Goal: Task Accomplishment & Management: Use online tool/utility

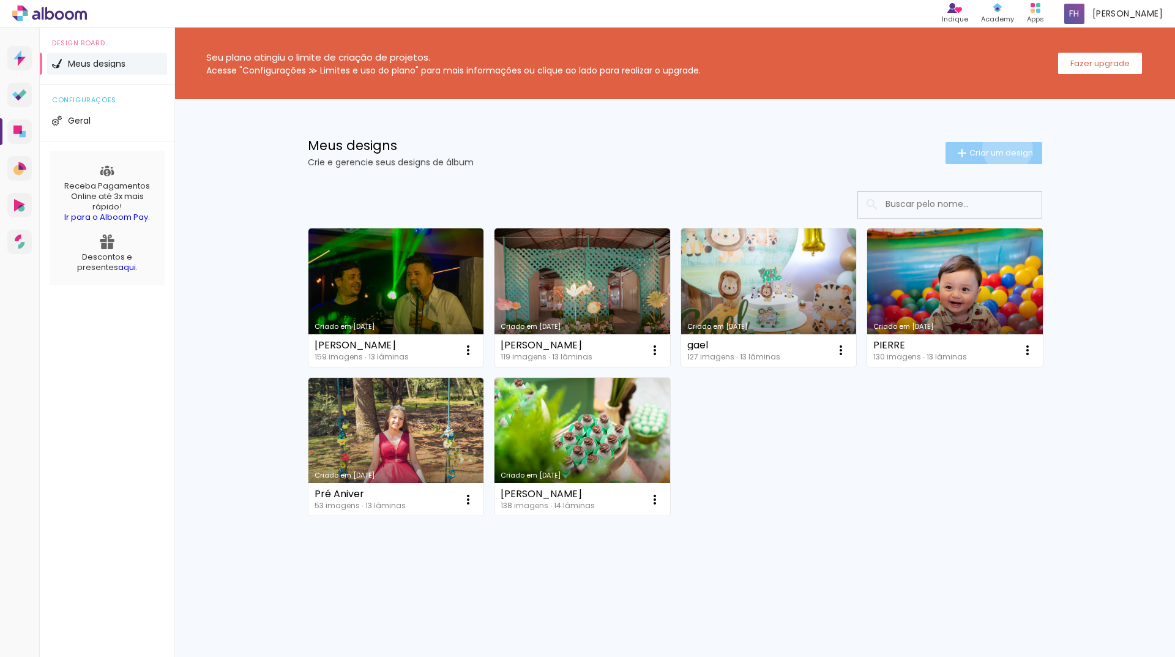
click at [1005, 149] on span "Criar um design" at bounding box center [1002, 153] width 64 height 8
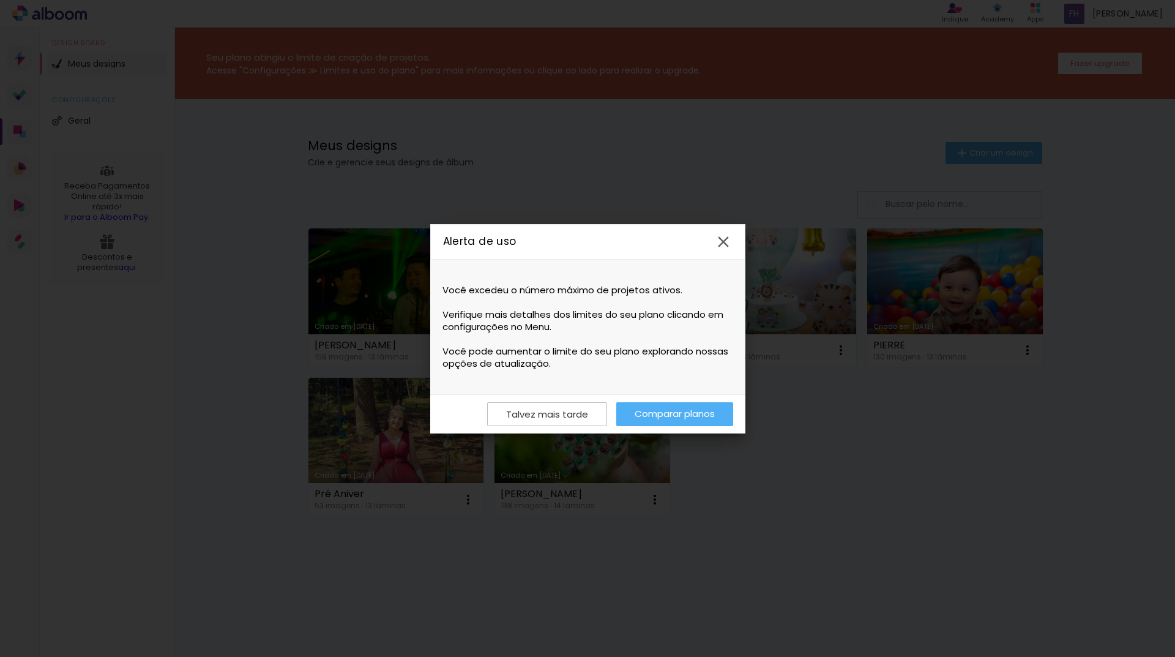
click at [729, 245] on iron-icon at bounding box center [723, 242] width 18 height 18
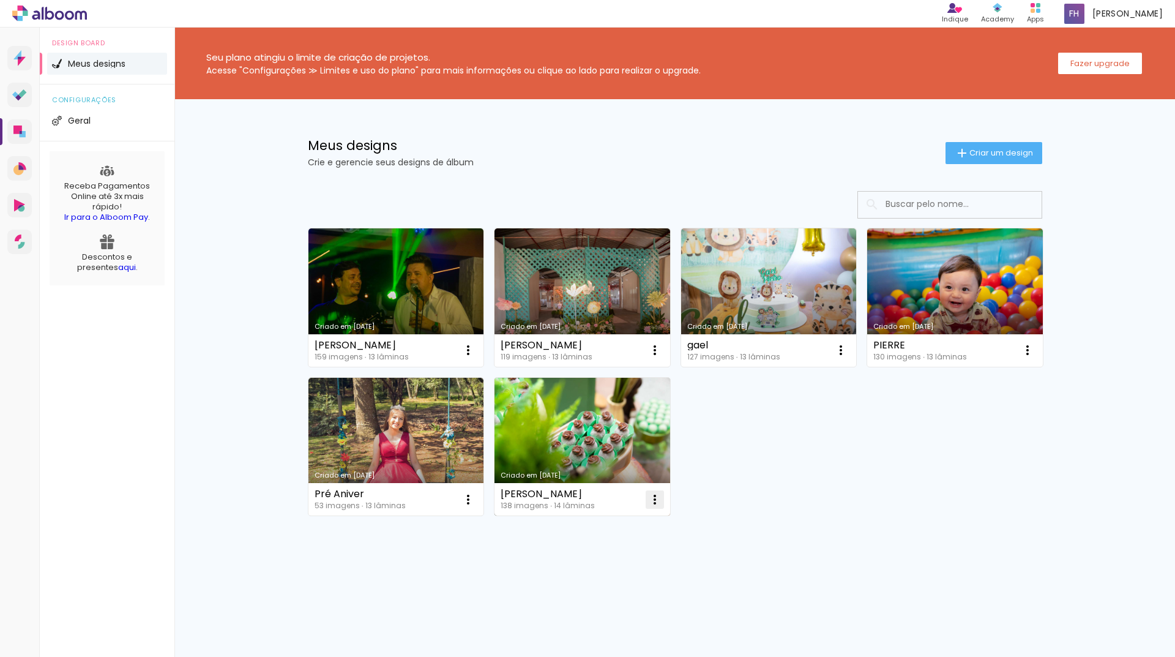
click at [657, 502] on iron-icon at bounding box center [655, 499] width 15 height 15
click at [627, 580] on paper-item "Excluir" at bounding box center [606, 580] width 121 height 24
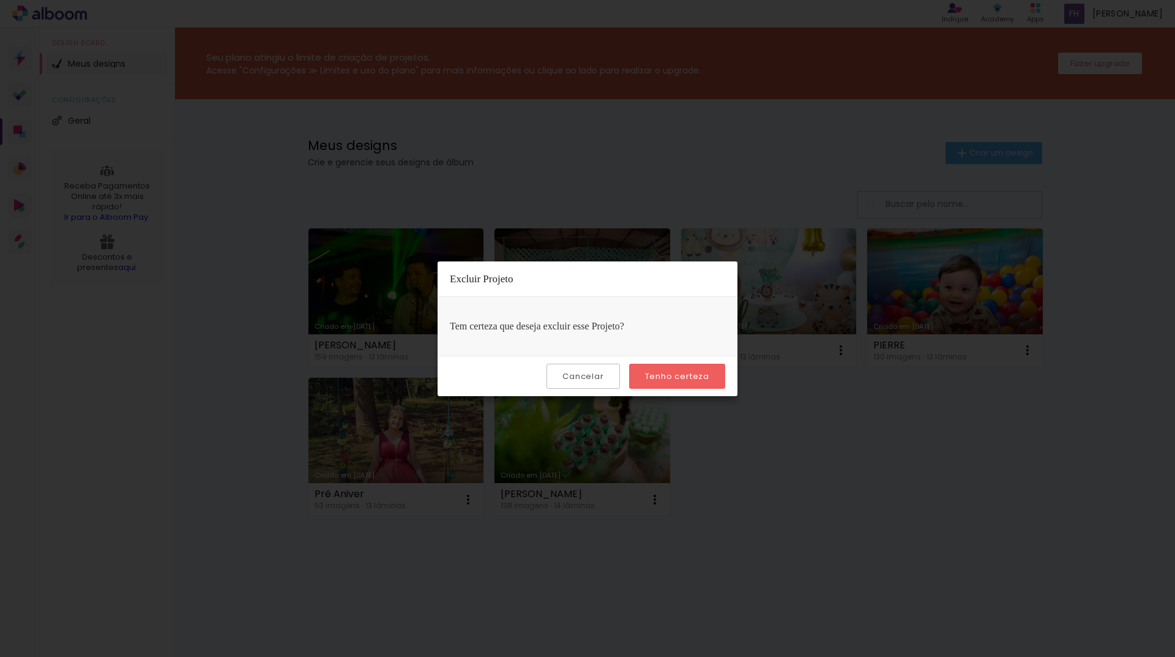
click at [681, 384] on paper-button "Tenho certeza" at bounding box center [677, 376] width 96 height 25
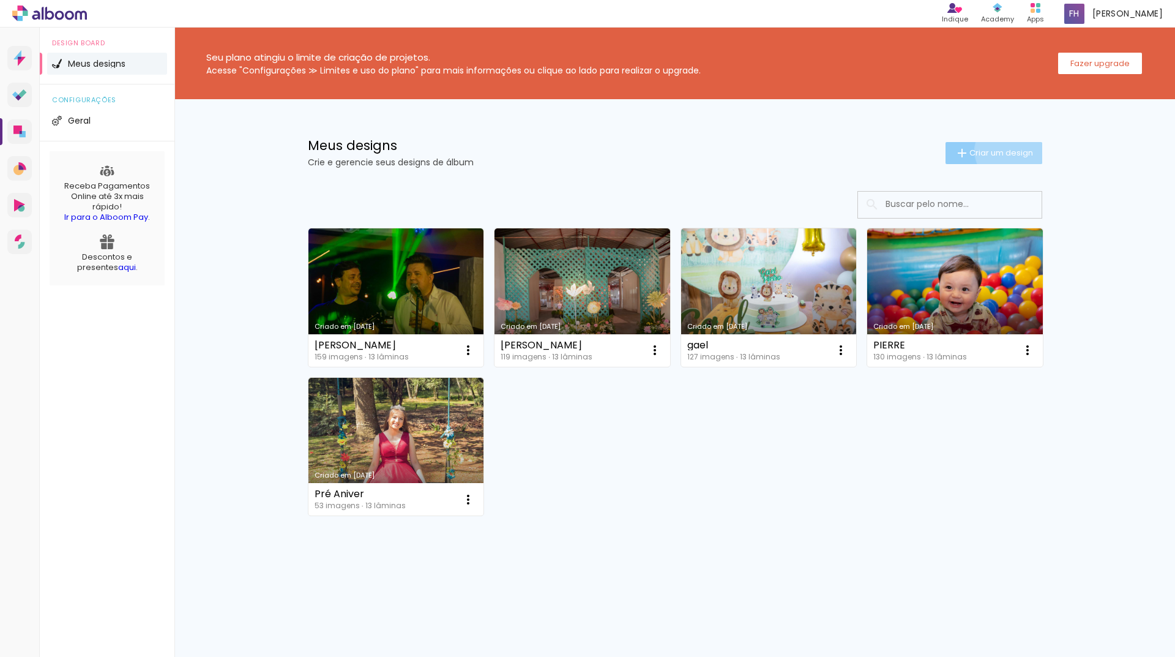
click at [1007, 151] on span "Criar um design" at bounding box center [1002, 153] width 64 height 8
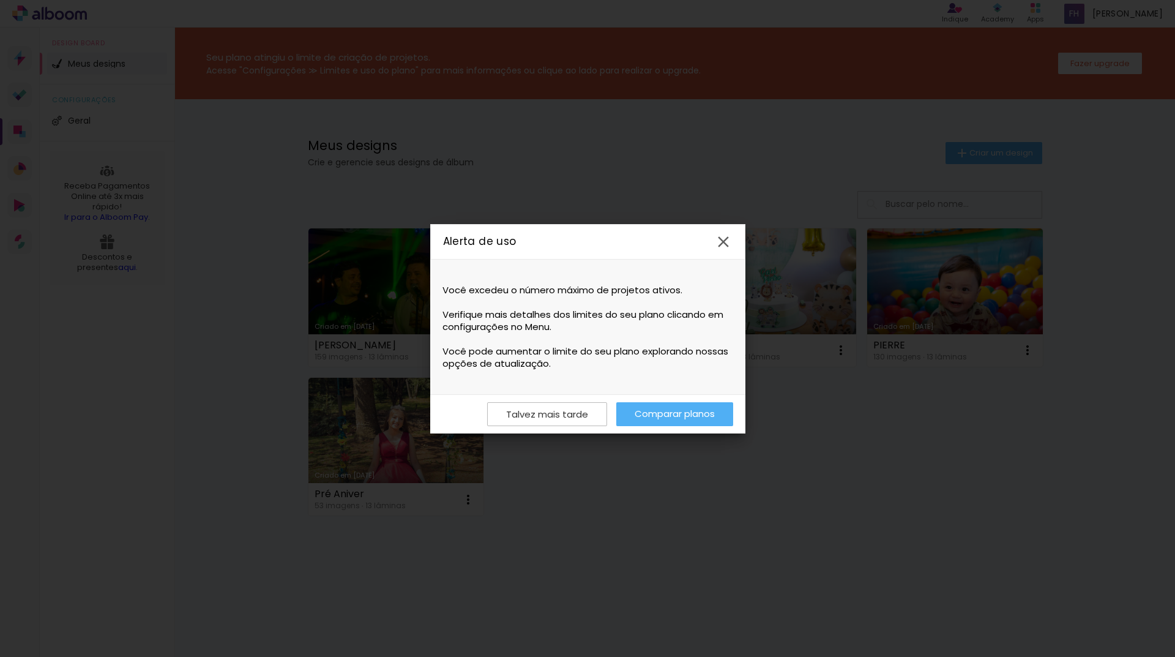
click at [641, 411] on link "Comparar planos" at bounding box center [675, 414] width 117 height 24
click at [725, 236] on iron-icon at bounding box center [723, 242] width 18 height 18
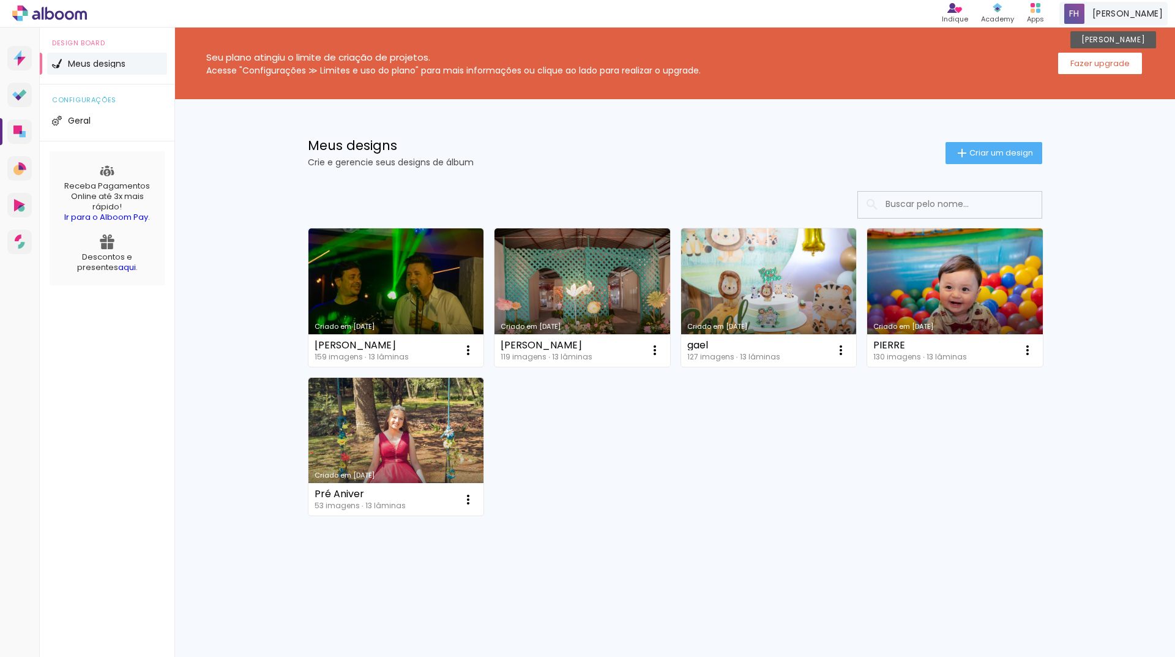
click at [1133, 15] on span "[PERSON_NAME]" at bounding box center [1128, 13] width 70 height 13
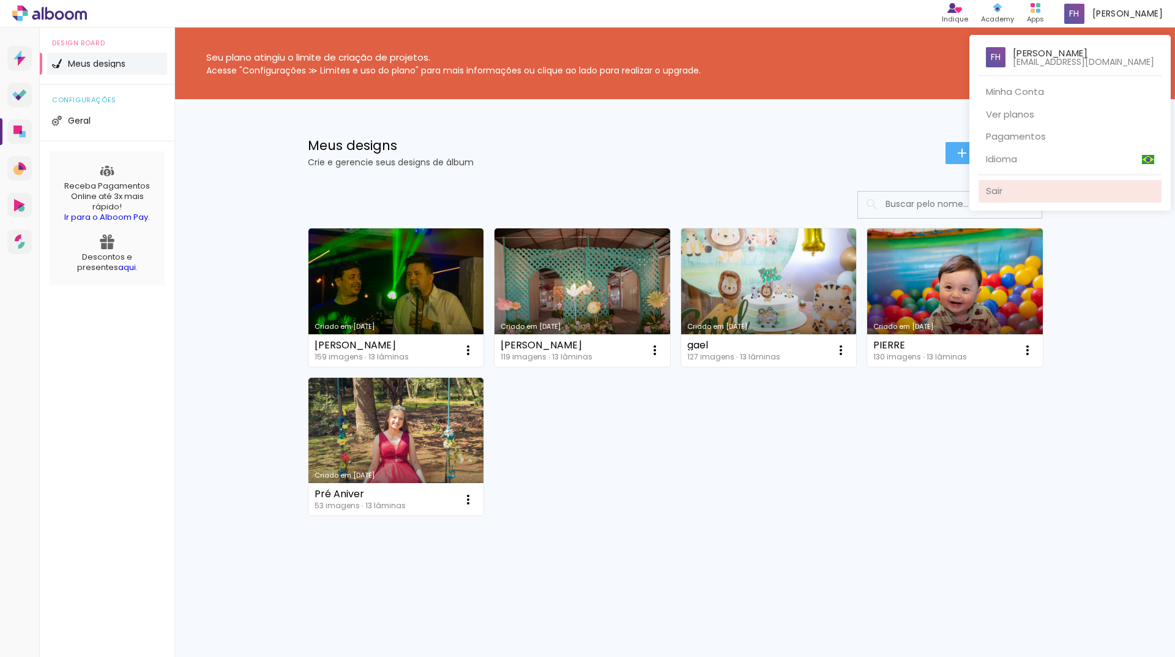
click at [1081, 192] on link "Sair" at bounding box center [1070, 191] width 183 height 23
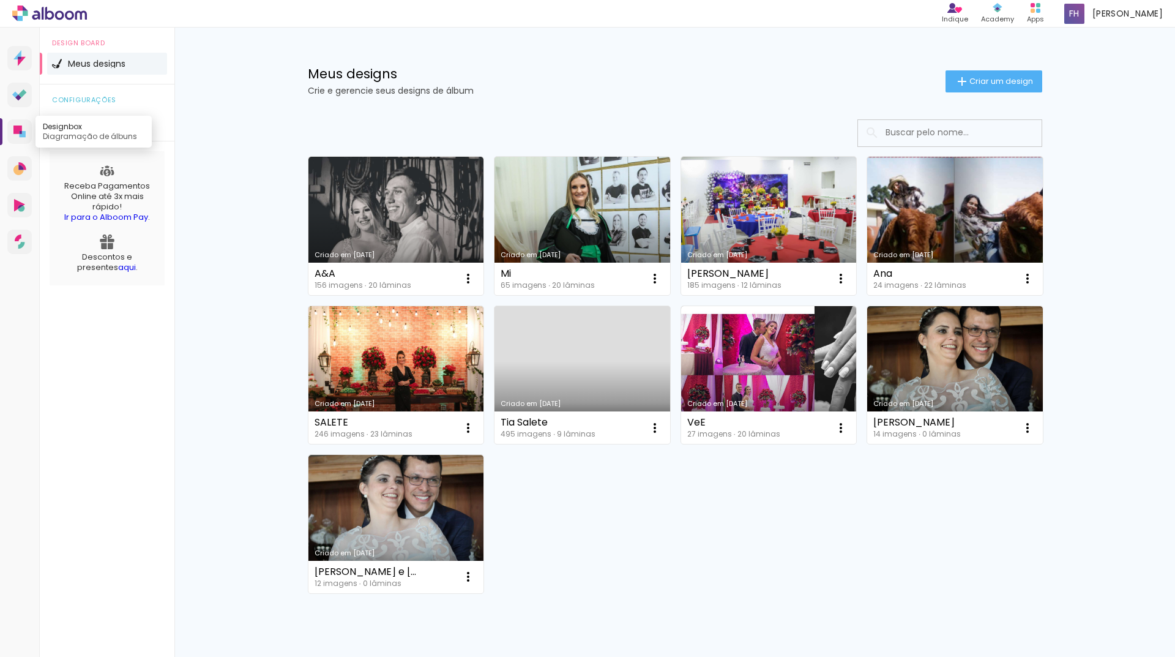
click at [17, 133] on icon at bounding box center [17, 130] width 9 height 9
click at [1010, 81] on span "Criar um design" at bounding box center [1002, 81] width 64 height 8
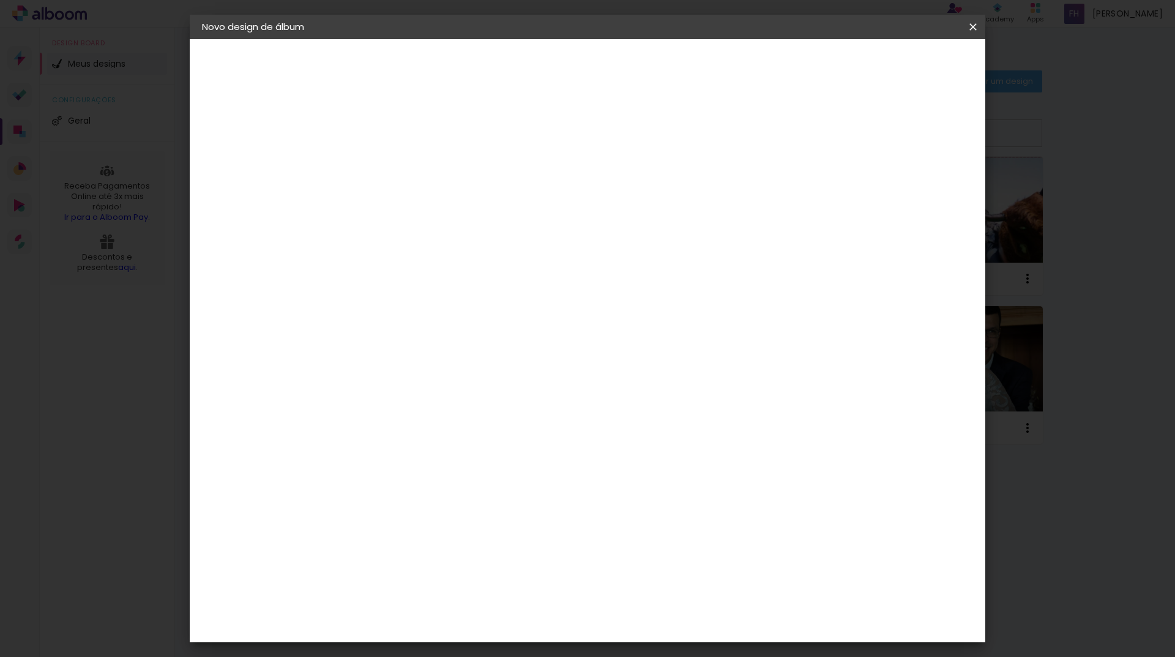
click at [402, 164] on input at bounding box center [402, 164] width 0 height 19
type input "[PERSON_NAME]"
type paper-input "[PERSON_NAME]"
click at [528, 69] on paper-button "Avançar" at bounding box center [498, 64] width 60 height 21
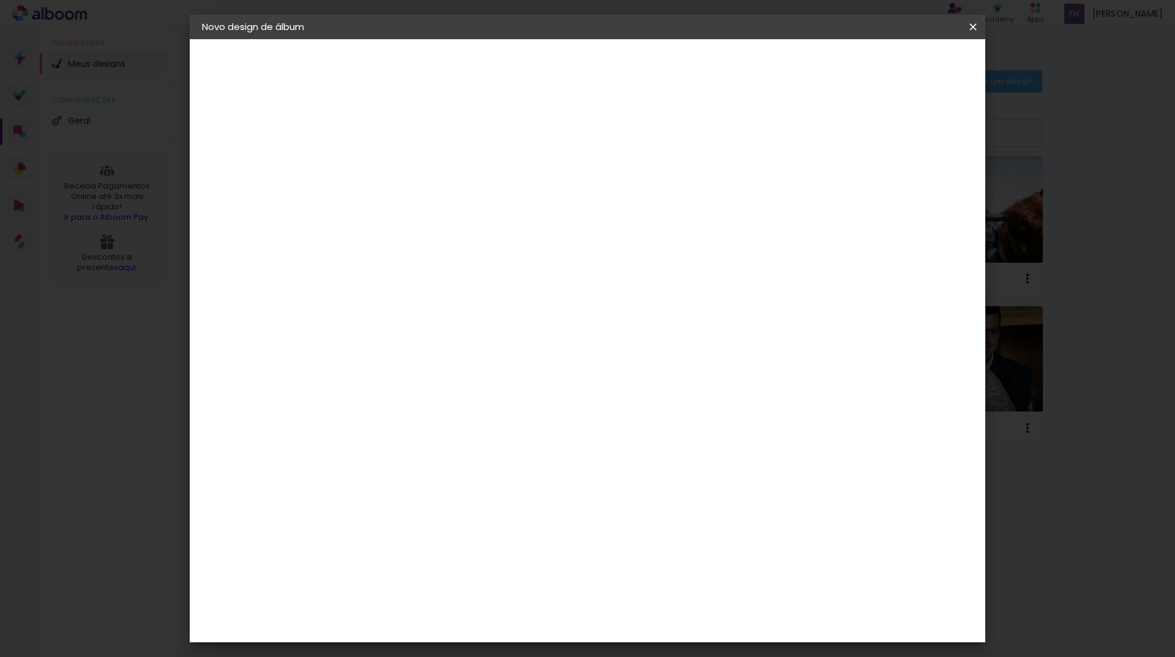
click at [412, 544] on div "Funbooks" at bounding box center [417, 549] width 47 height 10
click at [0, 0] on slot "Avançar" at bounding box center [0, 0] width 0 height 0
drag, startPoint x: 610, startPoint y: 520, endPoint x: 602, endPoint y: 526, distance: 9.2
click at [0, 0] on slot "Horizontal Modelo Fechado Lâmina 15 × 20 15 × 20 cm 15.2 × 40.6 cm 20 × 25 20 ×…" at bounding box center [0, 0] width 0 height 0
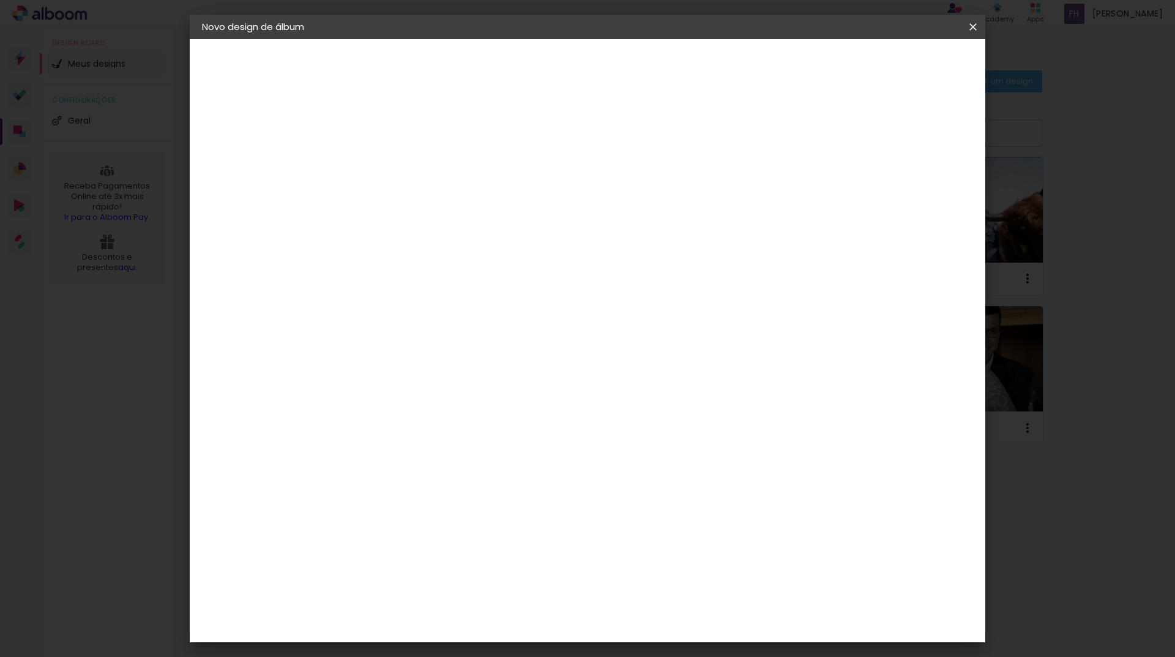
click at [485, 636] on span "20 × 30" at bounding box center [456, 652] width 57 height 32
click at [0, 0] on slot "Avançar" at bounding box center [0, 0] width 0 height 0
drag, startPoint x: 372, startPoint y: 132, endPoint x: 388, endPoint y: 132, distance: 15.9
click at [388, 132] on input "2" at bounding box center [393, 131] width 42 height 15
type input "1"
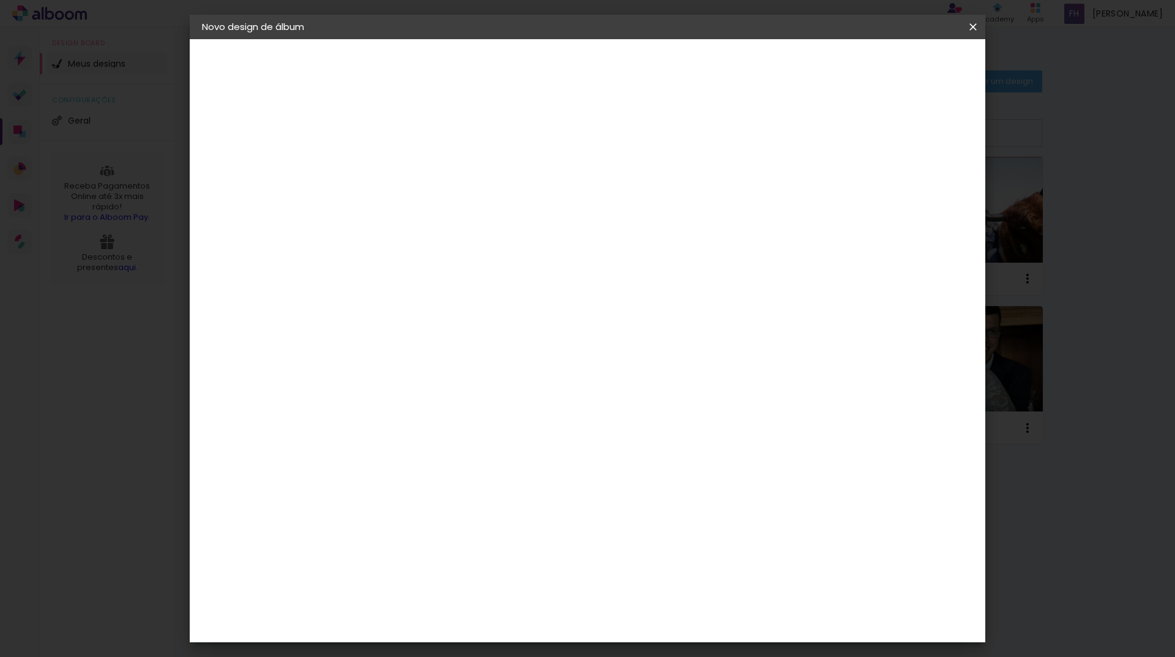
type paper-input "1"
click at [410, 137] on input "1" at bounding box center [393, 131] width 42 height 15
type input "0"
type paper-input "0"
click at [410, 137] on input "0" at bounding box center [393, 131] width 42 height 15
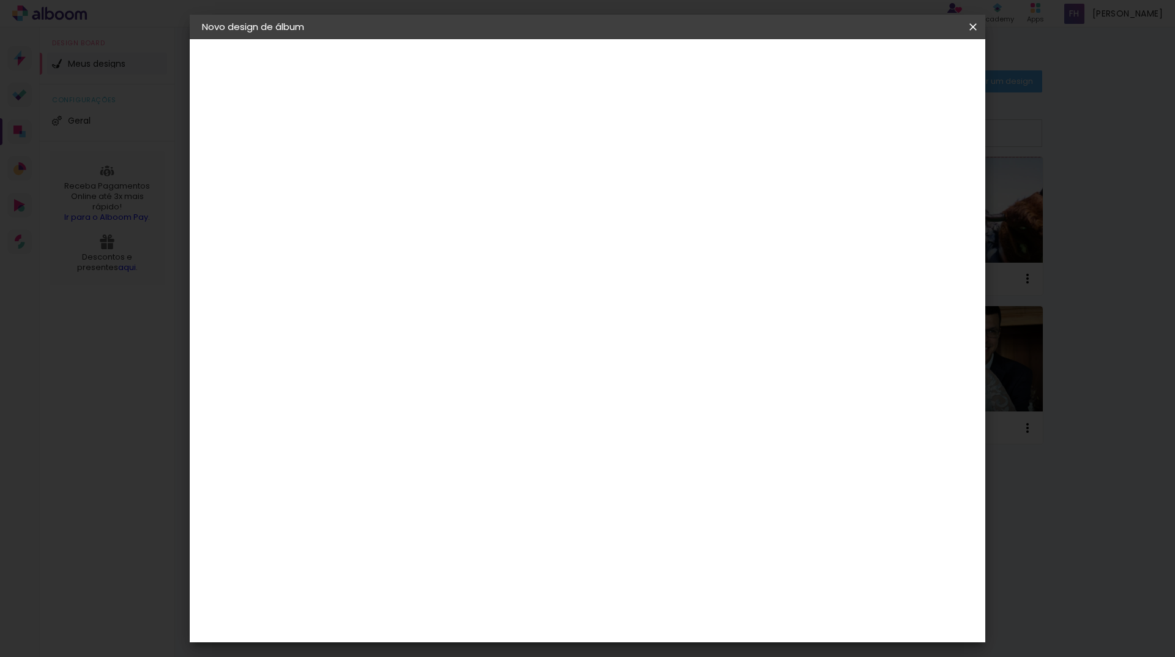
type input "1"
type paper-input "1"
click at [408, 129] on input "1" at bounding box center [393, 131] width 42 height 15
type input "0"
type paper-input "0"
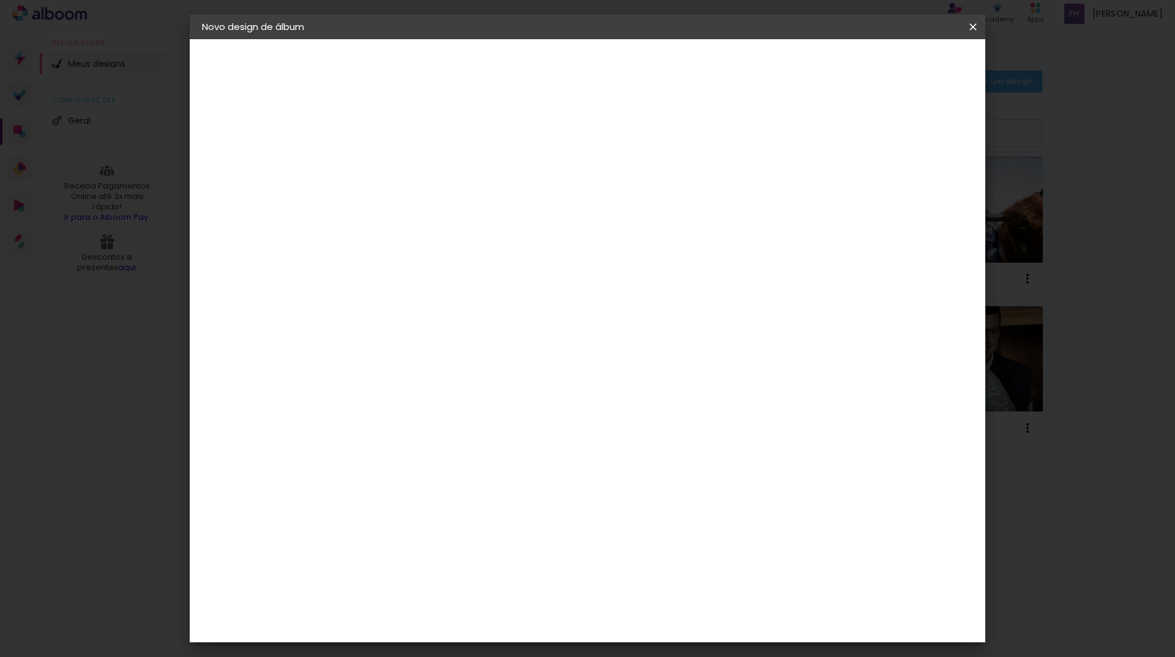
click at [408, 135] on input "0" at bounding box center [393, 131] width 42 height 15
click at [897, 66] on span "Iniciar design" at bounding box center [869, 65] width 56 height 9
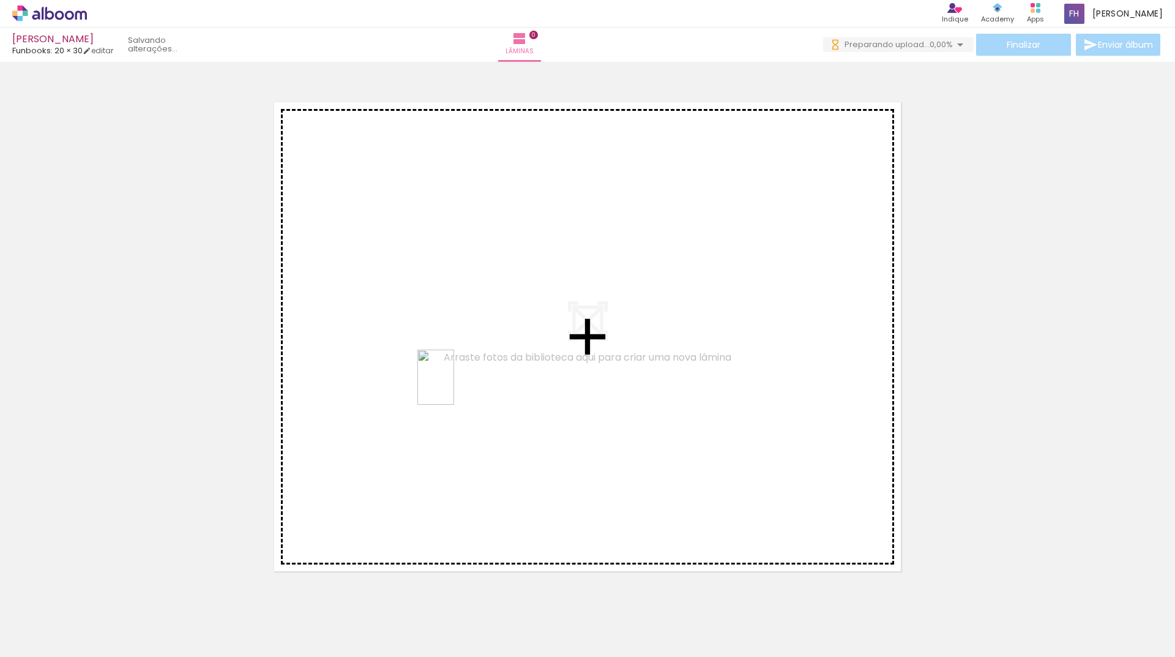
drag, startPoint x: 198, startPoint y: 618, endPoint x: 454, endPoint y: 386, distance: 345.5
click at [454, 386] on quentale-workspace at bounding box center [587, 328] width 1175 height 657
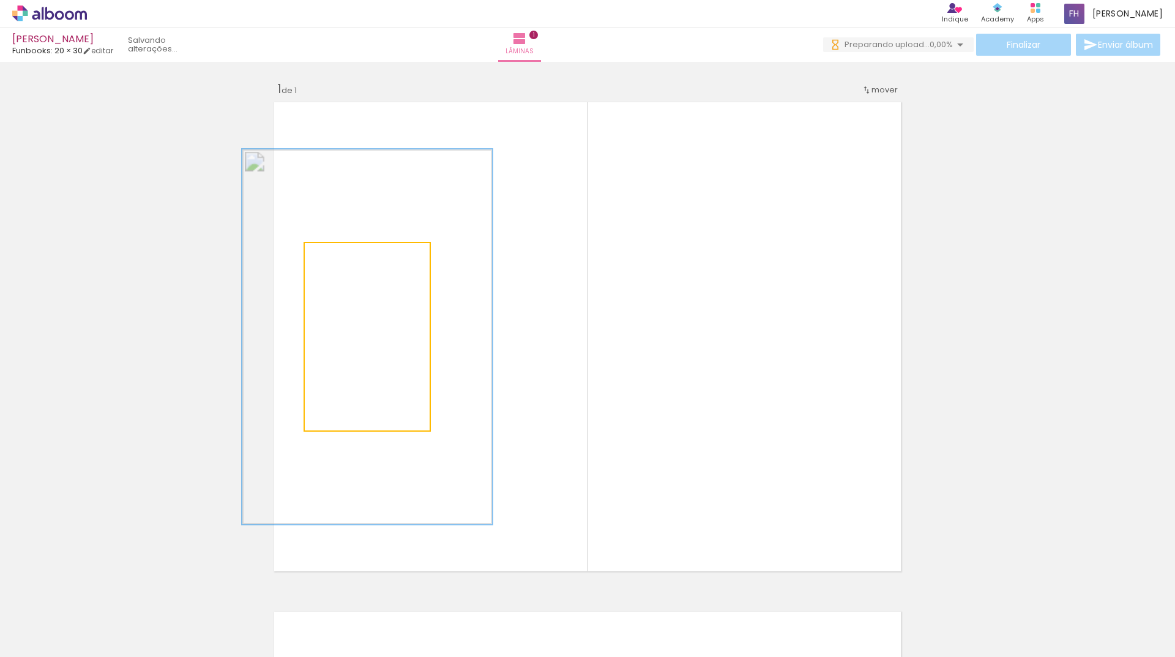
drag, startPoint x: 334, startPoint y: 257, endPoint x: 381, endPoint y: 261, distance: 46.7
click at [381, 261] on div at bounding box center [377, 256] width 20 height 20
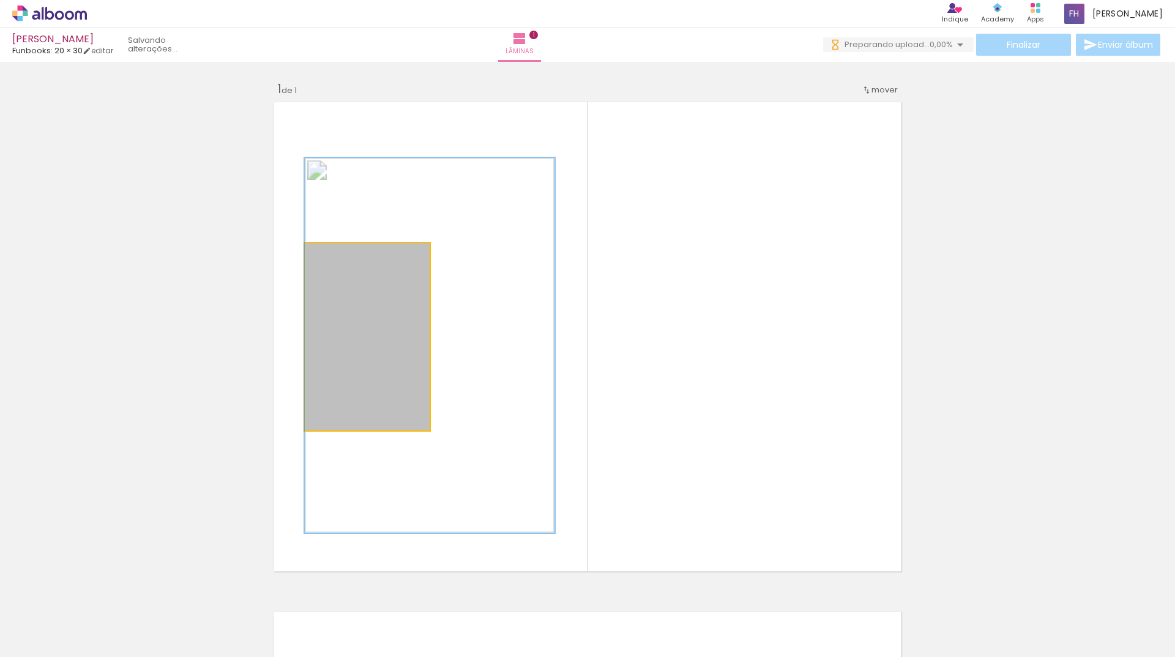
drag, startPoint x: 356, startPoint y: 345, endPoint x: 429, endPoint y: 353, distance: 74.0
click at [429, 353] on quentale-layouter at bounding box center [587, 336] width 637 height 479
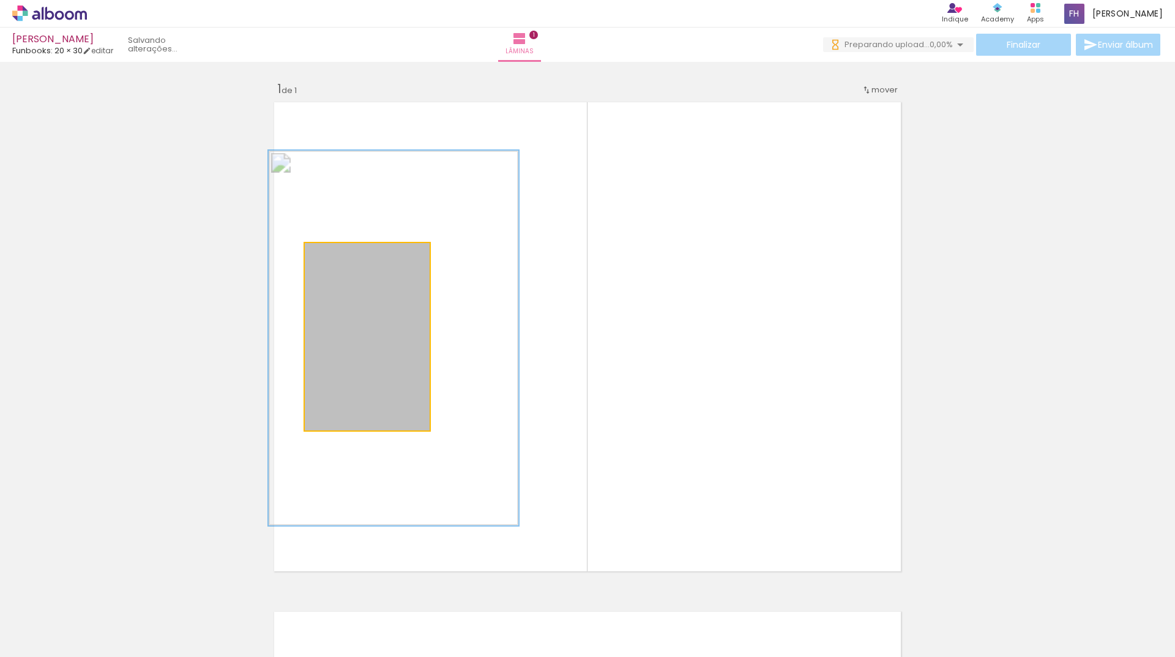
drag, startPoint x: 382, startPoint y: 353, endPoint x: 340, endPoint y: 345, distance: 42.3
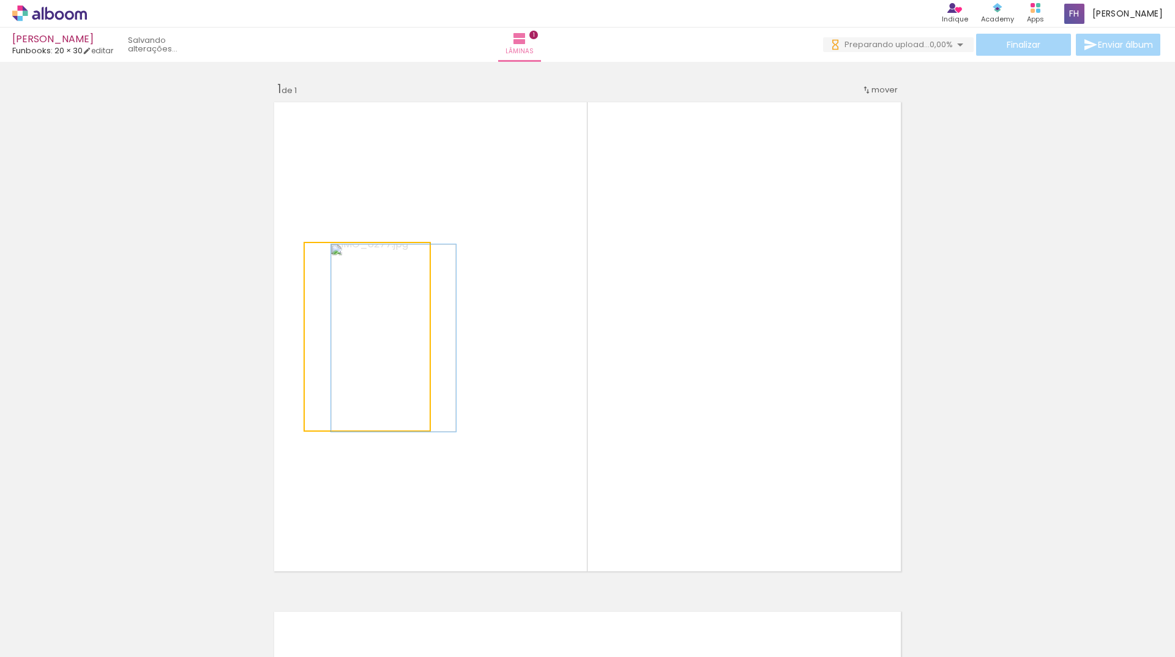
drag, startPoint x: 372, startPoint y: 260, endPoint x: 321, endPoint y: 254, distance: 51.8
type paper-slider "100"
click at [324, 254] on div at bounding box center [334, 256] width 20 height 20
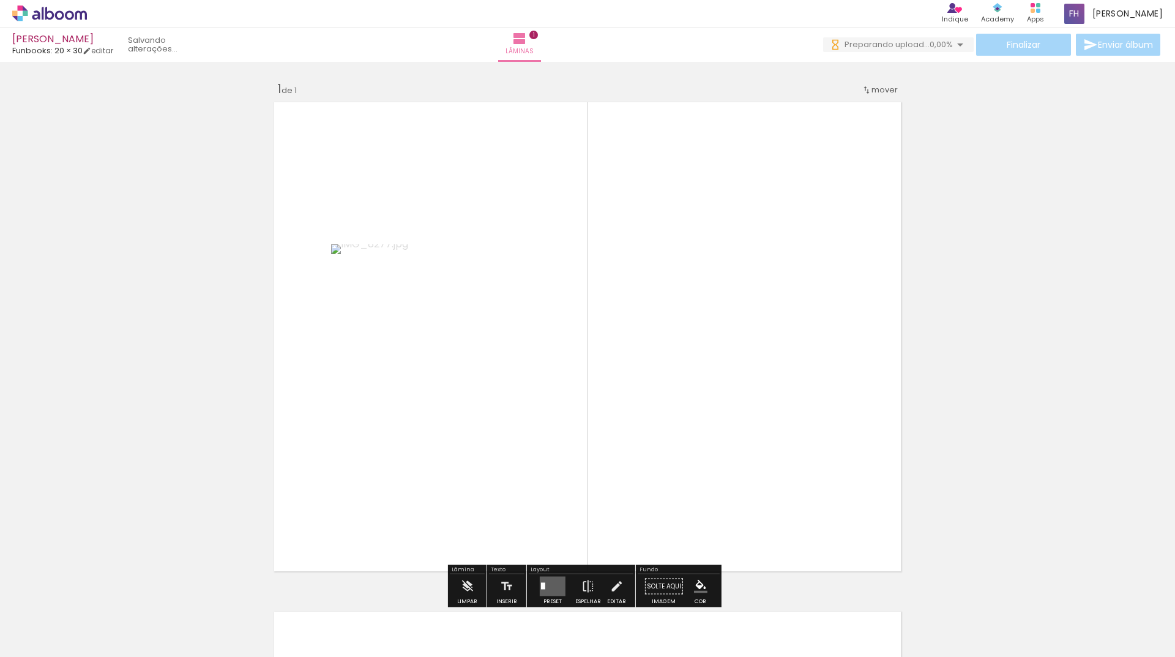
click at [324, 254] on div at bounding box center [334, 256] width 20 height 20
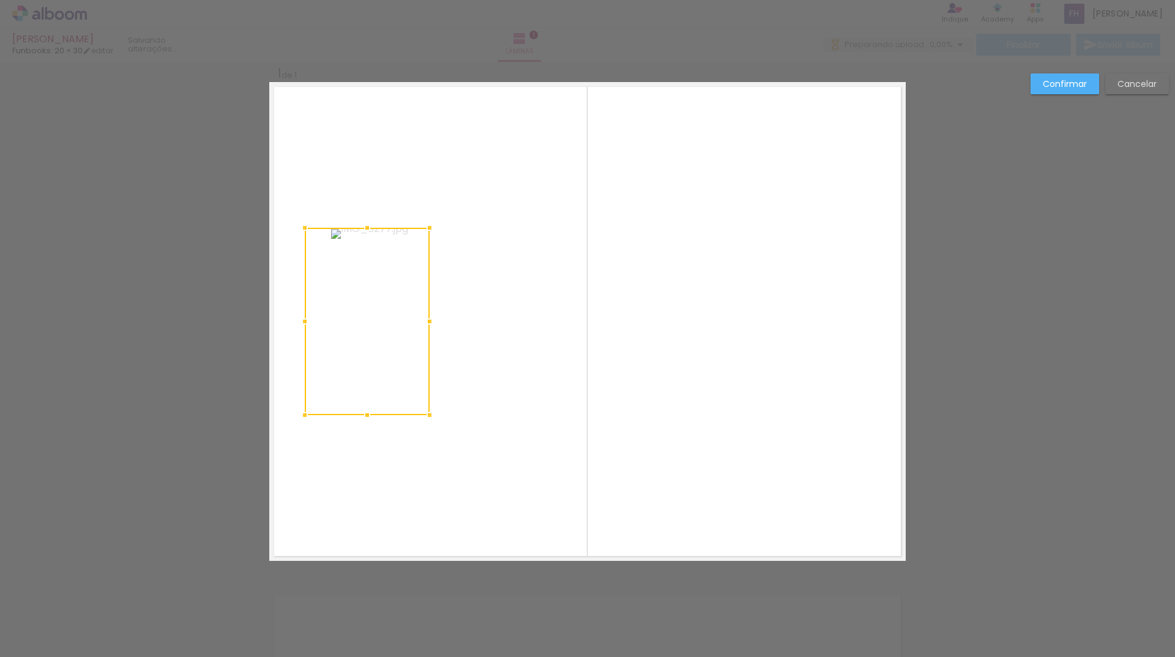
scroll to position [16, 0]
click at [361, 294] on div at bounding box center [367, 320] width 125 height 187
drag, startPoint x: 1125, startPoint y: 83, endPoint x: 1030, endPoint y: 108, distance: 97.4
click at [0, 0] on slot "Cancelar" at bounding box center [0, 0] width 0 height 0
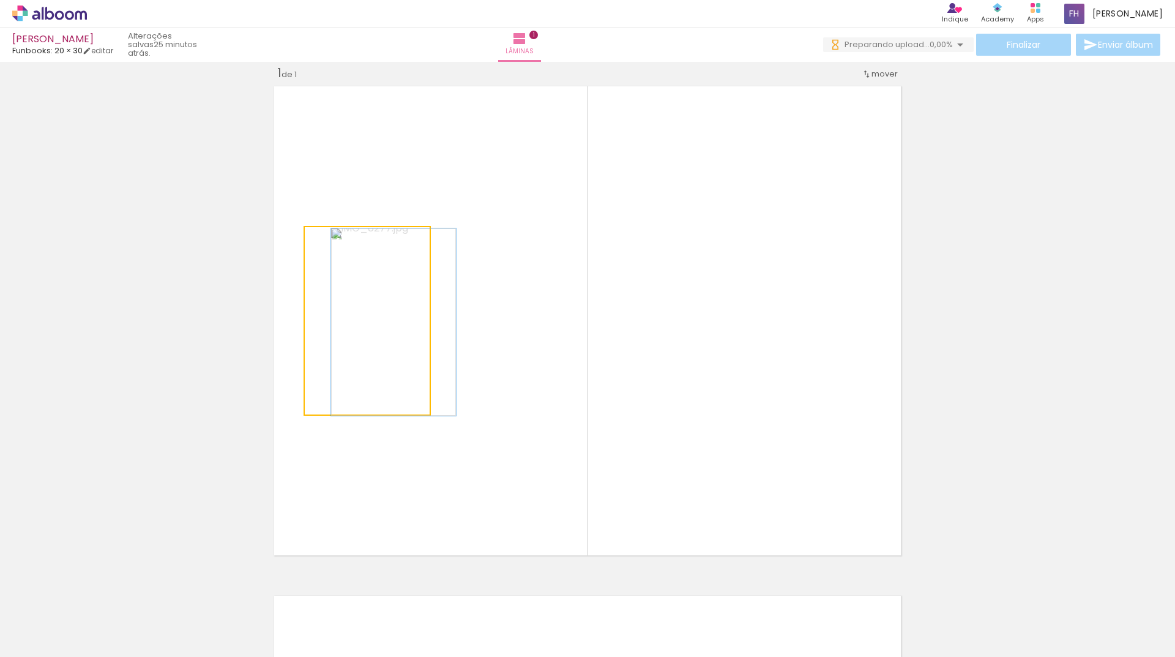
drag, startPoint x: 343, startPoint y: 241, endPoint x: 324, endPoint y: 242, distance: 19.1
click at [324, 242] on div at bounding box center [334, 240] width 20 height 20
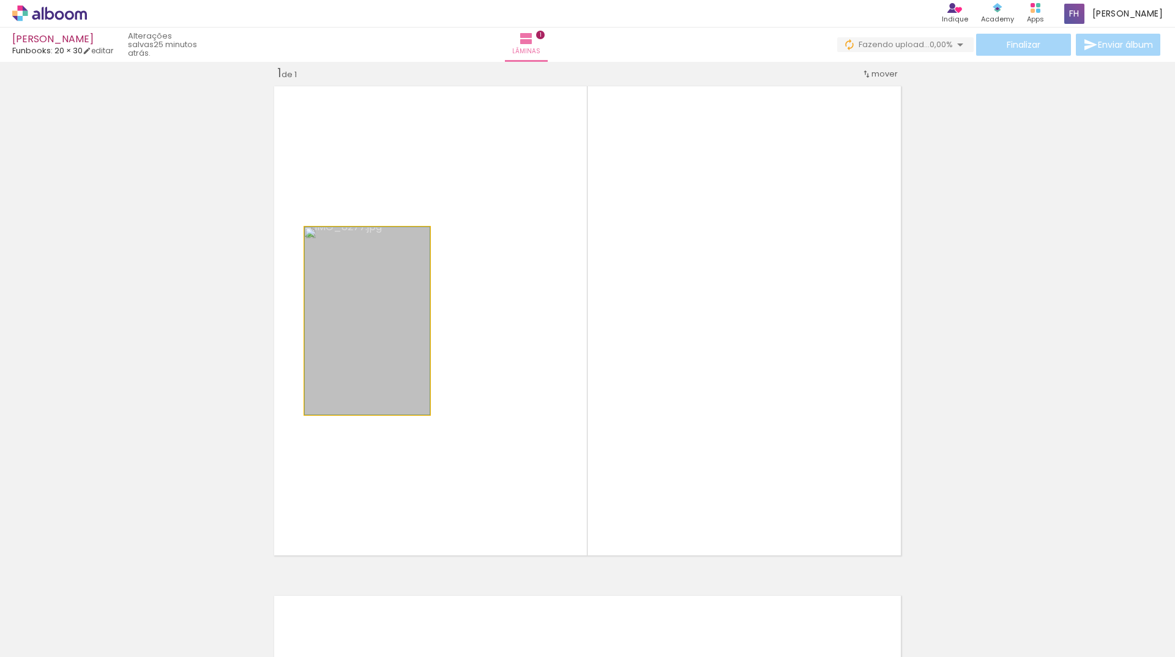
drag, startPoint x: 364, startPoint y: 314, endPoint x: 342, endPoint y: 307, distance: 23.2
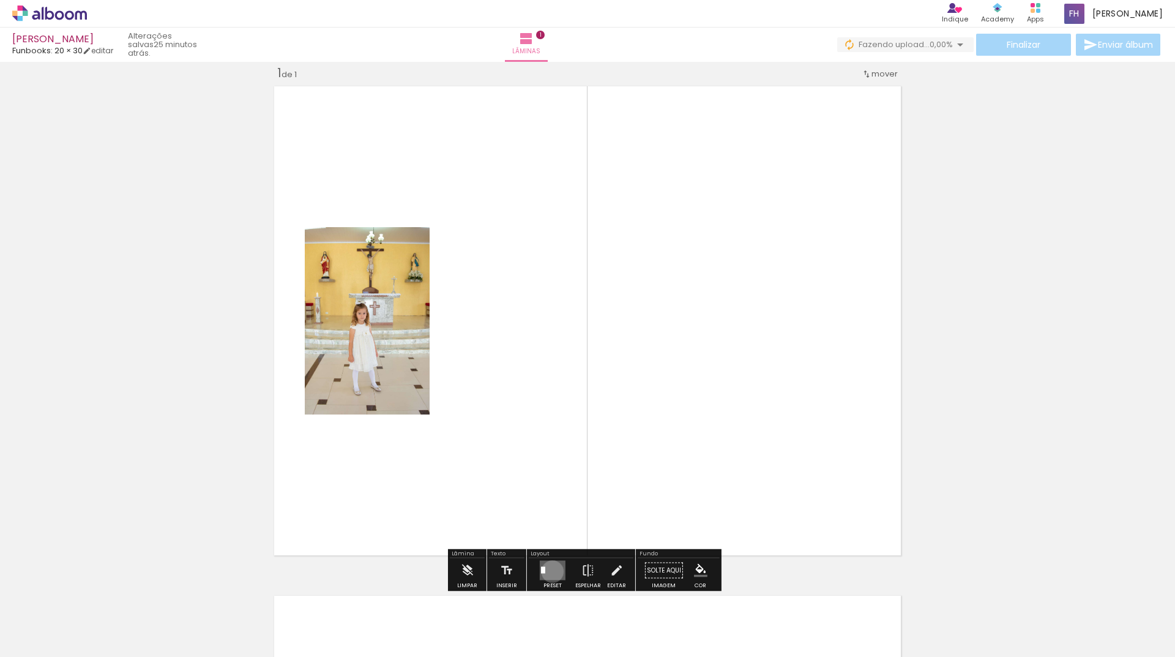
click at [550, 571] on quentale-layouter at bounding box center [553, 571] width 26 height 20
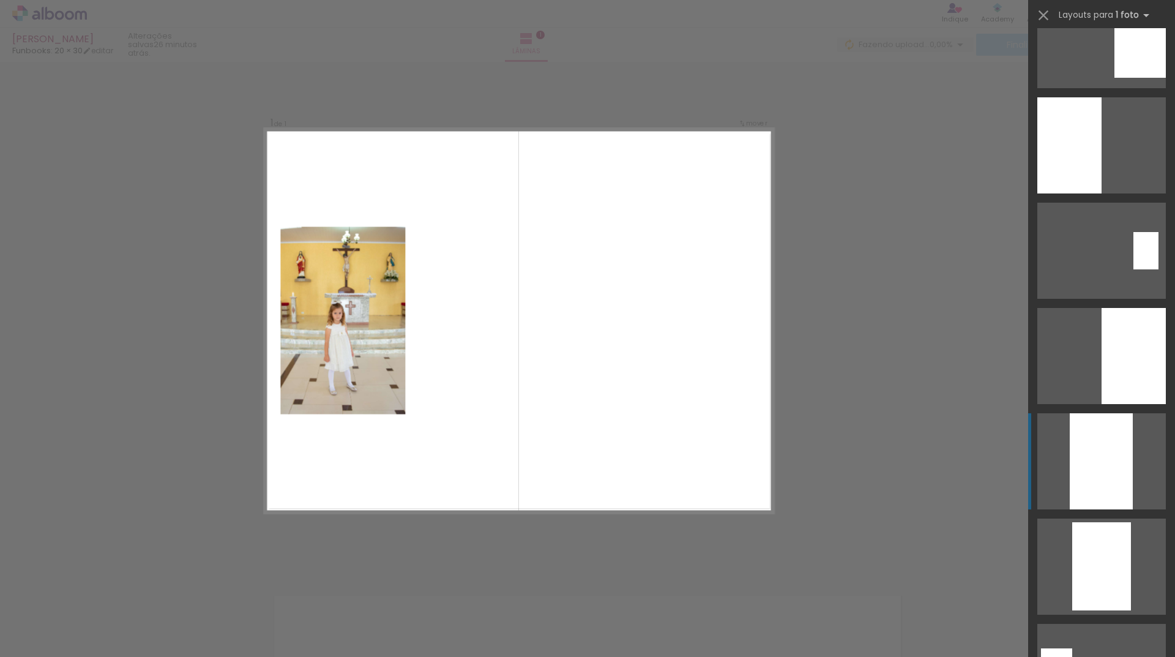
scroll to position [429, 0]
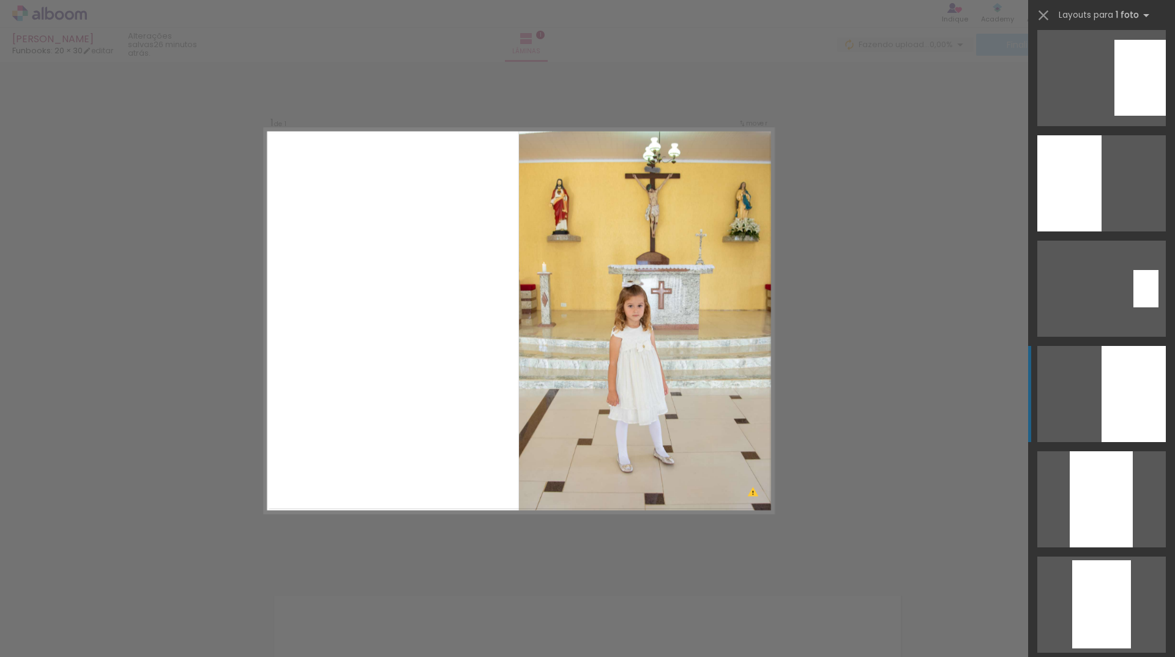
click at [1138, 400] on div at bounding box center [1134, 394] width 64 height 96
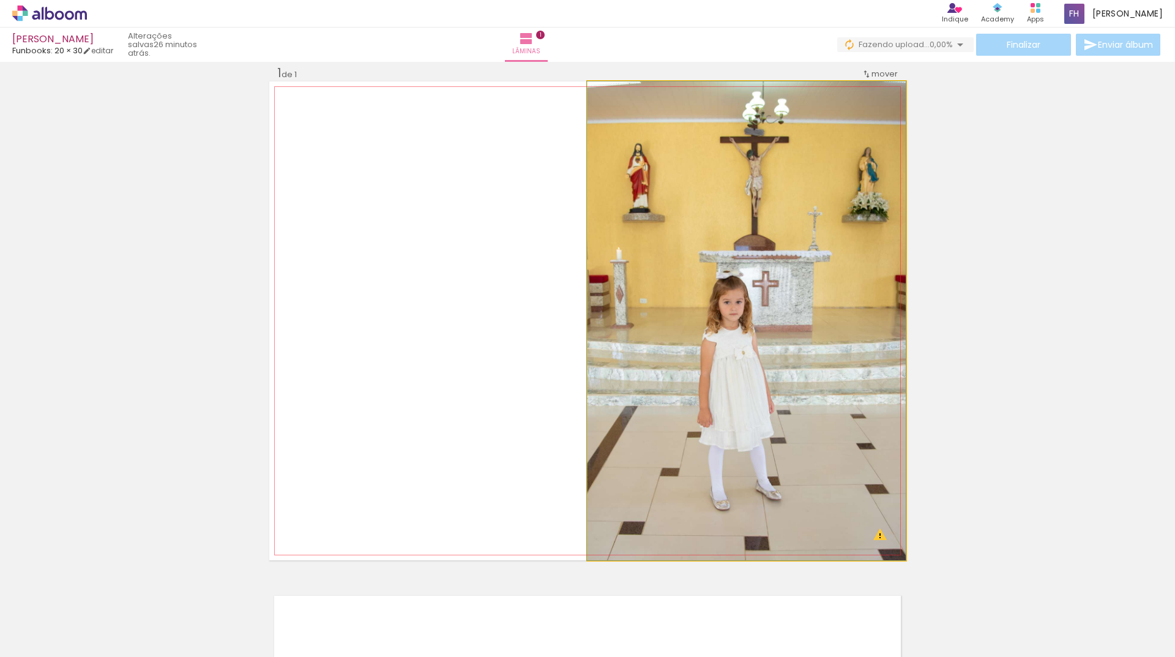
click at [726, 321] on quentale-photo at bounding box center [747, 320] width 318 height 479
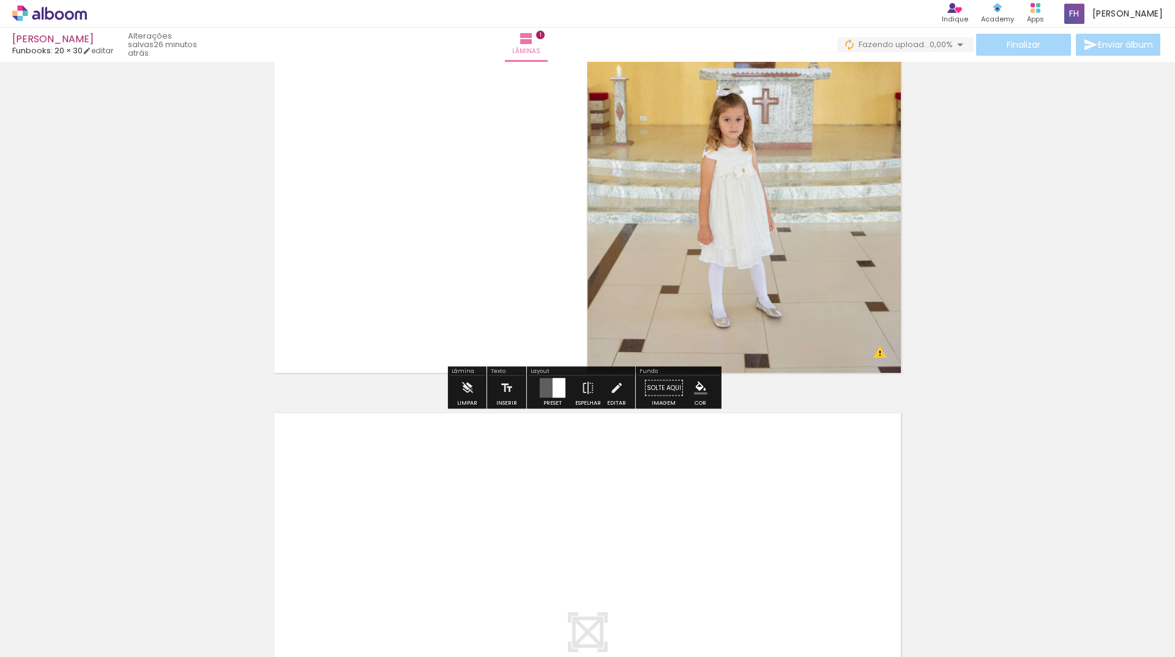
scroll to position [200, 0]
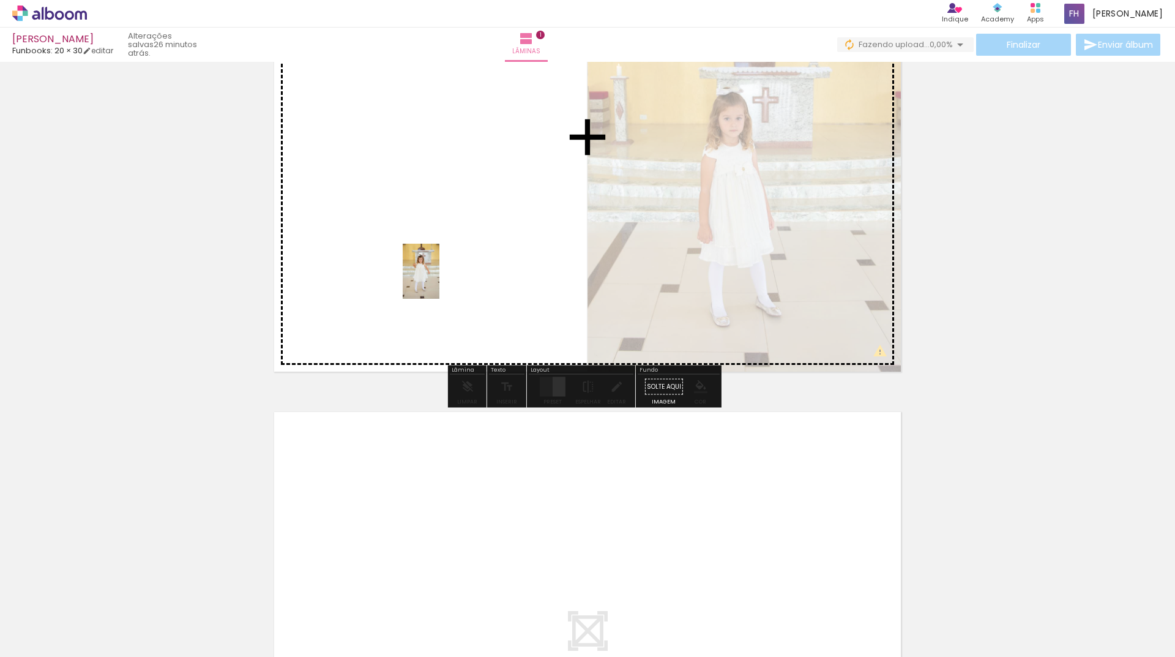
drag, startPoint x: 265, startPoint y: 615, endPoint x: 440, endPoint y: 280, distance: 377.6
click at [440, 280] on quentale-workspace at bounding box center [587, 328] width 1175 height 657
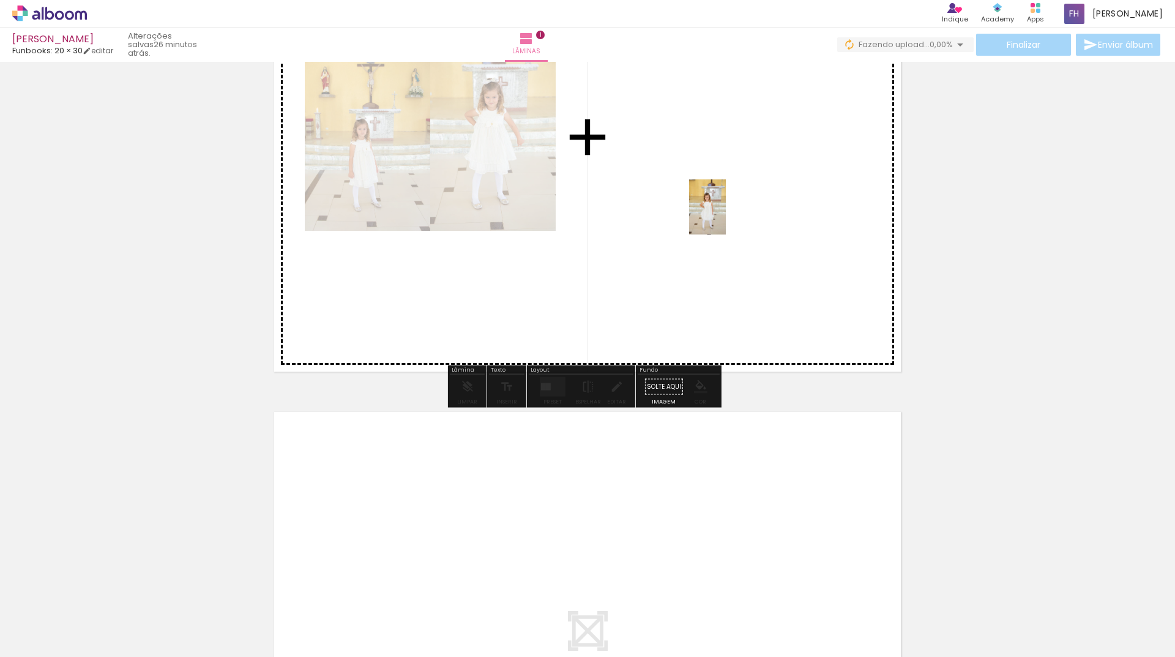
drag, startPoint x: 345, startPoint y: 602, endPoint x: 706, endPoint y: 365, distance: 431.8
click at [735, 205] on quentale-workspace at bounding box center [587, 328] width 1175 height 657
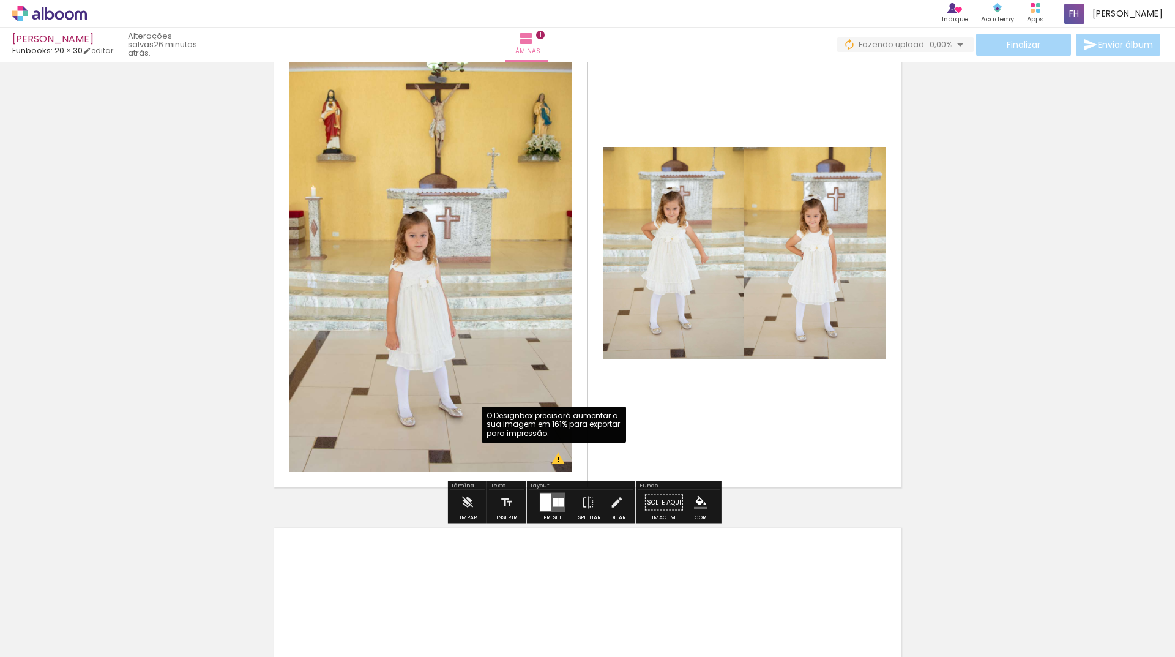
scroll to position [122, 0]
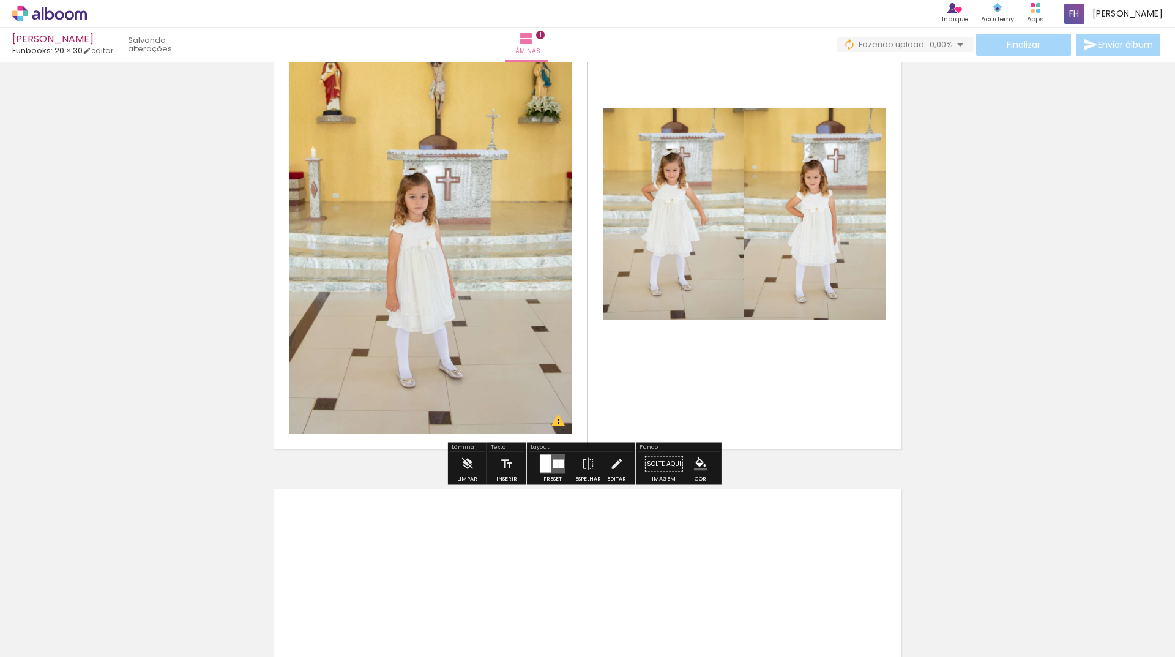
click at [550, 463] on quentale-layouter at bounding box center [553, 464] width 26 height 20
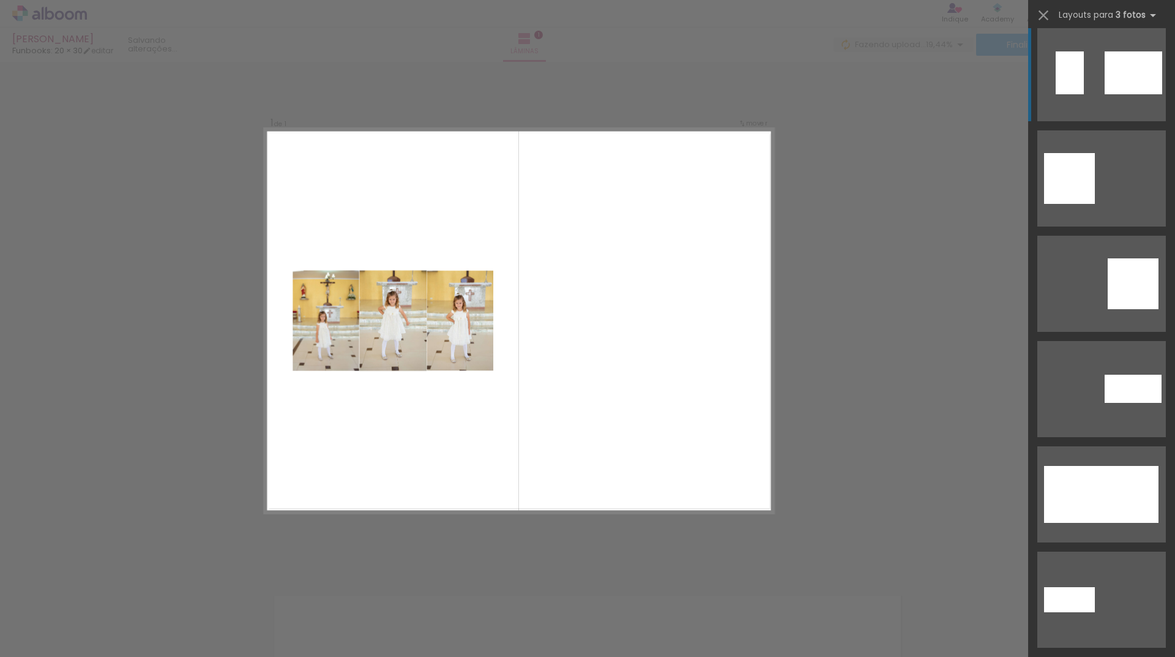
scroll to position [551, 0]
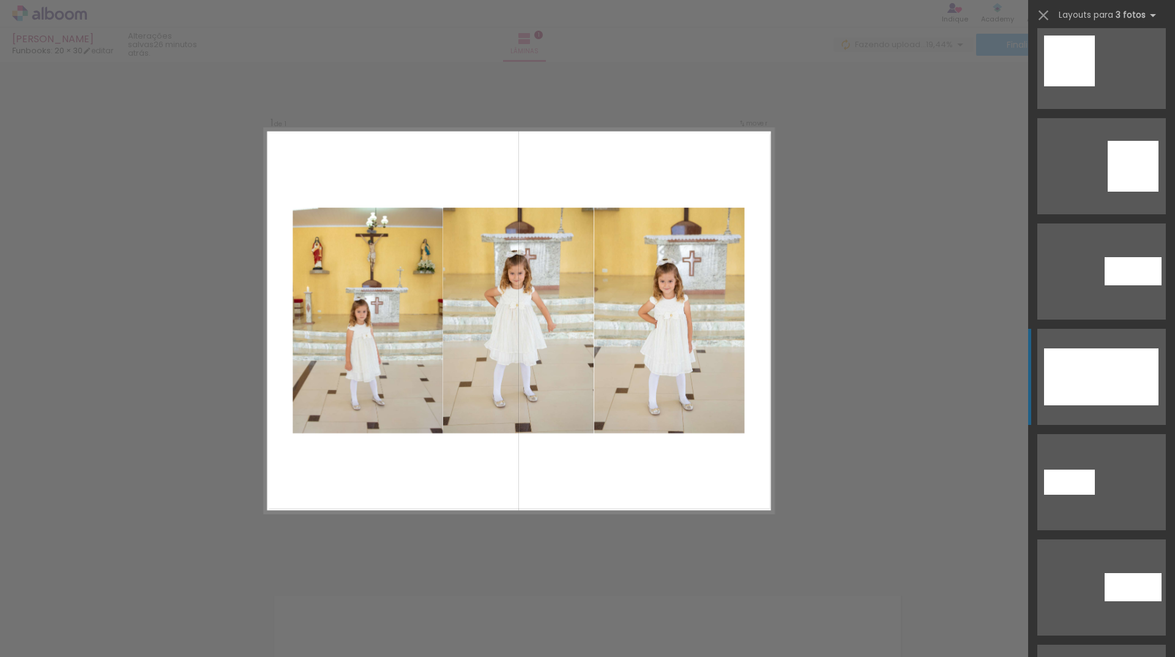
click at [1098, 384] on div at bounding box center [1101, 376] width 39 height 57
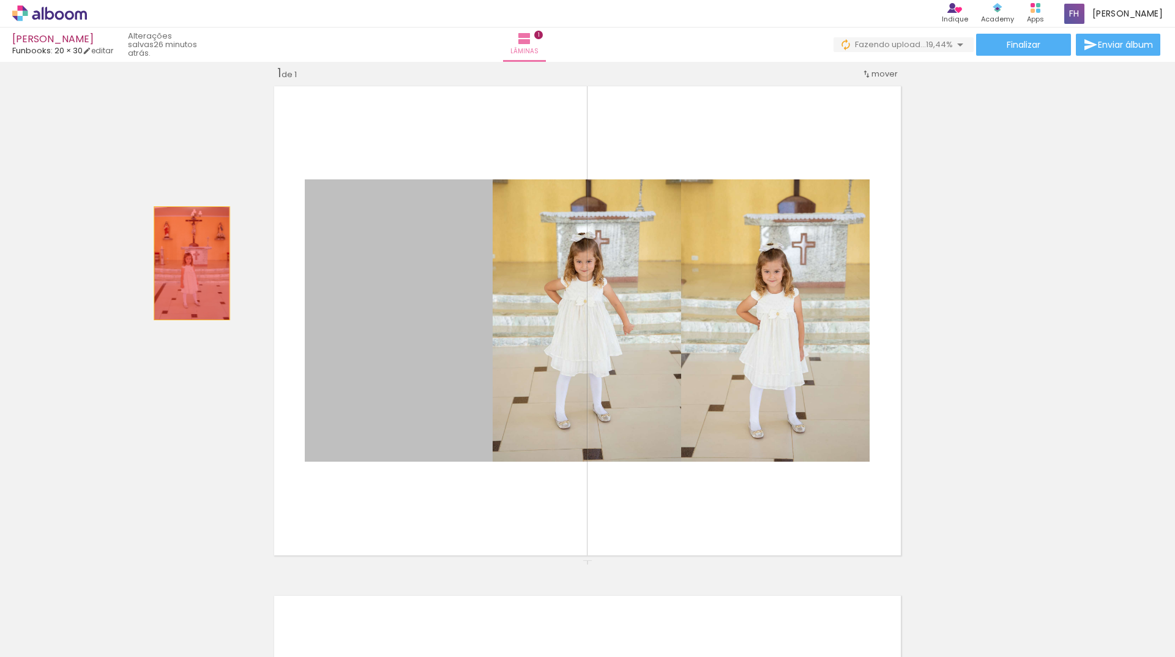
drag, startPoint x: 421, startPoint y: 294, endPoint x: 187, endPoint y: 263, distance: 235.3
click at [187, 263] on div "Inserir lâmina 1 de 1" at bounding box center [587, 559] width 1175 height 1019
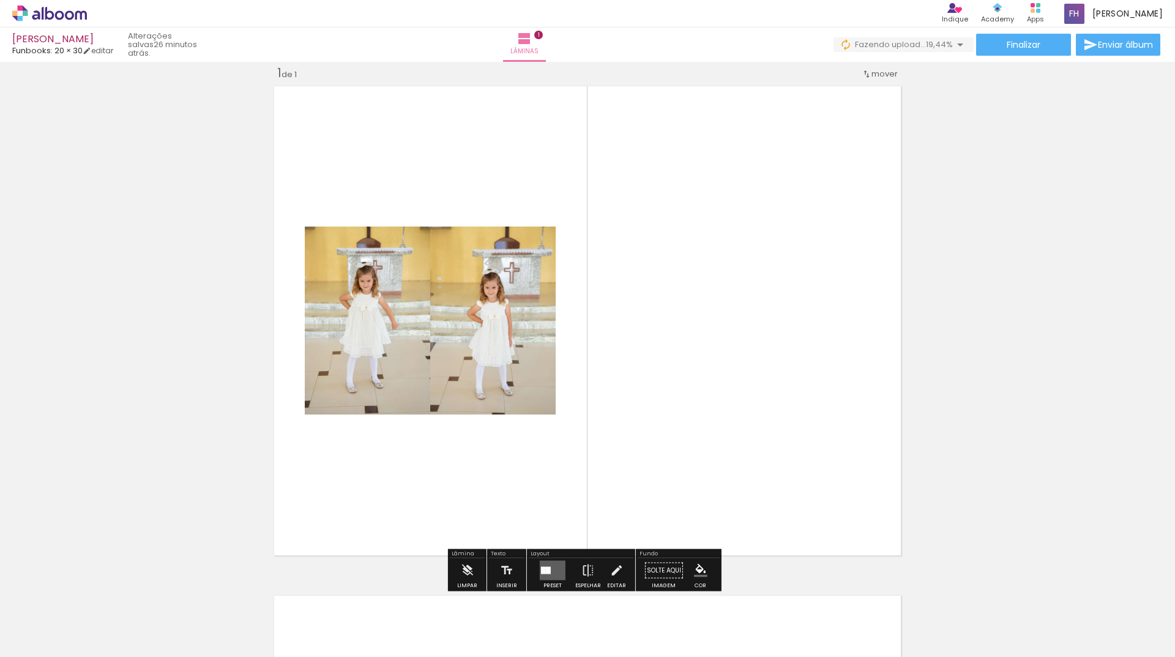
click at [550, 571] on quentale-layouter at bounding box center [553, 571] width 26 height 20
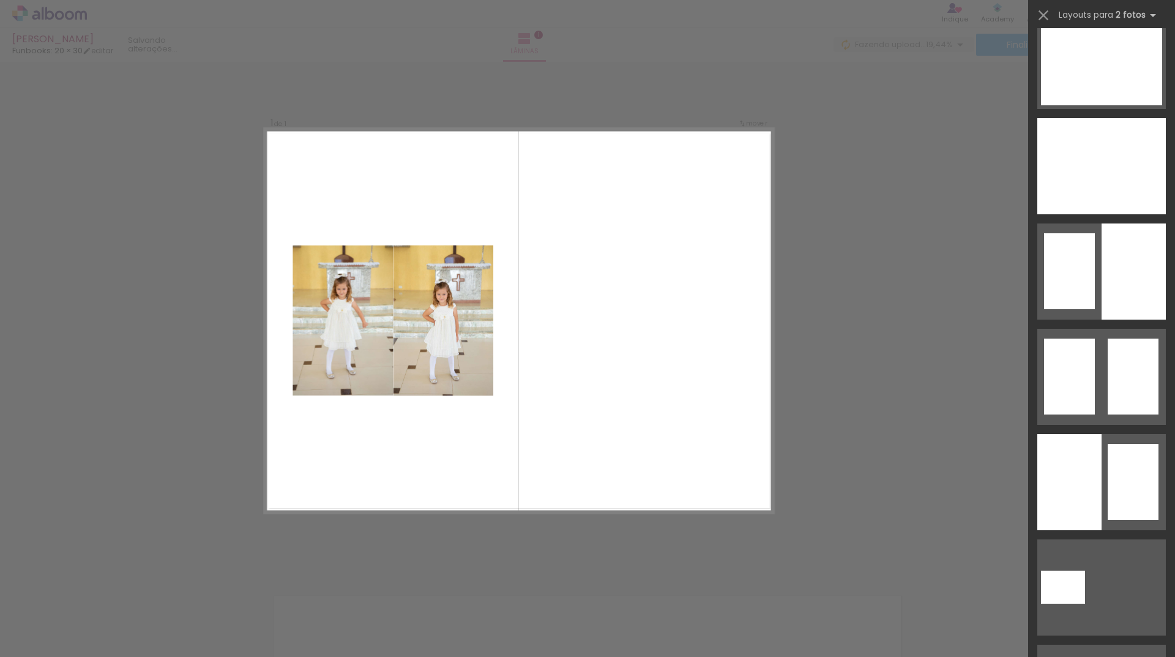
scroll to position [0, 0]
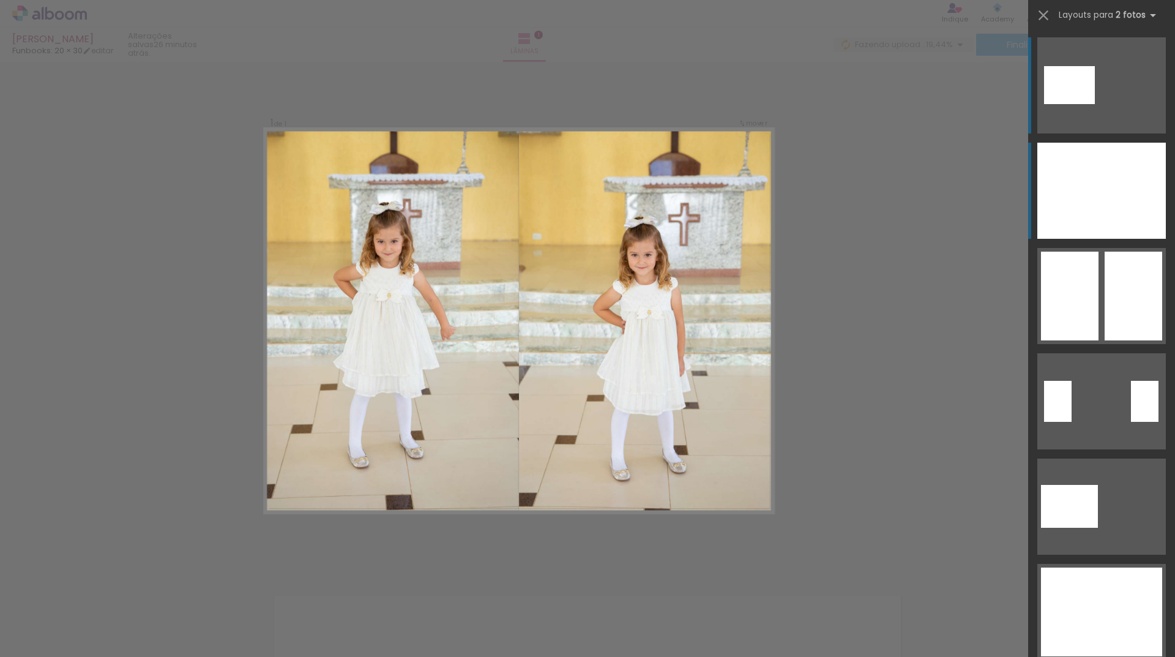
click at [1102, 190] on div at bounding box center [1134, 191] width 64 height 96
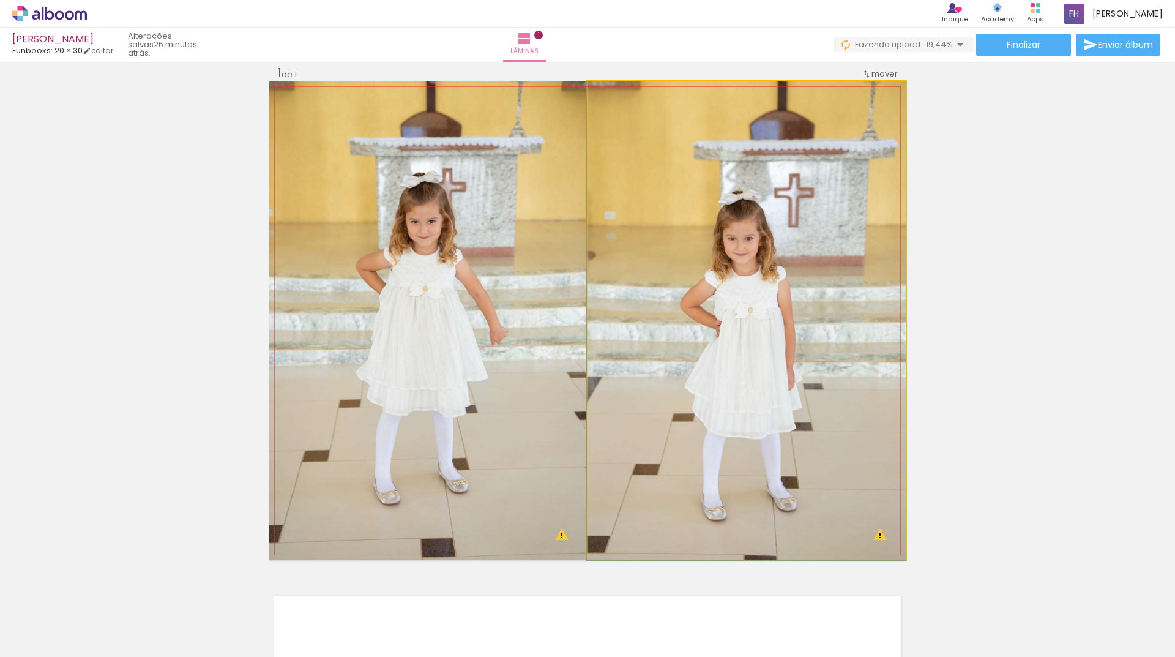
click at [744, 242] on quentale-photo at bounding box center [747, 320] width 318 height 479
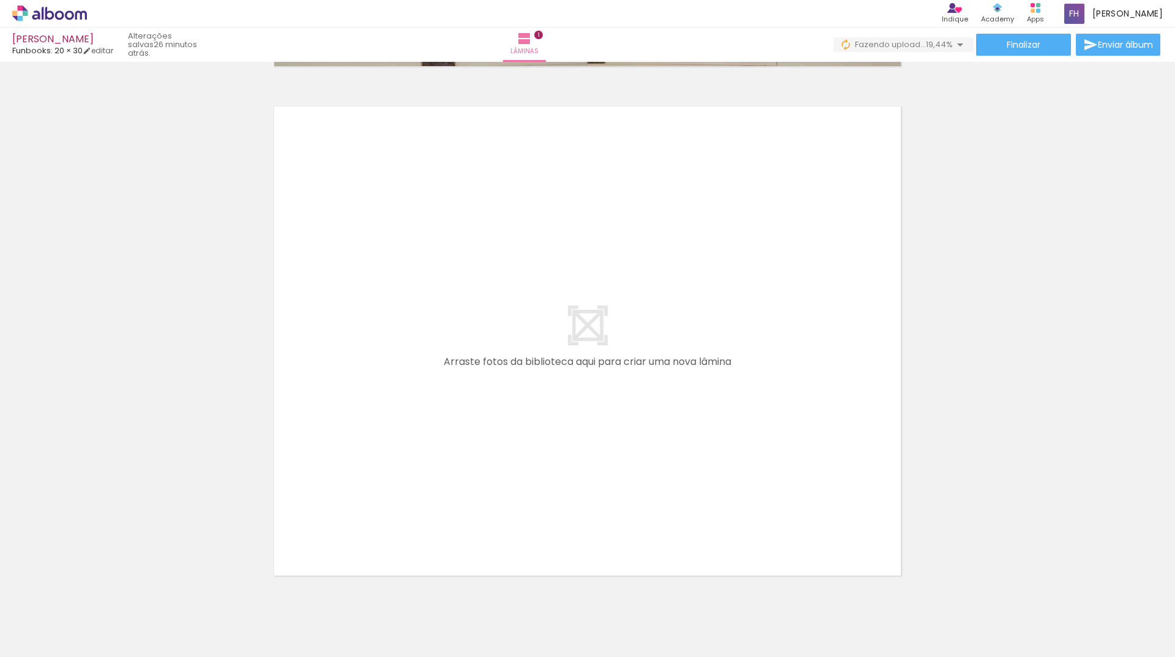
scroll to position [506, 0]
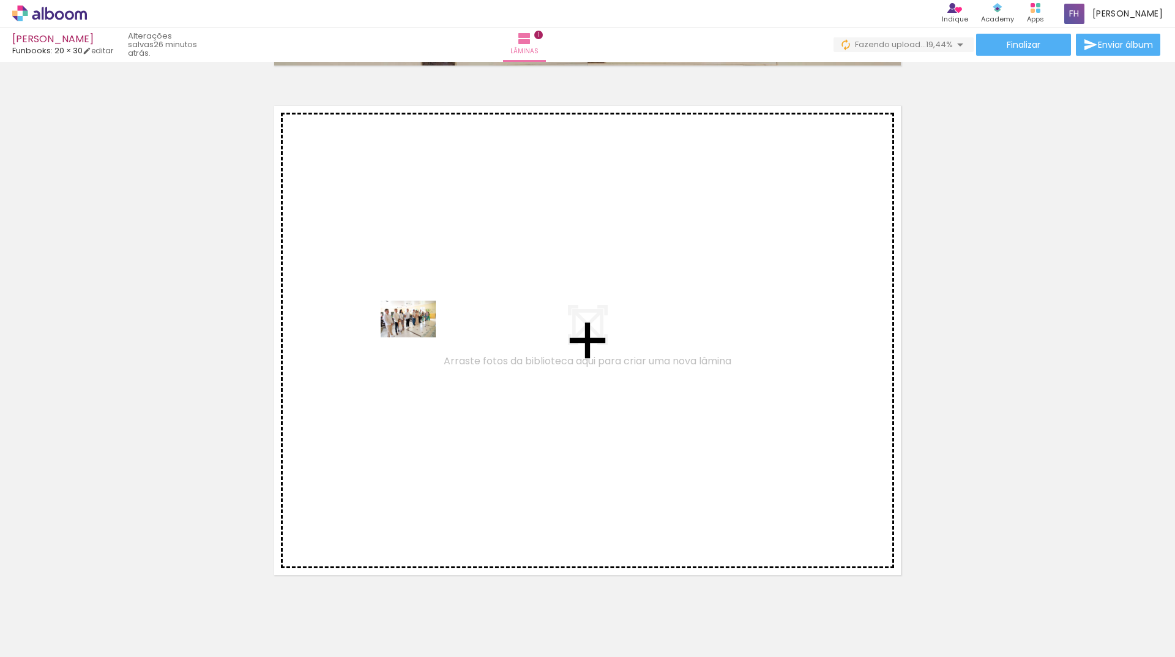
drag, startPoint x: 419, startPoint y: 623, endPoint x: 418, endPoint y: 337, distance: 285.9
click at [418, 337] on quentale-workspace at bounding box center [587, 328] width 1175 height 657
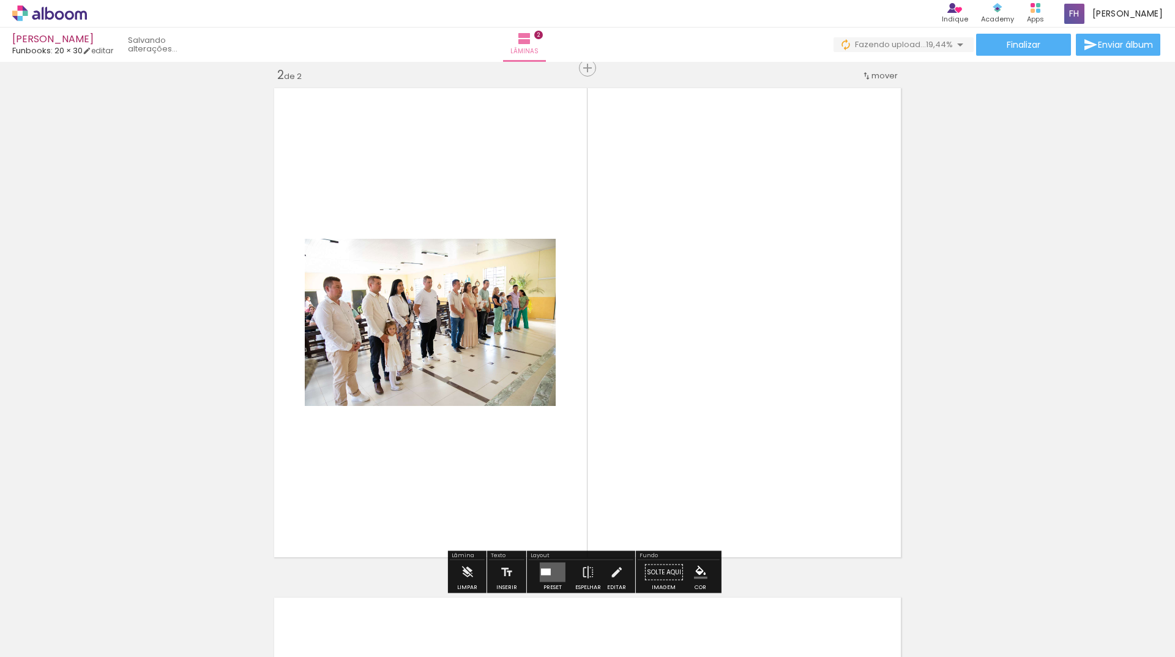
scroll to position [525, 0]
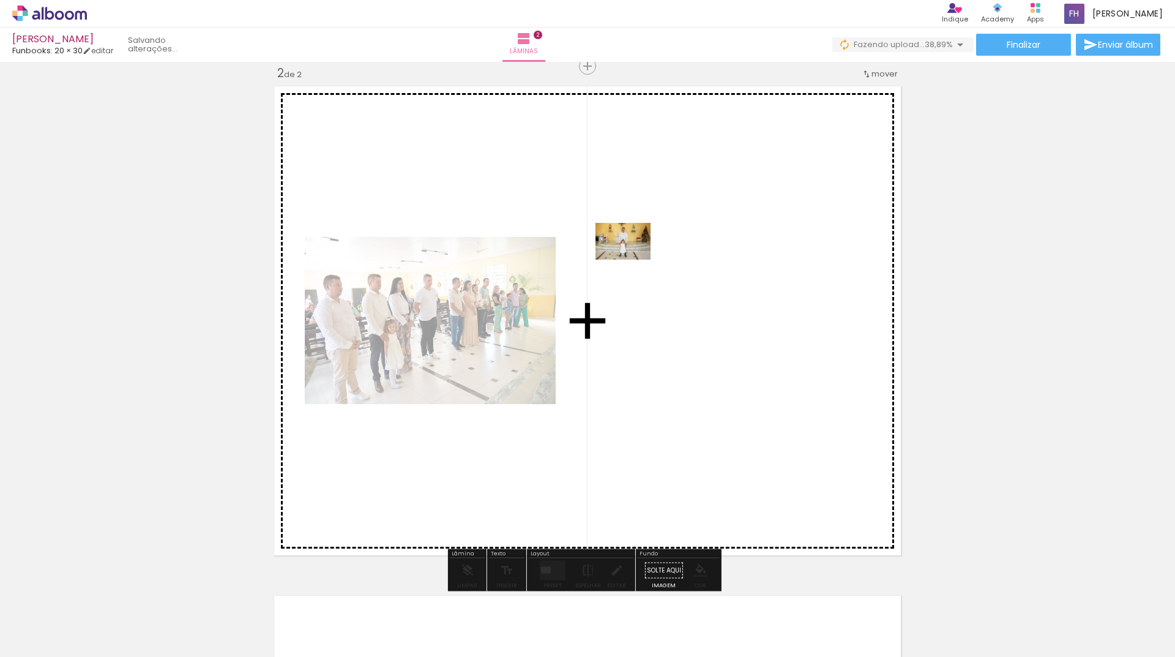
drag, startPoint x: 137, startPoint y: 621, endPoint x: 639, endPoint y: 250, distance: 624.6
click at [639, 250] on quentale-workspace at bounding box center [587, 328] width 1175 height 657
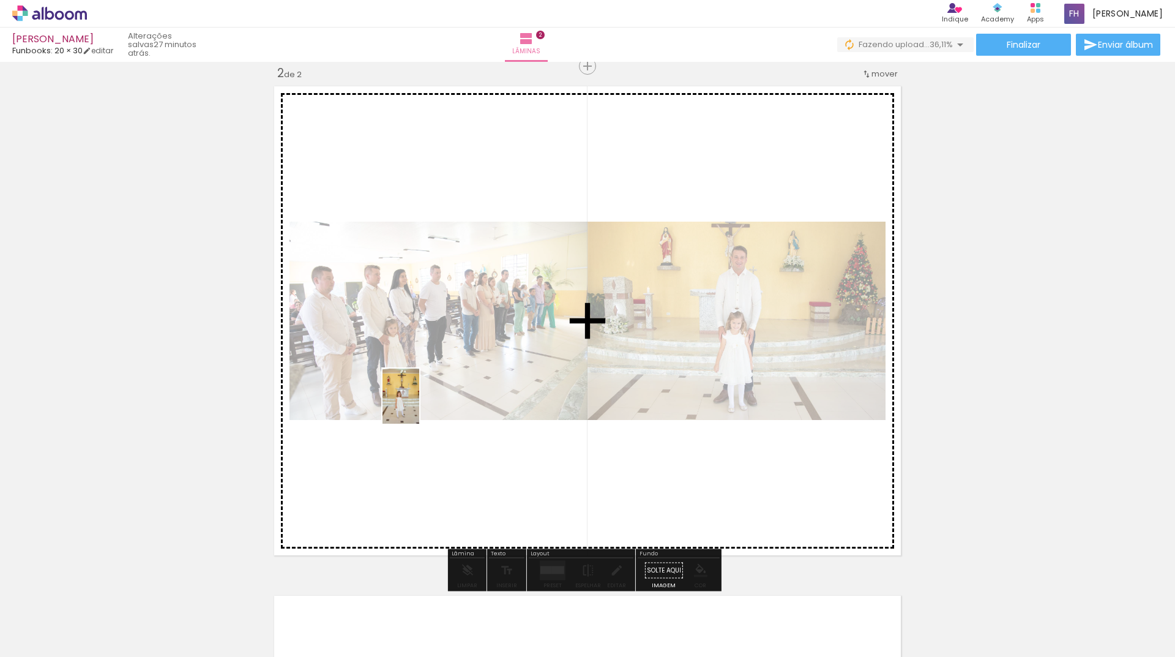
drag, startPoint x: 201, startPoint y: 613, endPoint x: 419, endPoint y: 405, distance: 301.0
click at [419, 405] on quentale-workspace at bounding box center [587, 328] width 1175 height 657
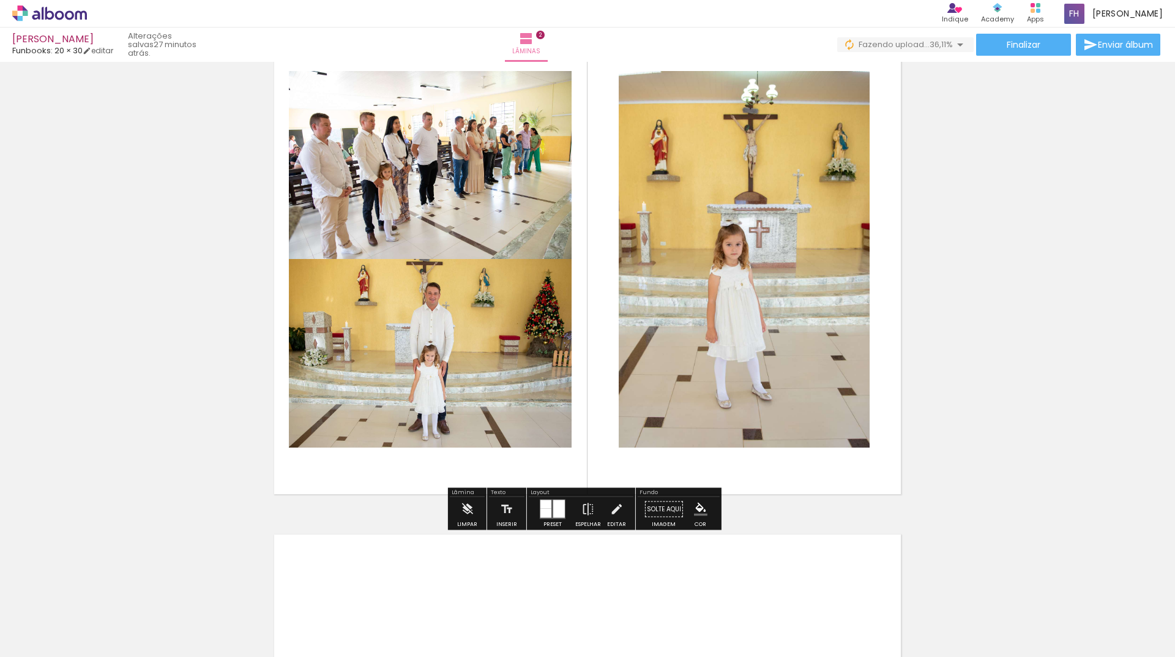
scroll to position [648, 0]
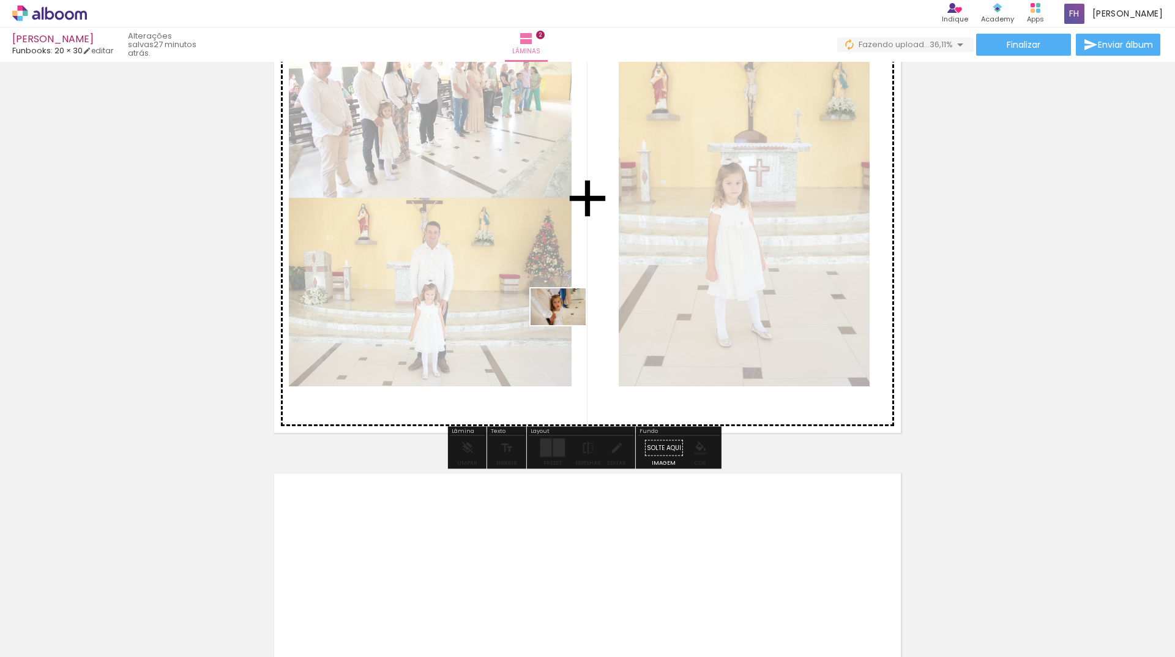
drag, startPoint x: 484, startPoint y: 631, endPoint x: 558, endPoint y: 414, distance: 229.0
click at [569, 323] on quentale-workspace at bounding box center [587, 328] width 1175 height 657
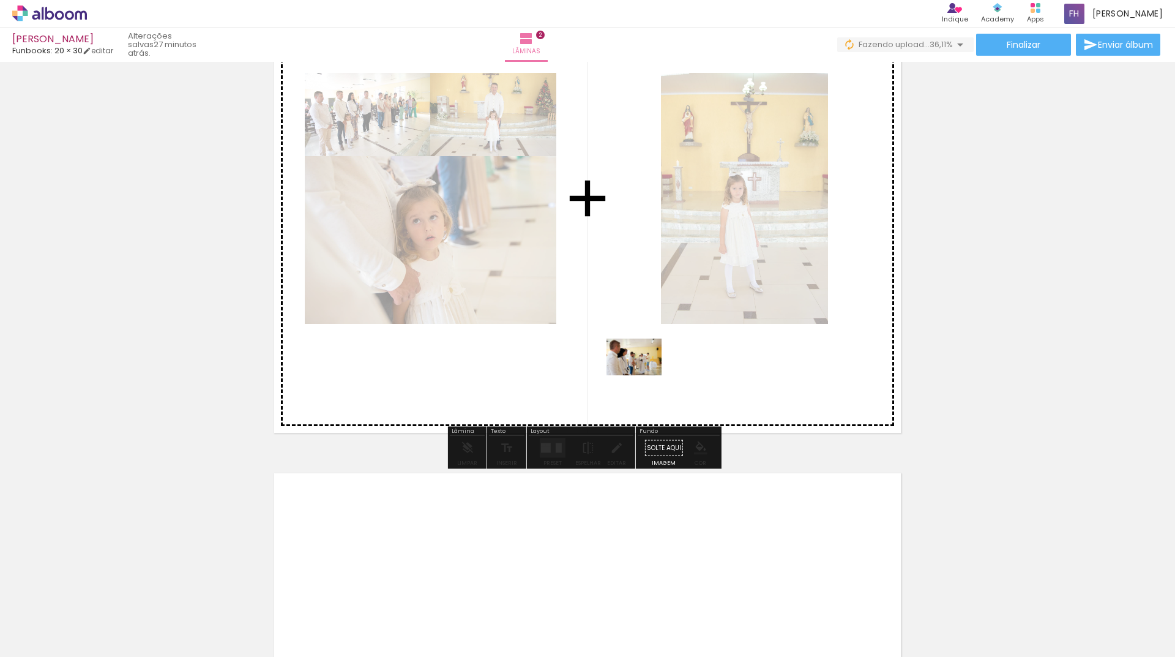
drag, startPoint x: 552, startPoint y: 609, endPoint x: 643, endPoint y: 375, distance: 250.7
click at [643, 375] on quentale-workspace at bounding box center [587, 328] width 1175 height 657
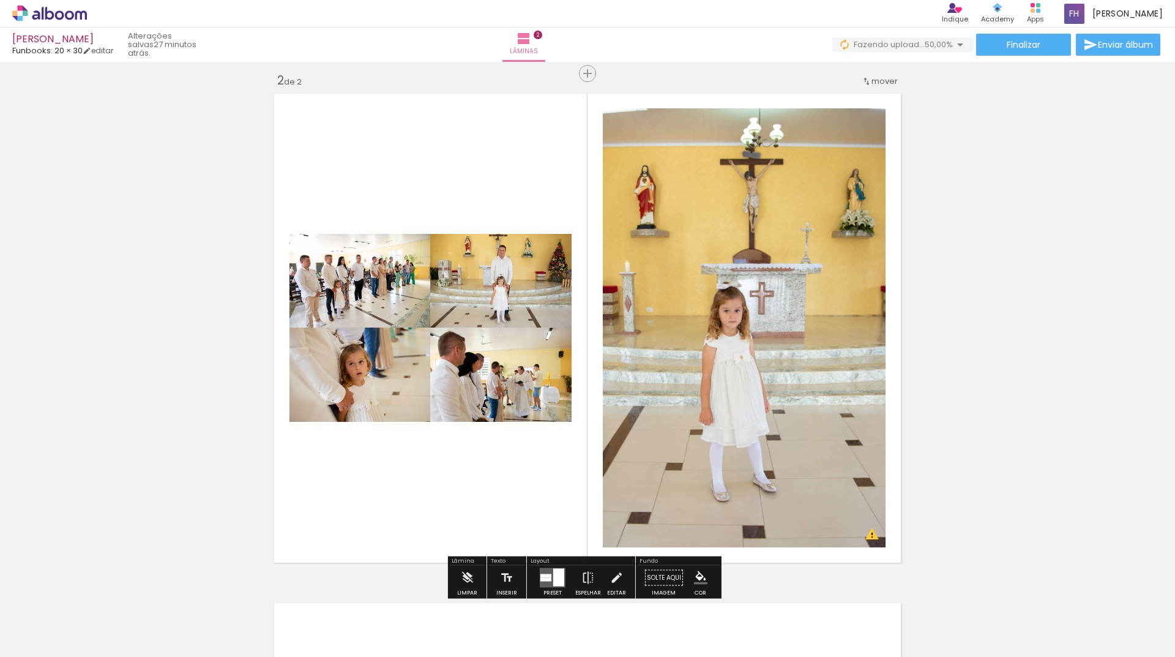
scroll to position [568, 0]
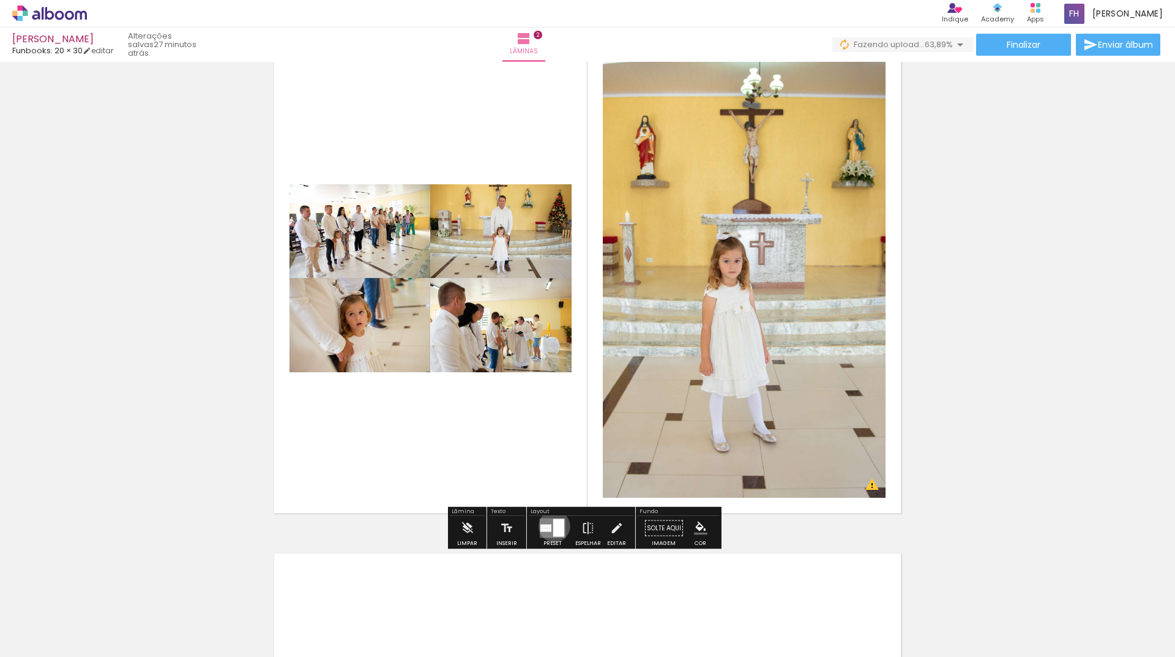
click at [553, 526] on div at bounding box center [558, 528] width 11 height 18
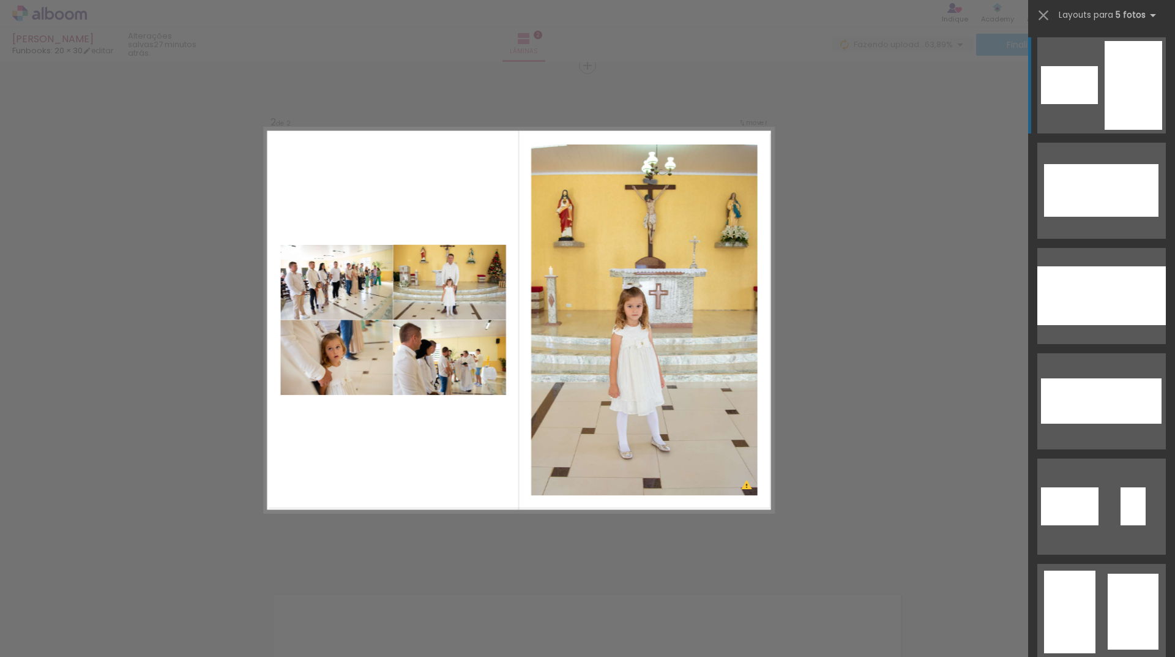
scroll to position [525, 0]
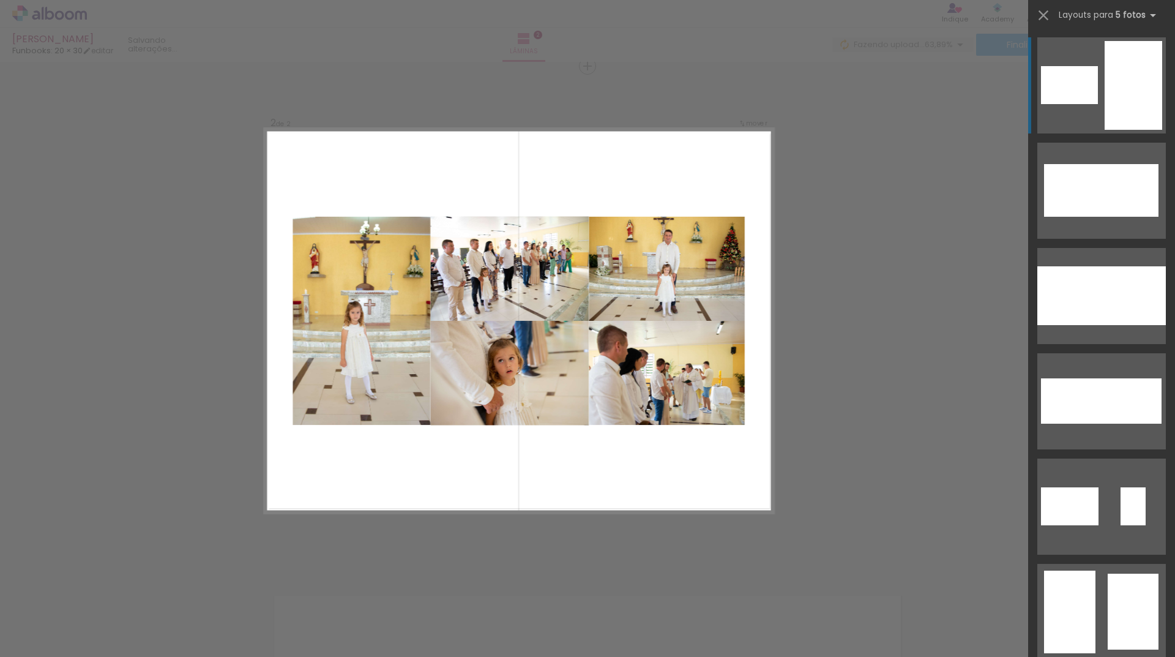
click at [894, 241] on div "Confirmar Cancelar" at bounding box center [587, 315] width 1175 height 1557
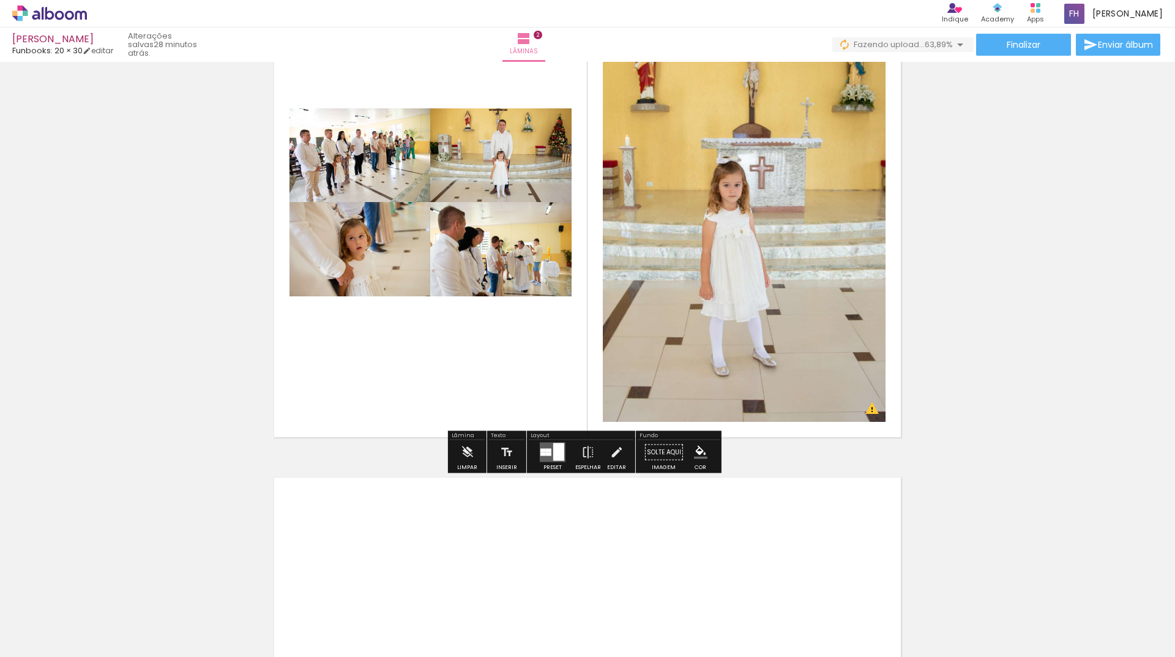
scroll to position [770, 0]
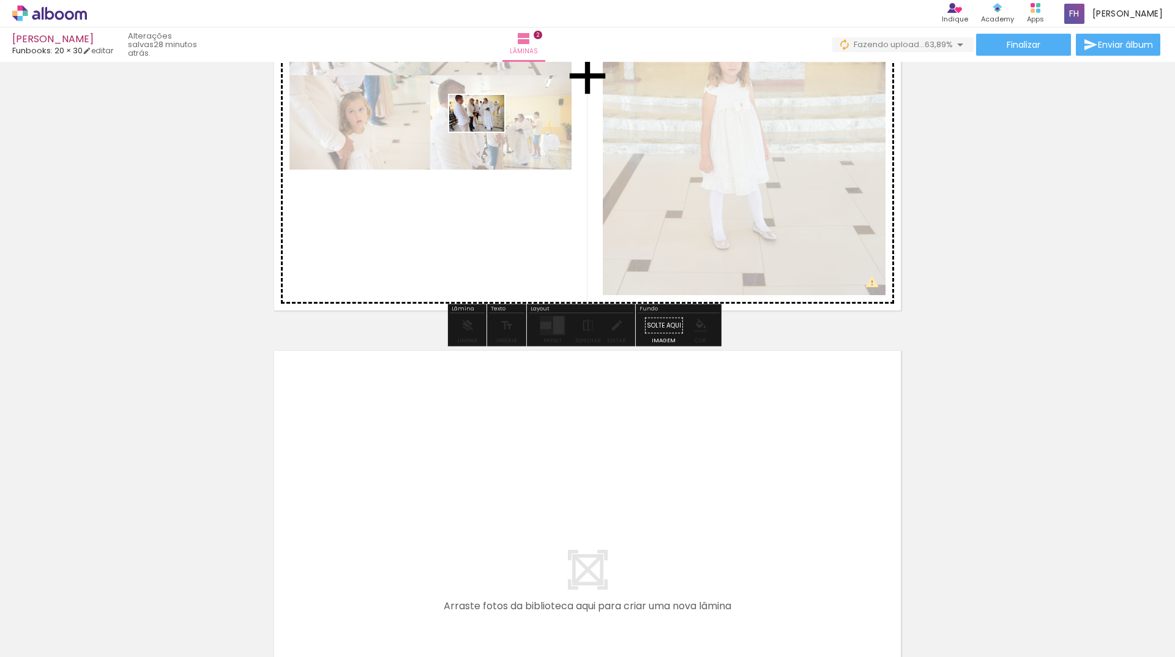
drag, startPoint x: 604, startPoint y: 629, endPoint x: 545, endPoint y: 288, distance: 345.9
click at [487, 138] on quentale-workspace at bounding box center [587, 328] width 1175 height 657
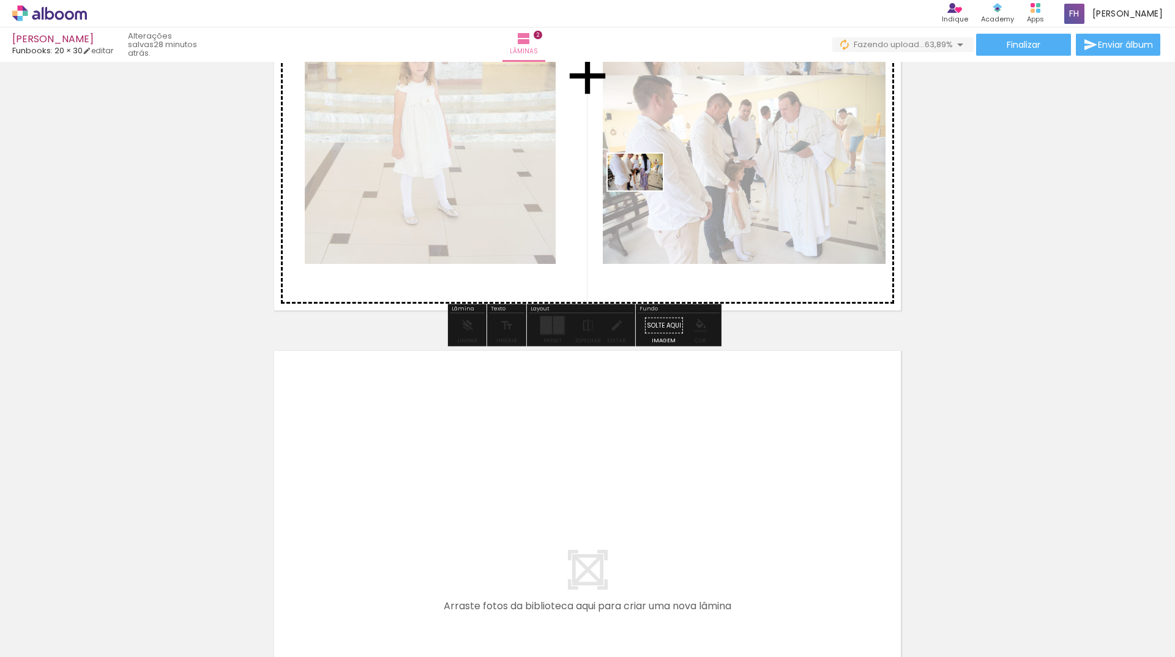
drag, startPoint x: 670, startPoint y: 614, endPoint x: 644, endPoint y: 186, distance: 428.7
click at [644, 186] on quentale-workspace at bounding box center [587, 328] width 1175 height 657
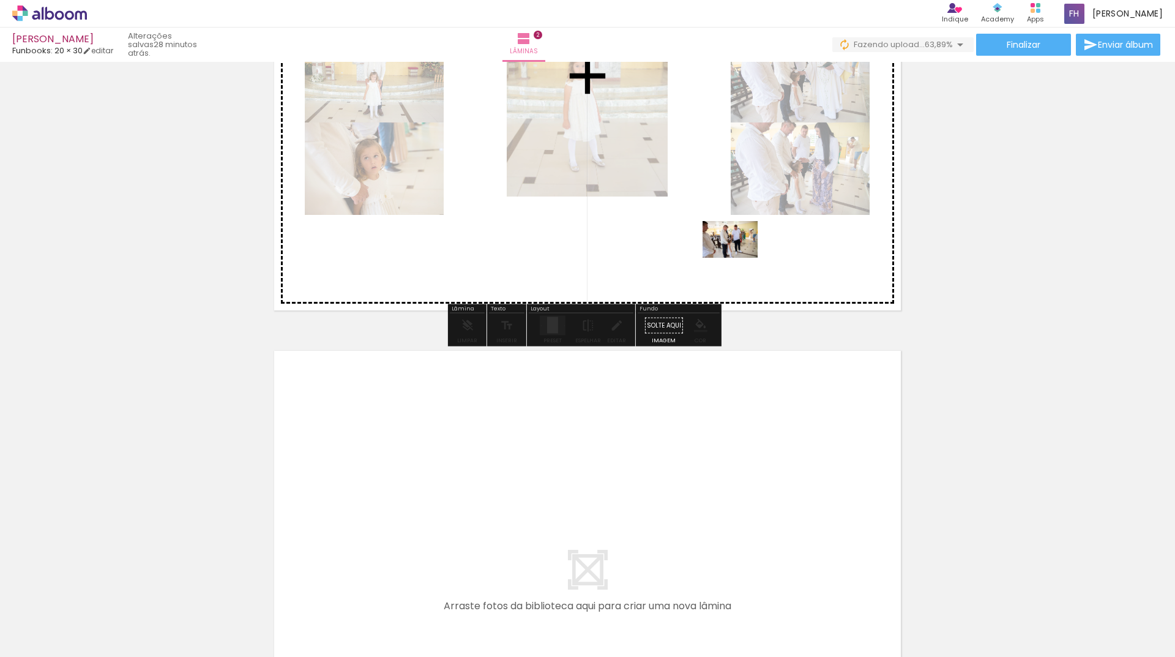
drag, startPoint x: 744, startPoint y: 599, endPoint x: 729, endPoint y: 203, distance: 396.4
click at [729, 203] on quentale-workspace at bounding box center [587, 328] width 1175 height 657
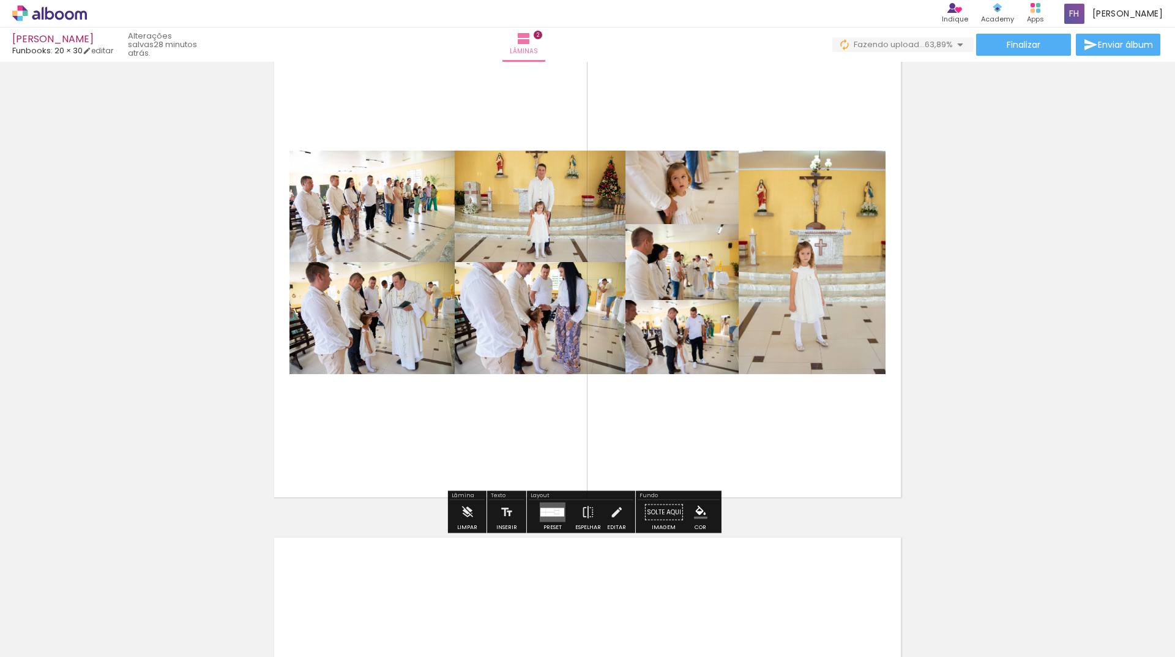
scroll to position [525, 0]
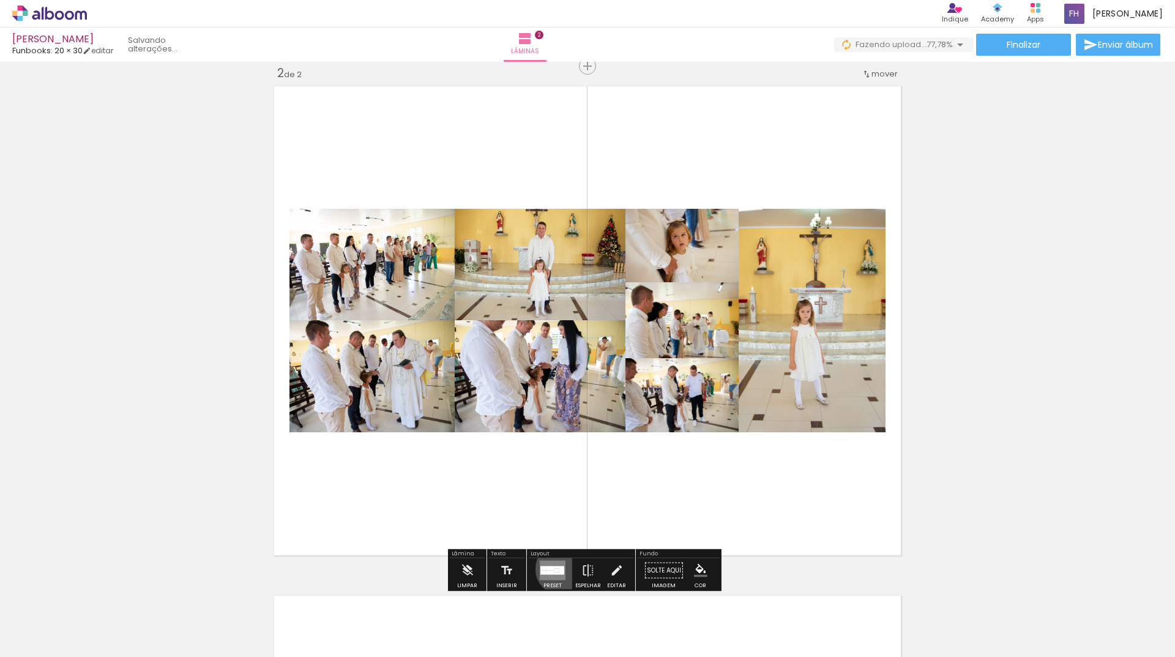
click at [560, 569] on div at bounding box center [562, 570] width 5 height 9
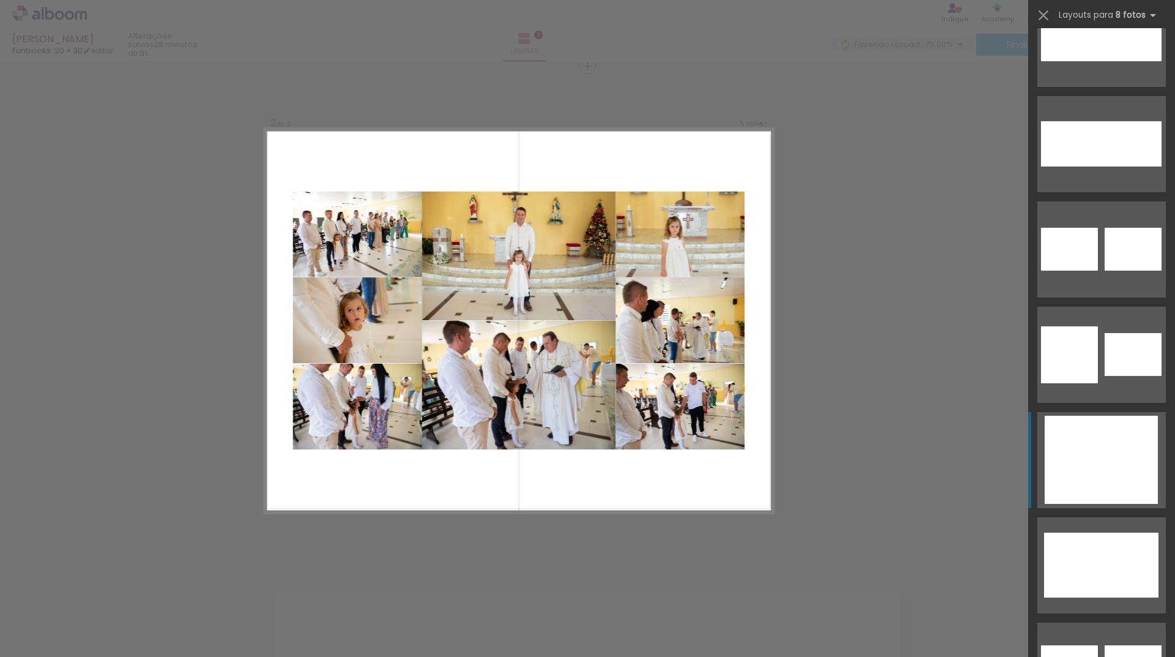
scroll to position [245, 0]
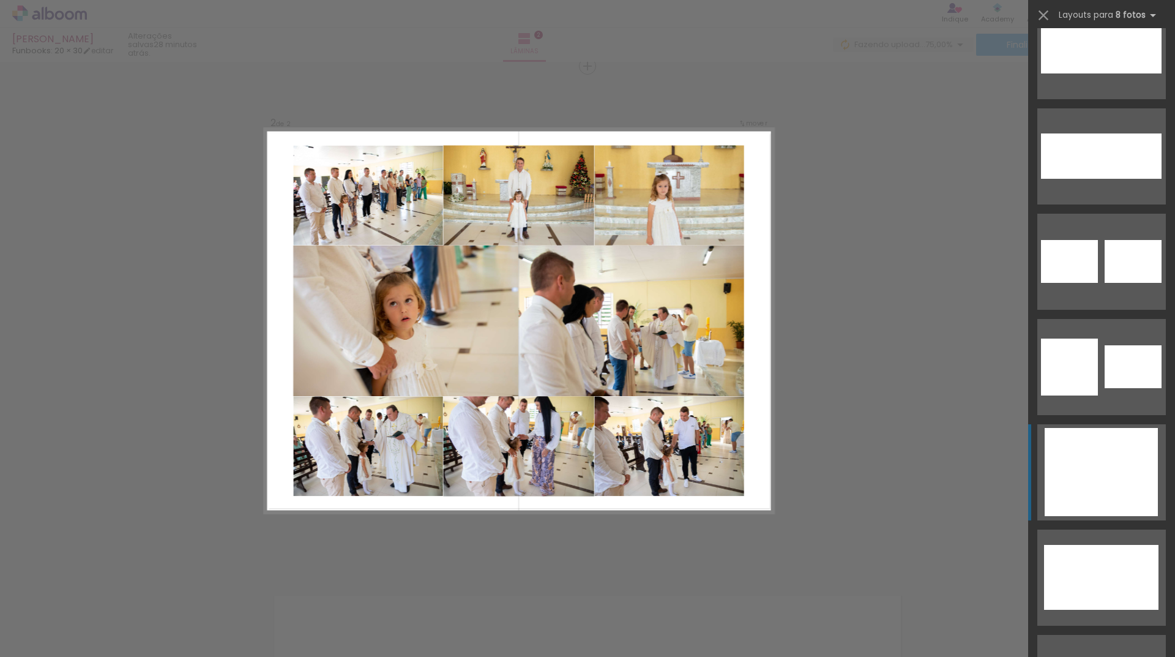
click at [1093, 494] on div at bounding box center [1102, 504] width 40 height 24
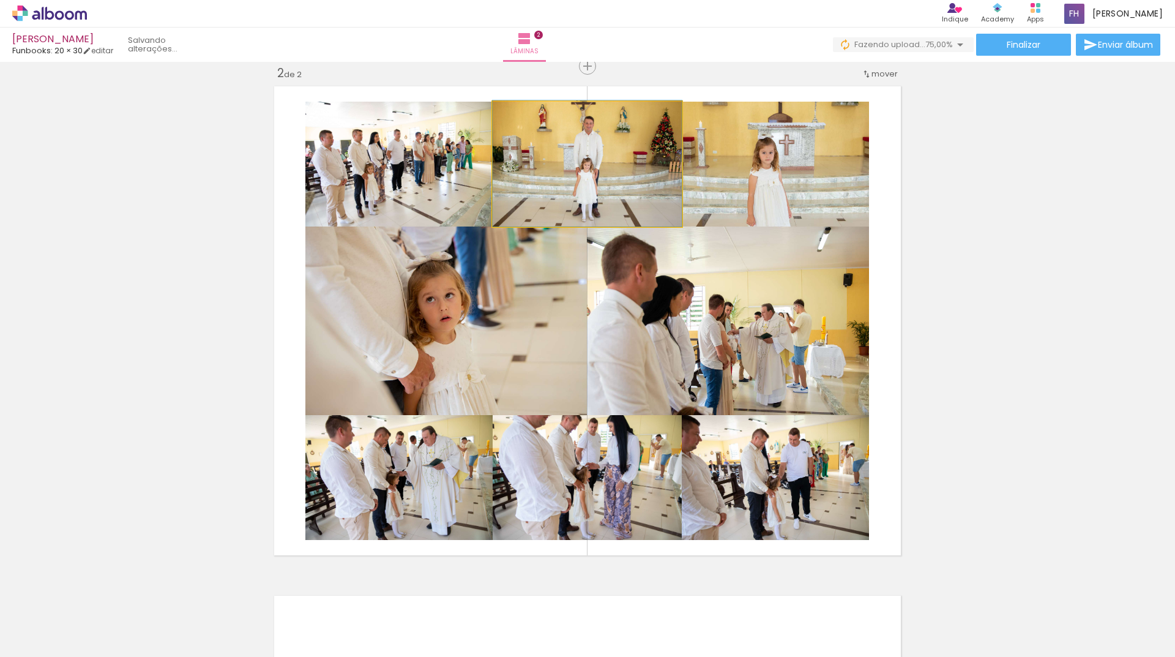
drag, startPoint x: 648, startPoint y: 174, endPoint x: 621, endPoint y: 168, distance: 26.9
drag, startPoint x: 602, startPoint y: 448, endPoint x: 602, endPoint y: 479, distance: 31.8
drag, startPoint x: 602, startPoint y: 471, endPoint x: 598, endPoint y: 460, distance: 11.3
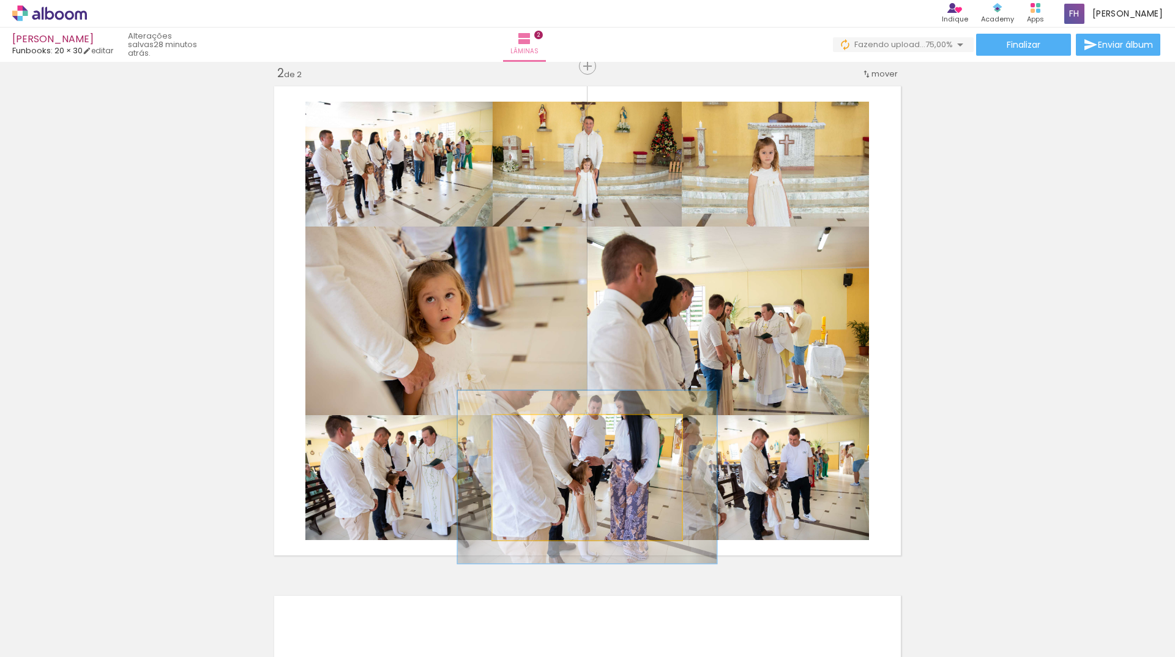
drag, startPoint x: 525, startPoint y: 427, endPoint x: 541, endPoint y: 425, distance: 16.1
click at [541, 425] on div at bounding box center [538, 428] width 20 height 20
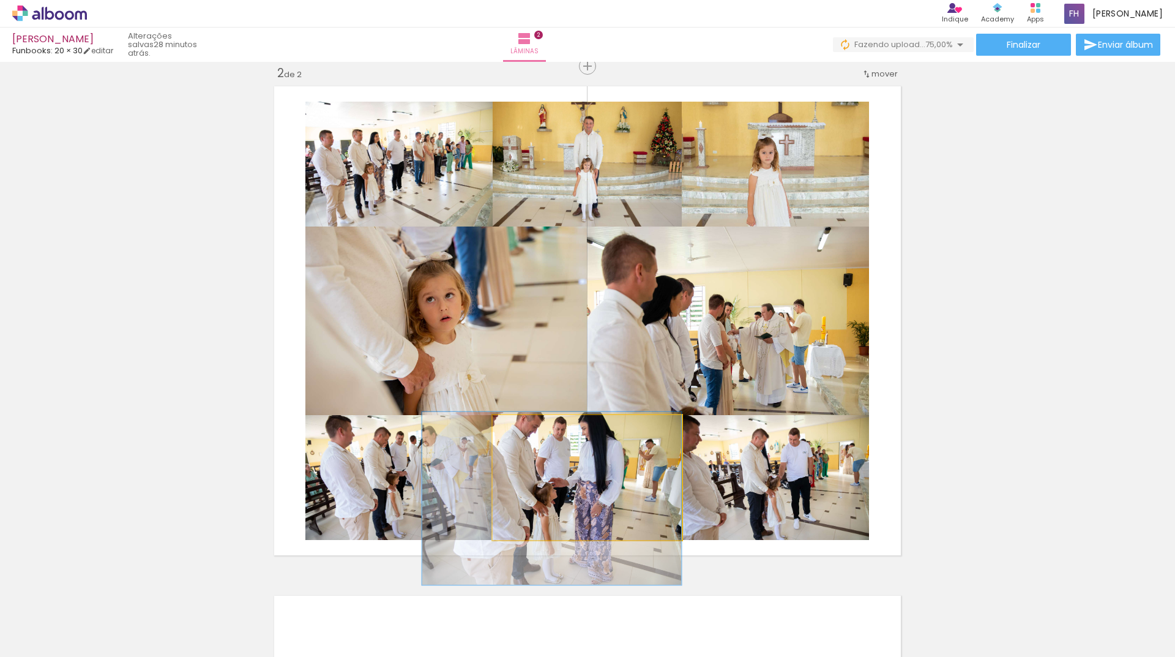
drag, startPoint x: 609, startPoint y: 485, endPoint x: 557, endPoint y: 504, distance: 55.2
click at [538, 429] on div at bounding box center [539, 427] width 11 height 11
click at [540, 429] on div at bounding box center [540, 428] width 20 height 20
drag, startPoint x: 580, startPoint y: 473, endPoint x: 576, endPoint y: 487, distance: 15.1
drag, startPoint x: 580, startPoint y: 475, endPoint x: 579, endPoint y: 492, distance: 16.6
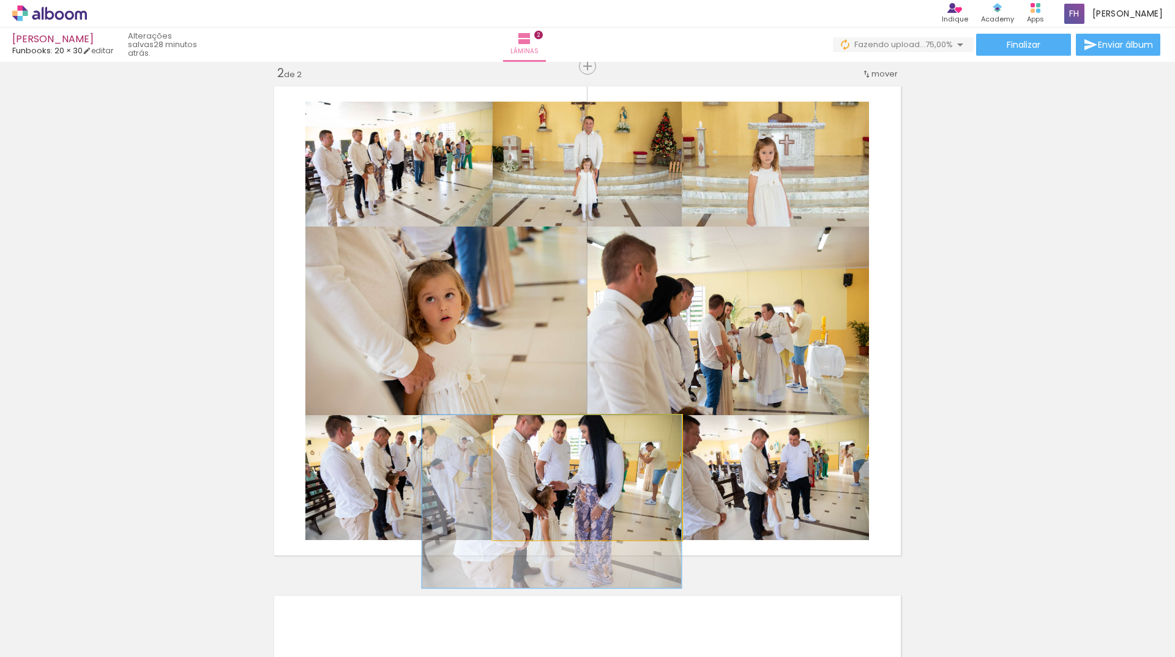
drag, startPoint x: 574, startPoint y: 460, endPoint x: 677, endPoint y: 456, distance: 102.3
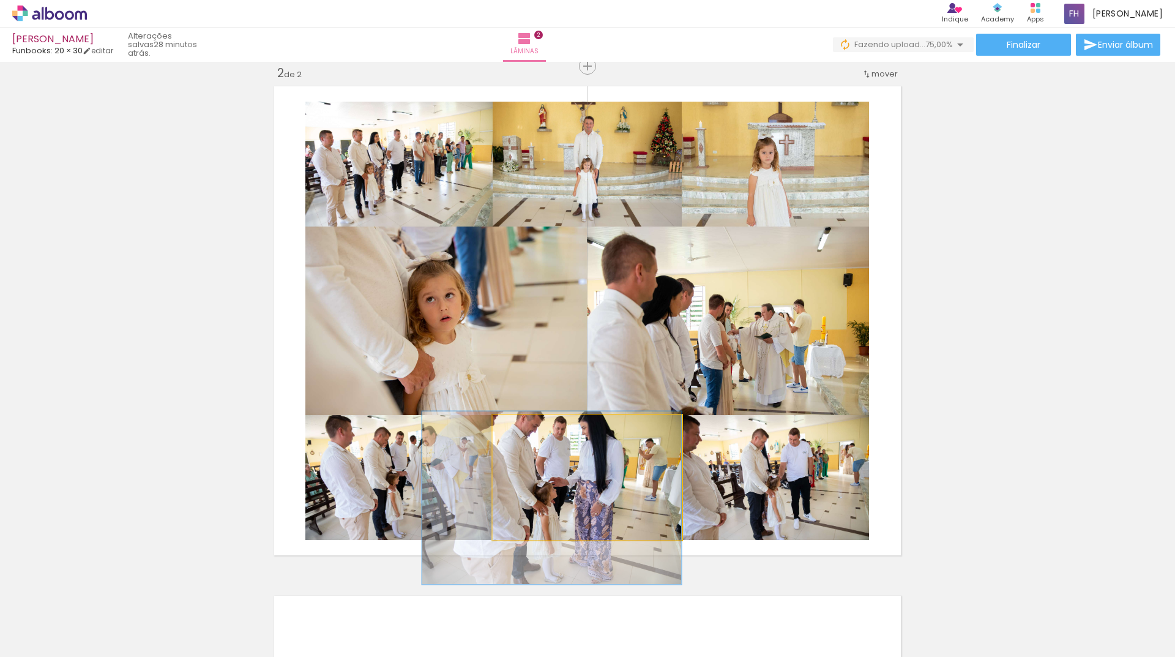
drag, startPoint x: 601, startPoint y: 475, endPoint x: 564, endPoint y: 471, distance: 37.5
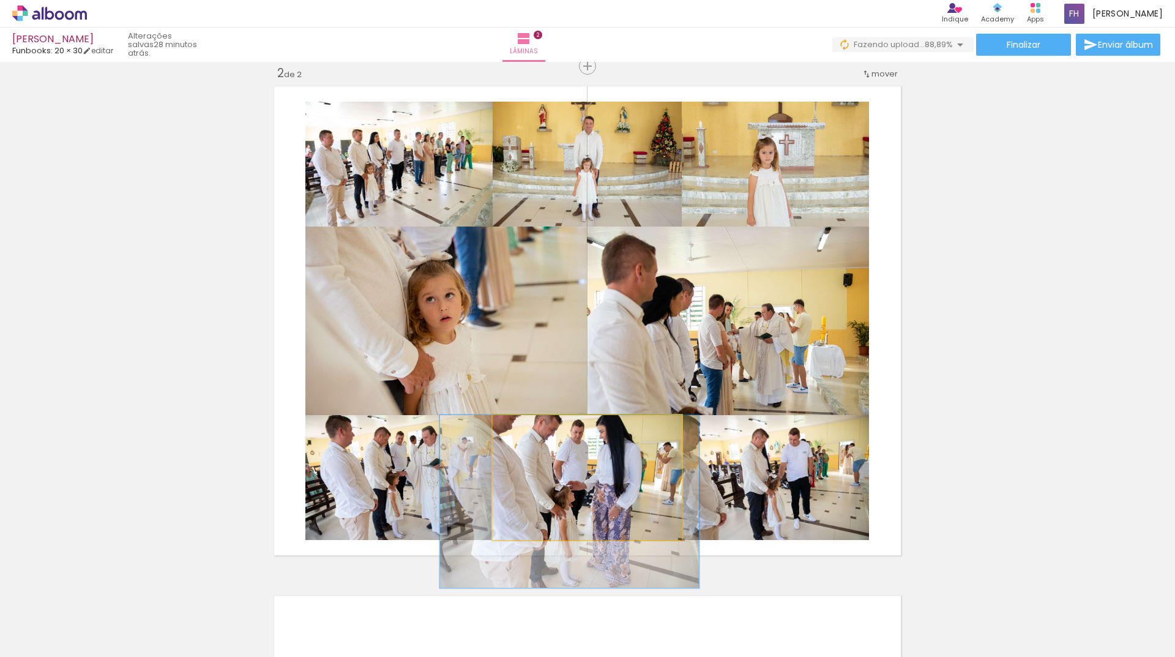
drag, startPoint x: 618, startPoint y: 476, endPoint x: 634, endPoint y: 491, distance: 21.2
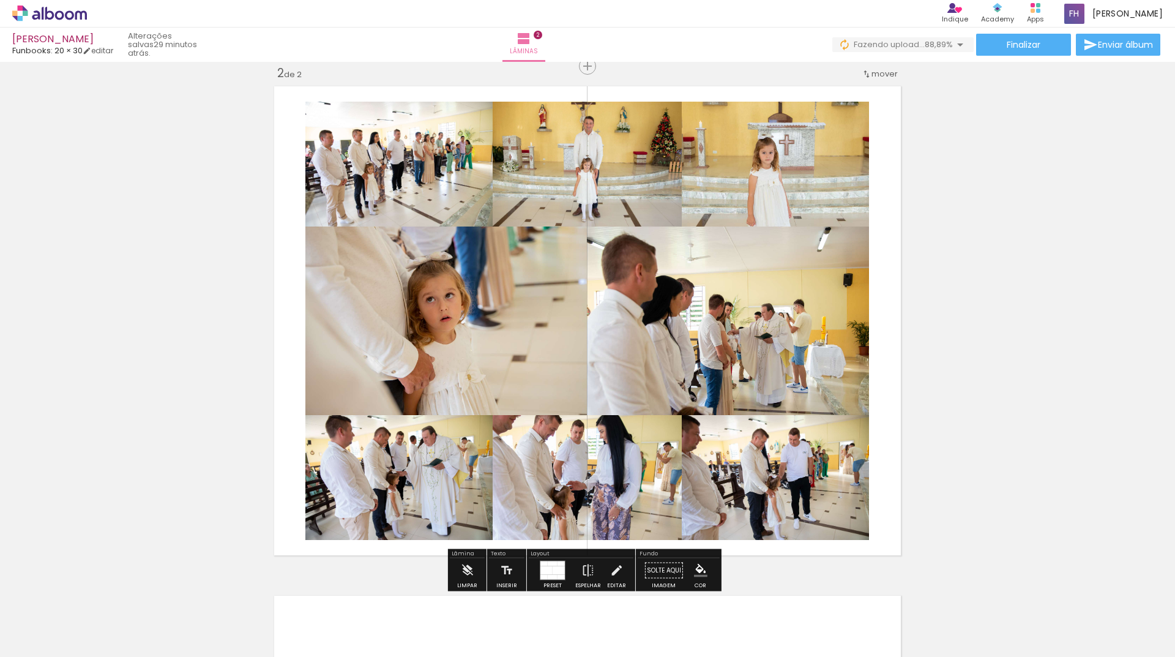
type paper-slider "158"
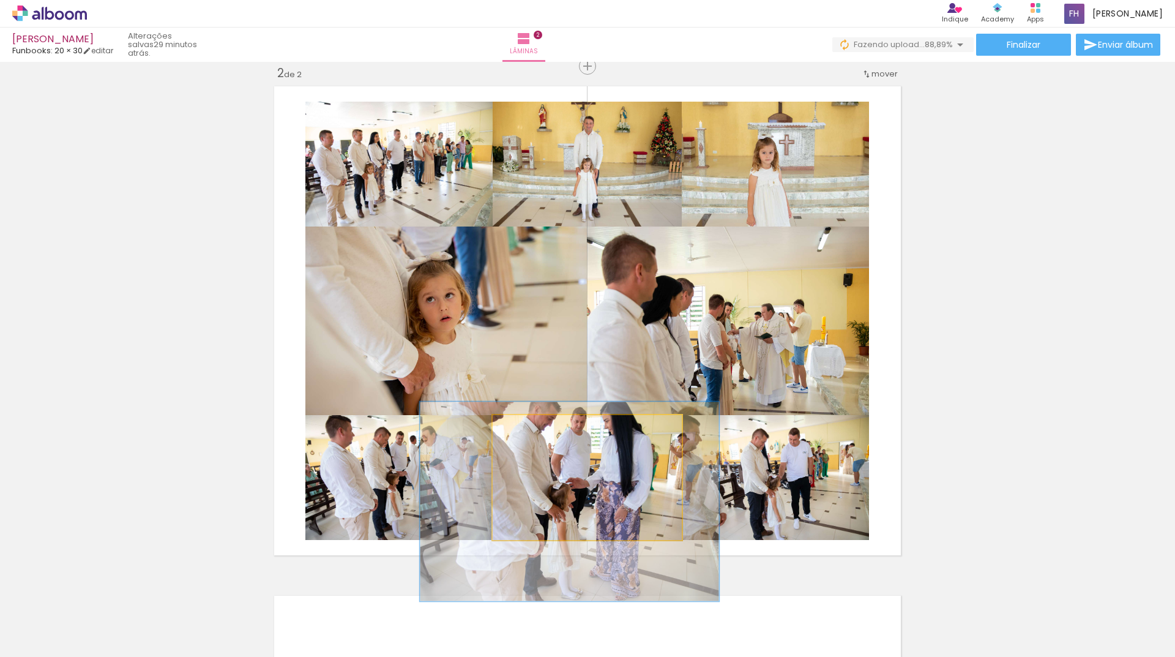
click at [548, 432] on div at bounding box center [546, 428] width 48 height 20
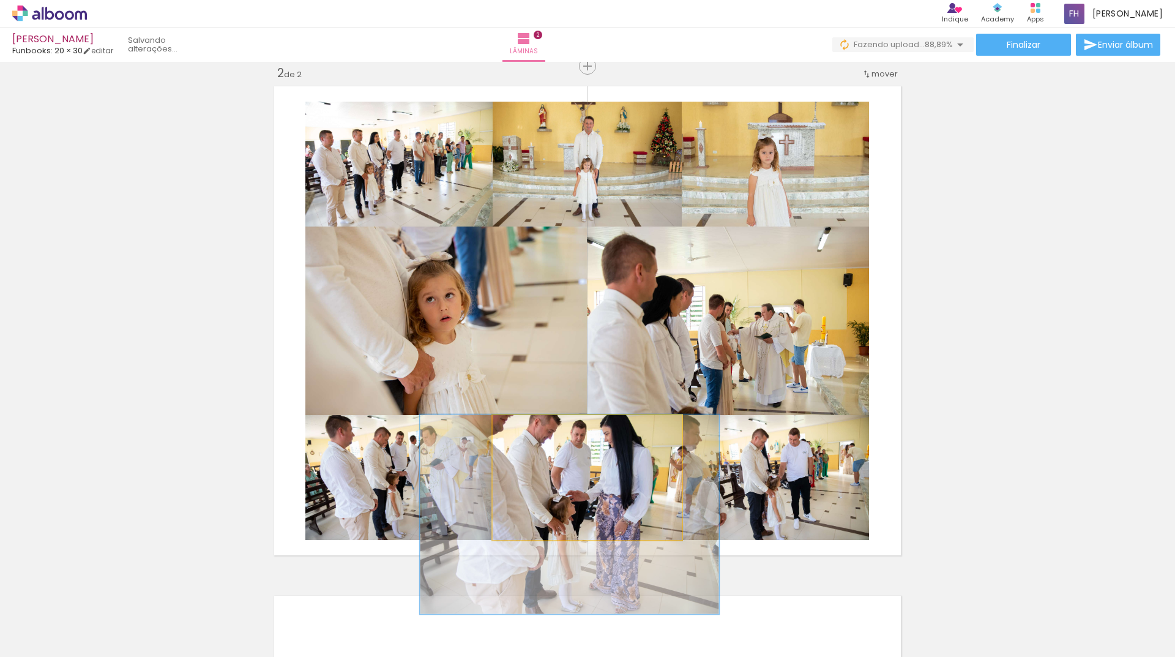
drag, startPoint x: 610, startPoint y: 465, endPoint x: 611, endPoint y: 488, distance: 23.3
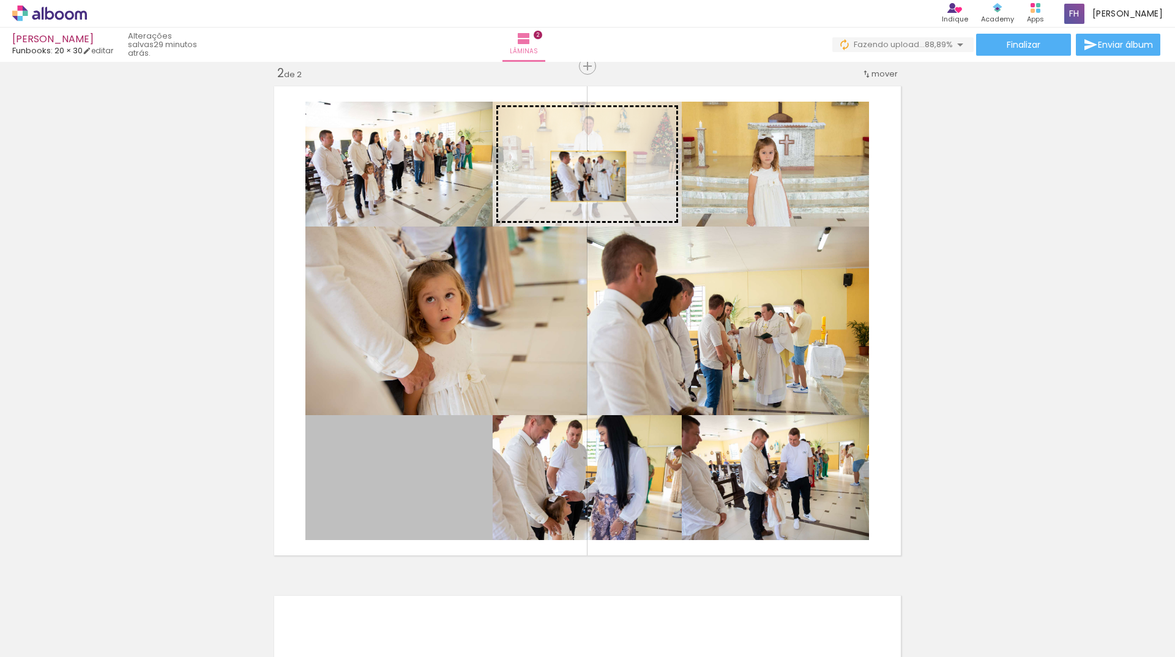
drag, startPoint x: 450, startPoint y: 479, endPoint x: 584, endPoint y: 176, distance: 331.4
click at [0, 0] on slot at bounding box center [0, 0] width 0 height 0
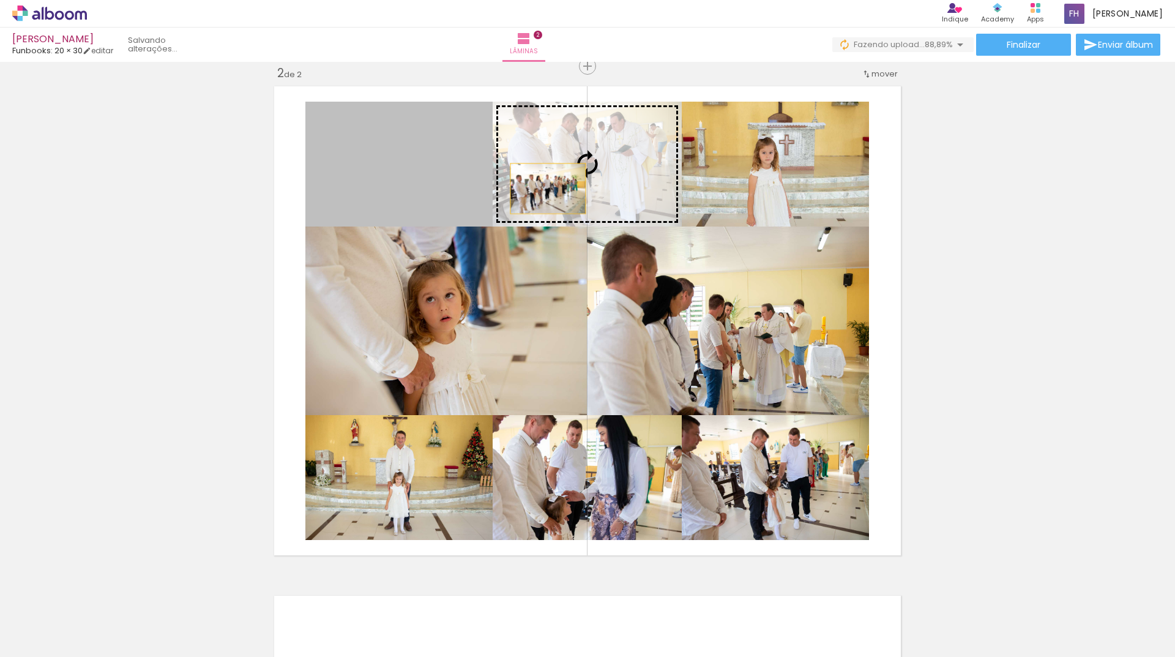
drag, startPoint x: 436, startPoint y: 176, endPoint x: 555, endPoint y: 184, distance: 119.6
click at [0, 0] on slot at bounding box center [0, 0] width 0 height 0
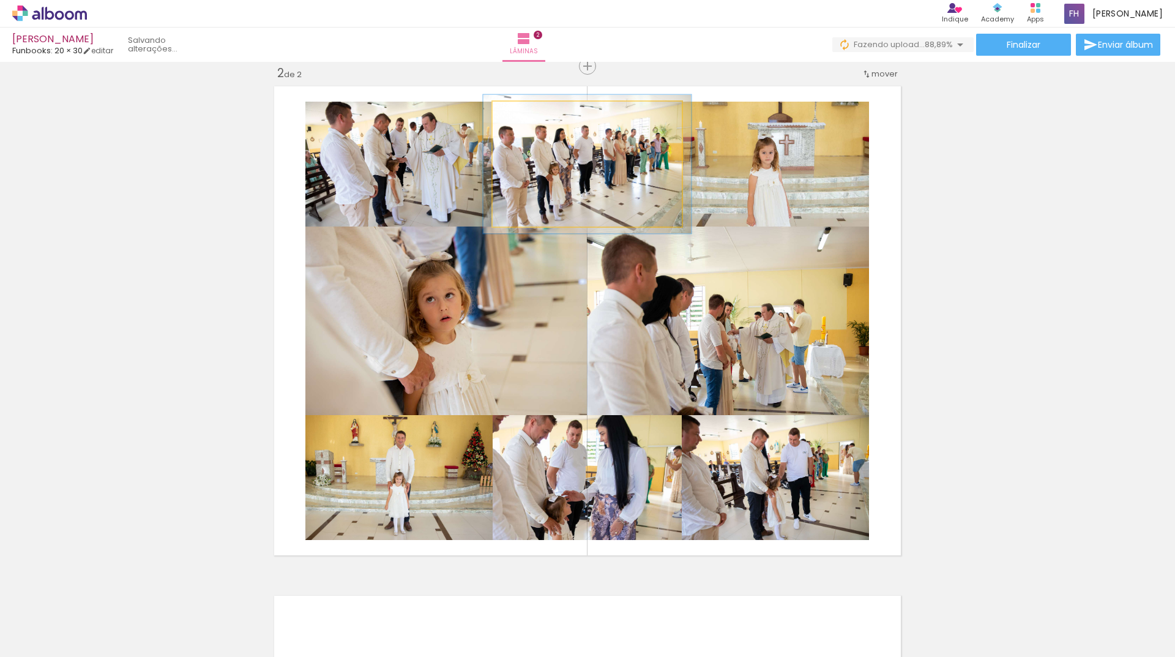
click at [527, 113] on div at bounding box center [526, 115] width 20 height 20
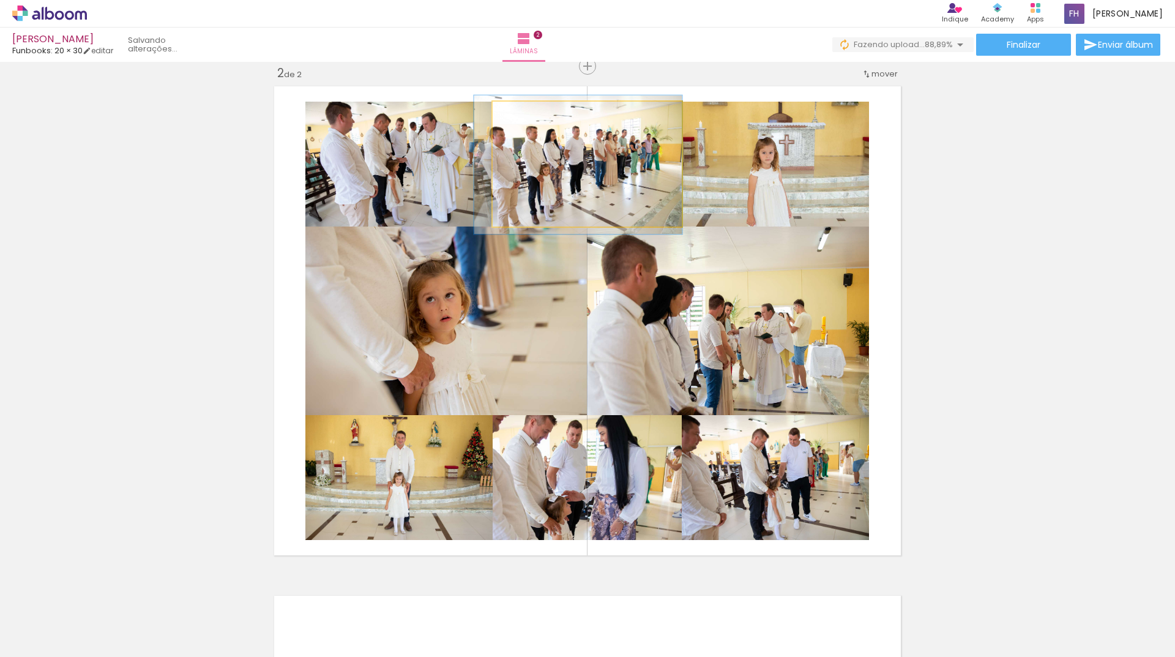
drag, startPoint x: 557, startPoint y: 174, endPoint x: 548, endPoint y: 174, distance: 9.2
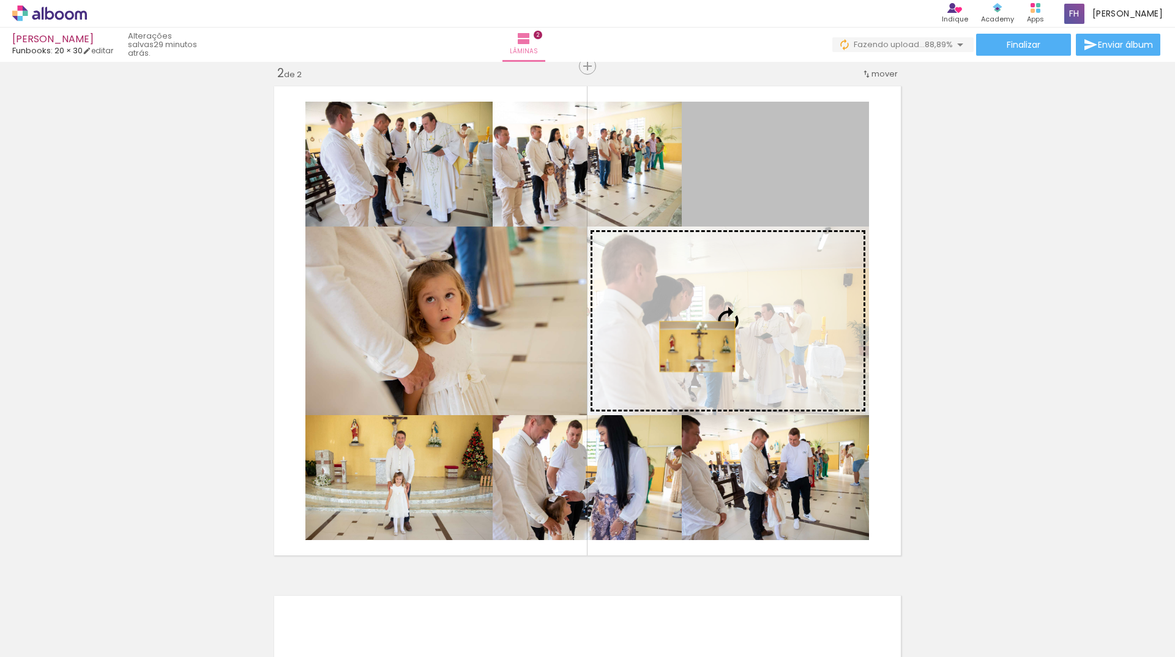
drag, startPoint x: 760, startPoint y: 158, endPoint x: 682, endPoint y: 340, distance: 198.3
click at [0, 0] on slot at bounding box center [0, 0] width 0 height 0
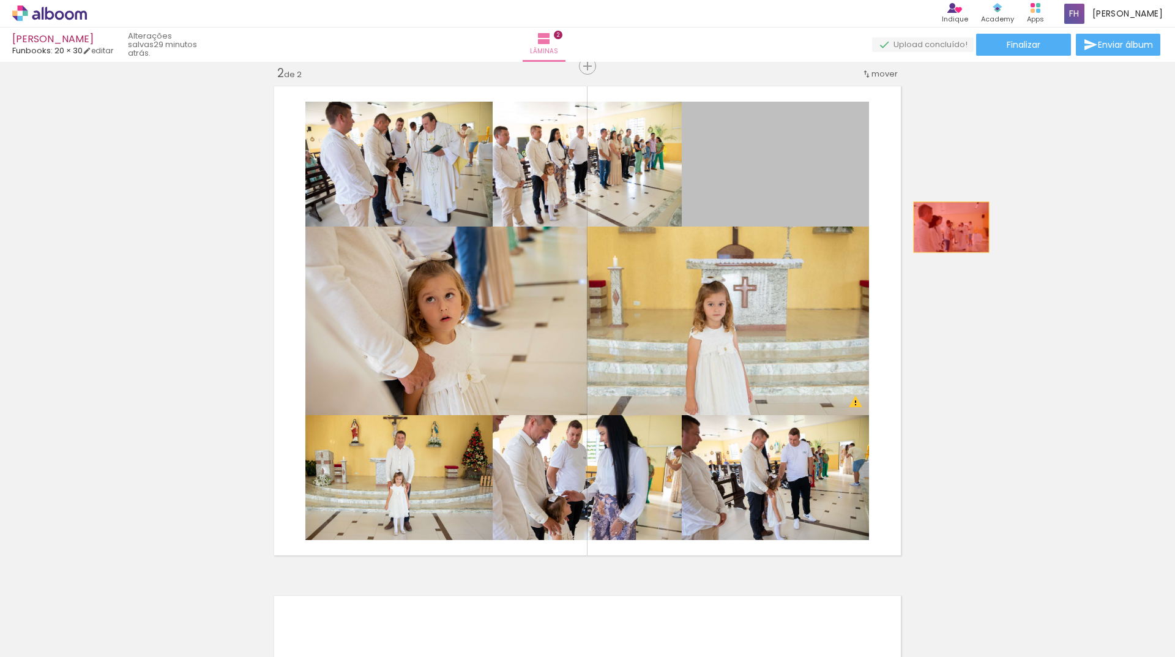
drag, startPoint x: 782, startPoint y: 194, endPoint x: 1002, endPoint y: 269, distance: 231.7
click at [995, 237] on div "Inserir lâmina 1 de 2 Inserir lâmina 2 de 2 O Designbox precisará aumentar a su…" at bounding box center [587, 305] width 1175 height 1529
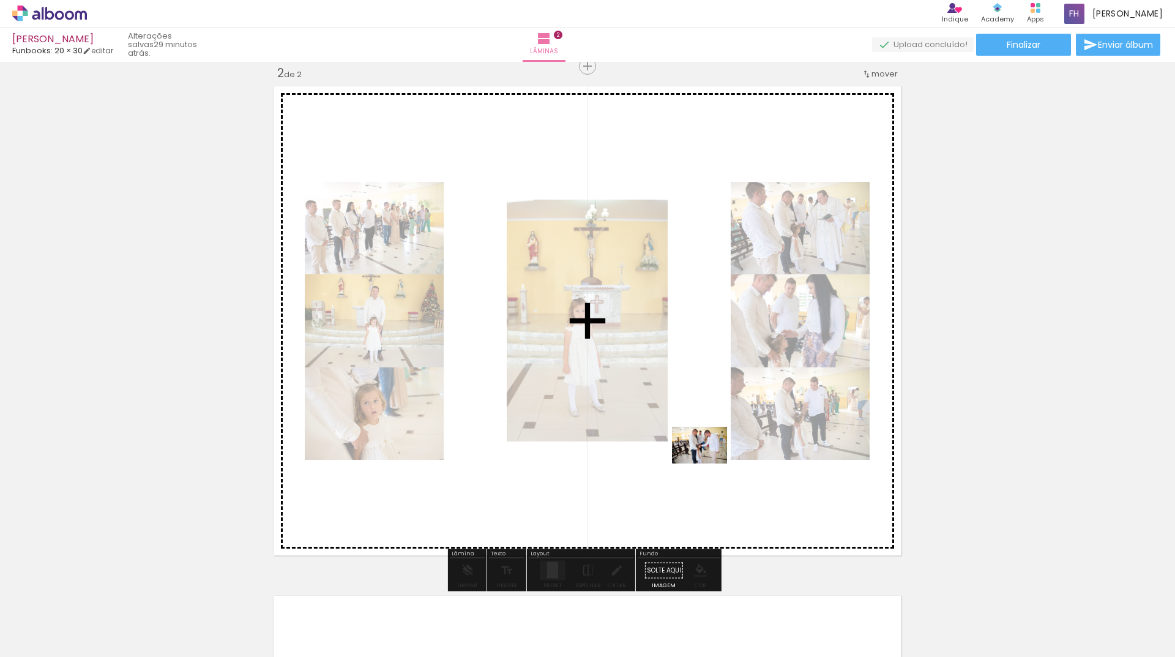
drag, startPoint x: 807, startPoint y: 618, endPoint x: 709, endPoint y: 463, distance: 182.7
click at [709, 463] on quentale-workspace at bounding box center [587, 328] width 1175 height 657
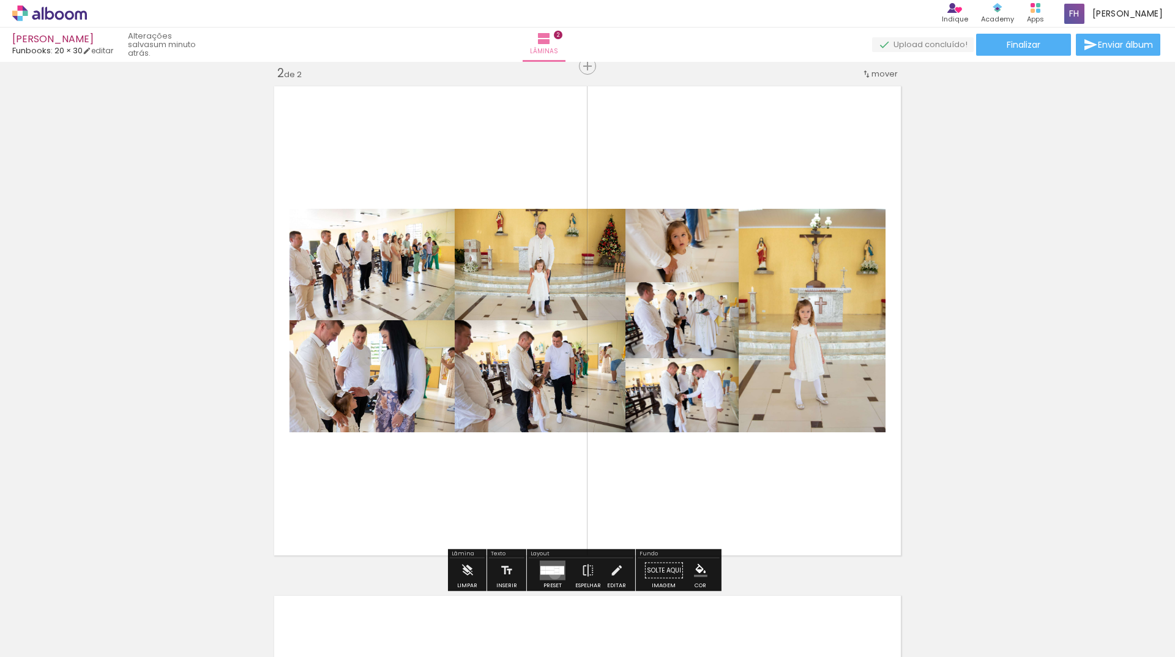
click at [555, 573] on div at bounding box center [557, 573] width 5 height 2
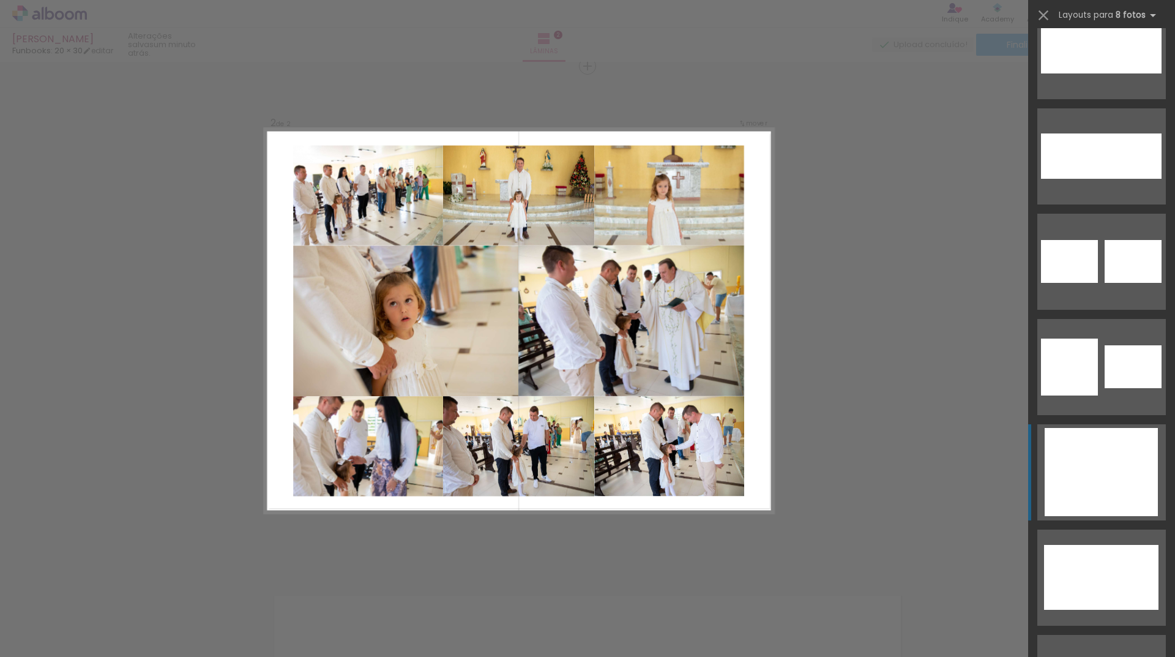
click at [1101, 470] on div at bounding box center [1129, 471] width 57 height 39
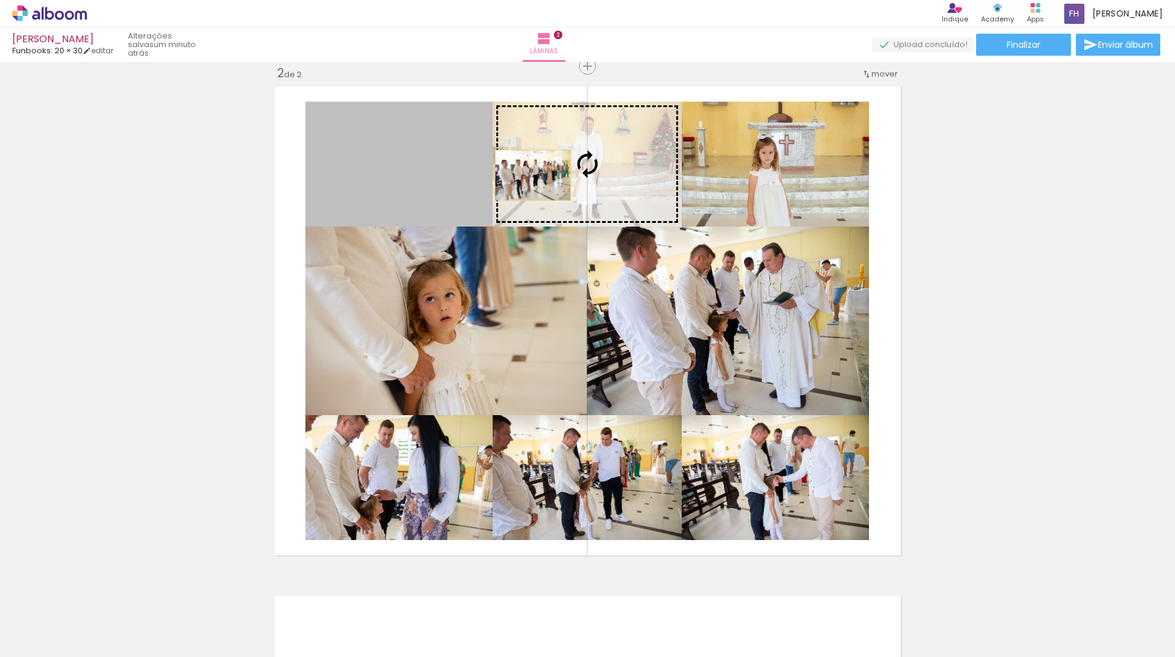
drag, startPoint x: 429, startPoint y: 175, endPoint x: 528, endPoint y: 175, distance: 99.8
click at [0, 0] on slot at bounding box center [0, 0] width 0 height 0
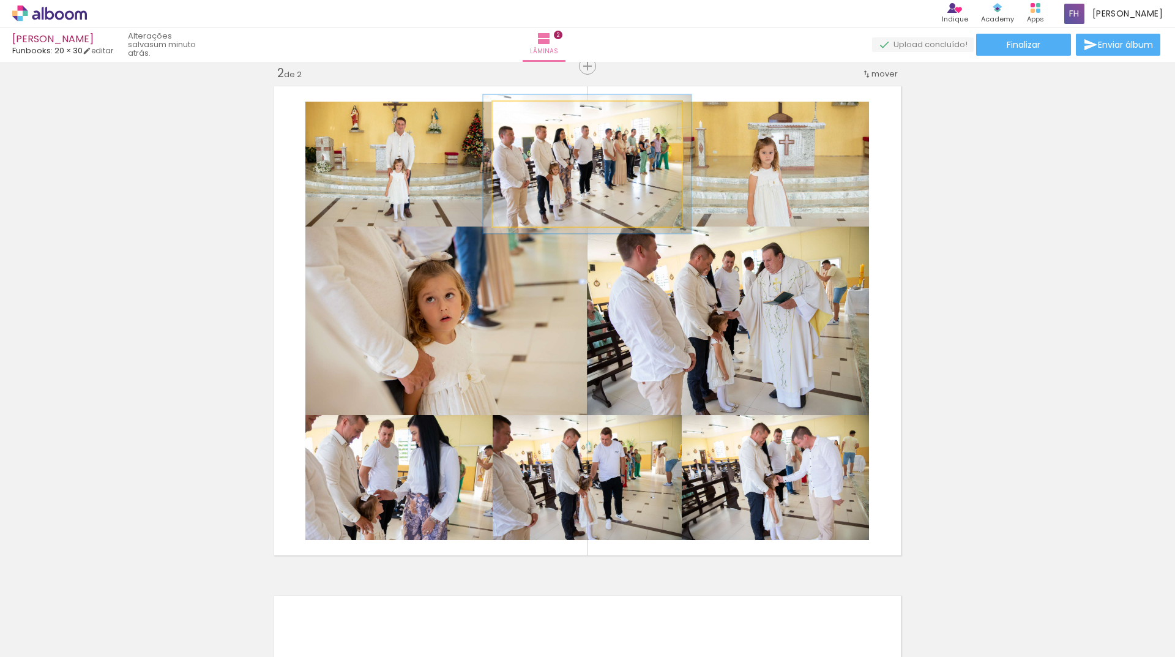
type paper-slider "112"
click at [525, 113] on div at bounding box center [525, 114] width 11 height 11
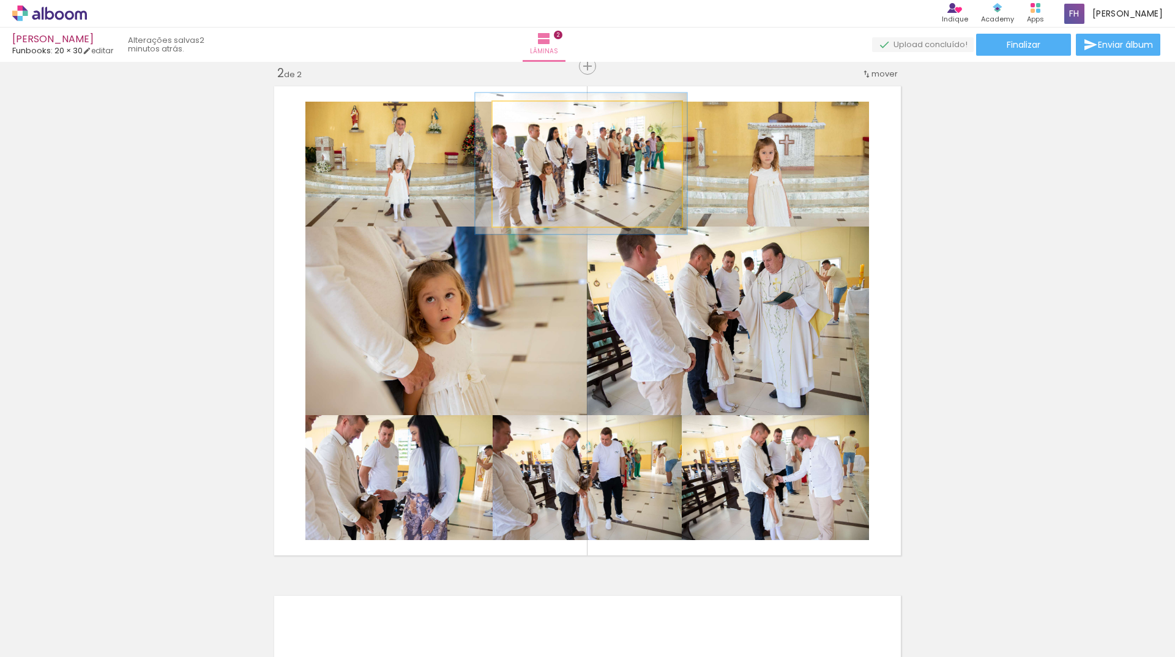
drag, startPoint x: 568, startPoint y: 169, endPoint x: 562, endPoint y: 168, distance: 6.2
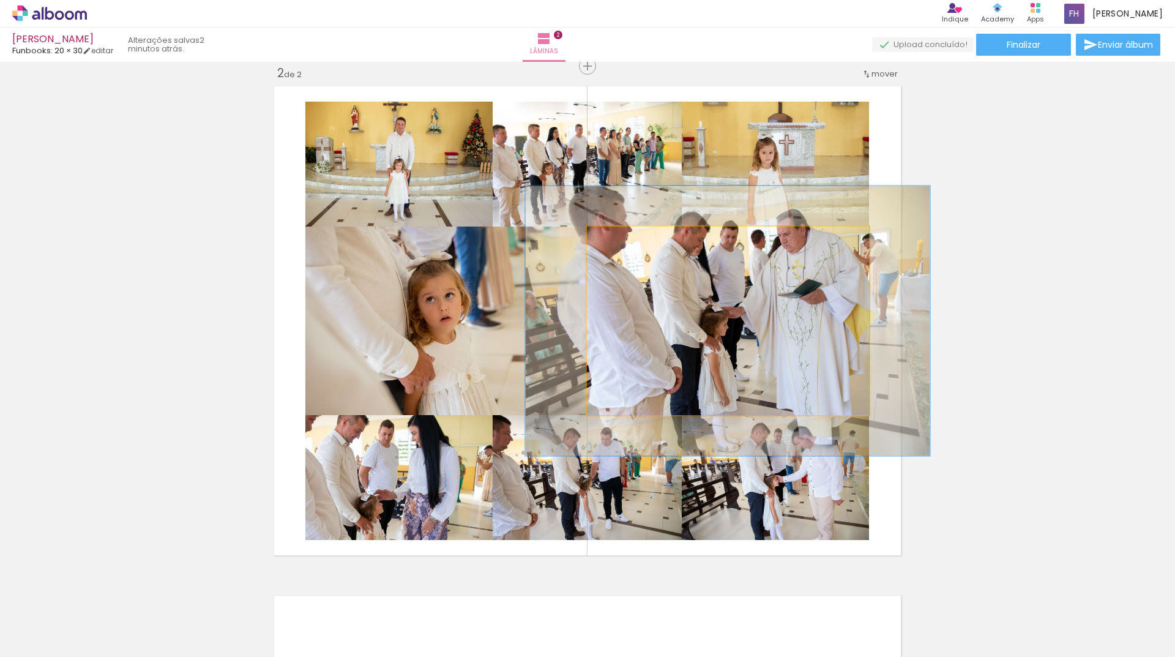
drag, startPoint x: 620, startPoint y: 239, endPoint x: 637, endPoint y: 239, distance: 17.8
click at [637, 239] on div at bounding box center [634, 240] width 20 height 20
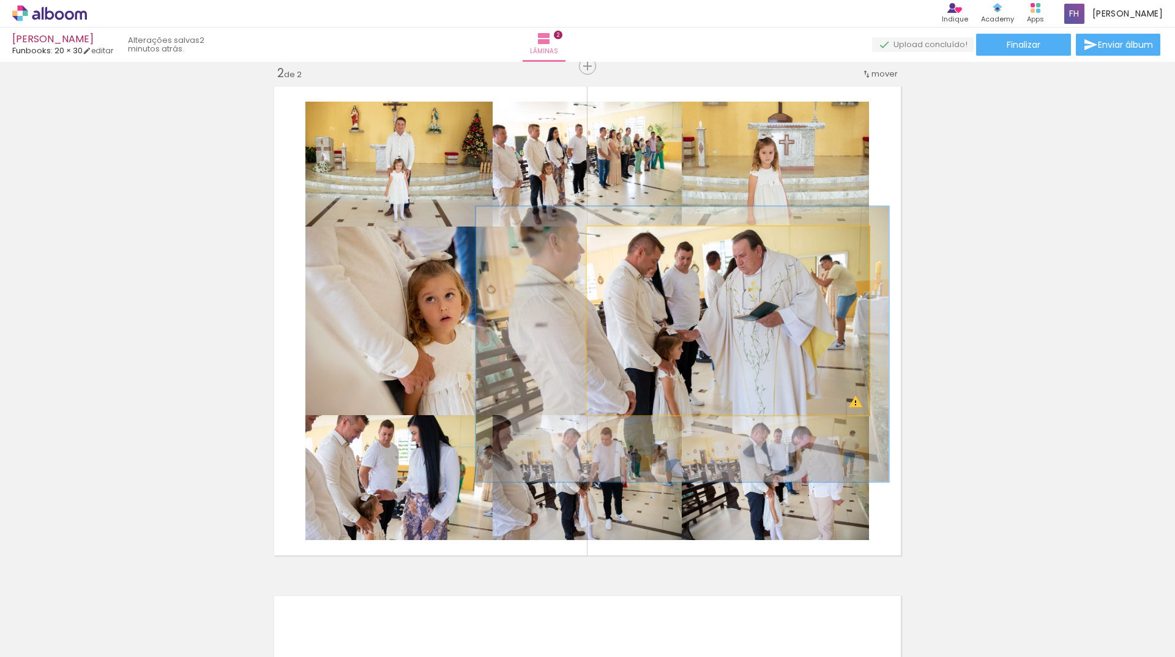
drag, startPoint x: 725, startPoint y: 305, endPoint x: 680, endPoint y: 329, distance: 50.9
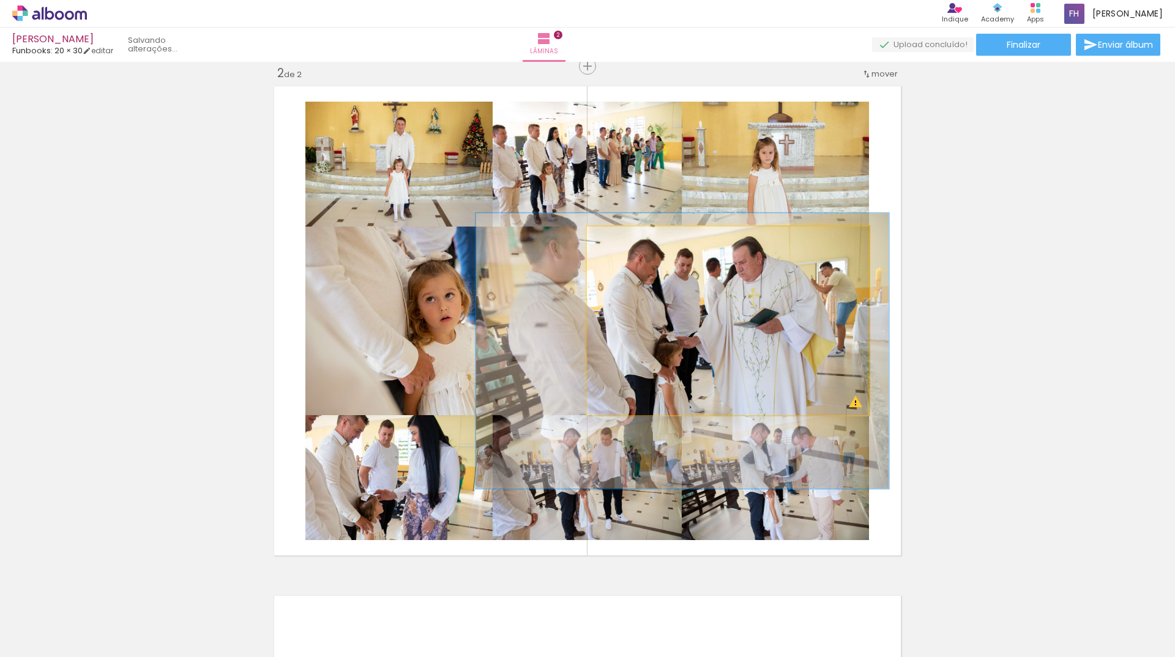
drag, startPoint x: 681, startPoint y: 306, endPoint x: 681, endPoint y: 313, distance: 6.7
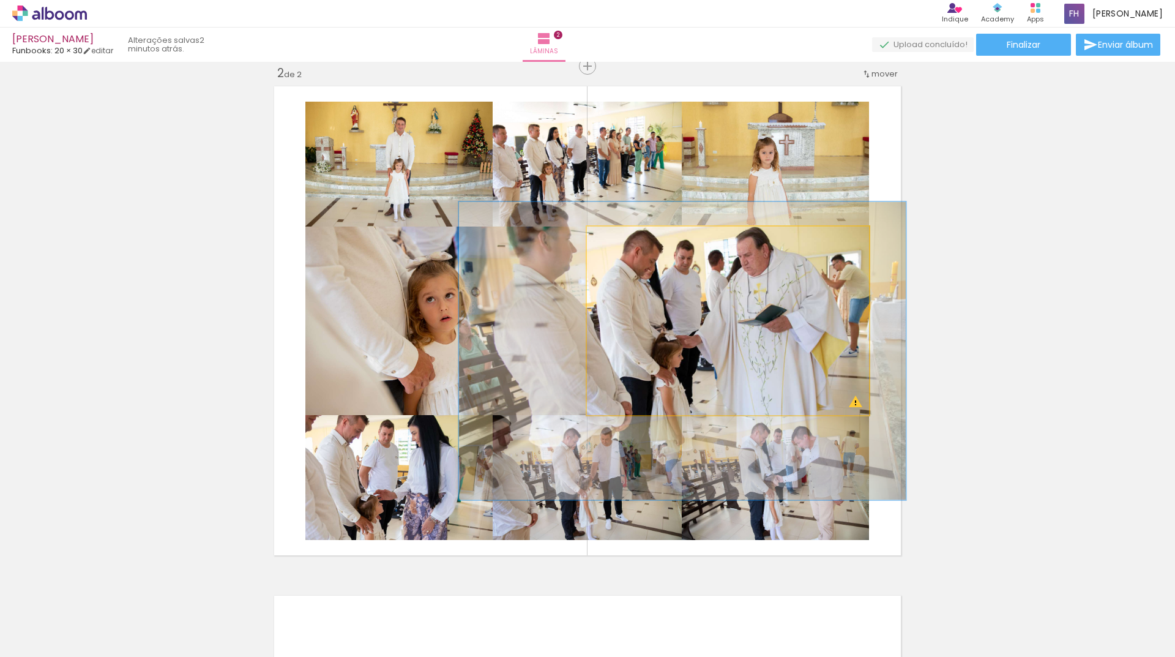
type paper-slider "158"
click at [639, 243] on div at bounding box center [644, 240] width 20 height 20
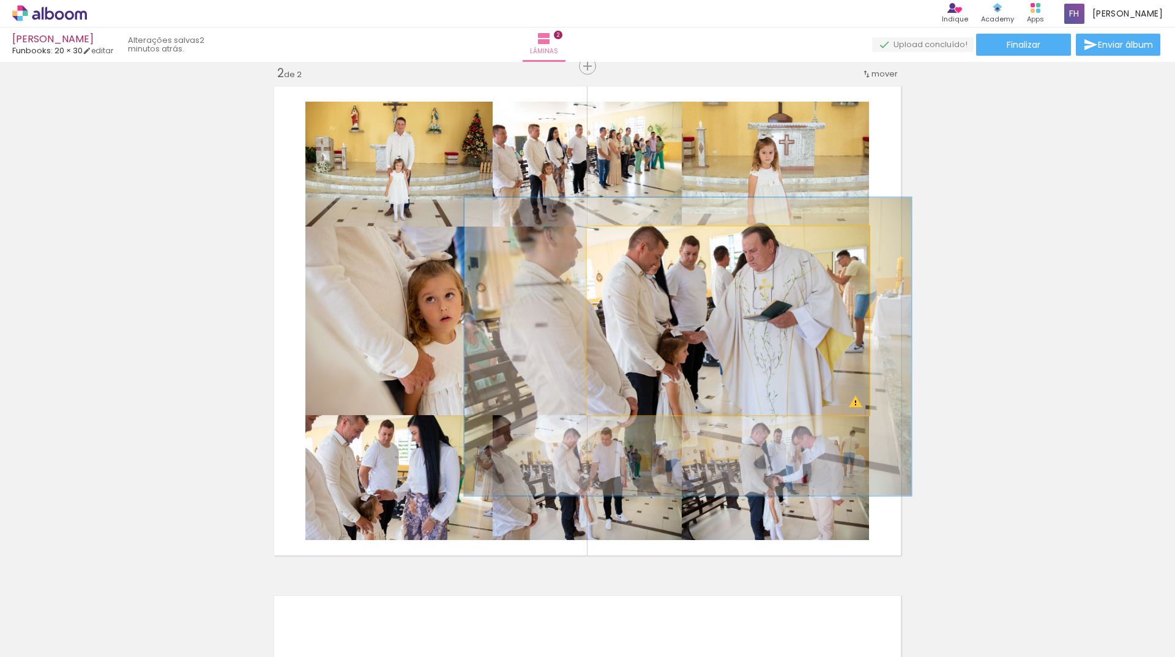
drag, startPoint x: 709, startPoint y: 320, endPoint x: 714, endPoint y: 316, distance: 7.0
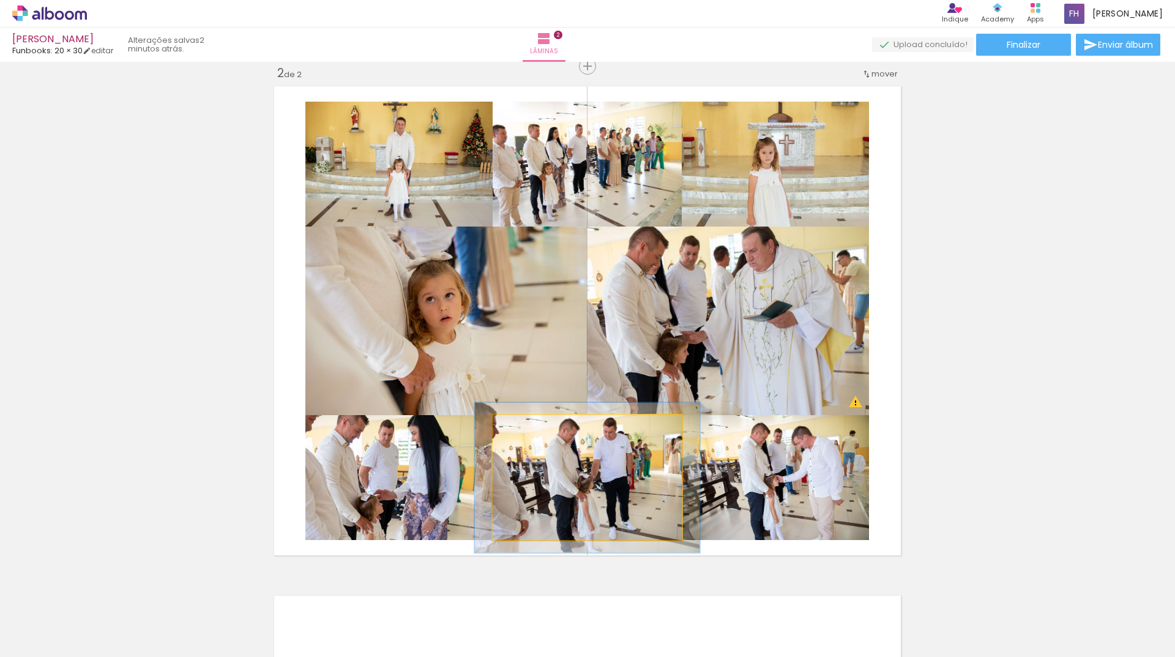
drag, startPoint x: 525, startPoint y: 430, endPoint x: 533, endPoint y: 430, distance: 8.6
type paper-slider "120"
click at [533, 430] on div at bounding box center [530, 428] width 20 height 20
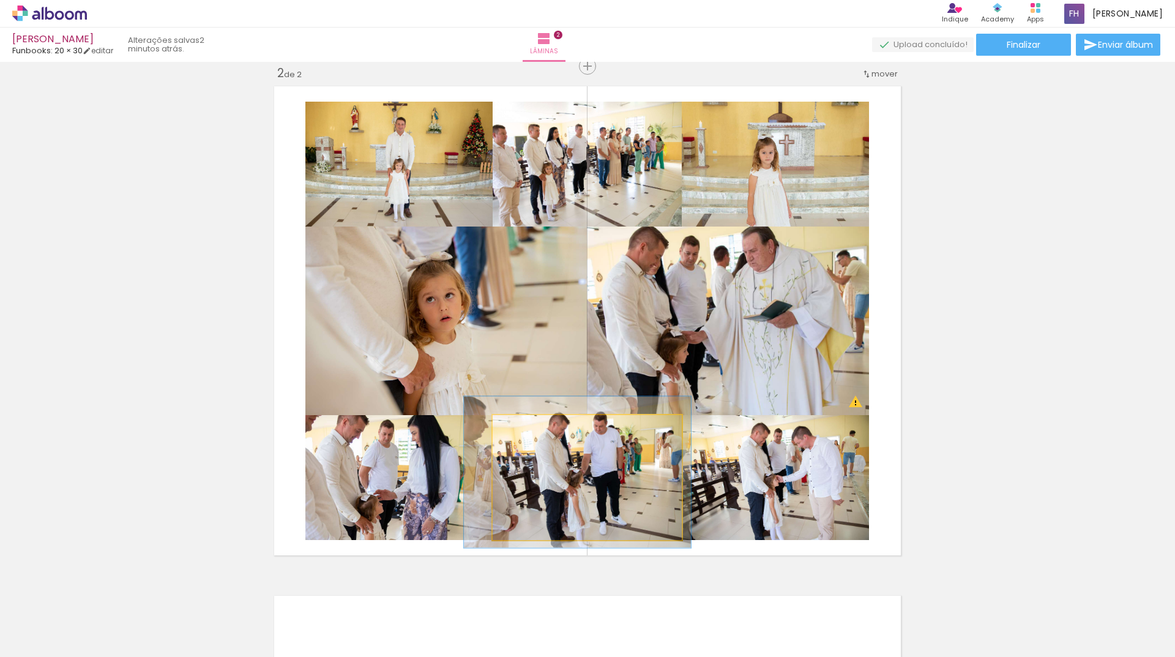
drag, startPoint x: 613, startPoint y: 490, endPoint x: 604, endPoint y: 484, distance: 10.7
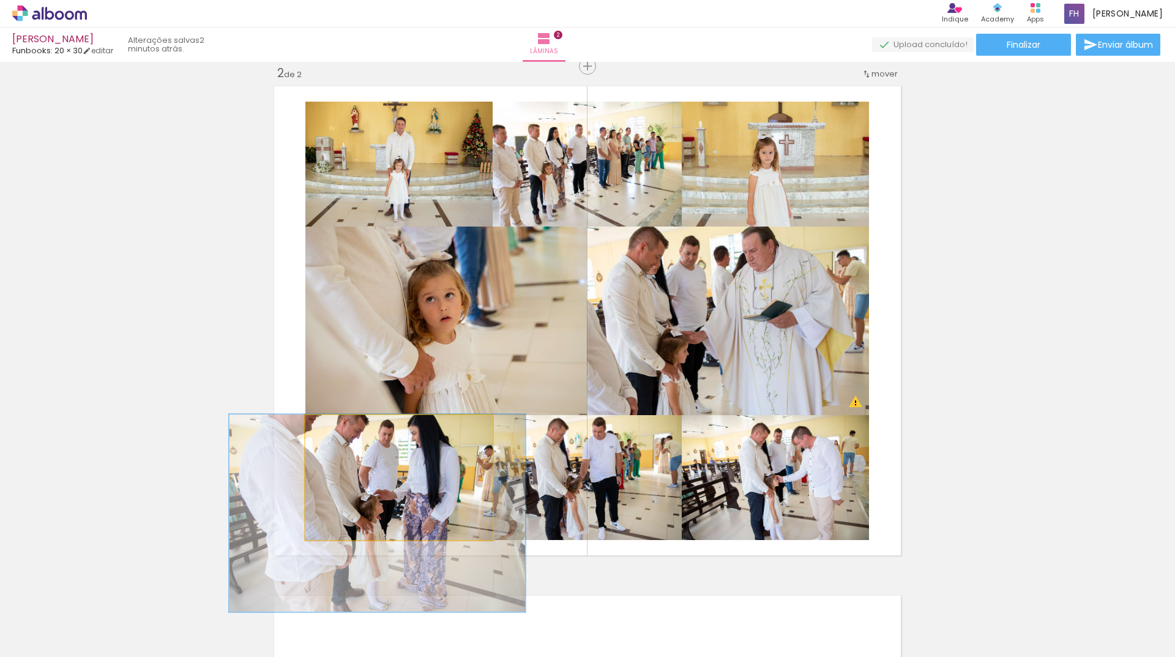
click at [360, 429] on div at bounding box center [361, 427] width 11 height 11
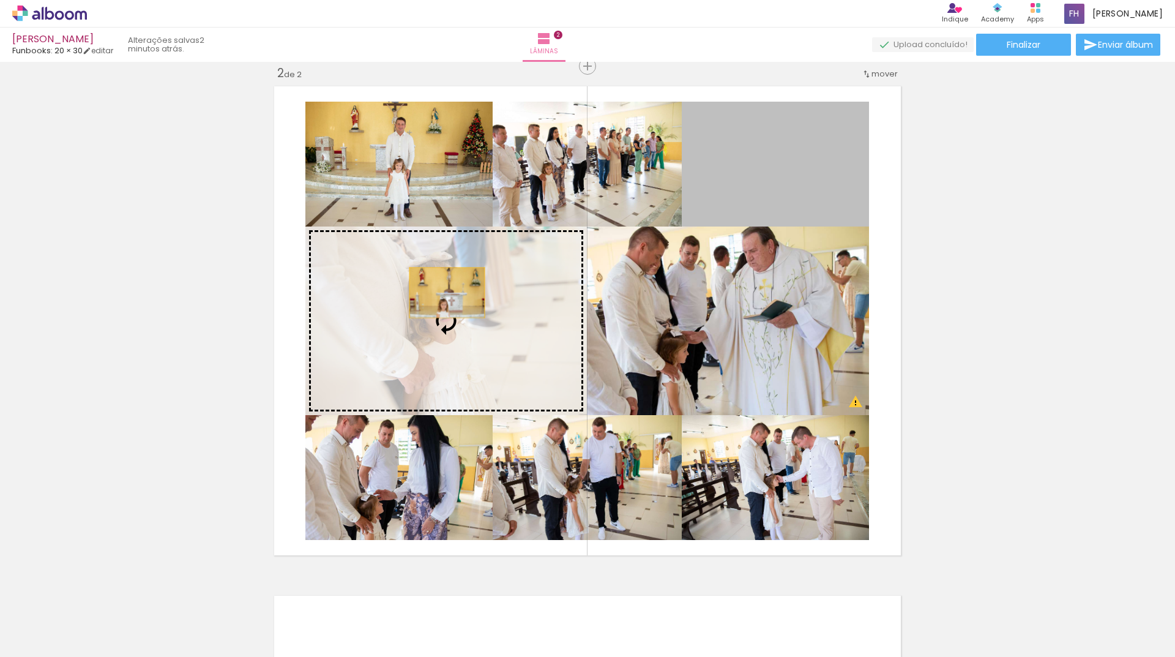
drag, startPoint x: 690, startPoint y: 228, endPoint x: 422, endPoint y: 298, distance: 277.1
click at [0, 0] on slot at bounding box center [0, 0] width 0 height 0
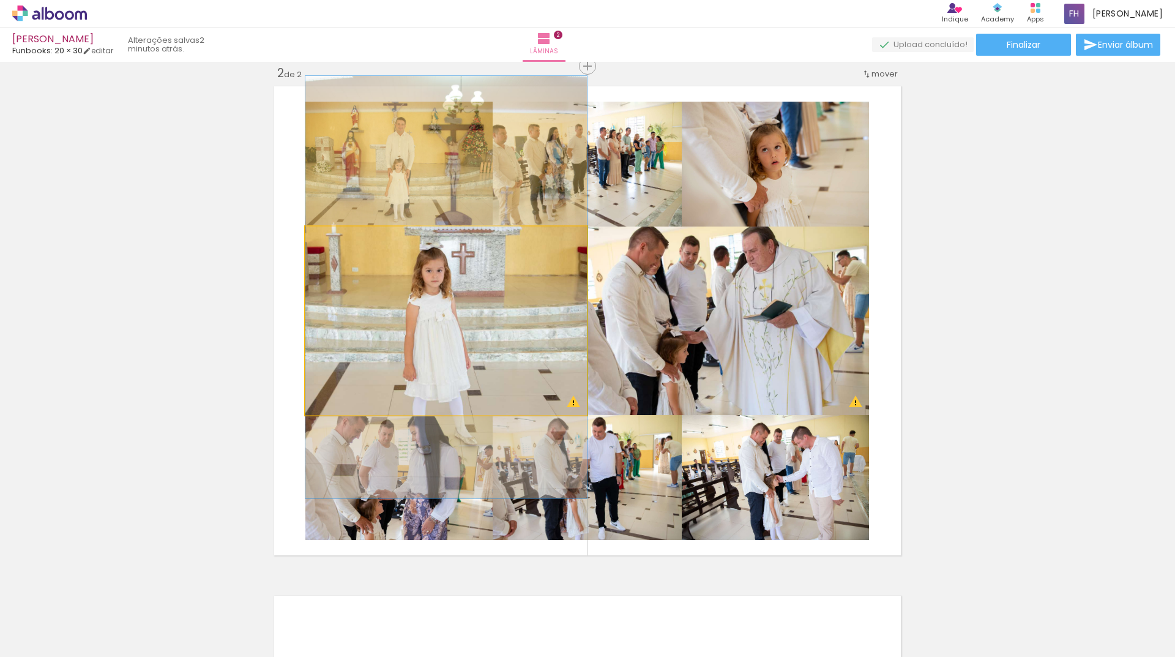
drag, startPoint x: 442, startPoint y: 334, endPoint x: 438, endPoint y: 301, distance: 33.9
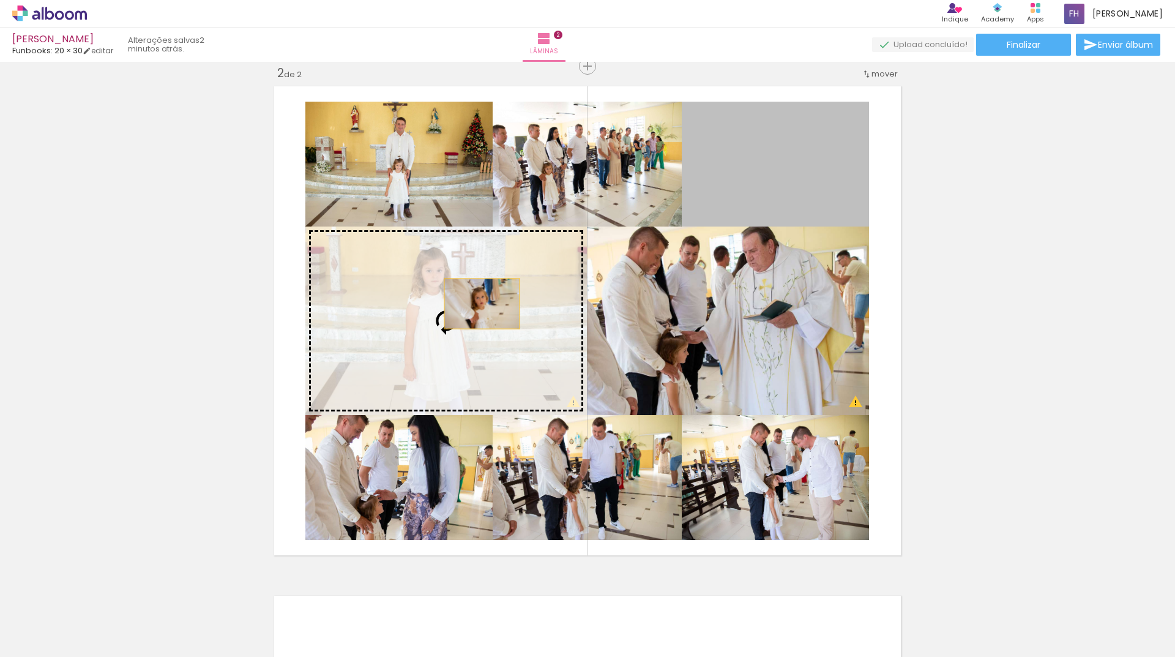
drag, startPoint x: 774, startPoint y: 201, endPoint x: 476, endPoint y: 304, distance: 314.6
click at [0, 0] on slot at bounding box center [0, 0] width 0 height 0
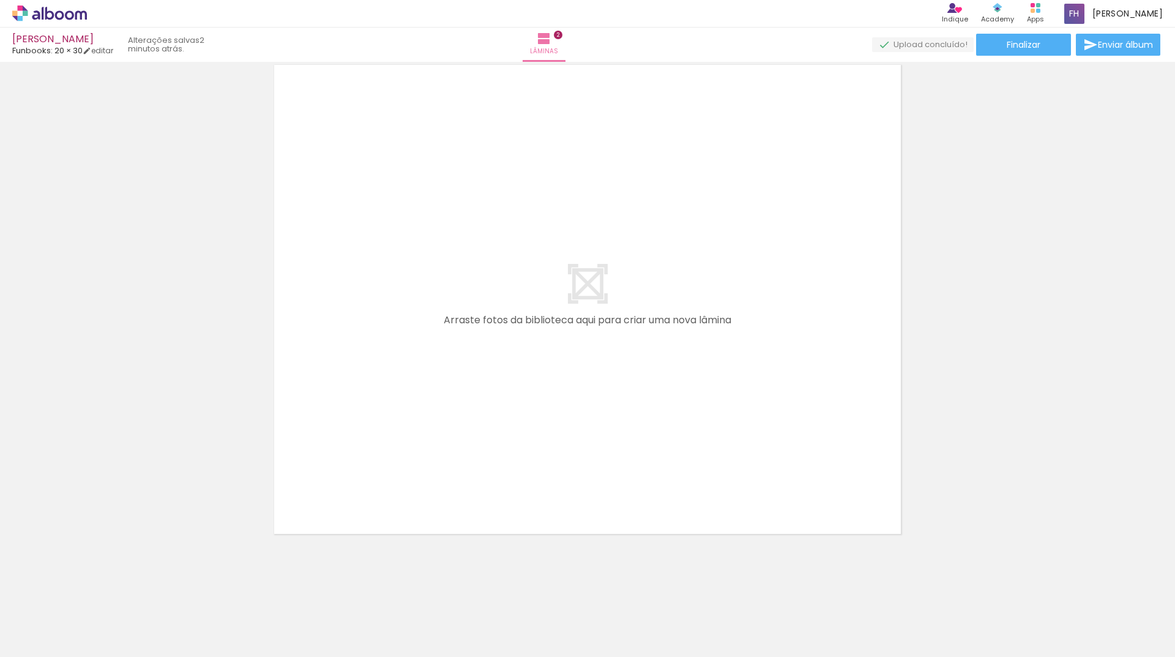
scroll to position [1057, 0]
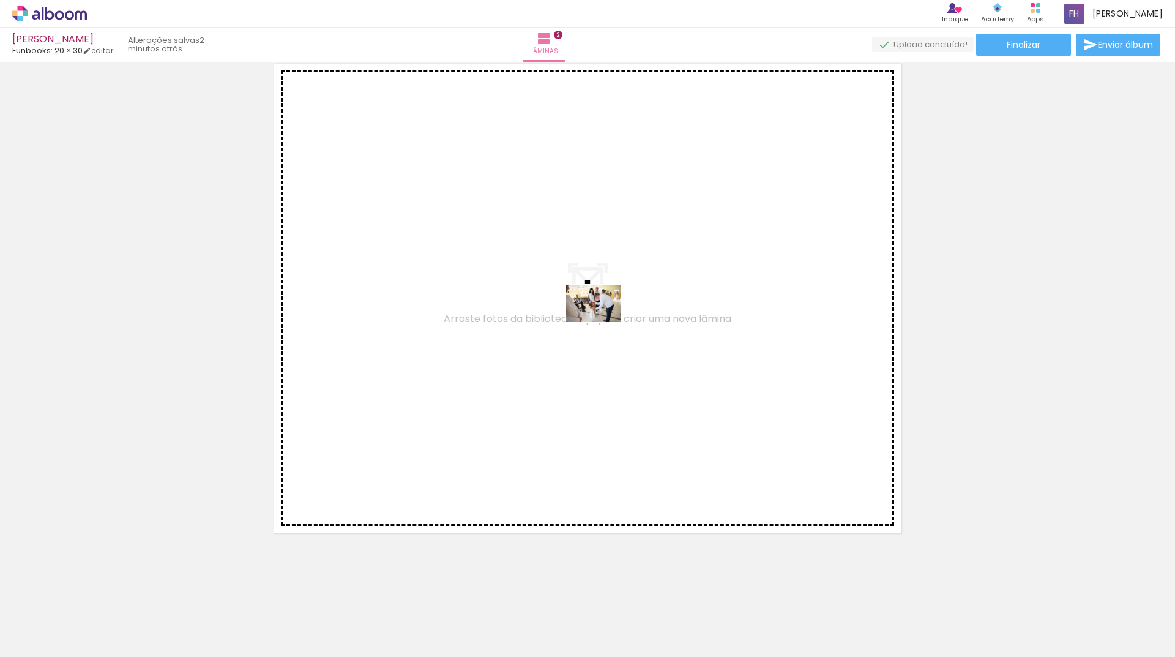
drag, startPoint x: 851, startPoint y: 574, endPoint x: 563, endPoint y: 296, distance: 400.5
click at [563, 296] on quentale-workspace at bounding box center [587, 328] width 1175 height 657
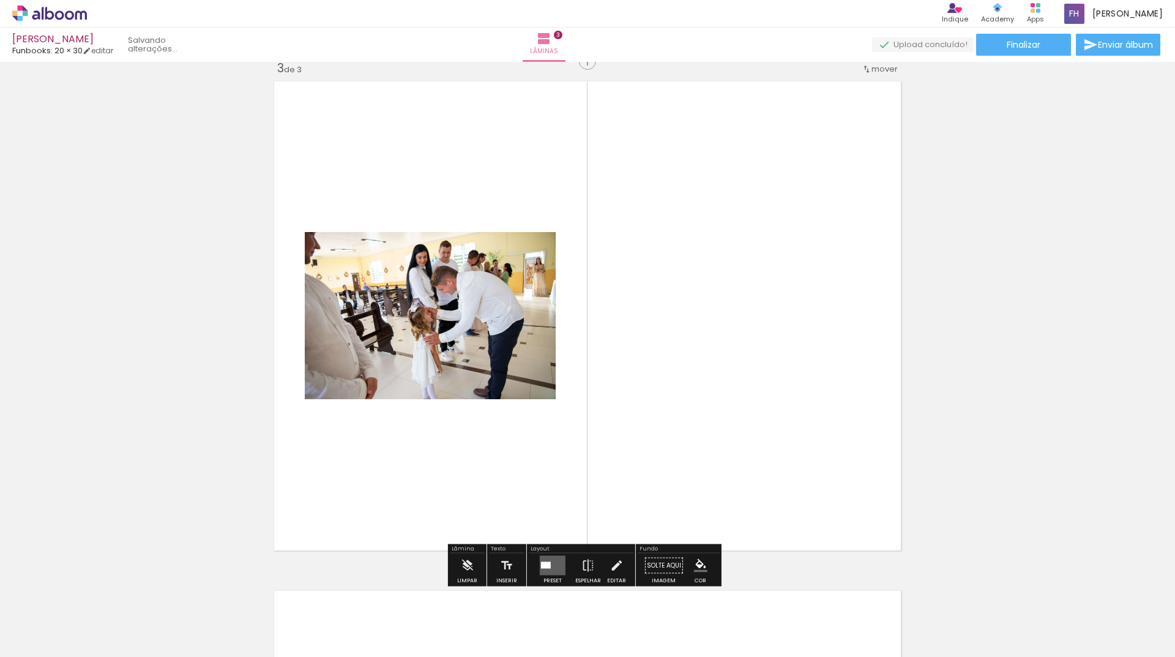
scroll to position [1035, 0]
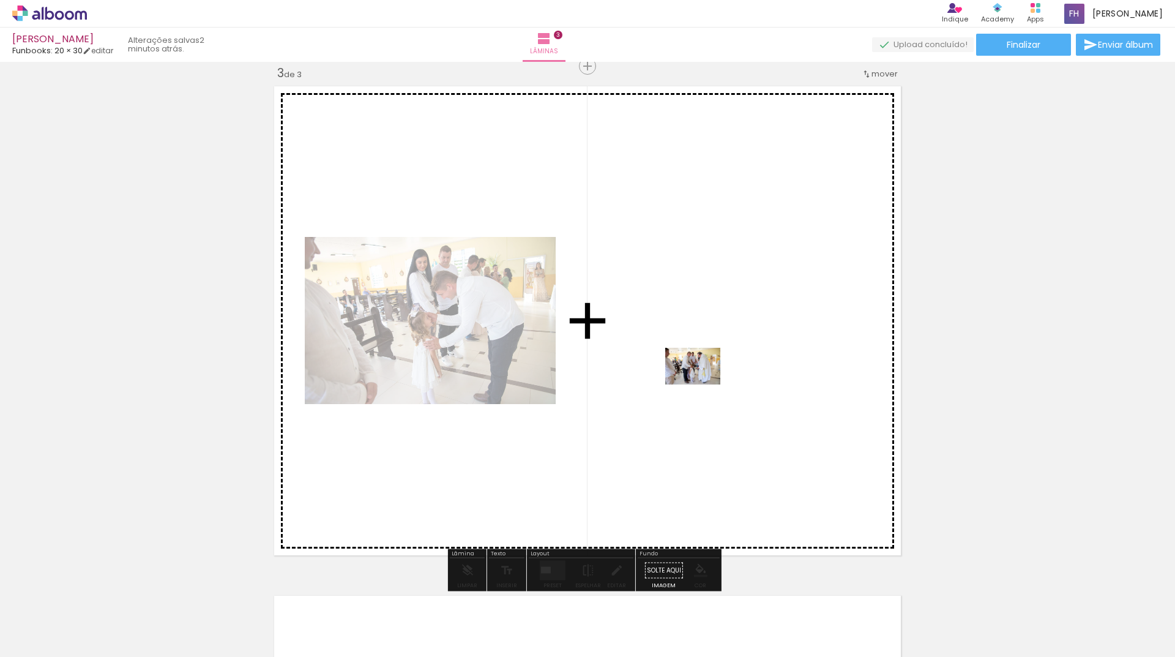
drag, startPoint x: 939, startPoint y: 618, endPoint x: 923, endPoint y: 574, distance: 47.1
click at [705, 385] on quentale-workspace at bounding box center [587, 328] width 1175 height 657
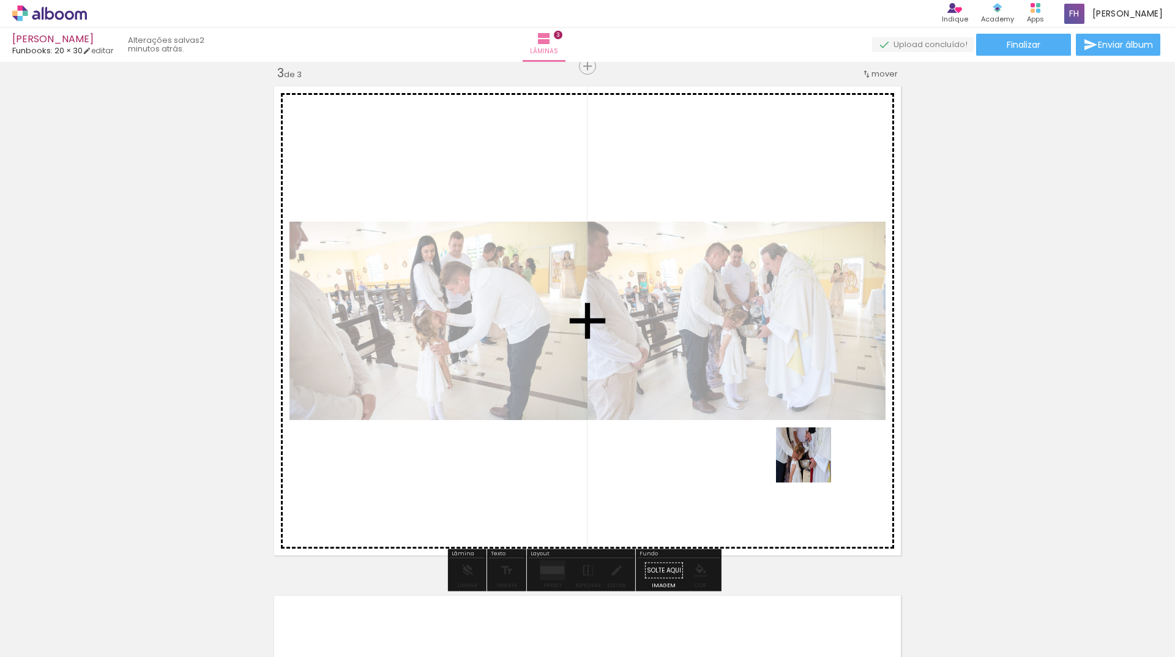
drag, startPoint x: 1017, startPoint y: 615, endPoint x: 855, endPoint y: 490, distance: 203.9
click at [737, 411] on quentale-workspace at bounding box center [587, 328] width 1175 height 657
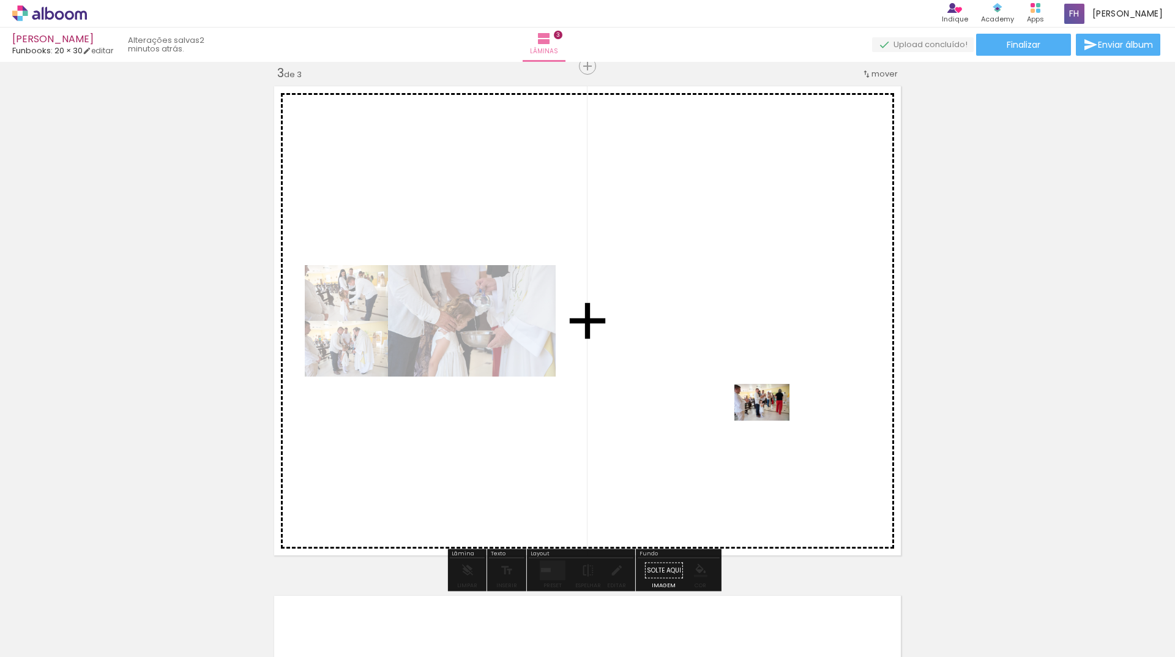
drag, startPoint x: 1097, startPoint y: 627, endPoint x: 768, endPoint y: 419, distance: 388.8
click at [768, 419] on quentale-workspace at bounding box center [587, 328] width 1175 height 657
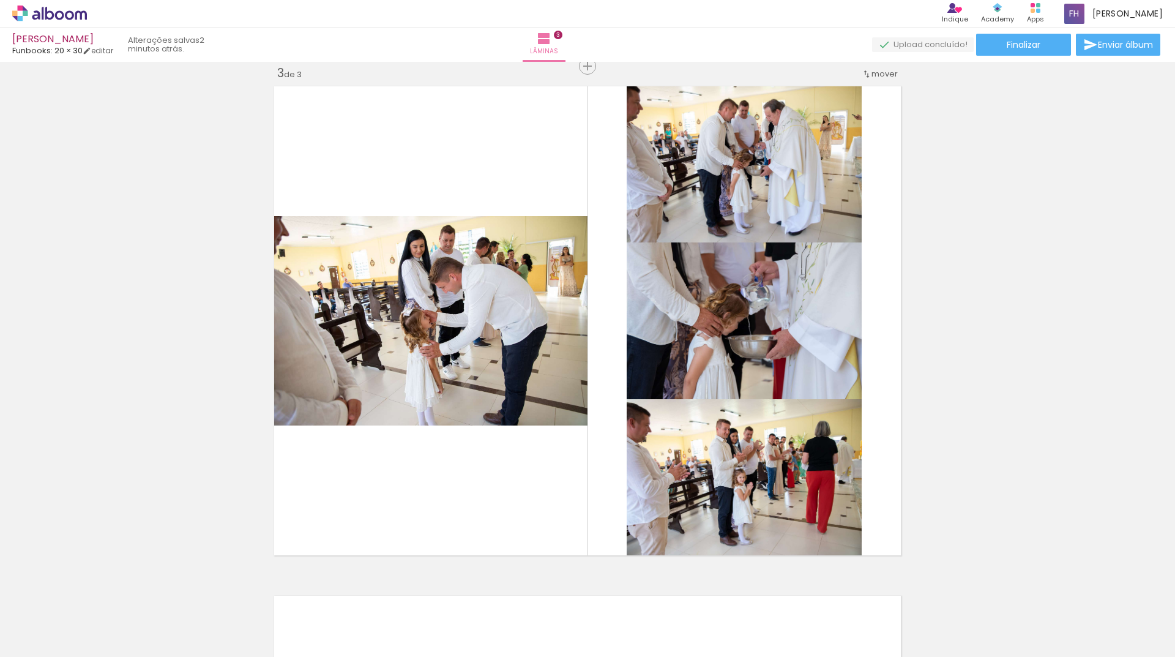
scroll to position [0, 583]
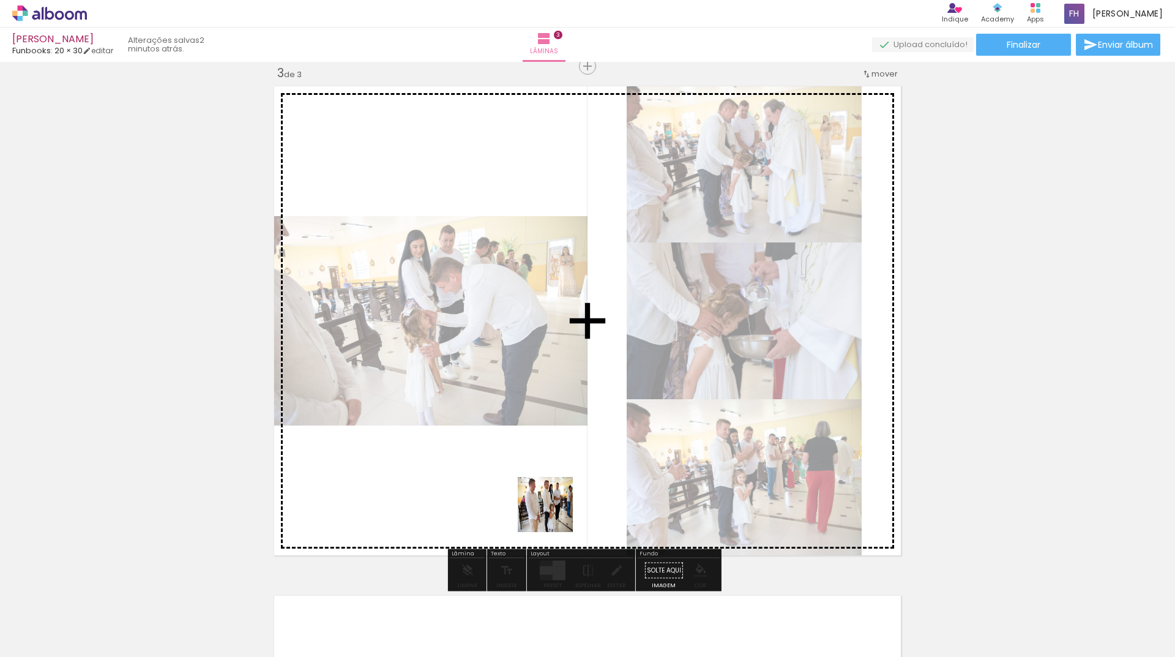
drag, startPoint x: 579, startPoint y: 605, endPoint x: 606, endPoint y: 602, distance: 27.7
click at [533, 460] on quentale-workspace at bounding box center [587, 328] width 1175 height 657
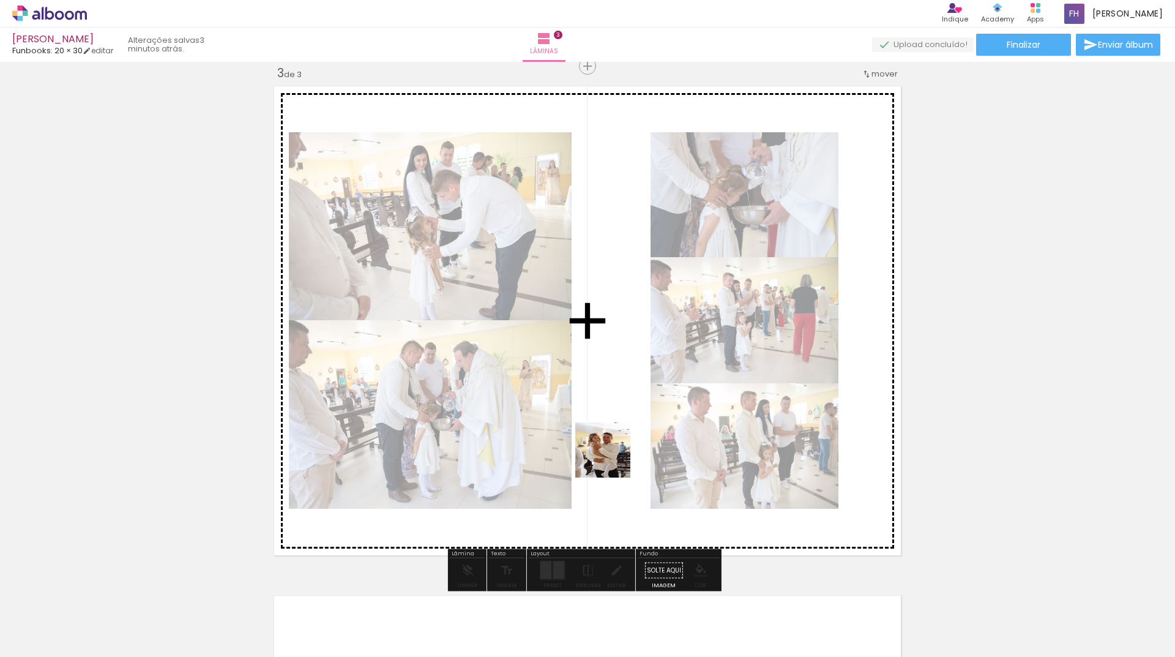
drag, startPoint x: 642, startPoint y: 612, endPoint x: 689, endPoint y: 628, distance: 49.8
click at [612, 458] on quentale-workspace at bounding box center [587, 328] width 1175 height 657
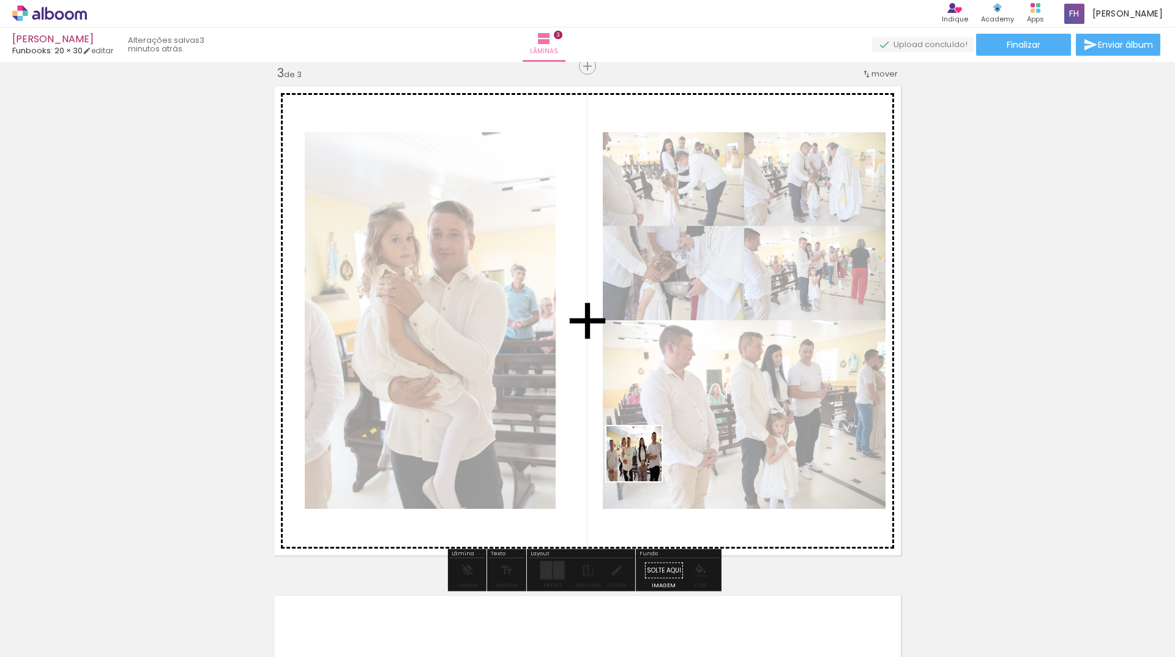
drag, startPoint x: 710, startPoint y: 582, endPoint x: 718, endPoint y: 602, distance: 22.3
click at [640, 459] on quentale-workspace at bounding box center [587, 328] width 1175 height 657
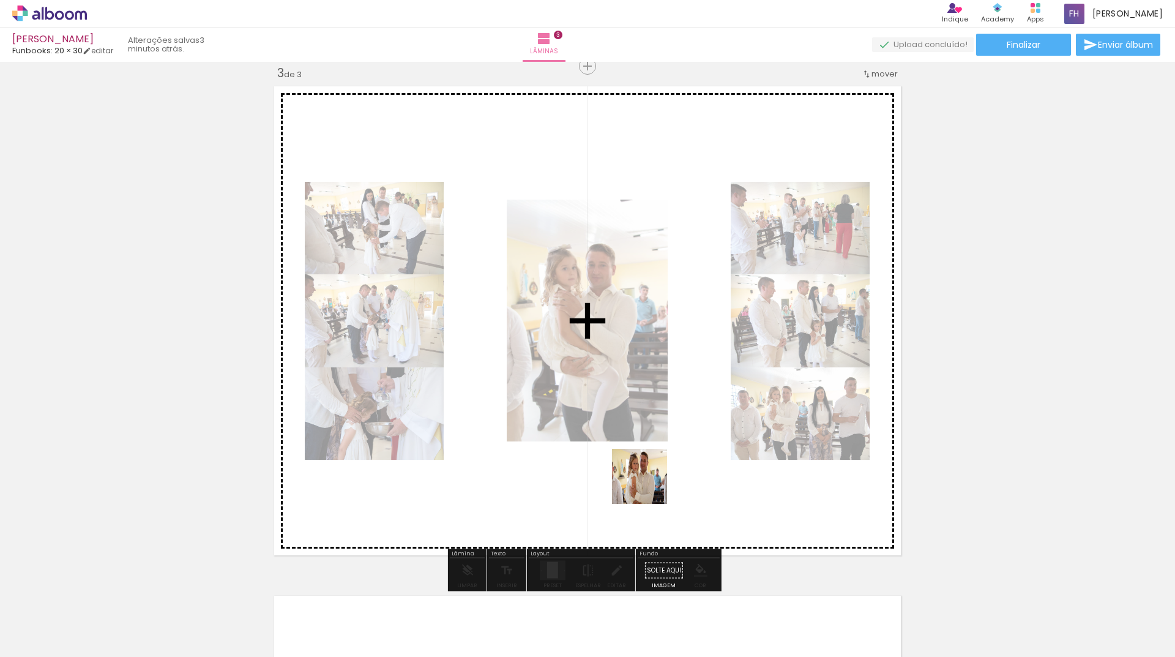
drag, startPoint x: 710, startPoint y: 537, endPoint x: 781, endPoint y: 567, distance: 77.1
click at [610, 456] on quentale-workspace at bounding box center [587, 328] width 1175 height 657
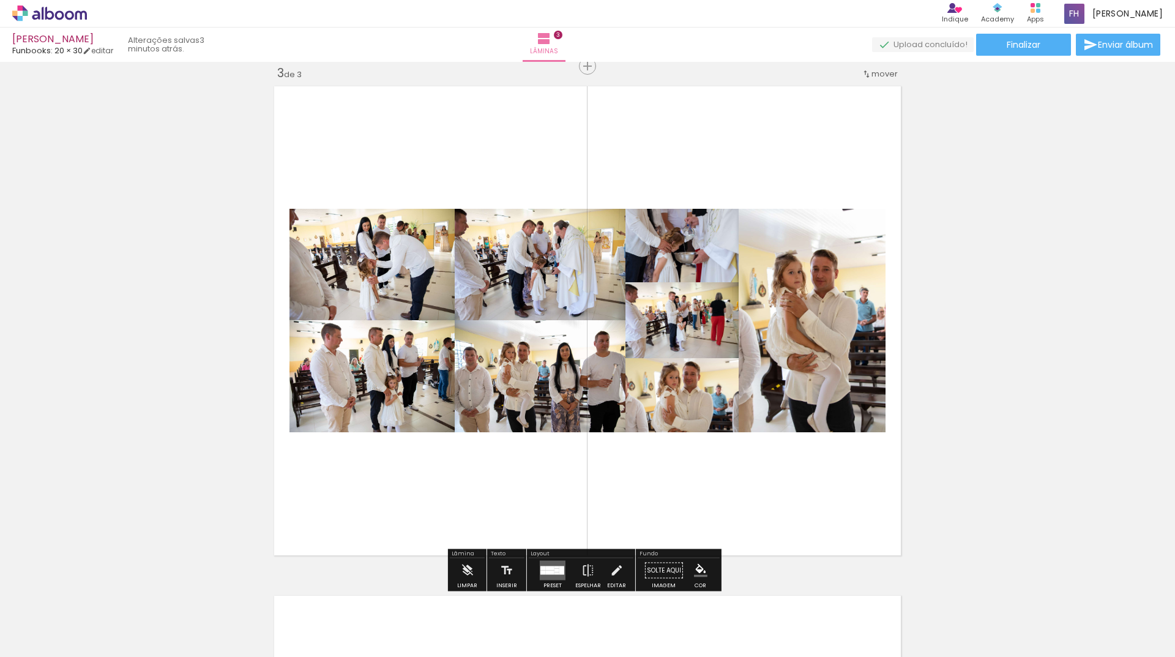
click at [556, 562] on quentale-layouter at bounding box center [553, 571] width 26 height 20
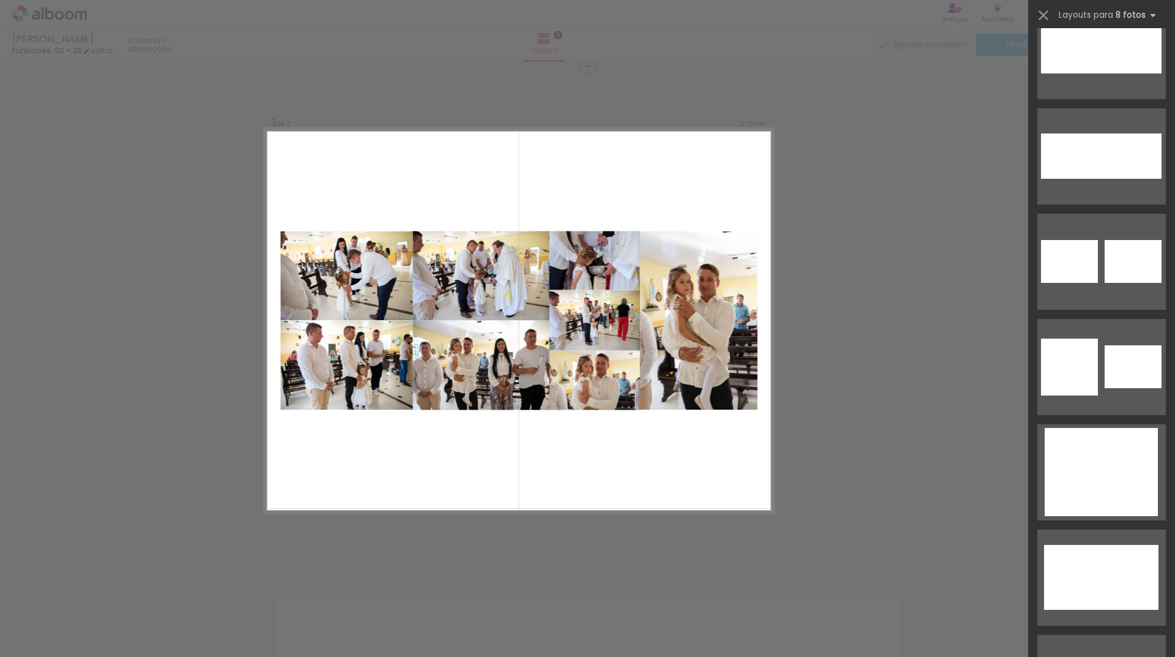
scroll to position [0, 0]
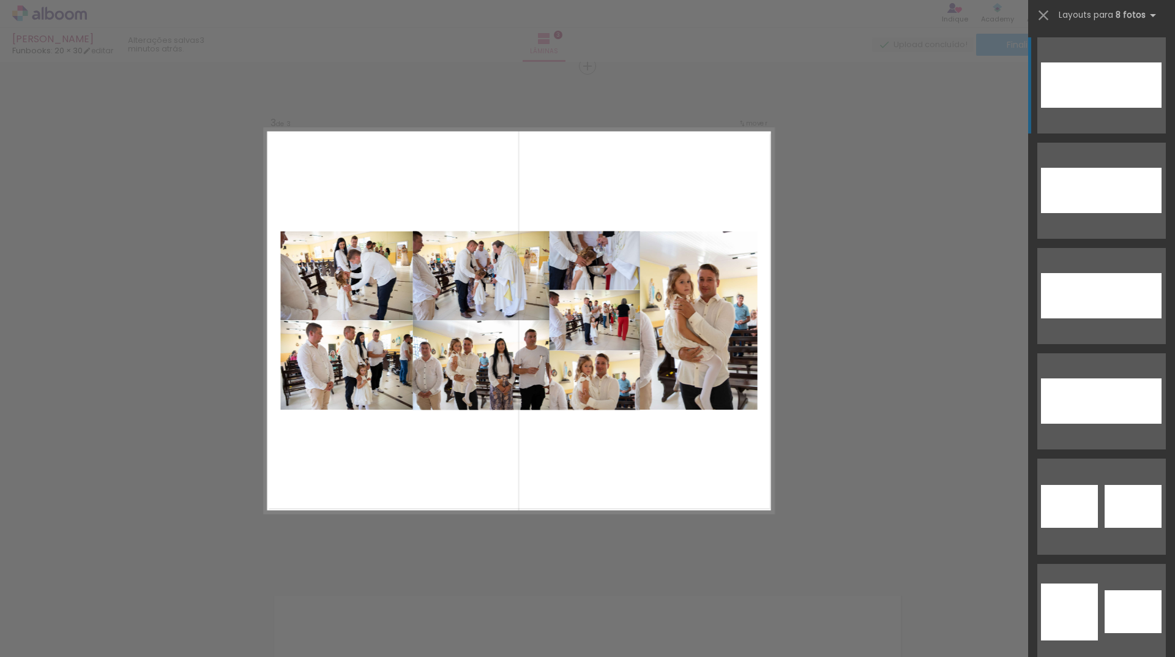
click at [830, 413] on div "Confirmar Cancelar" at bounding box center [587, 60] width 1175 height 2067
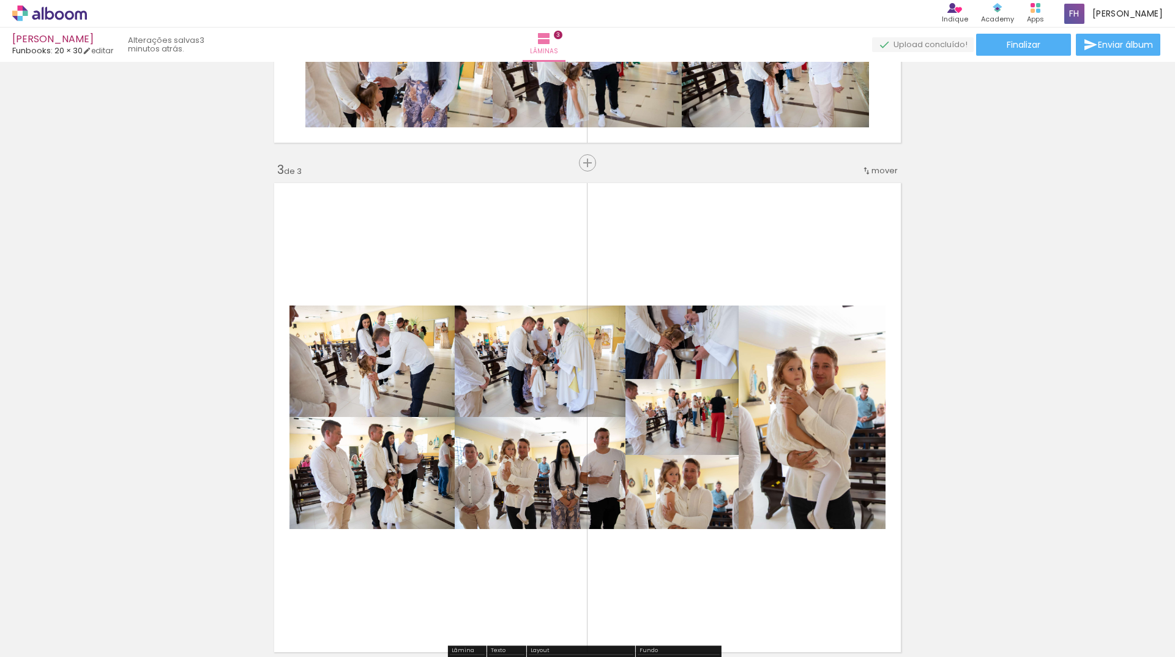
scroll to position [790, 0]
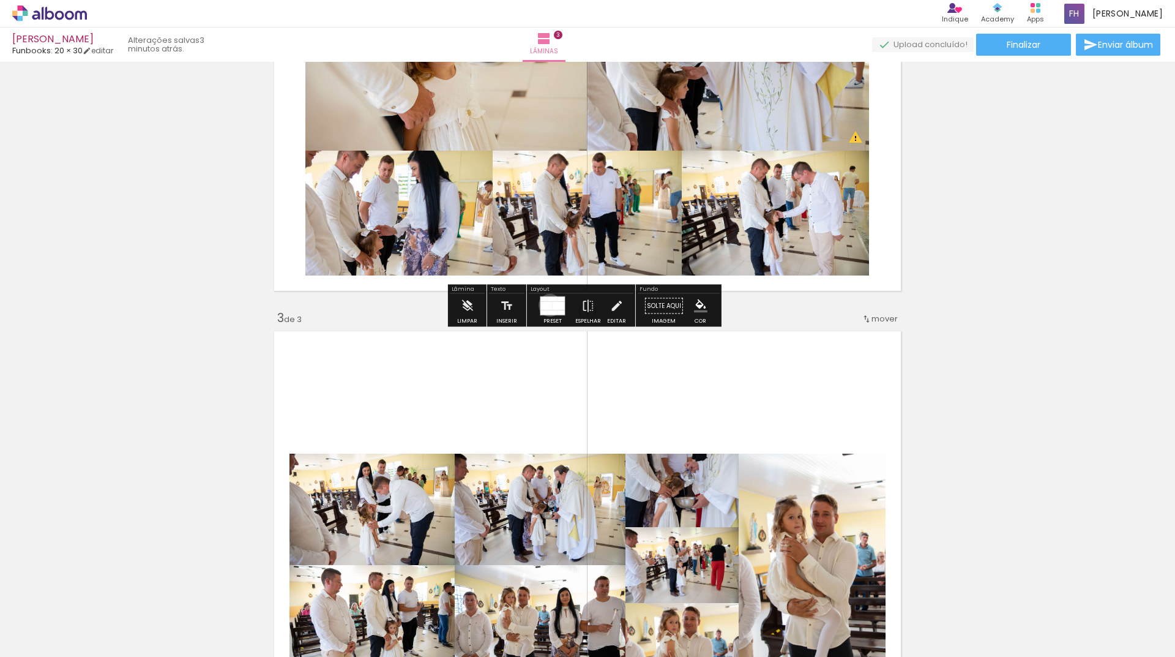
click at [547, 305] on div at bounding box center [547, 306] width 12 height 9
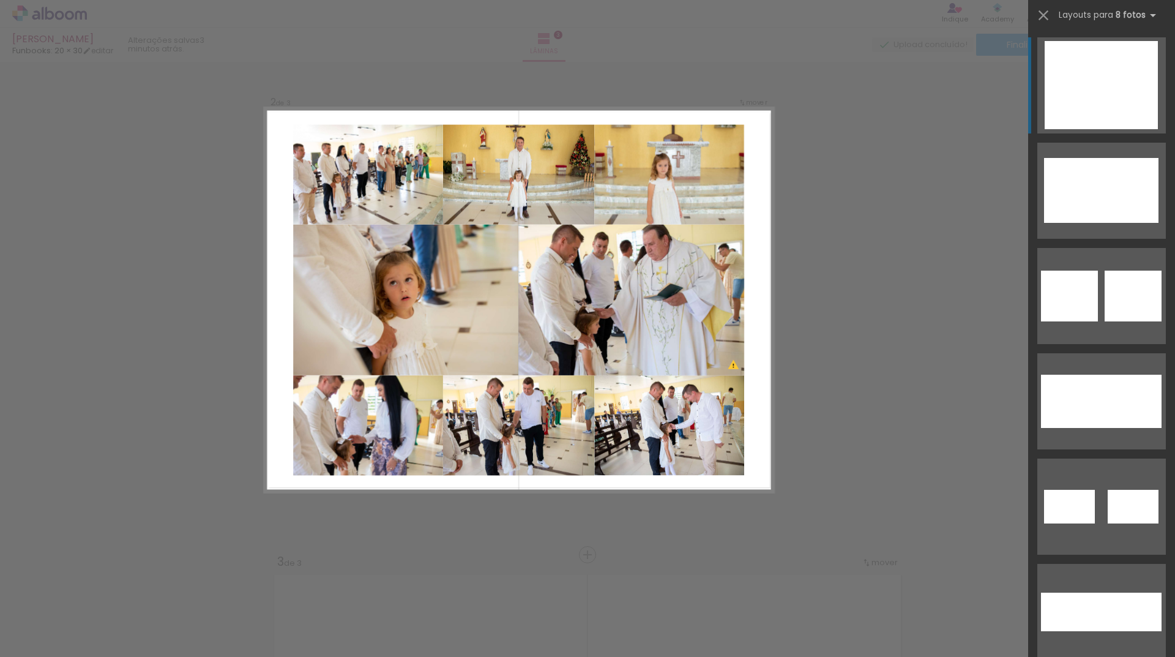
scroll to position [525, 0]
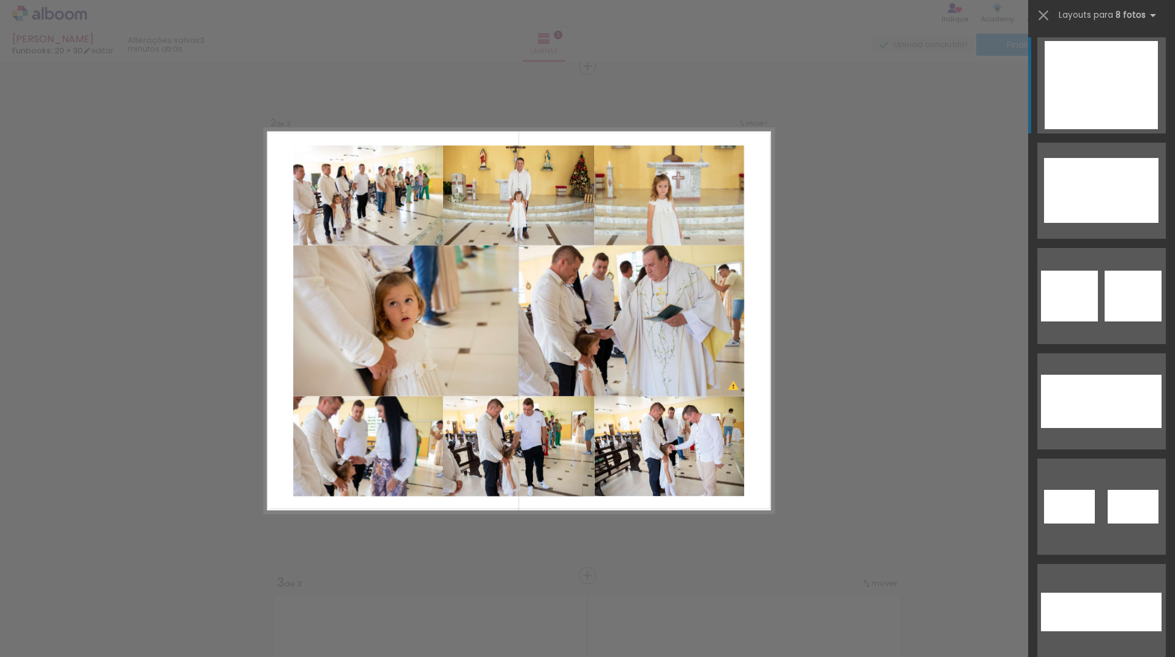
click at [868, 231] on div "Confirmar Cancelar" at bounding box center [587, 570] width 1175 height 2067
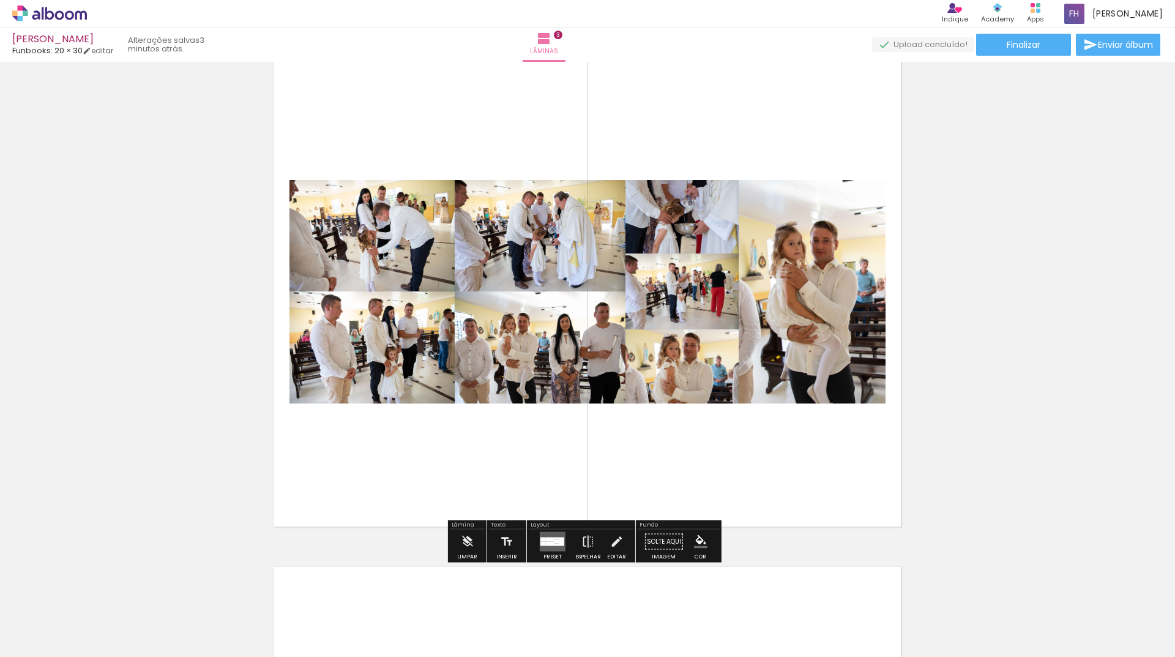
scroll to position [1076, 0]
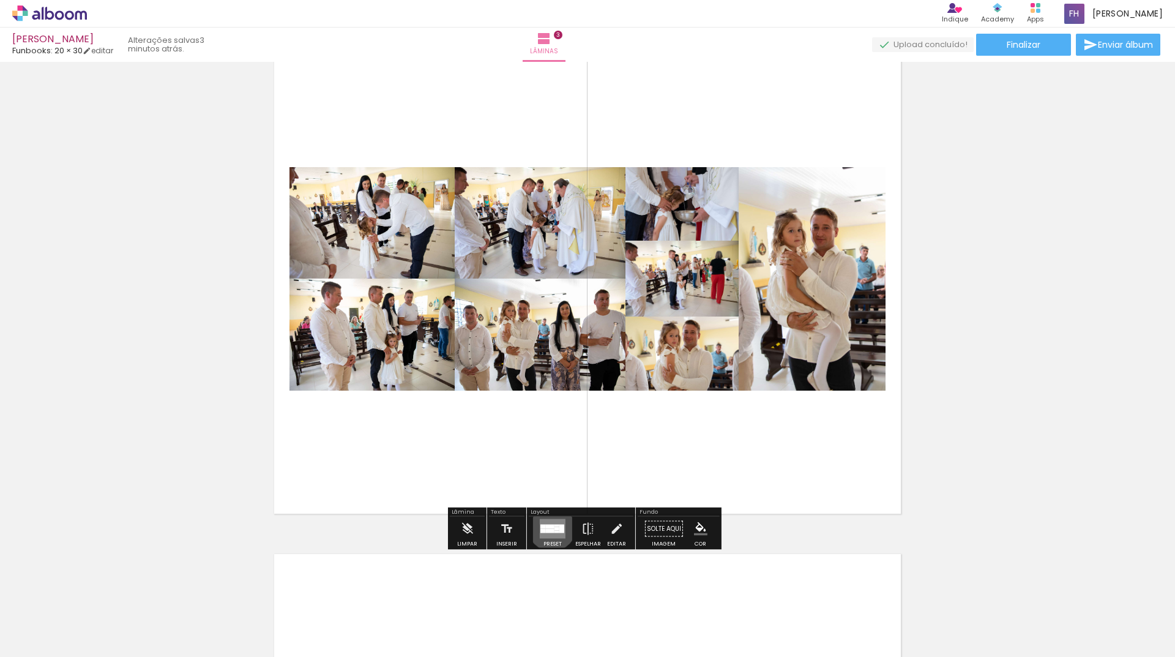
click at [549, 526] on div at bounding box center [550, 527] width 9 height 4
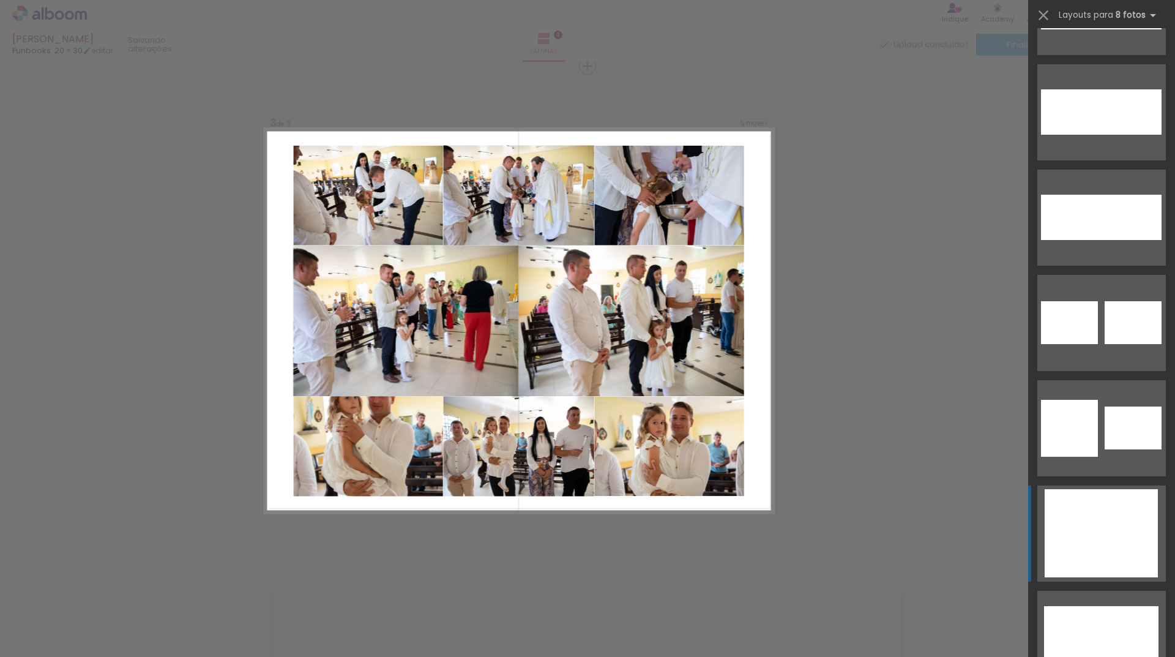
scroll to position [367, 0]
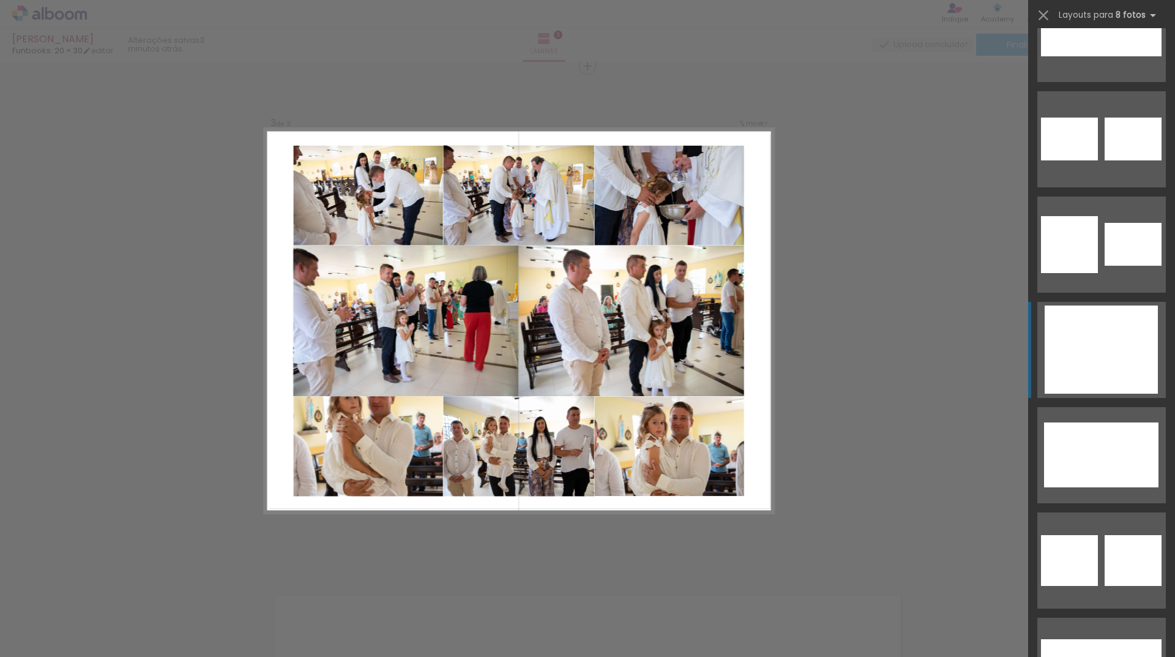
click at [1084, 351] on div at bounding box center [1073, 349] width 56 height 39
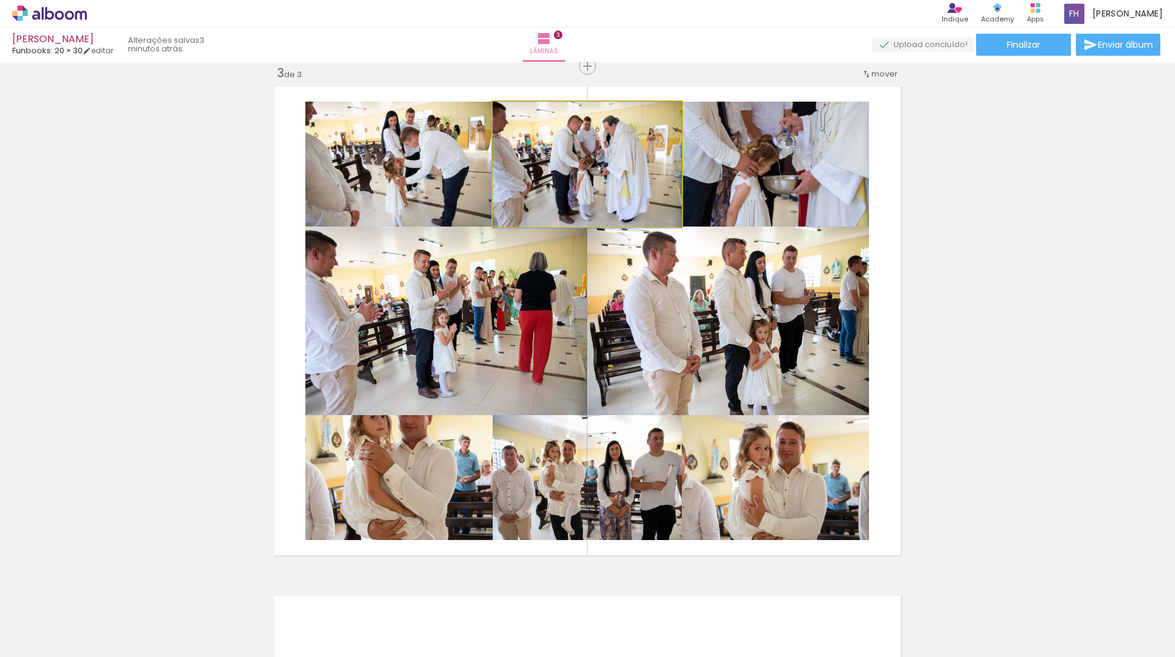
drag, startPoint x: 627, startPoint y: 162, endPoint x: 547, endPoint y: 215, distance: 95.4
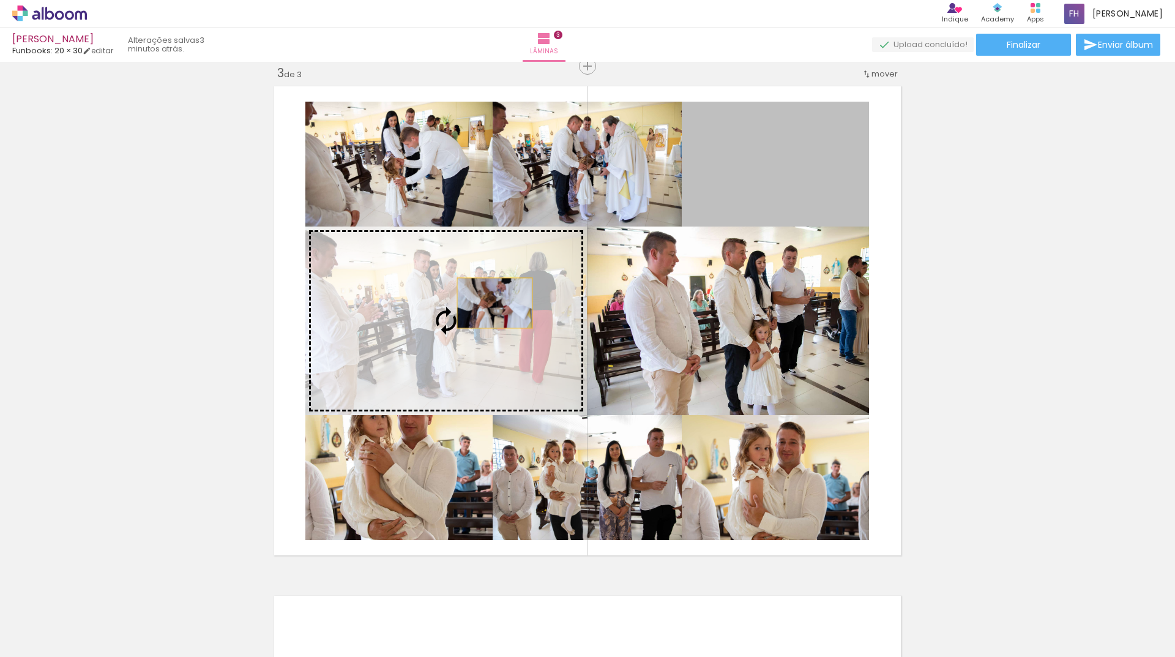
drag, startPoint x: 767, startPoint y: 175, endPoint x: 485, endPoint y: 307, distance: 310.9
click at [0, 0] on slot at bounding box center [0, 0] width 0 height 0
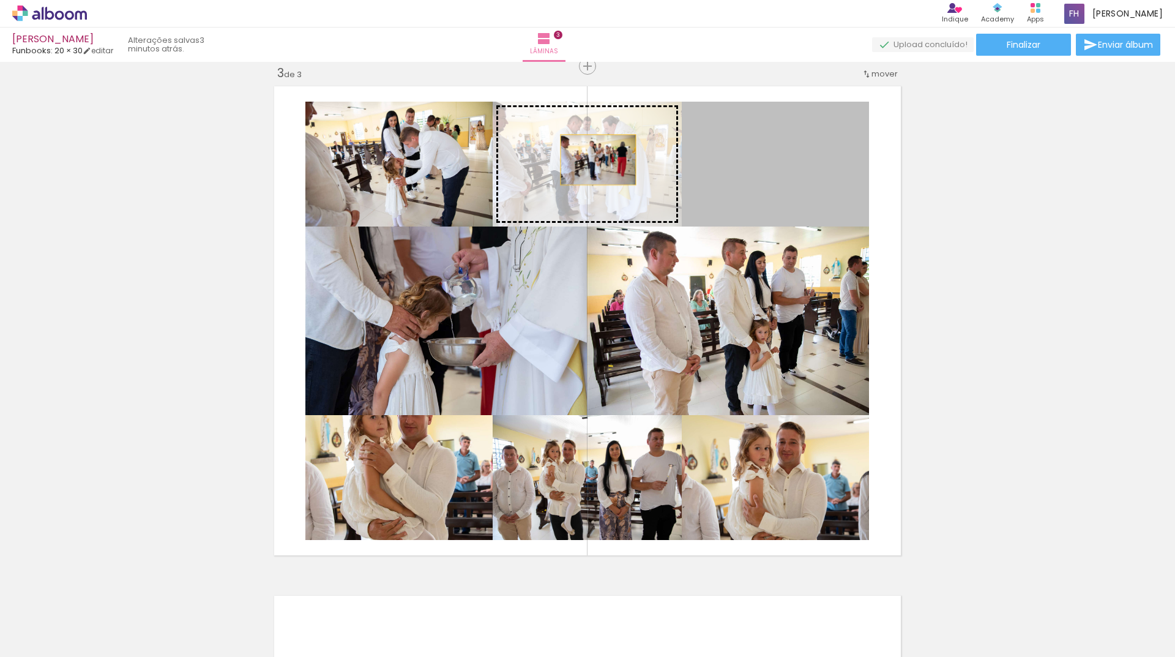
drag, startPoint x: 642, startPoint y: 157, endPoint x: 591, endPoint y: 160, distance: 50.3
click at [0, 0] on slot at bounding box center [0, 0] width 0 height 0
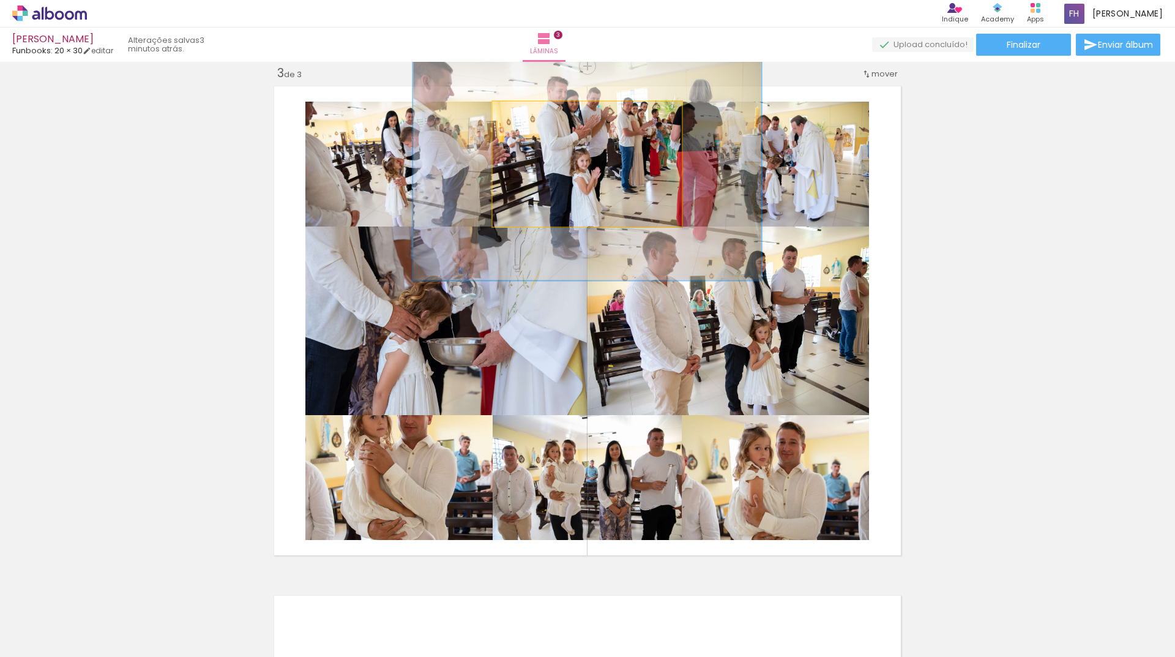
drag, startPoint x: 518, startPoint y: 113, endPoint x: 555, endPoint y: 111, distance: 37.4
click at [555, 111] on div at bounding box center [557, 114] width 11 height 11
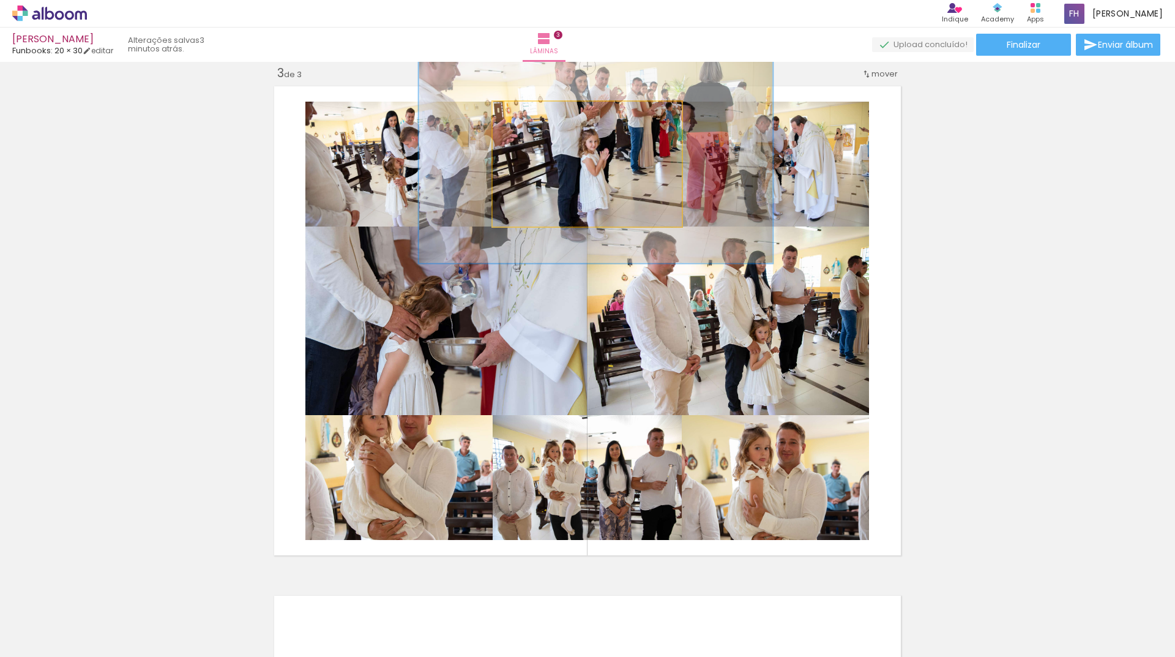
drag, startPoint x: 615, startPoint y: 181, endPoint x: 620, endPoint y: 163, distance: 17.8
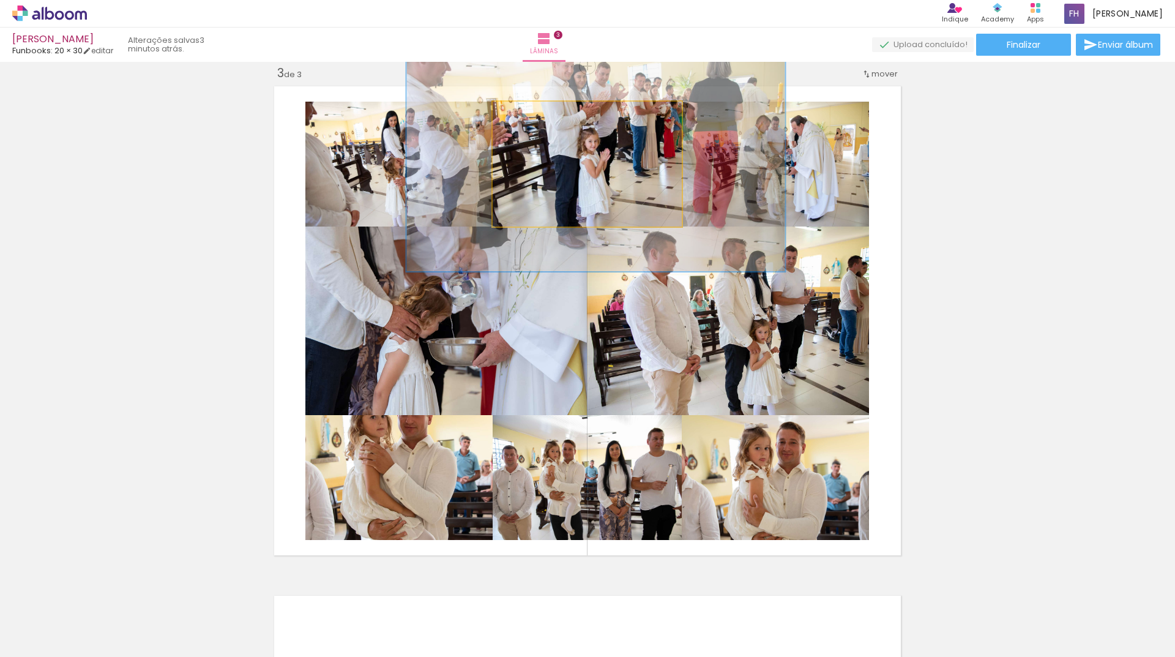
drag, startPoint x: 560, startPoint y: 113, endPoint x: 572, endPoint y: 111, distance: 11.9
click at [572, 111] on div at bounding box center [570, 115] width 20 height 20
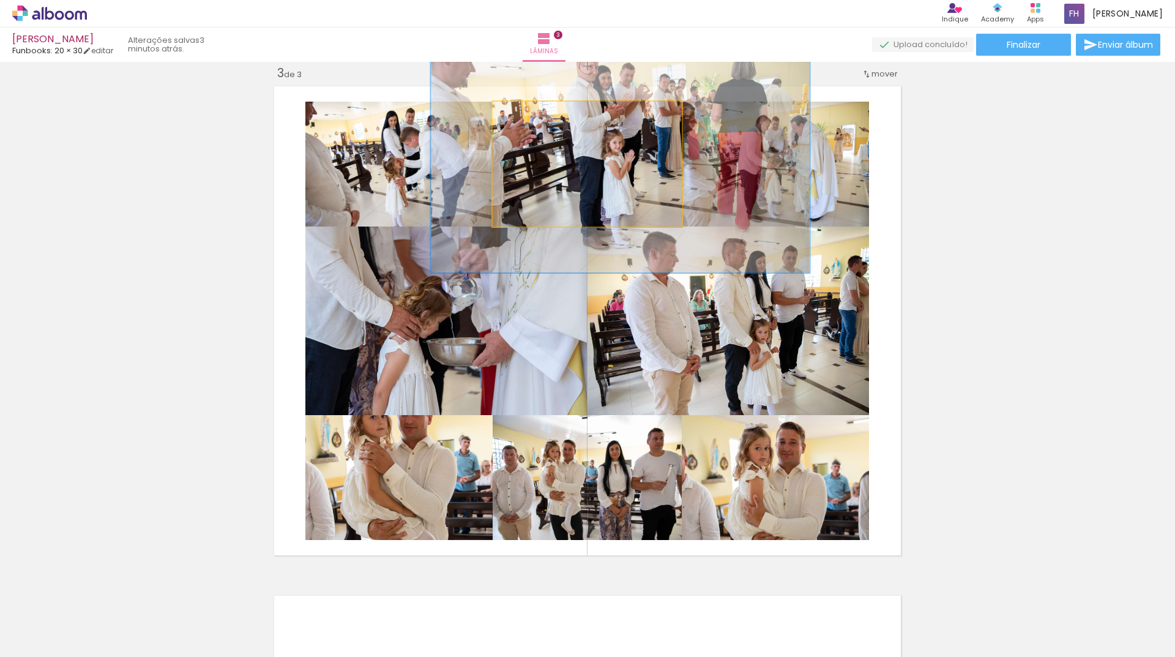
drag, startPoint x: 609, startPoint y: 158, endPoint x: 633, endPoint y: 159, distance: 24.5
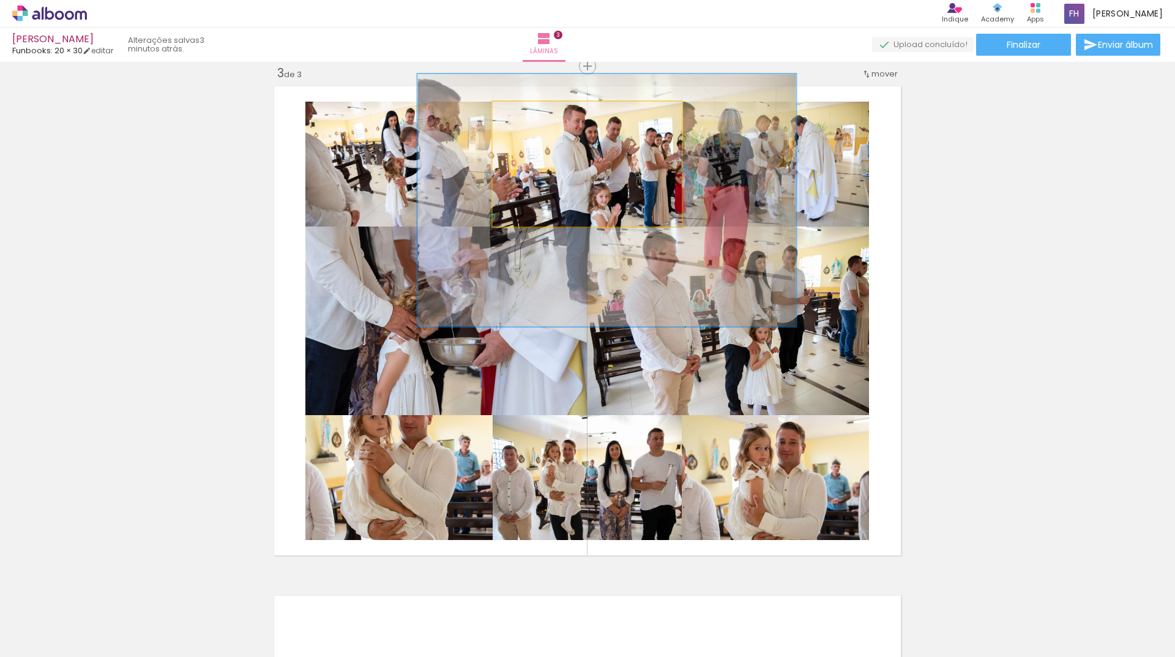
drag, startPoint x: 617, startPoint y: 145, endPoint x: 585, endPoint y: 144, distance: 32.5
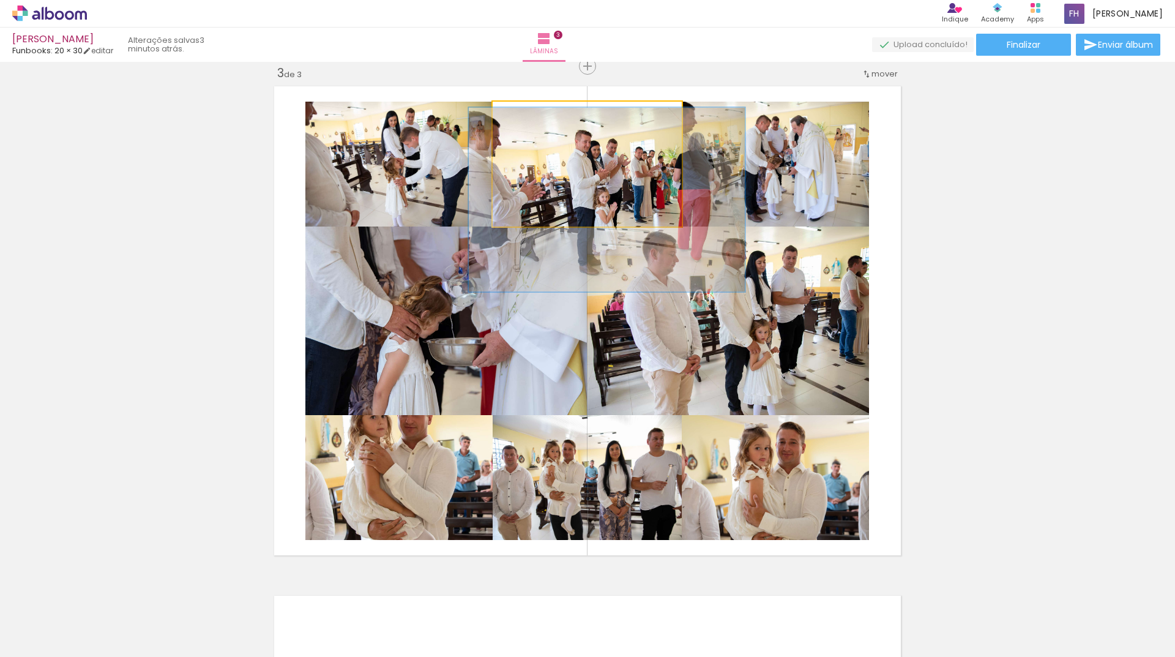
drag, startPoint x: 551, startPoint y: 117, endPoint x: 536, endPoint y: 117, distance: 15.3
type paper-slider "146"
click at [536, 117] on div at bounding box center [544, 115] width 20 height 20
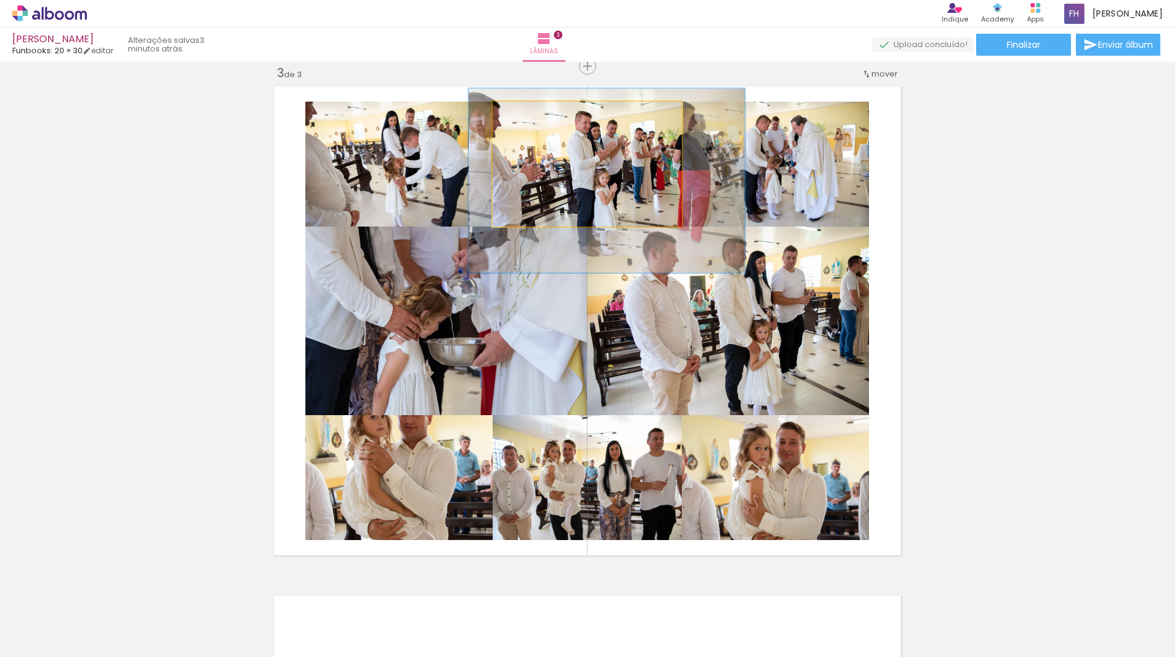
drag, startPoint x: 619, startPoint y: 168, endPoint x: 619, endPoint y: 152, distance: 15.3
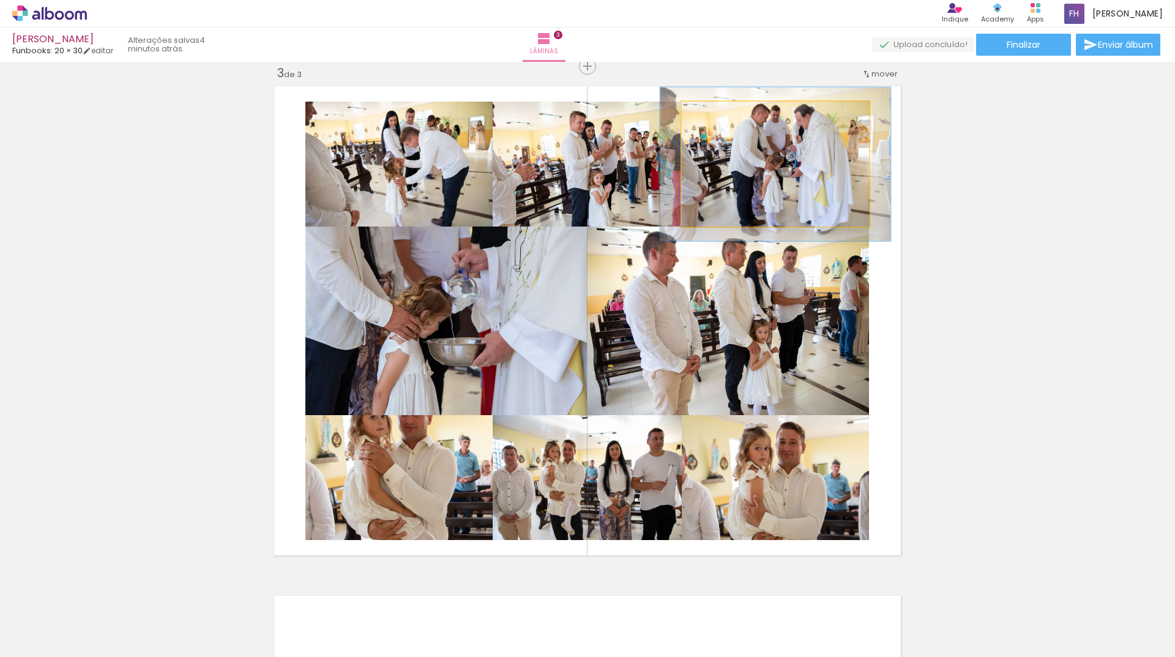
drag, startPoint x: 711, startPoint y: 115, endPoint x: 726, endPoint y: 119, distance: 15.3
type paper-slider "124"
click at [722, 115] on div at bounding box center [721, 115] width 20 height 20
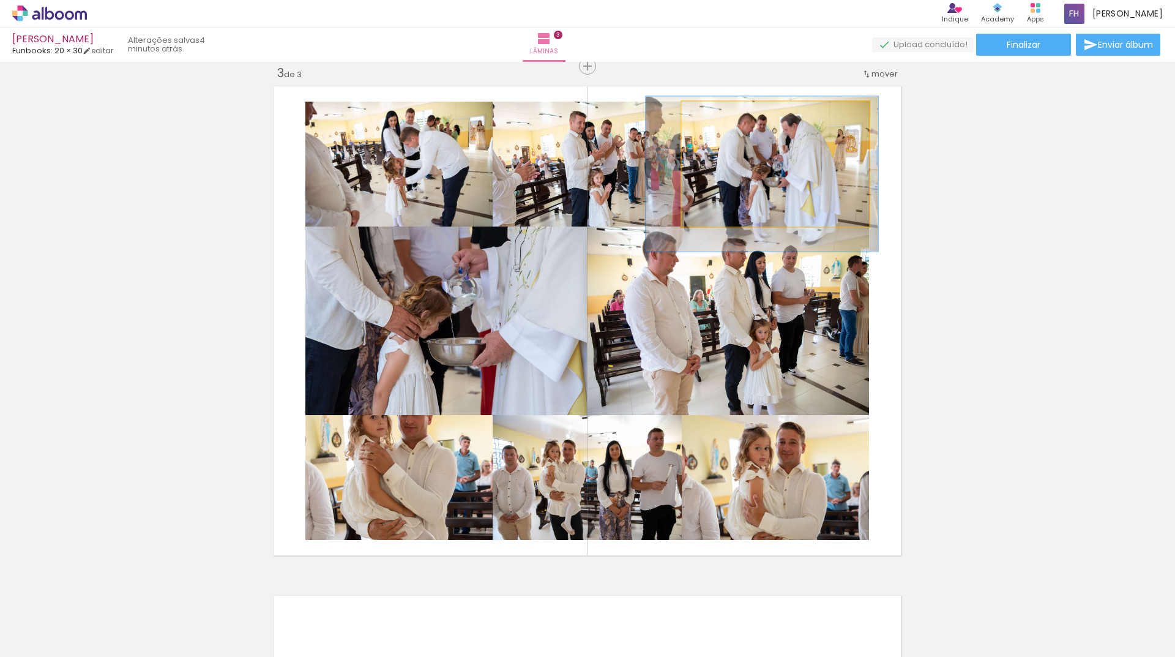
drag, startPoint x: 773, startPoint y: 178, endPoint x: 762, endPoint y: 184, distance: 12.4
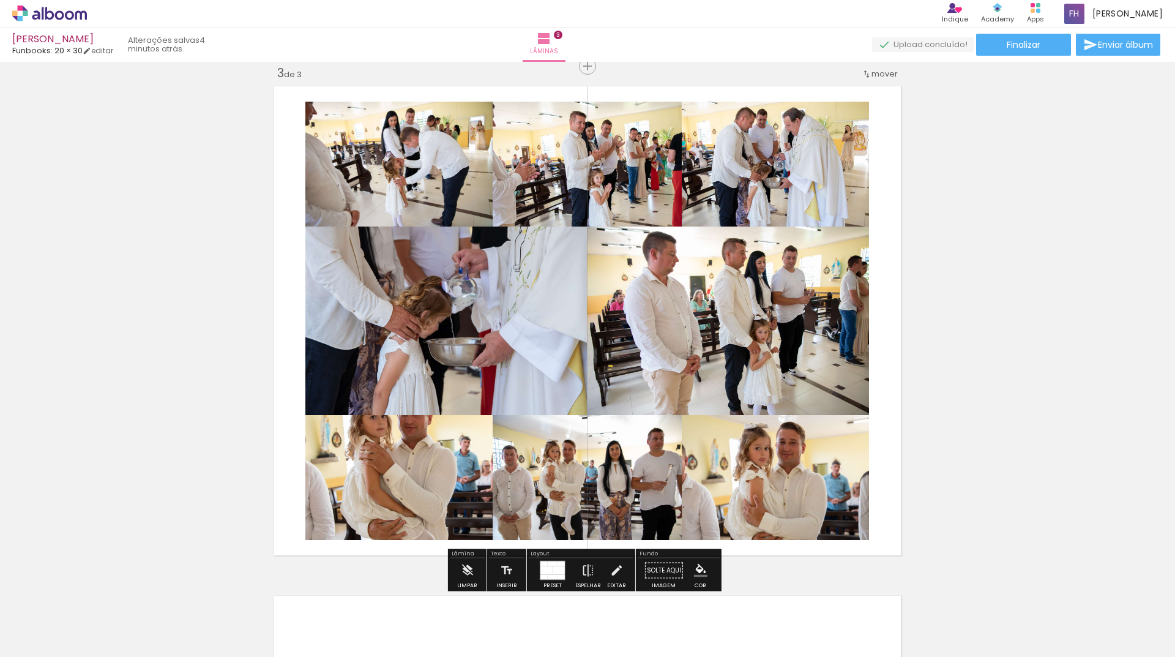
scroll to position [0, 583]
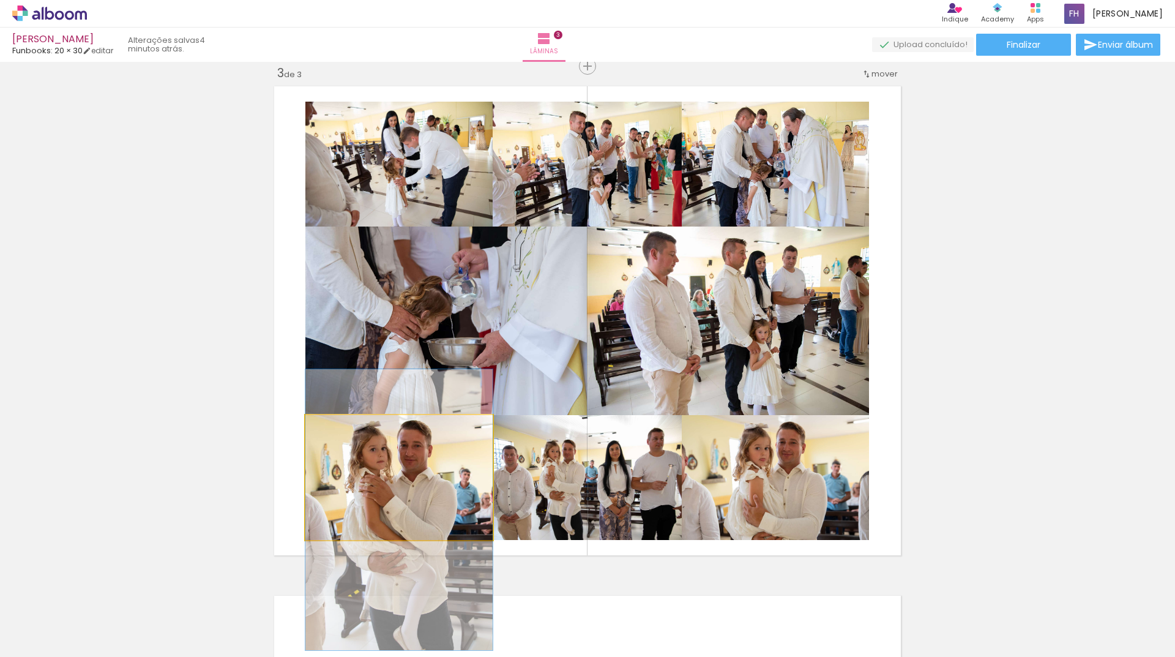
drag, startPoint x: 433, startPoint y: 473, endPoint x: 437, endPoint y: 505, distance: 32.7
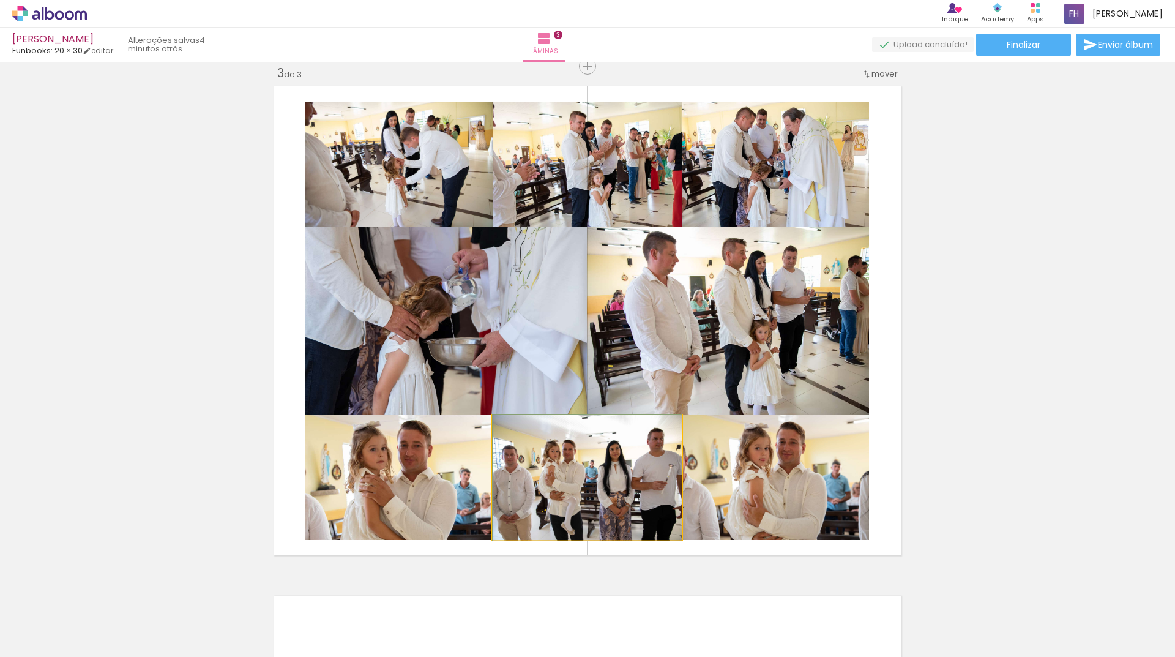
drag, startPoint x: 564, startPoint y: 473, endPoint x: 556, endPoint y: 473, distance: 8.6
drag, startPoint x: 802, startPoint y: 479, endPoint x: 801, endPoint y: 487, distance: 8.6
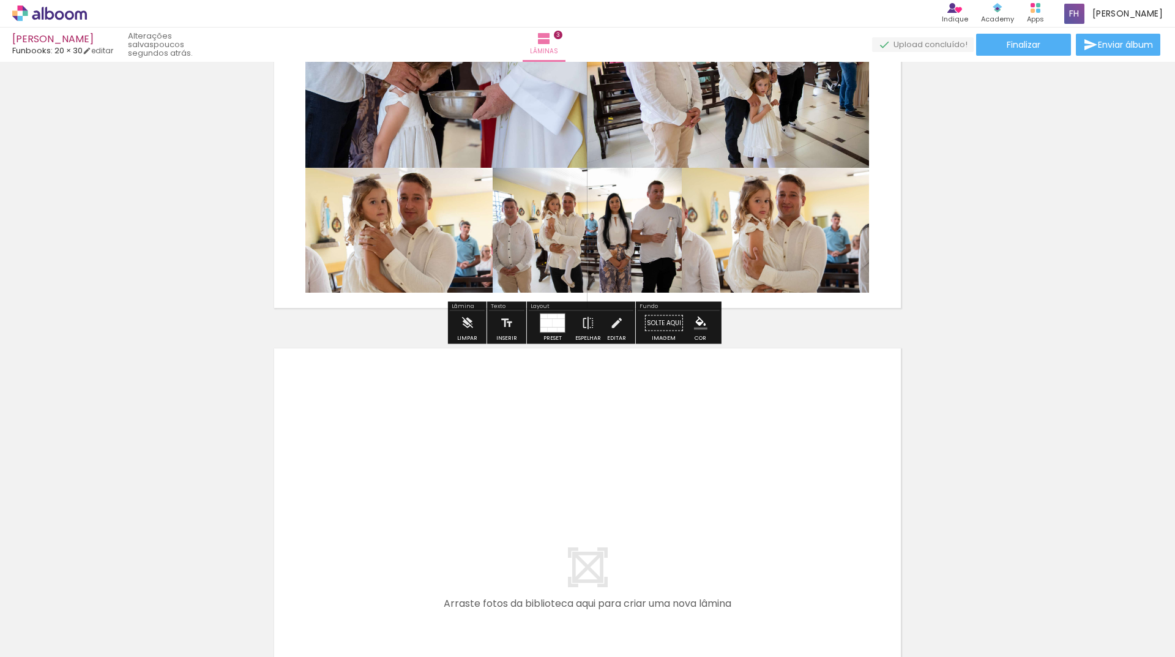
scroll to position [1286, 0]
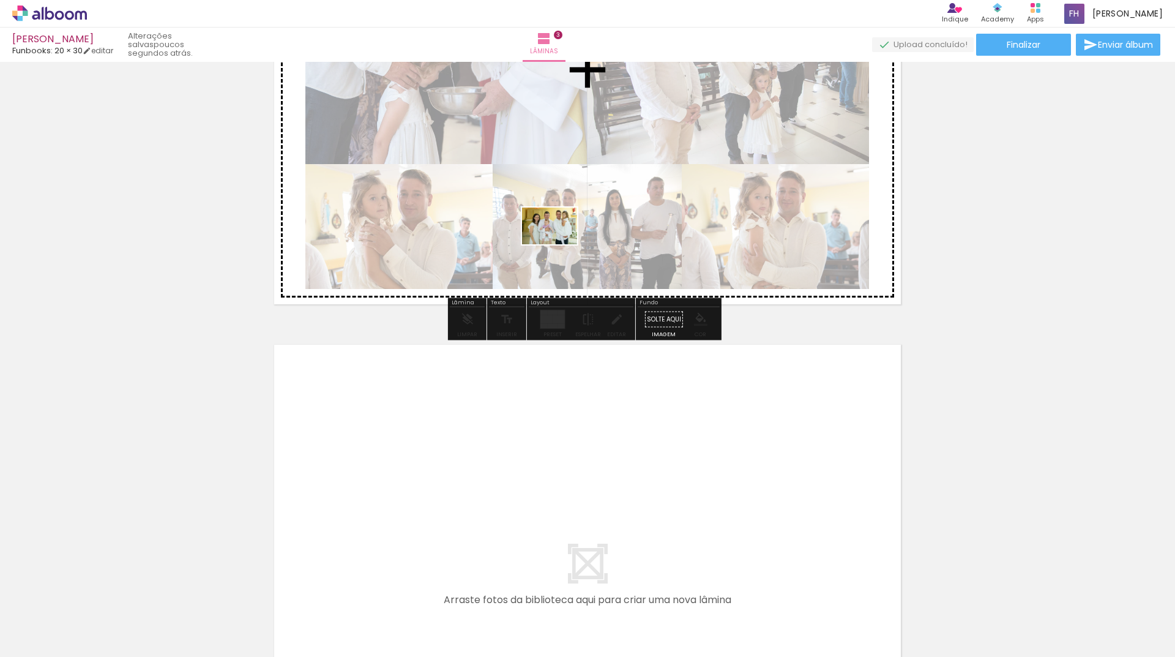
drag, startPoint x: 624, startPoint y: 610, endPoint x: 559, endPoint y: 244, distance: 371.2
click at [559, 244] on quentale-workspace at bounding box center [587, 328] width 1175 height 657
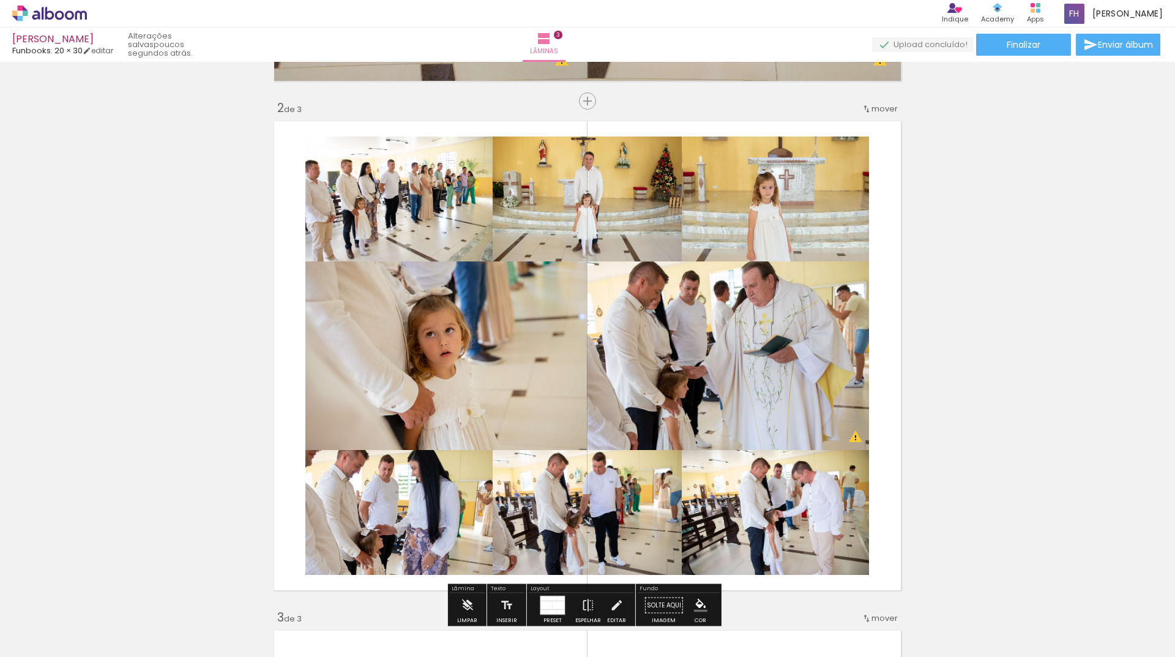
scroll to position [367, 0]
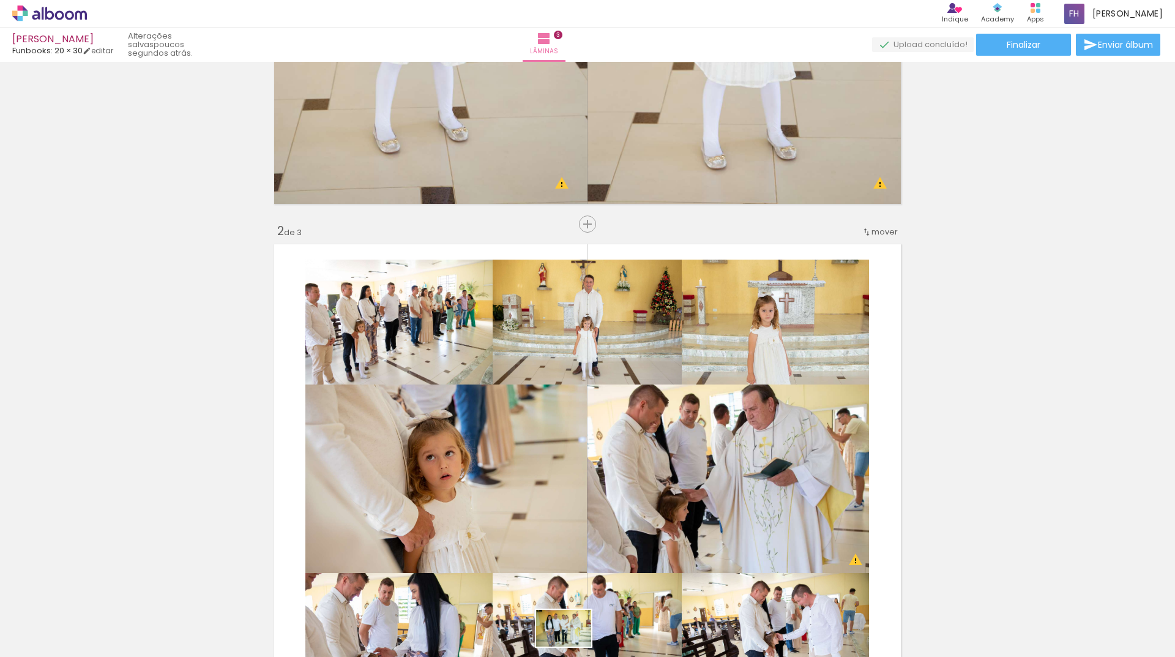
drag, startPoint x: 572, startPoint y: 626, endPoint x: 573, endPoint y: 647, distance: 20.2
click at [573, 637] on iron-image at bounding box center [559, 615] width 63 height 43
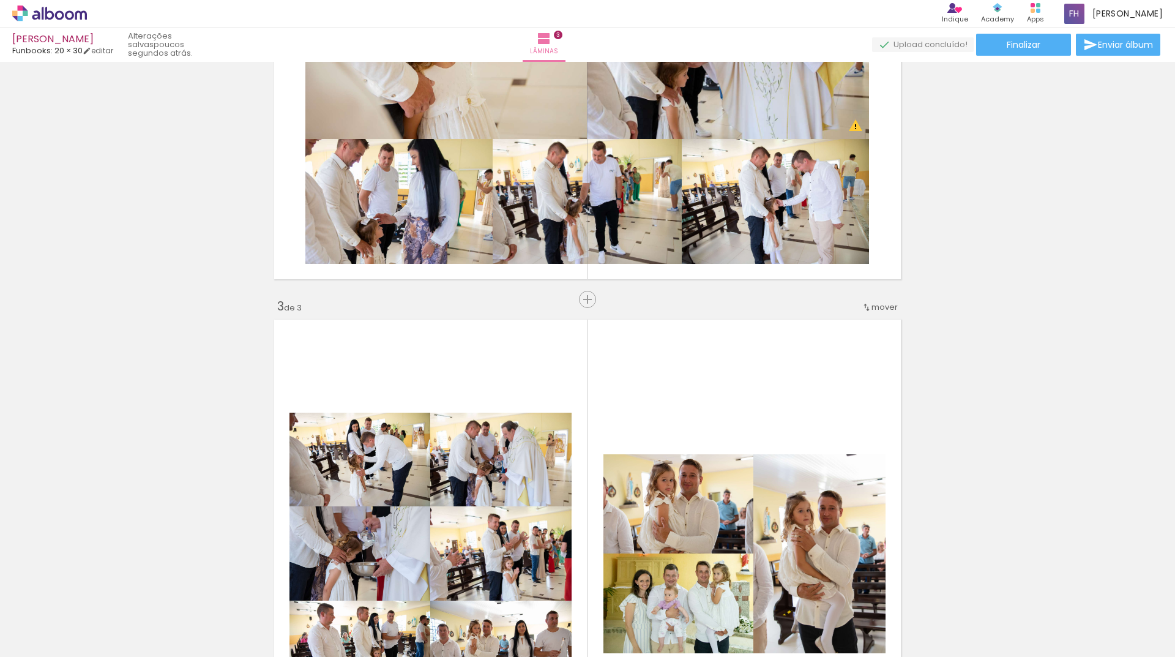
scroll to position [980, 0]
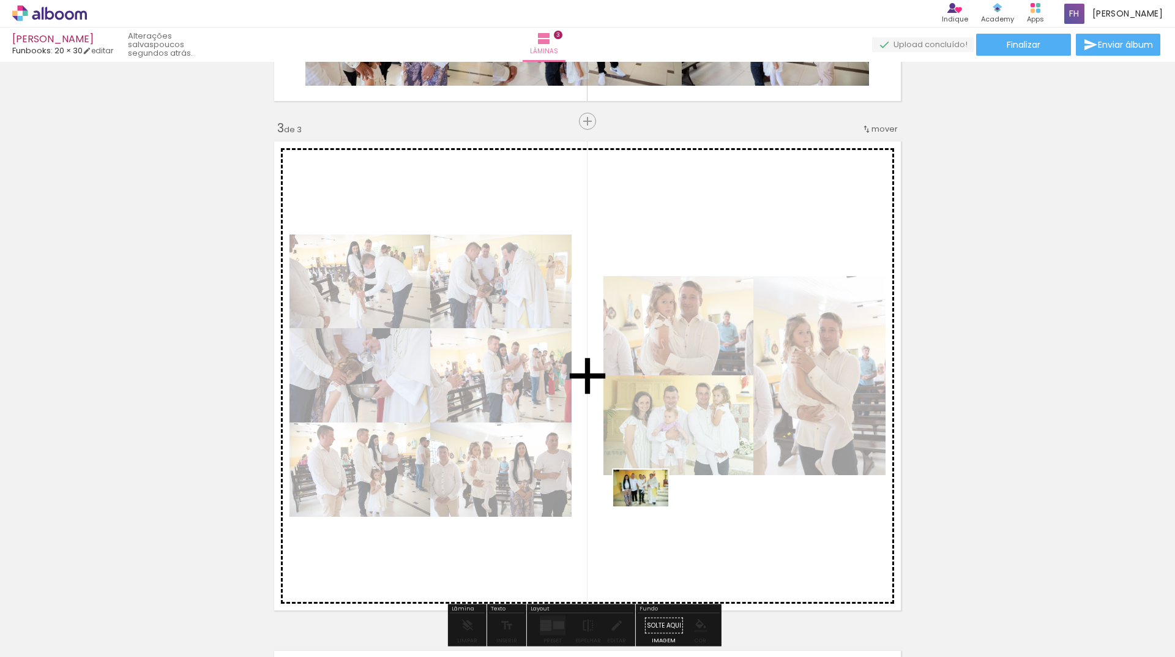
drag, startPoint x: 576, startPoint y: 613, endPoint x: 830, endPoint y: 542, distance: 263.8
click at [652, 506] on quentale-workspace at bounding box center [587, 328] width 1175 height 657
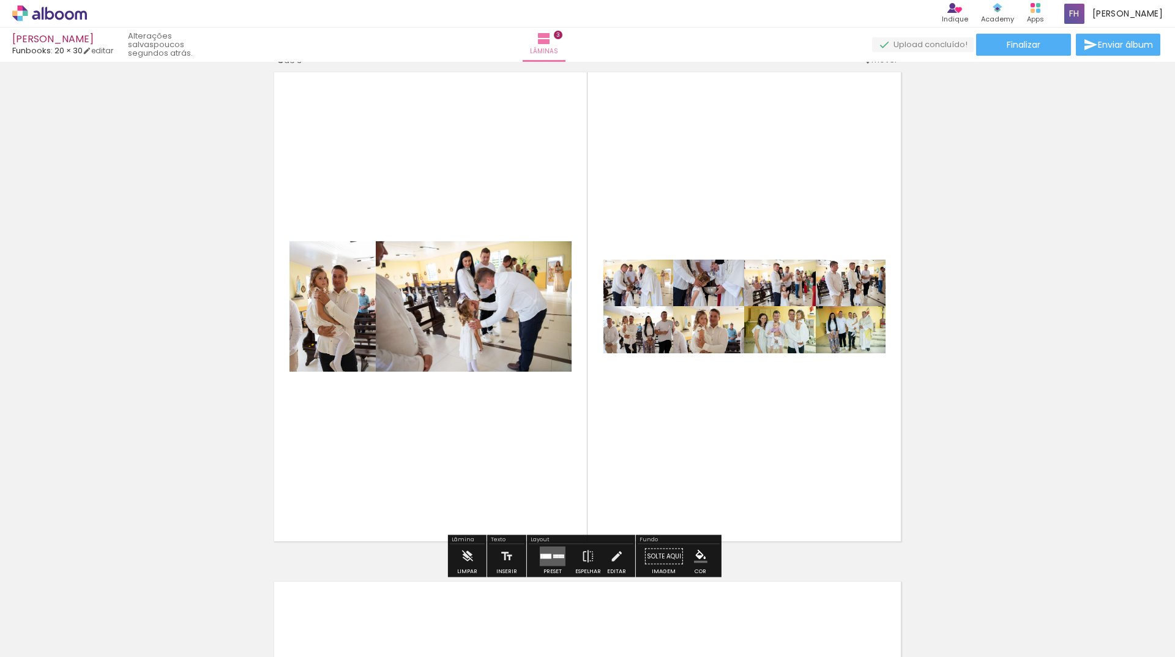
scroll to position [1163, 0]
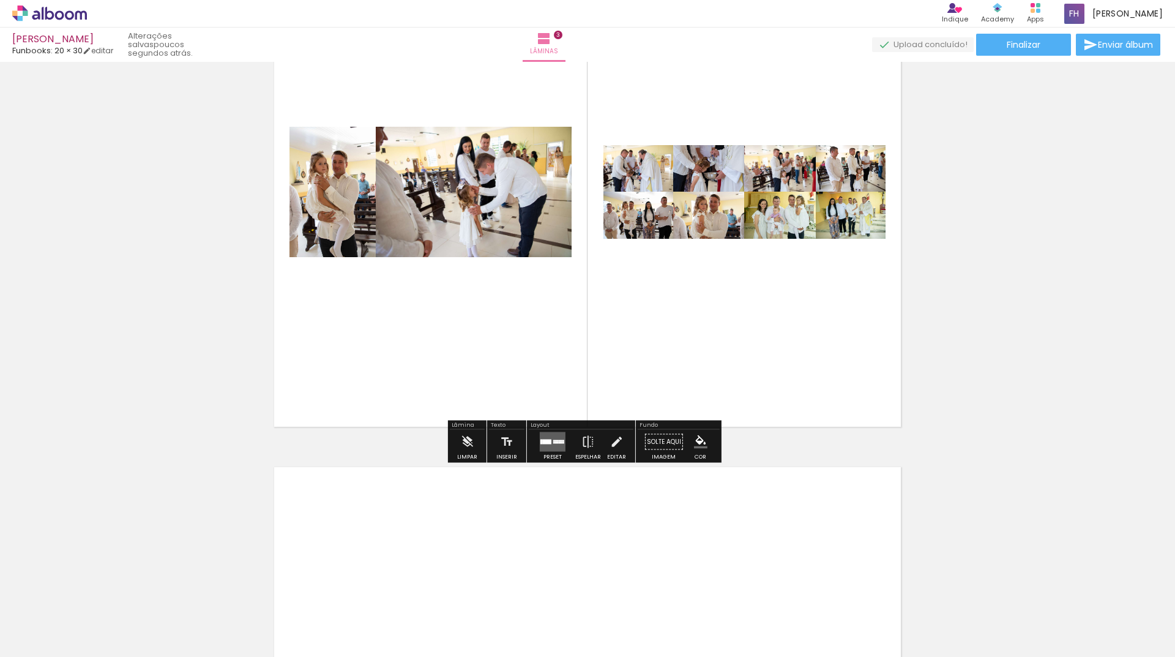
click at [548, 444] on quentale-layouter at bounding box center [553, 442] width 26 height 20
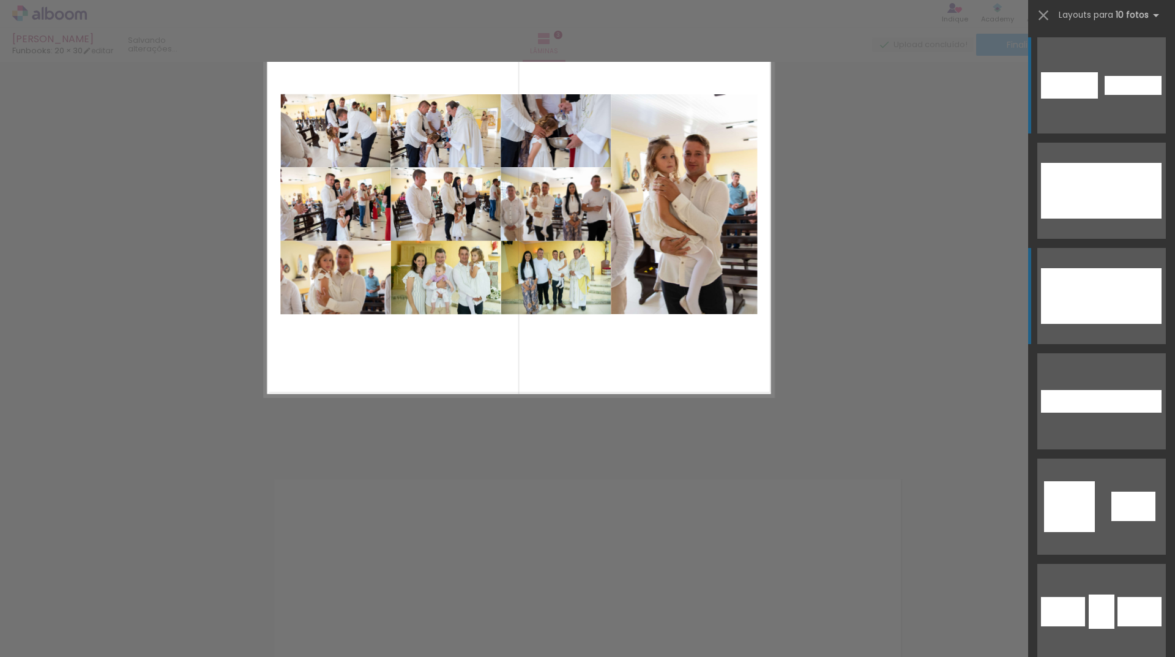
scroll to position [1035, 0]
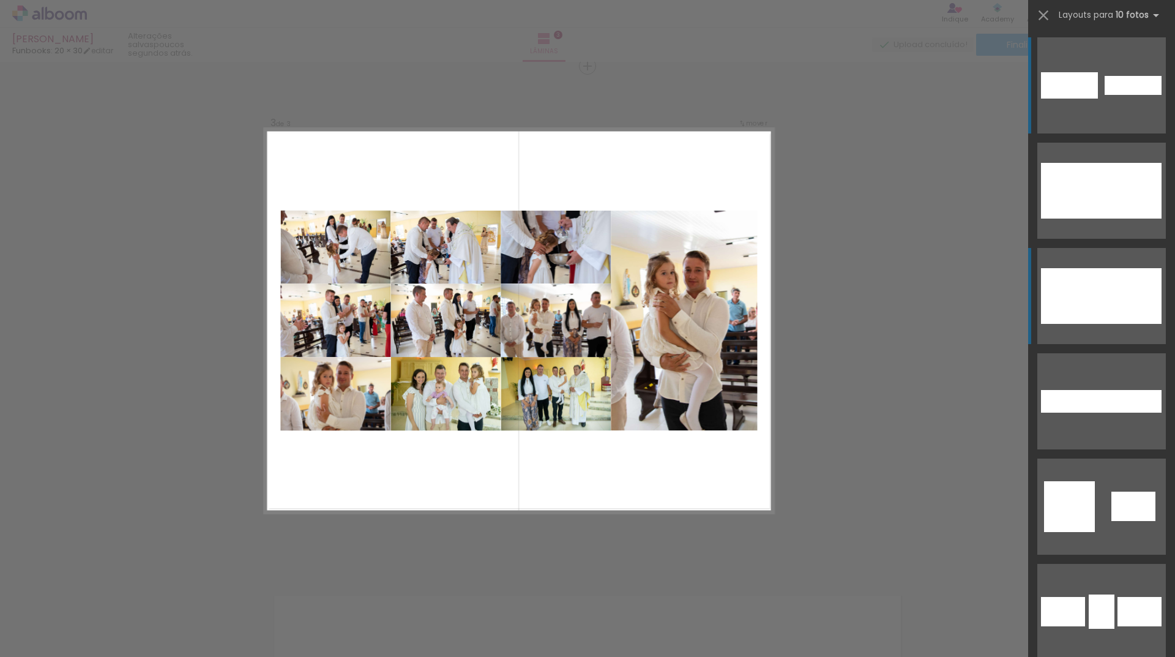
click at [1111, 310] on div at bounding box center [1111, 314] width 28 height 18
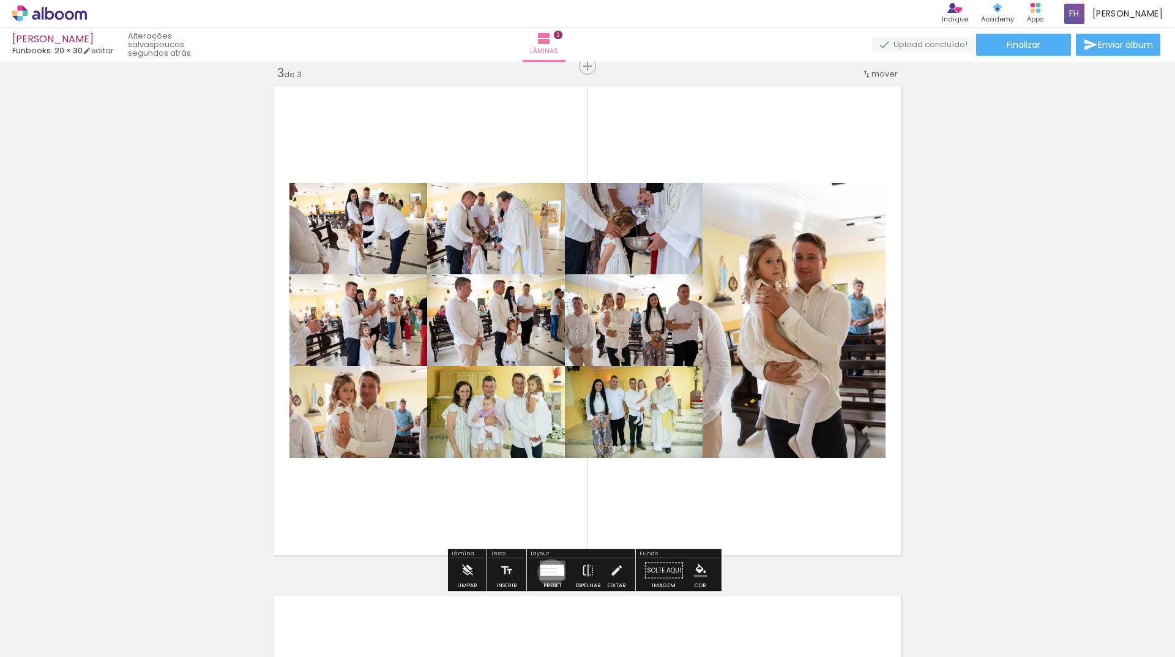
click at [552, 572] on div at bounding box center [555, 574] width 6 height 4
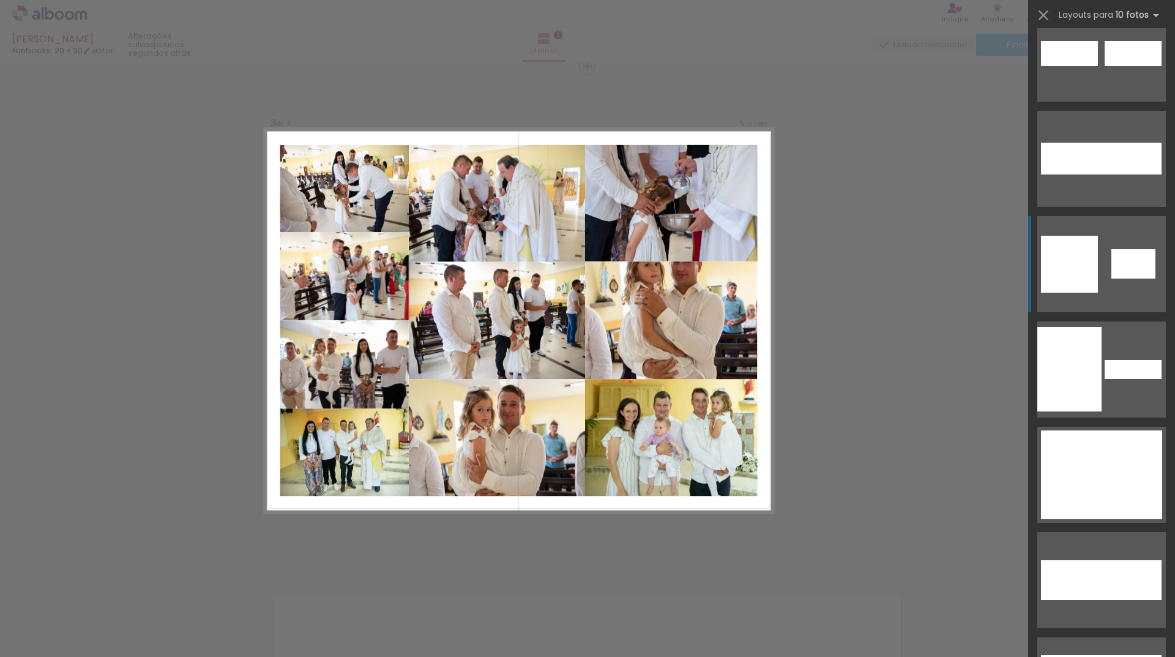
scroll to position [1251, 0]
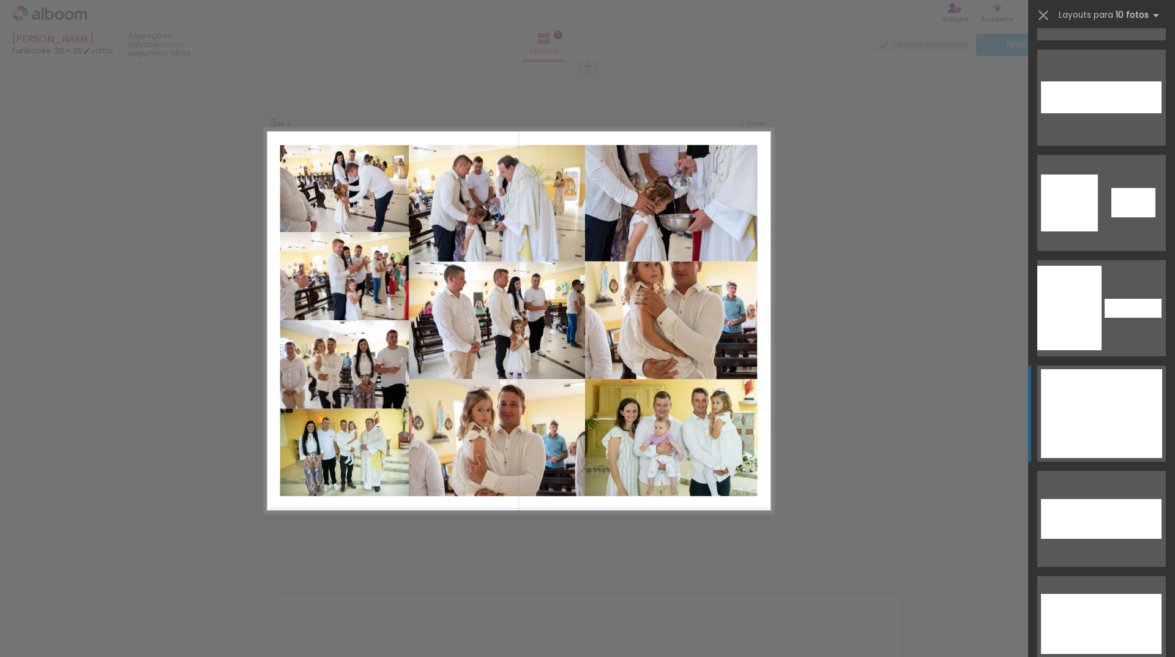
click at [1084, 396] on div at bounding box center [1096, 383] width 44 height 29
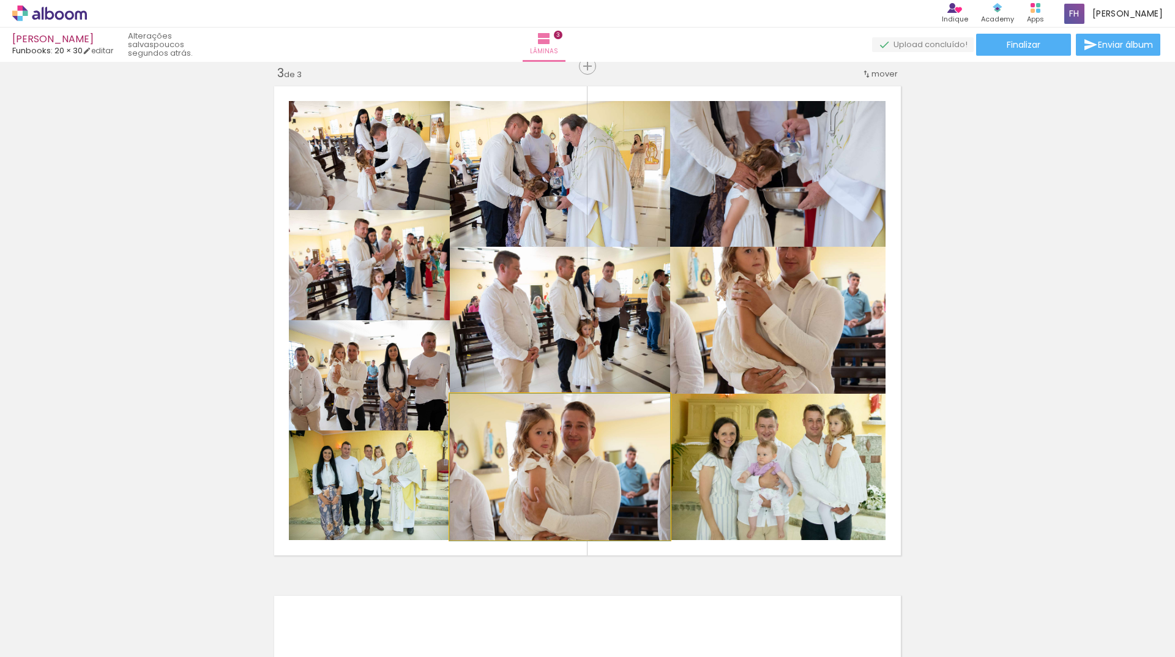
drag, startPoint x: 602, startPoint y: 443, endPoint x: 587, endPoint y: 444, distance: 15.4
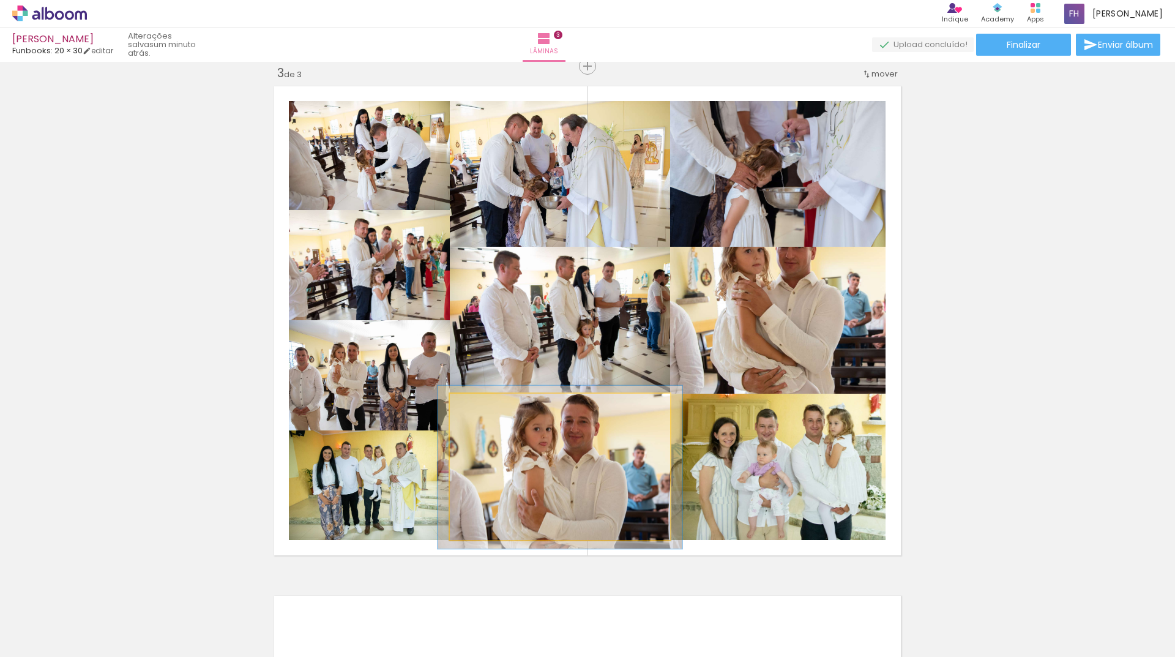
drag, startPoint x: 478, startPoint y: 408, endPoint x: 513, endPoint y: 437, distance: 45.7
type paper-slider "109"
click at [481, 408] on div at bounding box center [484, 407] width 20 height 20
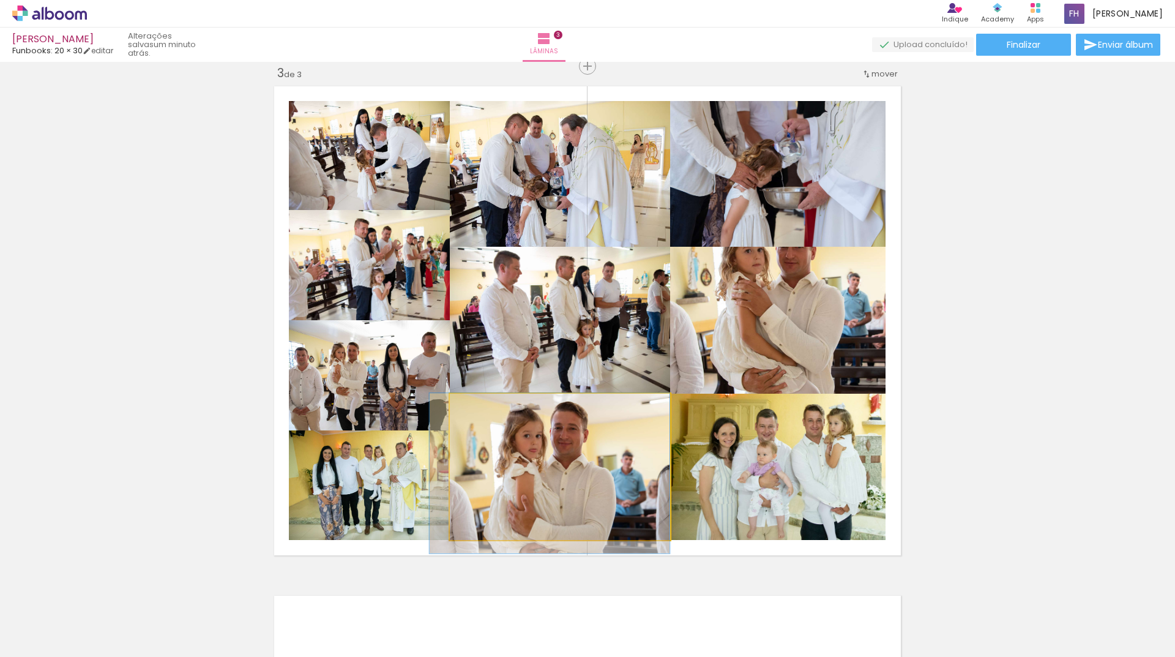
drag, startPoint x: 521, startPoint y: 448, endPoint x: 503, endPoint y: 454, distance: 18.8
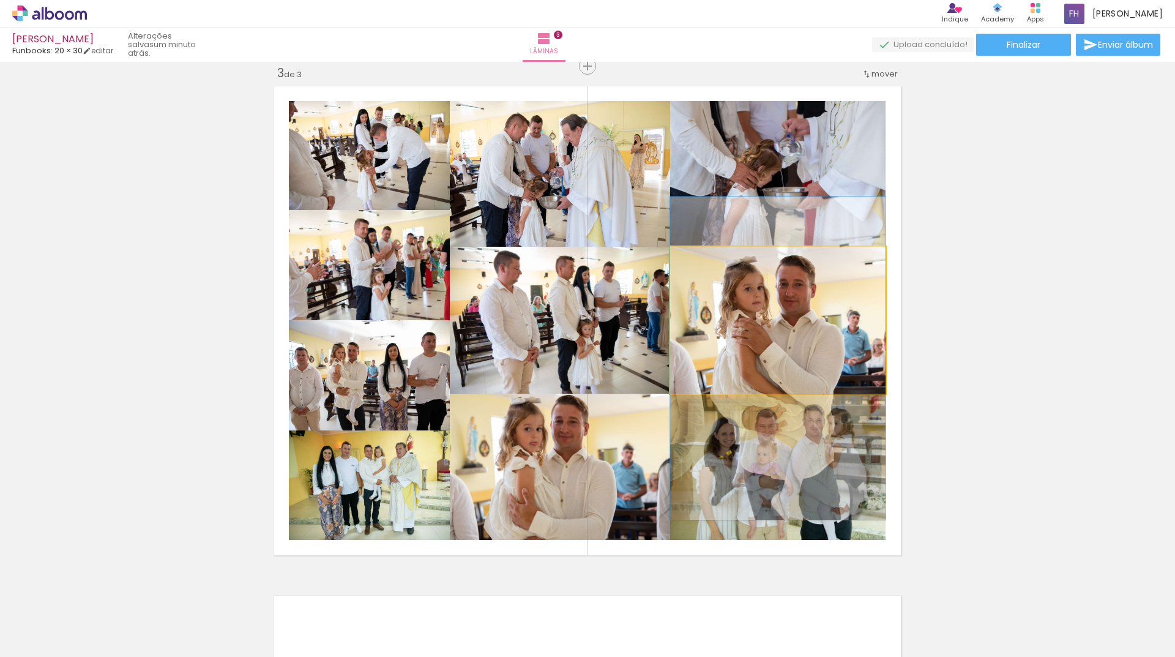
drag, startPoint x: 799, startPoint y: 342, endPoint x: 787, endPoint y: 380, distance: 39.9
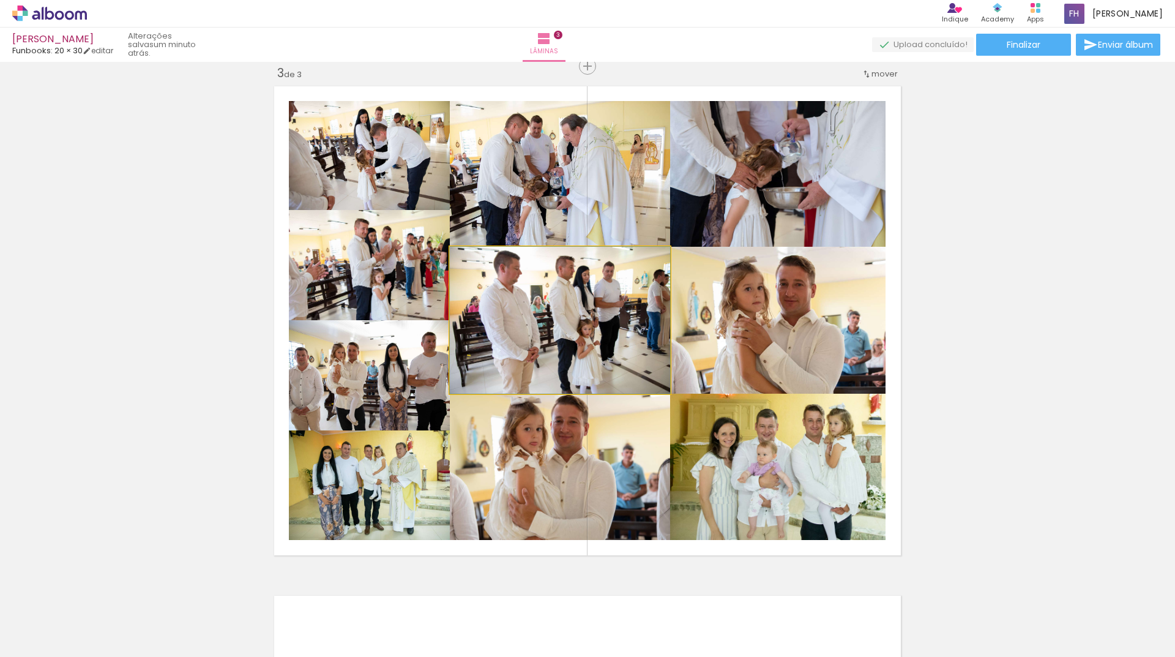
drag, startPoint x: 616, startPoint y: 326, endPoint x: 608, endPoint y: 327, distance: 8.1
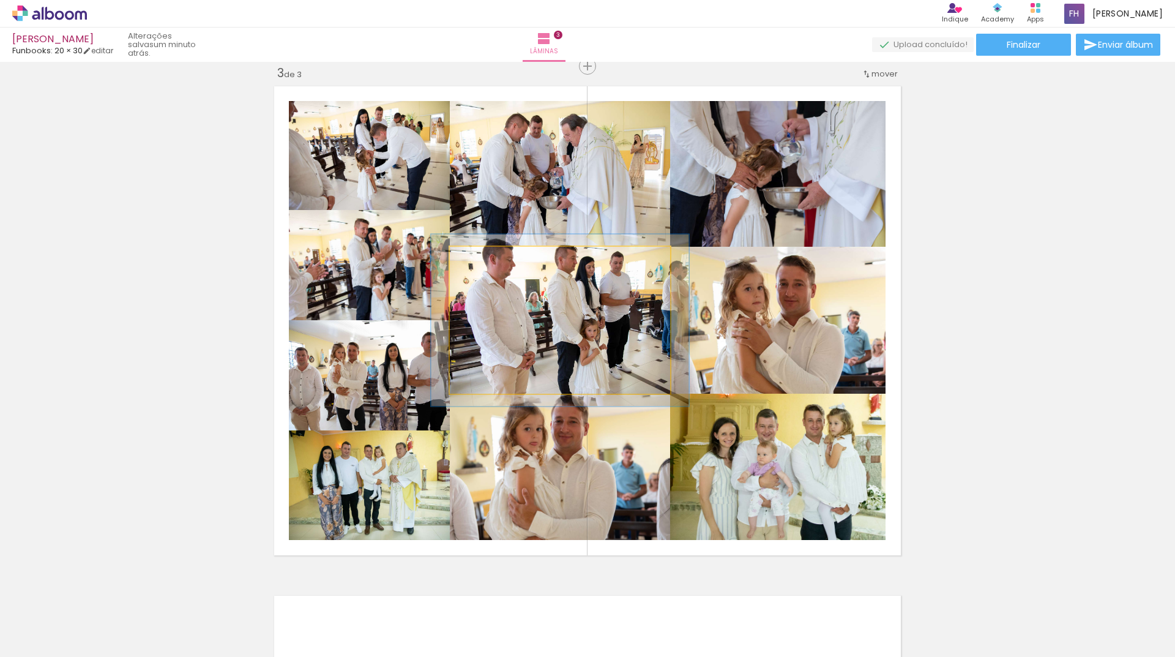
drag, startPoint x: 473, startPoint y: 261, endPoint x: 481, endPoint y: 259, distance: 7.6
type paper-slider "117"
click at [481, 259] on div at bounding box center [486, 259] width 11 height 11
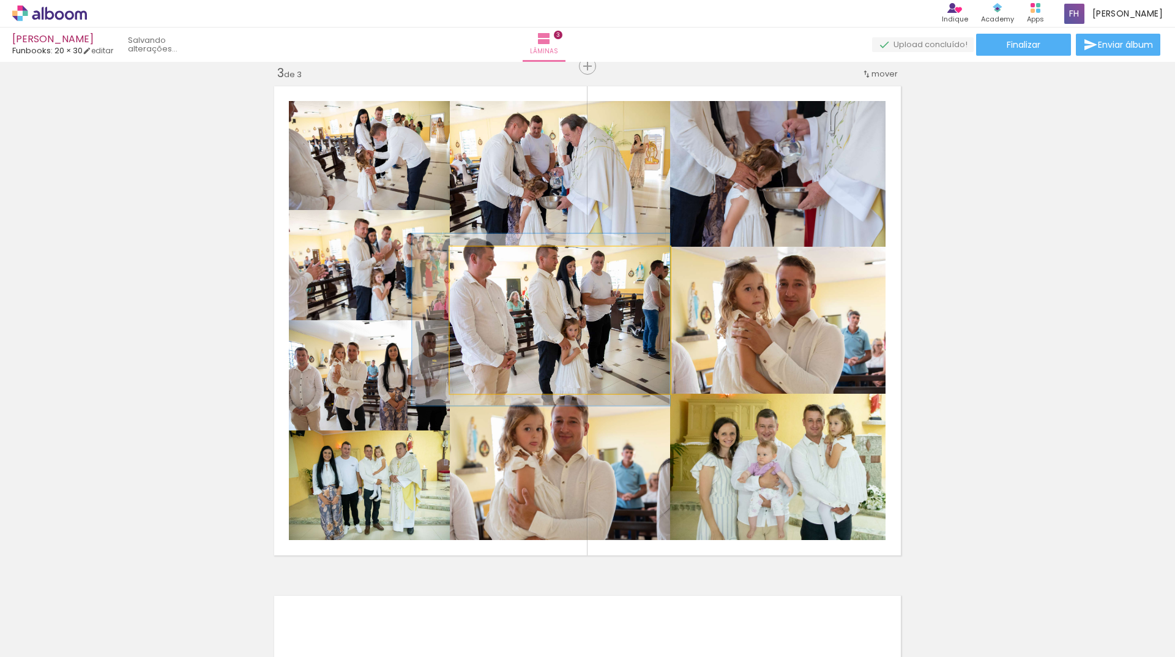
drag, startPoint x: 546, startPoint y: 302, endPoint x: 523, endPoint y: 302, distance: 22.7
click at [525, 302] on quentale-photo at bounding box center [560, 320] width 220 height 147
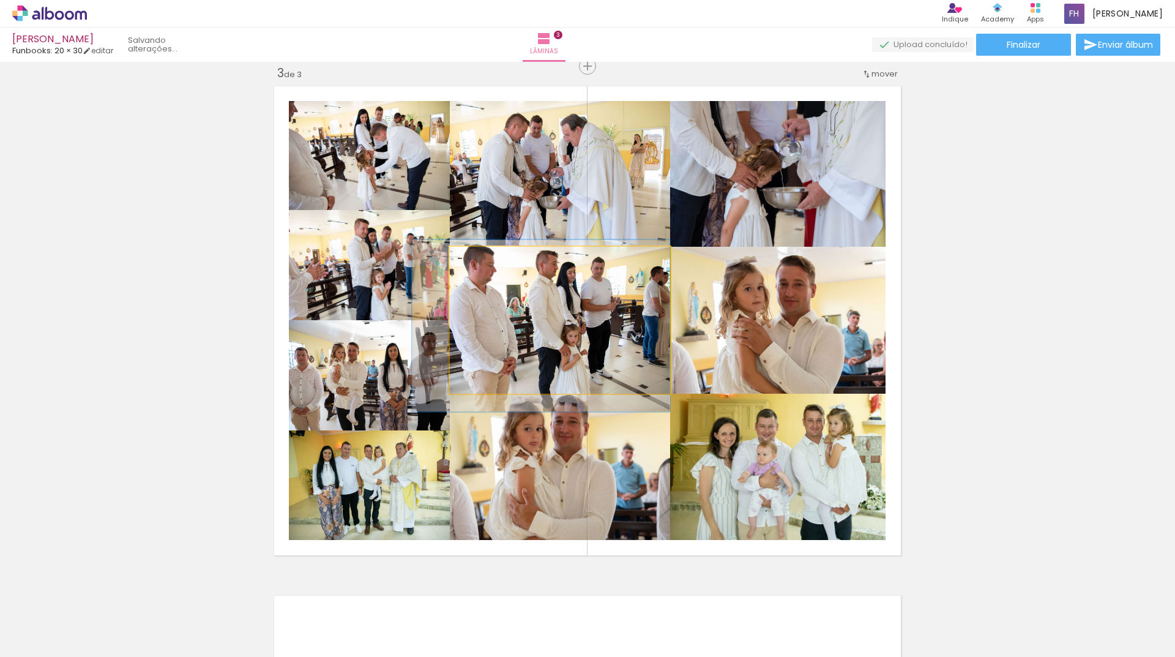
drag, startPoint x: 611, startPoint y: 334, endPoint x: 609, endPoint y: 340, distance: 6.6
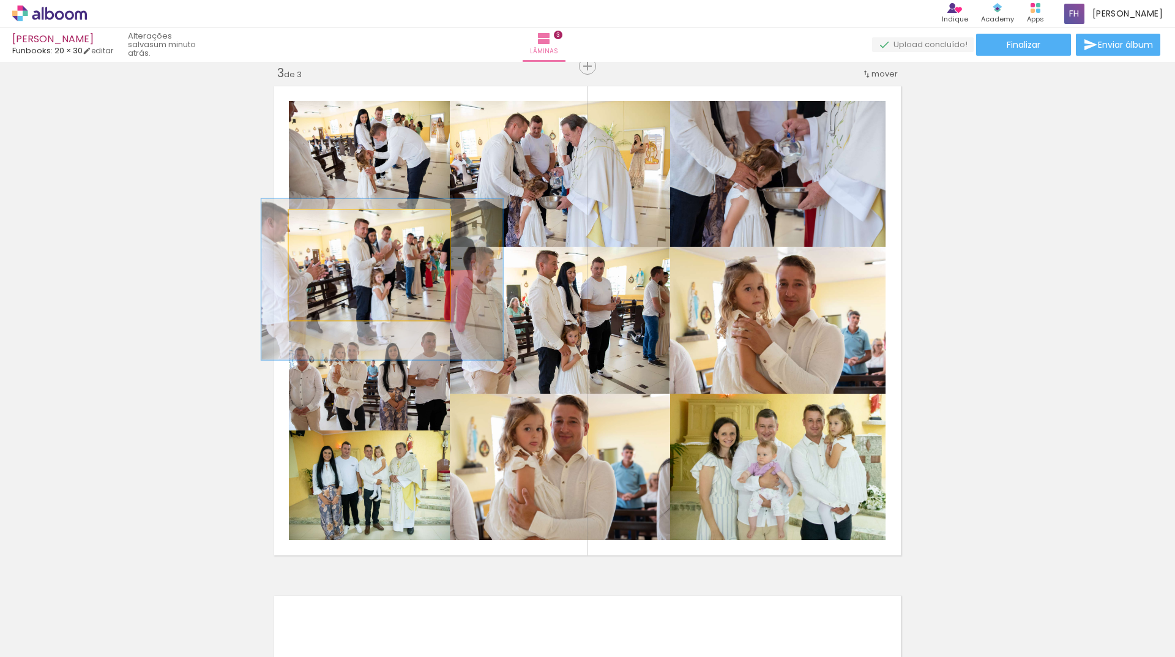
click at [335, 222] on div at bounding box center [339, 222] width 11 height 11
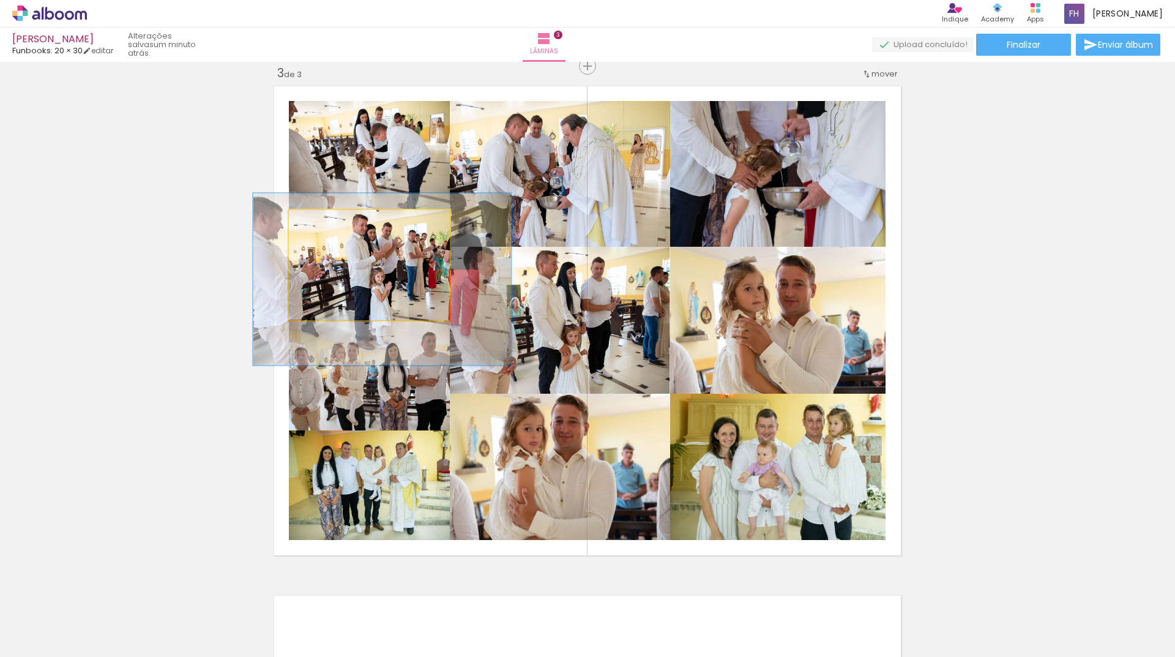
type paper-slider "156"
click at [346, 223] on div at bounding box center [345, 223] width 20 height 20
click at [381, 274] on quentale-photo at bounding box center [369, 265] width 161 height 110
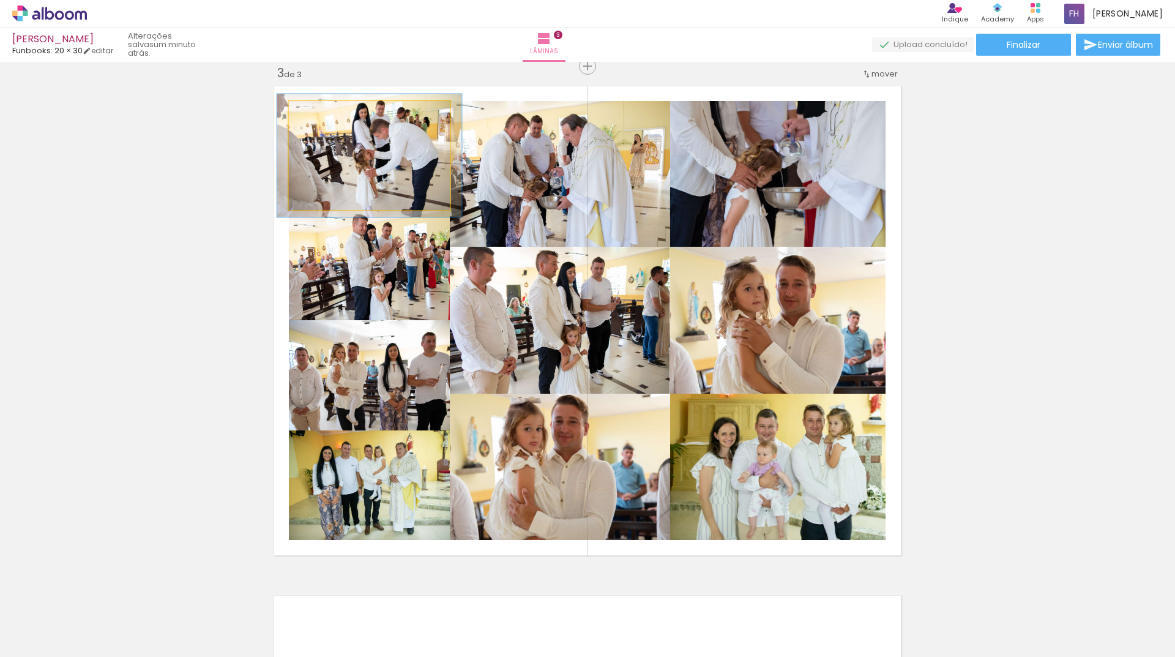
type paper-slider "120"
click at [327, 113] on div at bounding box center [323, 114] width 20 height 20
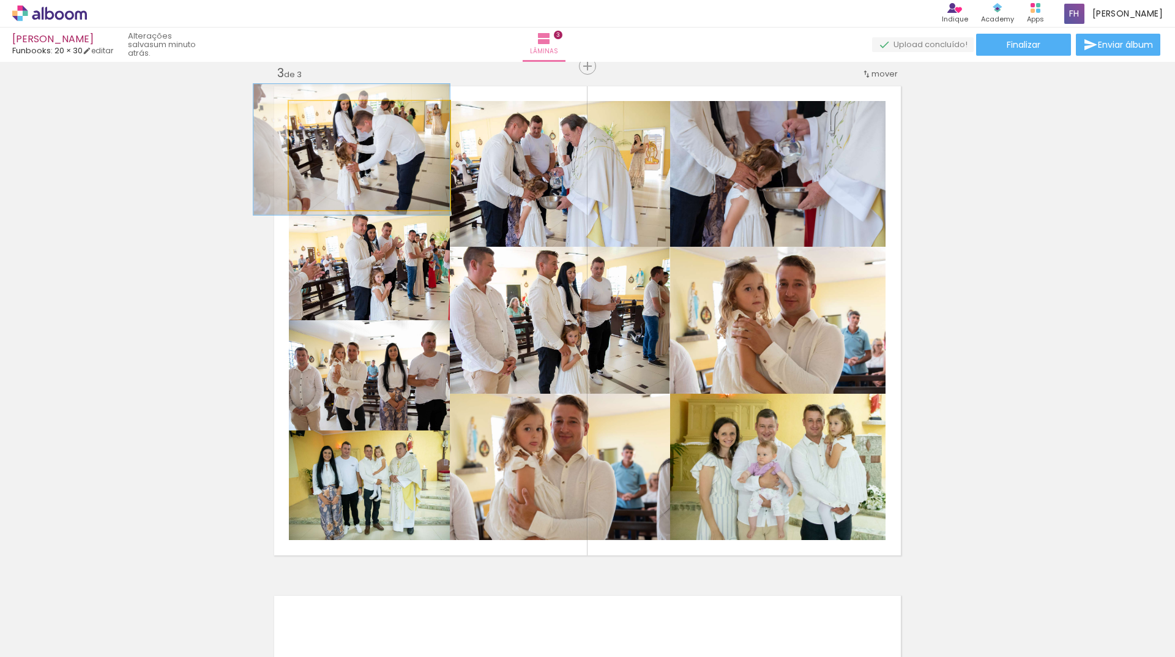
drag, startPoint x: 371, startPoint y: 174, endPoint x: 351, endPoint y: 168, distance: 21.1
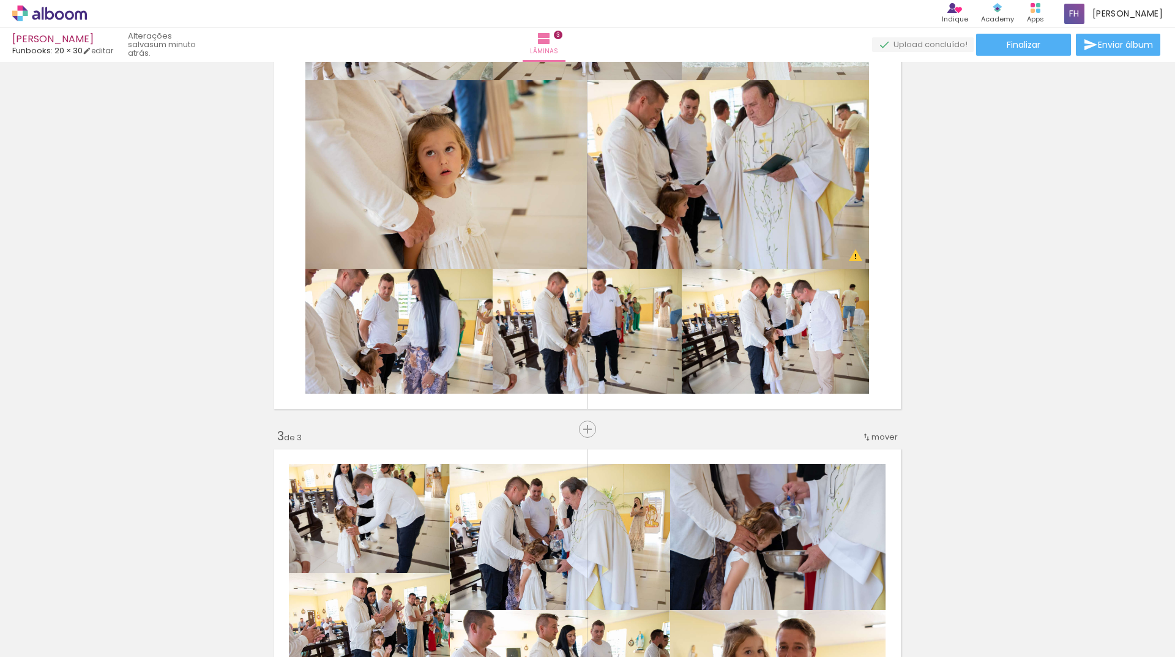
scroll to position [667, 0]
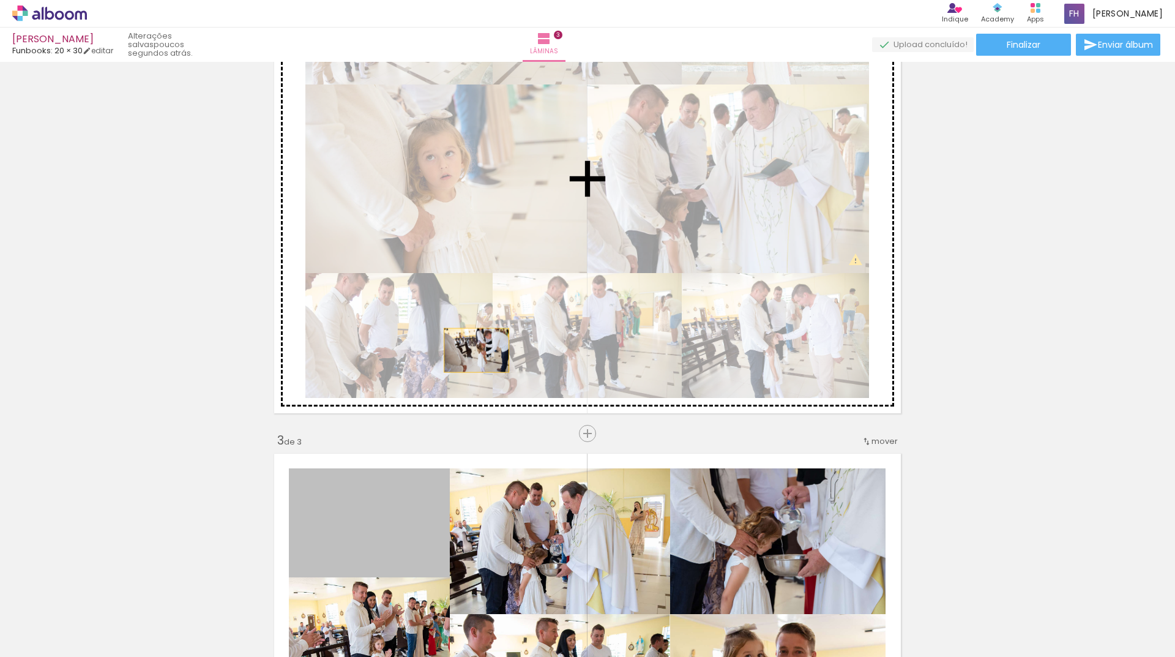
drag, startPoint x: 351, startPoint y: 515, endPoint x: 474, endPoint y: 347, distance: 208.2
click at [474, 347] on div "Inserir lâmina 1 de 3 Inserir lâmina 2 de 3 Inserir lâmina 3 de 3 O Designbox p…" at bounding box center [587, 418] width 1175 height 2038
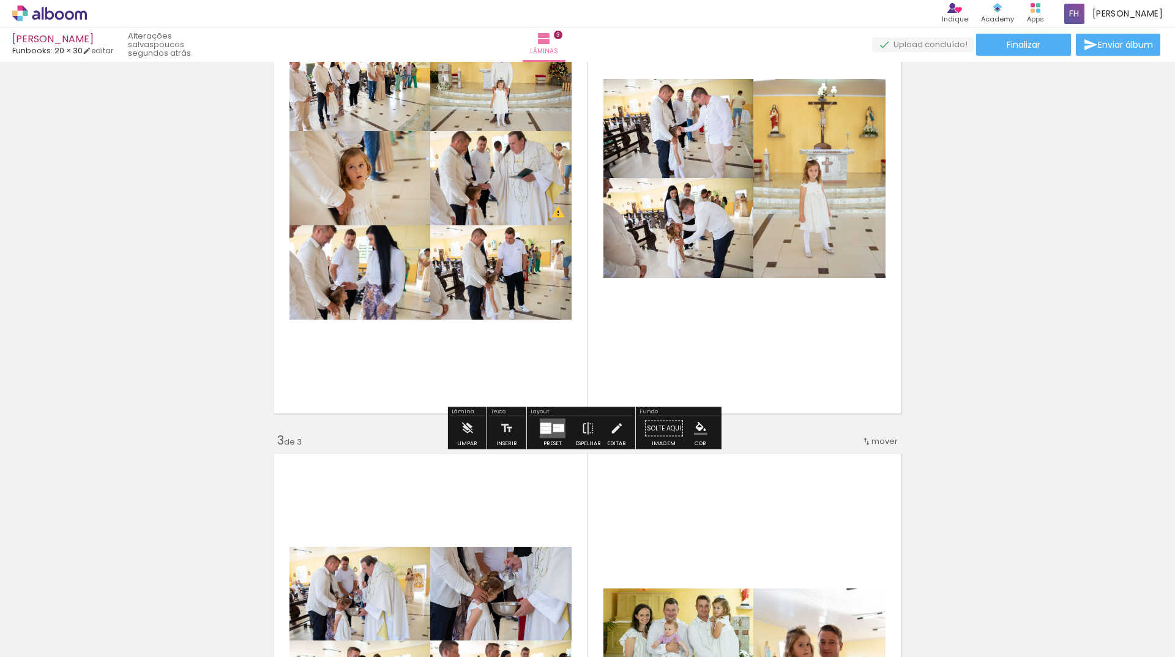
click at [555, 427] on div at bounding box center [556, 426] width 6 height 4
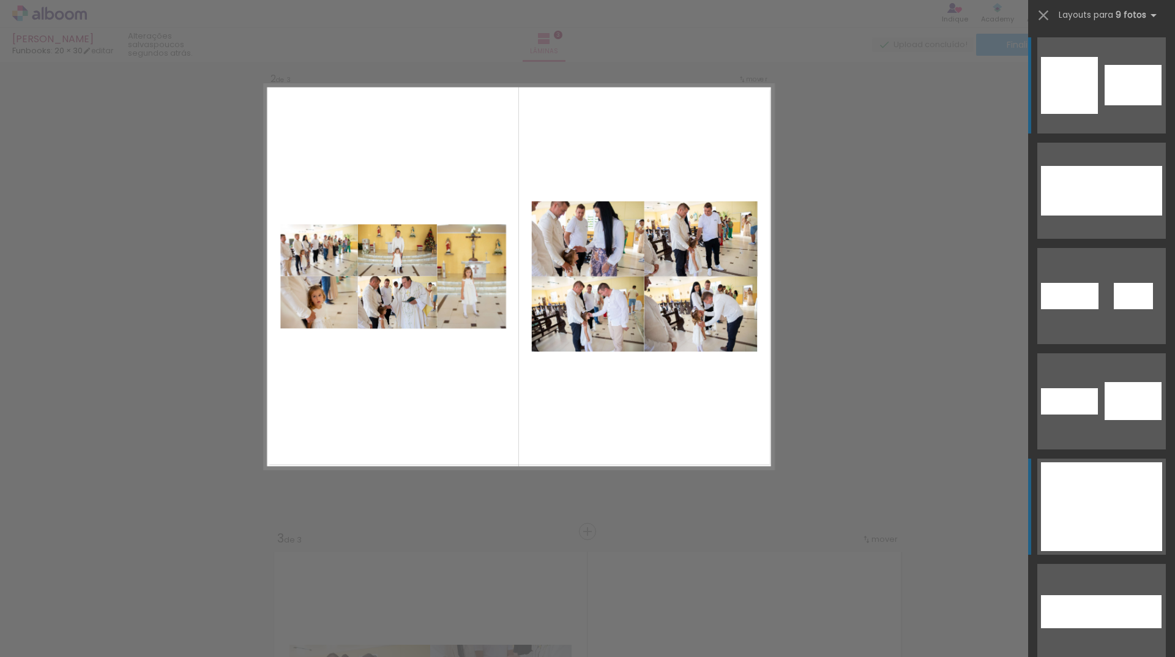
scroll to position [525, 0]
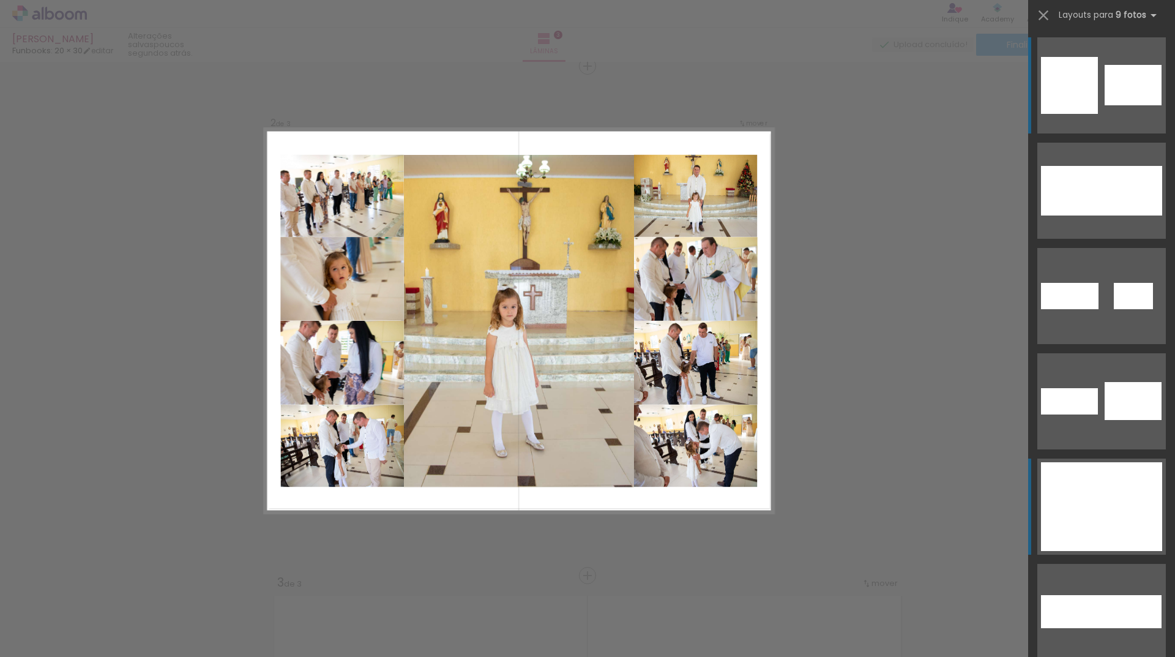
click at [1059, 485] on div at bounding box center [1056, 495] width 31 height 22
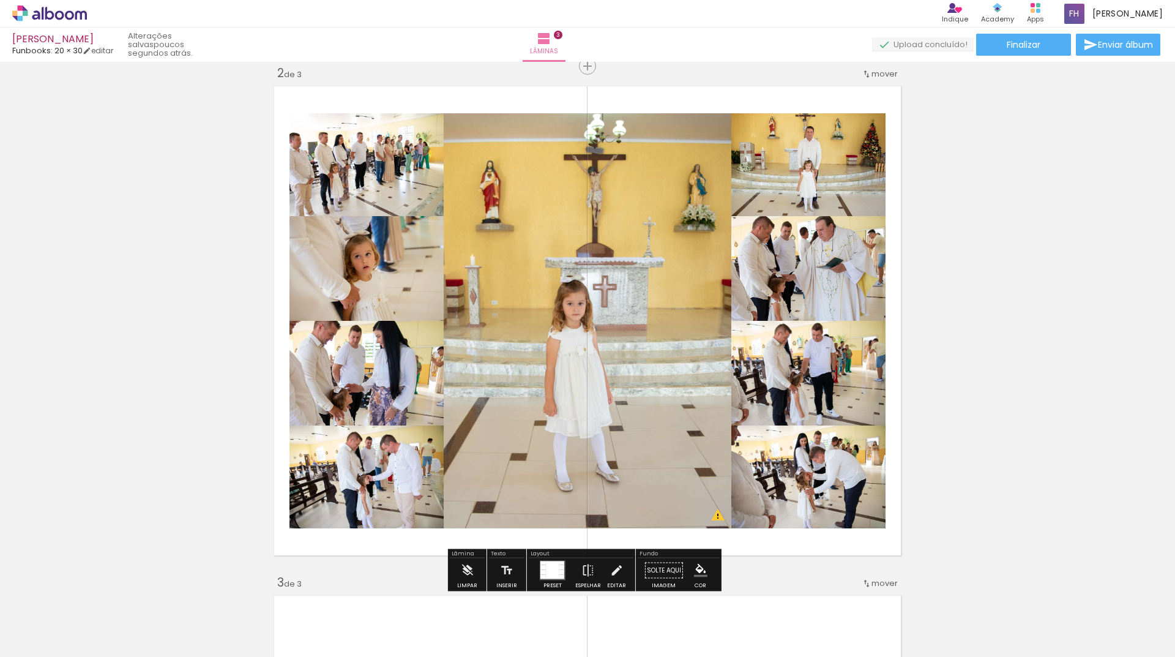
click at [548, 564] on div at bounding box center [552, 570] width 13 height 18
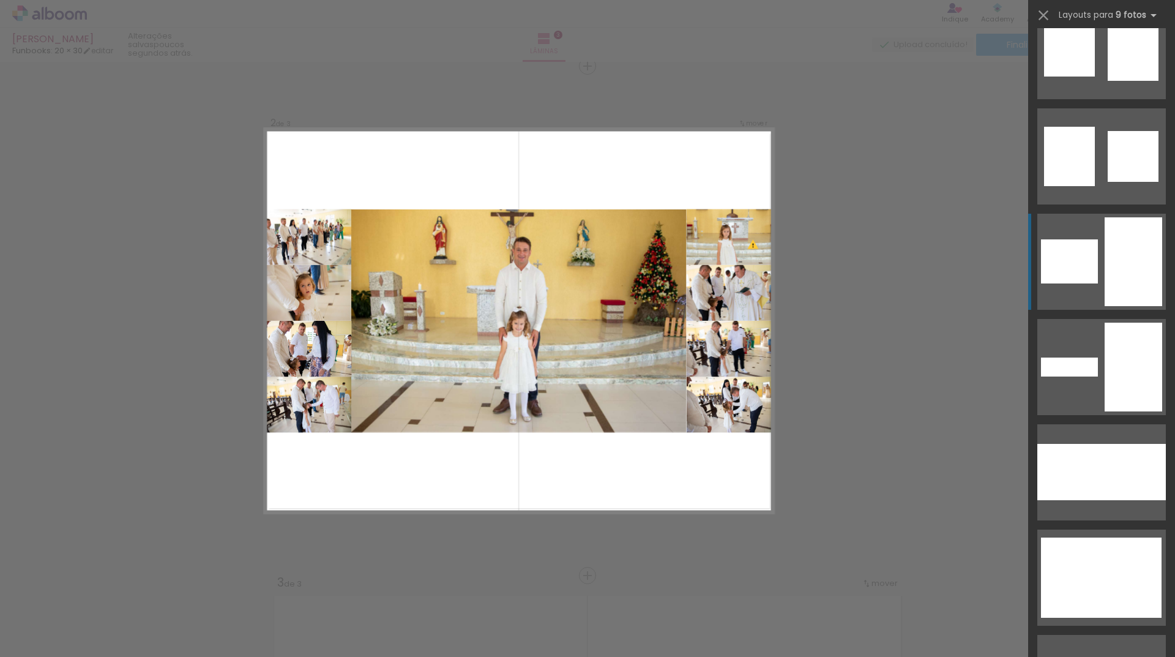
scroll to position [727, 0]
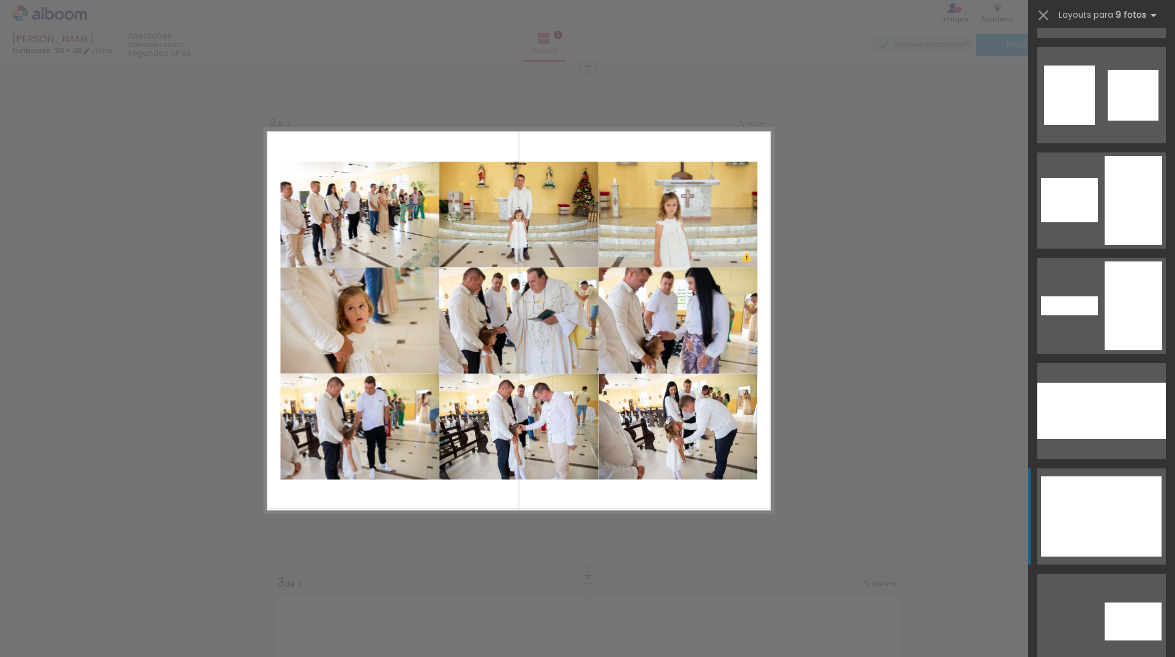
click at [1101, 499] on div at bounding box center [1102, 489] width 40 height 26
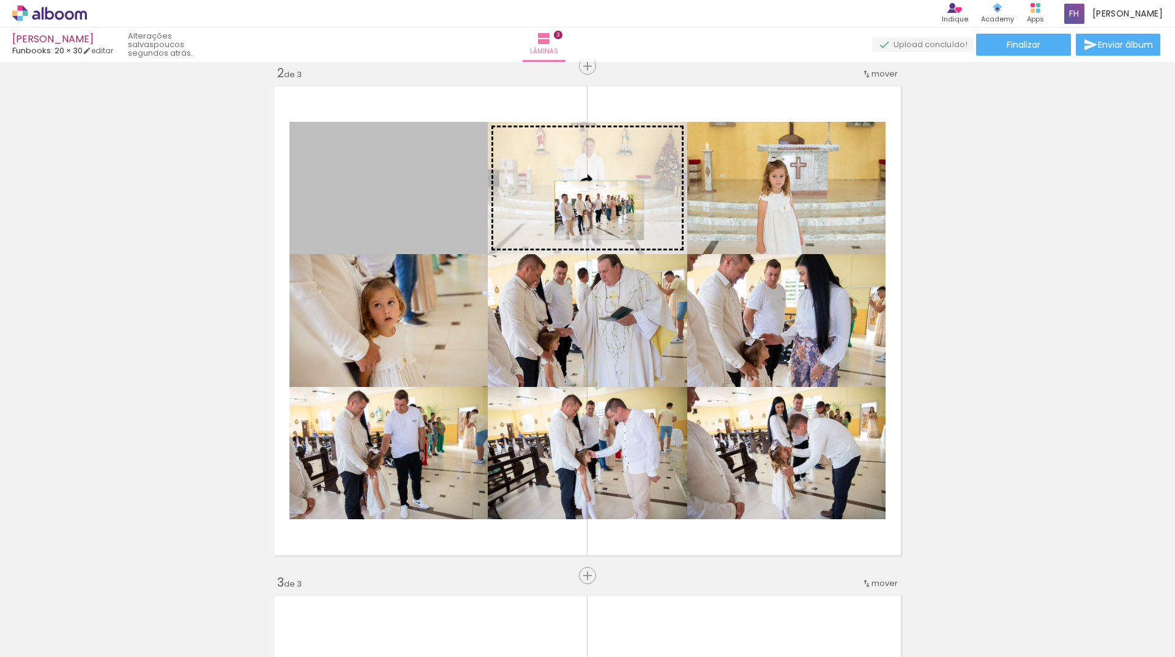
drag, startPoint x: 511, startPoint y: 214, endPoint x: 590, endPoint y: 208, distance: 79.2
click at [0, 0] on slot at bounding box center [0, 0] width 0 height 0
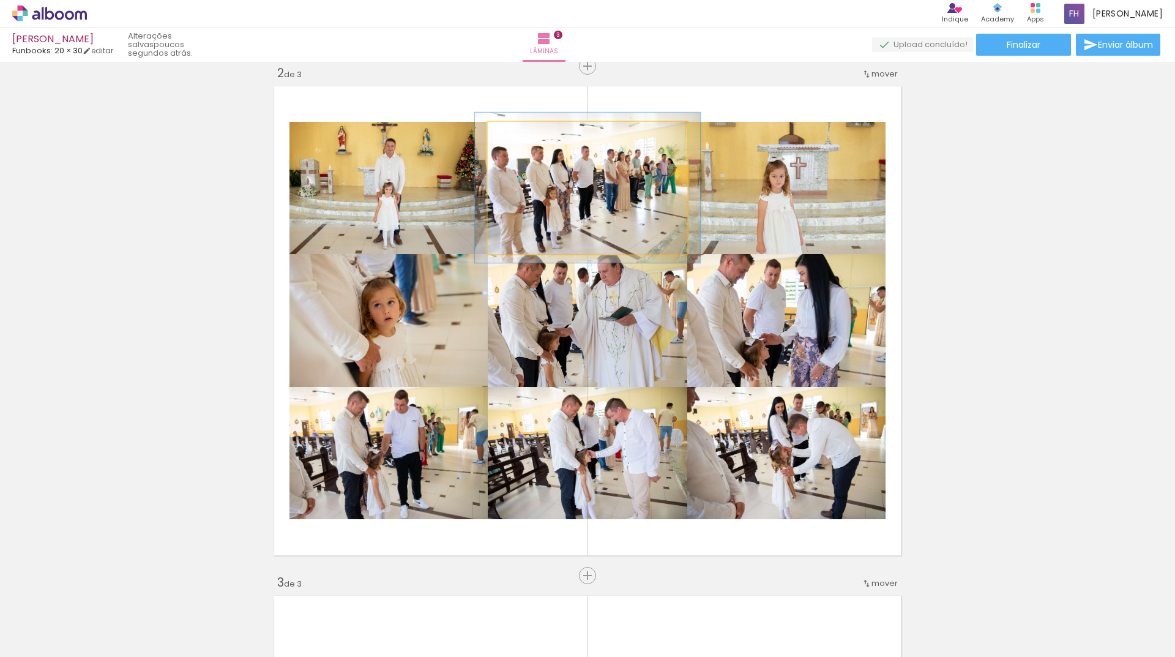
click at [523, 132] on div at bounding box center [522, 135] width 20 height 20
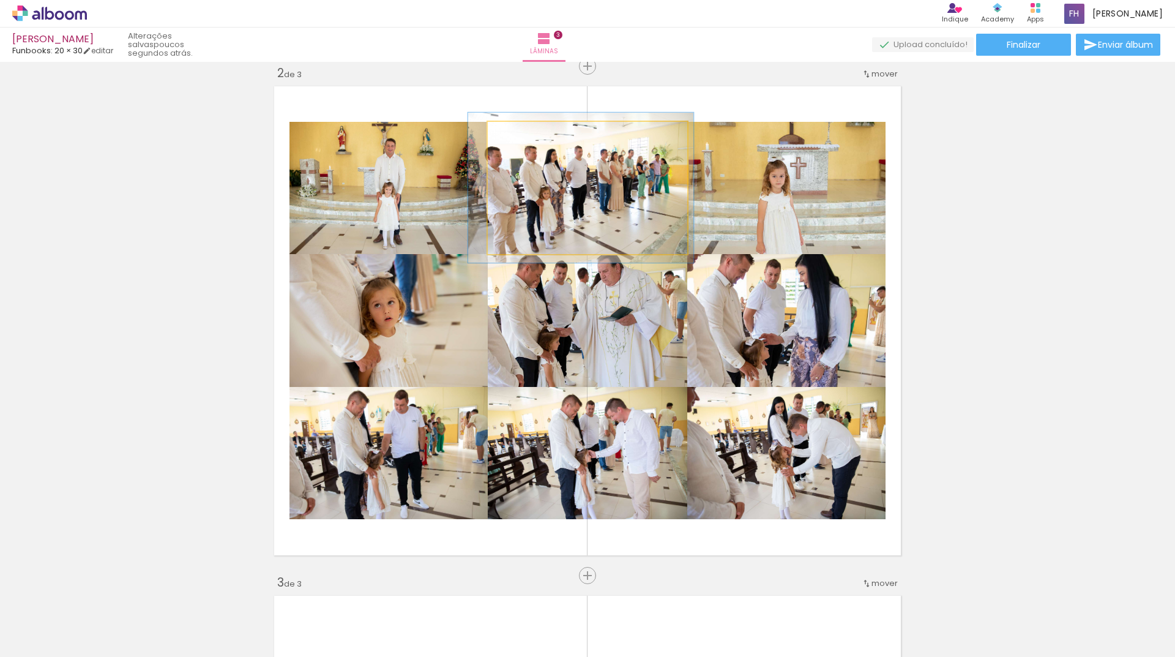
drag, startPoint x: 592, startPoint y: 182, endPoint x: 585, endPoint y: 182, distance: 6.7
click at [523, 139] on div at bounding box center [523, 135] width 20 height 20
click at [522, 135] on div at bounding box center [522, 134] width 11 height 11
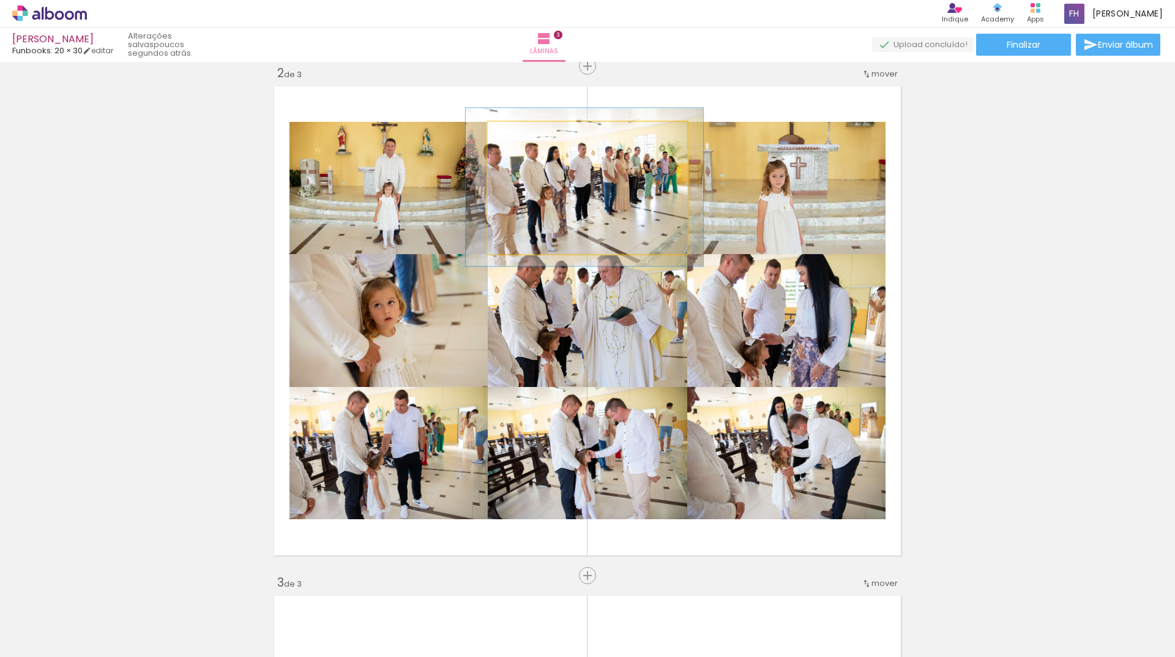
type paper-slider "119"
click at [525, 135] on div at bounding box center [525, 134] width 11 height 11
click at [580, 203] on quentale-photo at bounding box center [588, 188] width 200 height 132
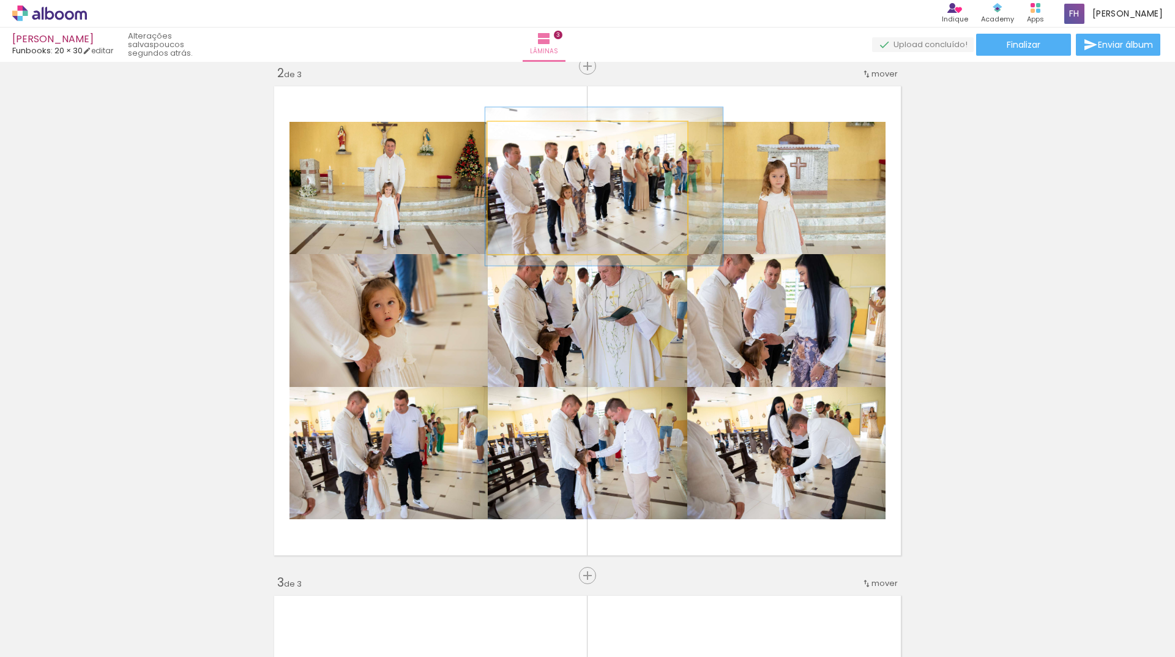
drag, startPoint x: 583, startPoint y: 198, endPoint x: 603, endPoint y: 198, distance: 19.6
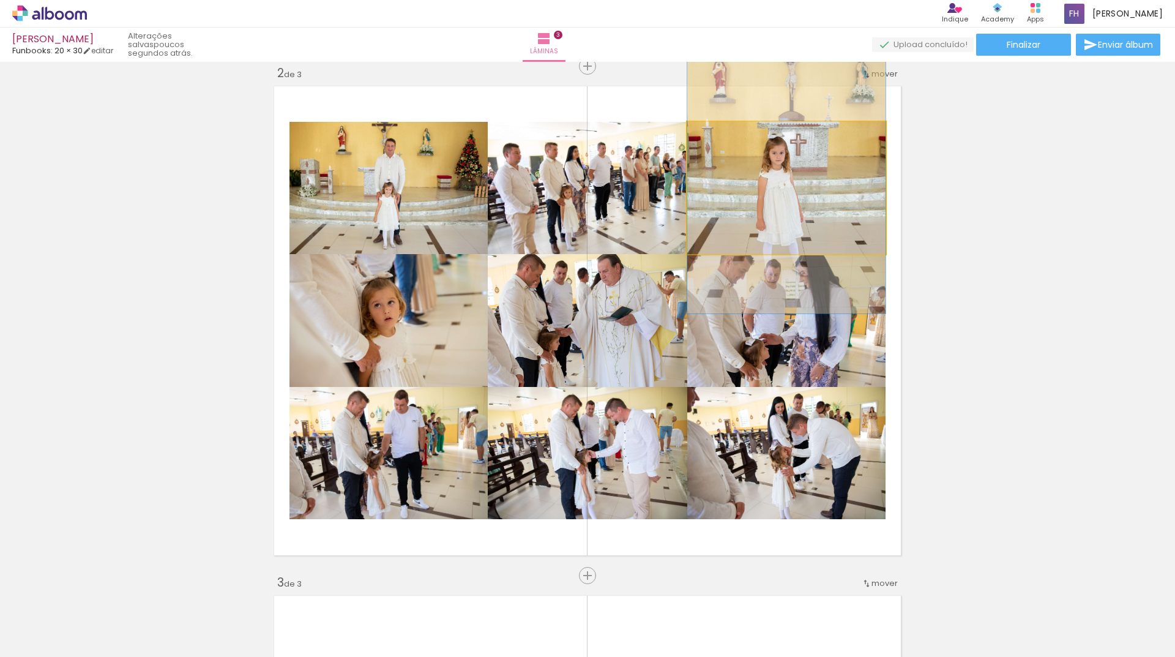
drag, startPoint x: 803, startPoint y: 210, endPoint x: 805, endPoint y: 187, distance: 23.3
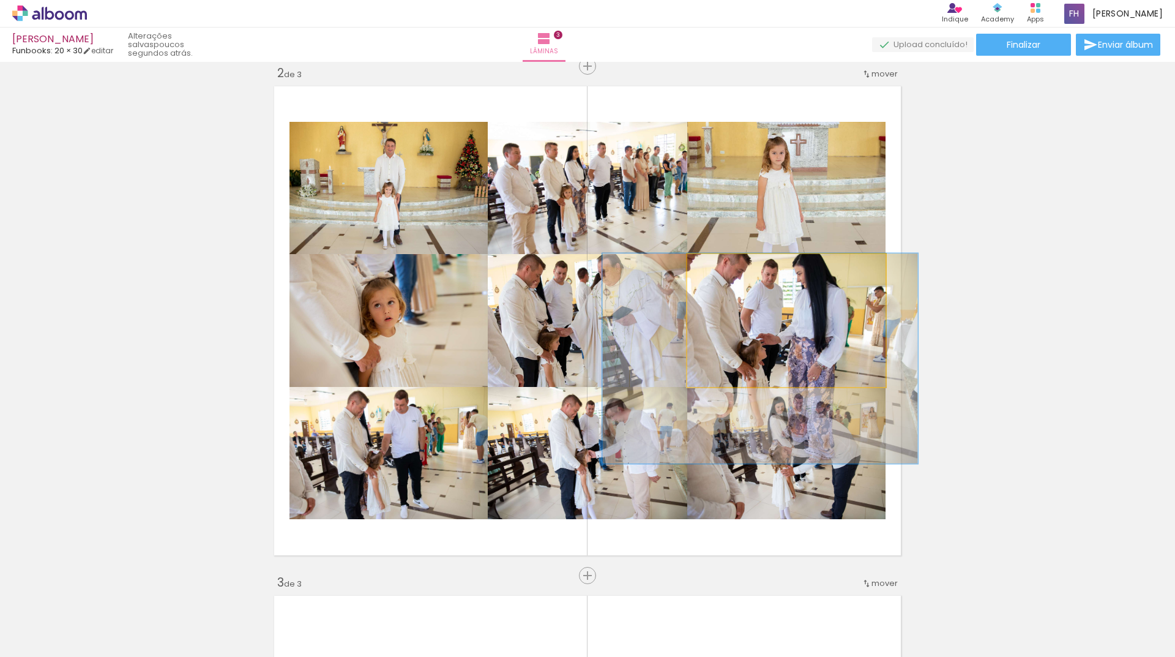
drag, startPoint x: 816, startPoint y: 310, endPoint x: 813, endPoint y: 317, distance: 6.8
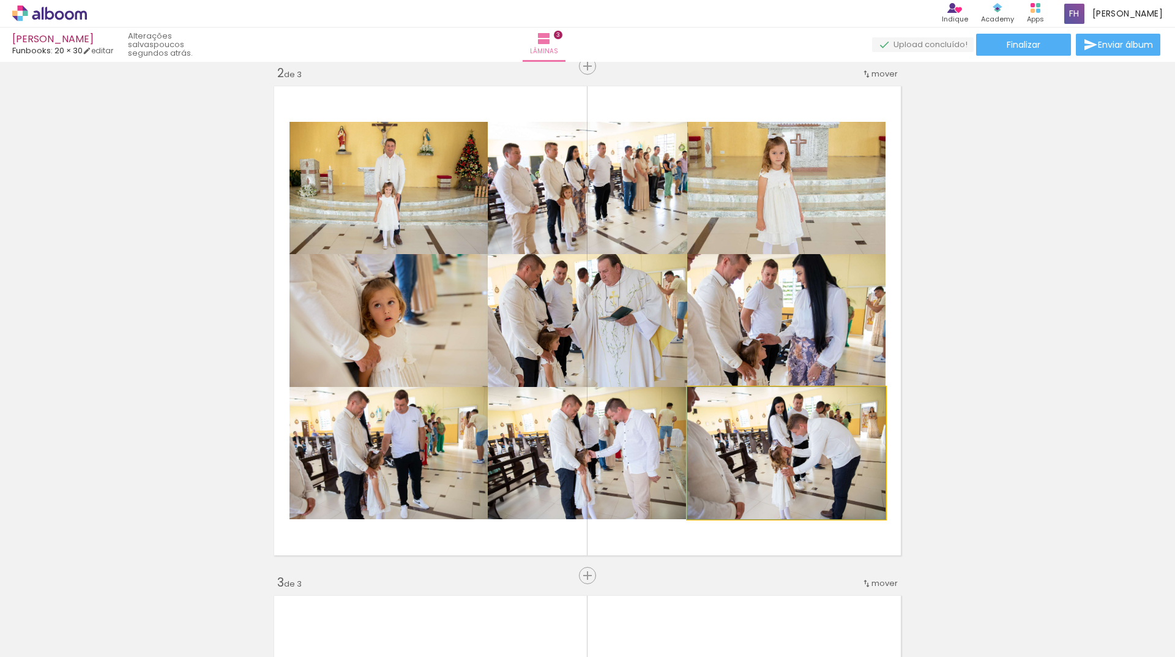
drag, startPoint x: 793, startPoint y: 441, endPoint x: 771, endPoint y: 430, distance: 25.2
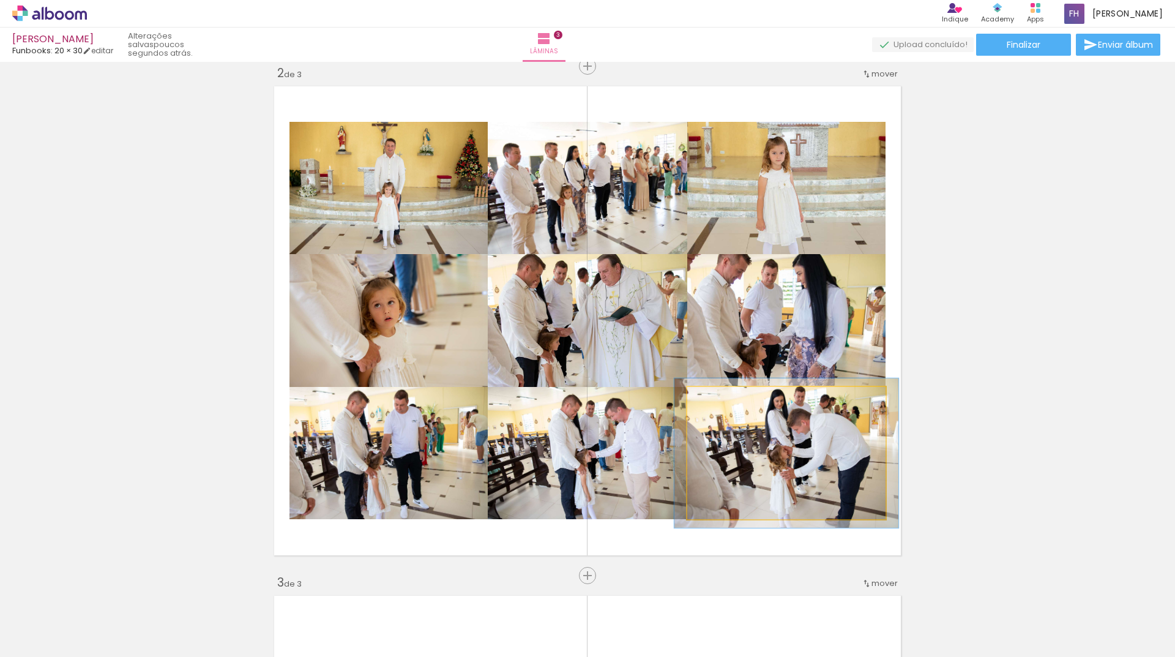
drag, startPoint x: 716, startPoint y: 403, endPoint x: 723, endPoint y: 403, distance: 6.7
type paper-slider "117"
click at [722, 402] on div at bounding box center [722, 400] width 20 height 20
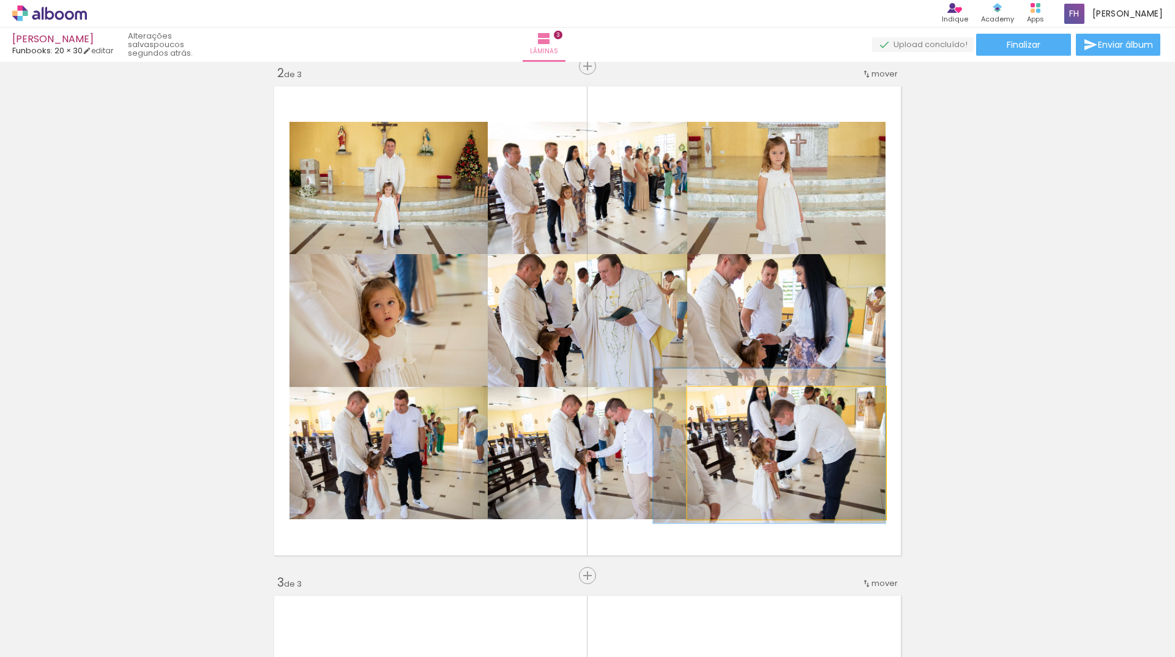
drag, startPoint x: 765, startPoint y: 442, endPoint x: 748, endPoint y: 435, distance: 17.8
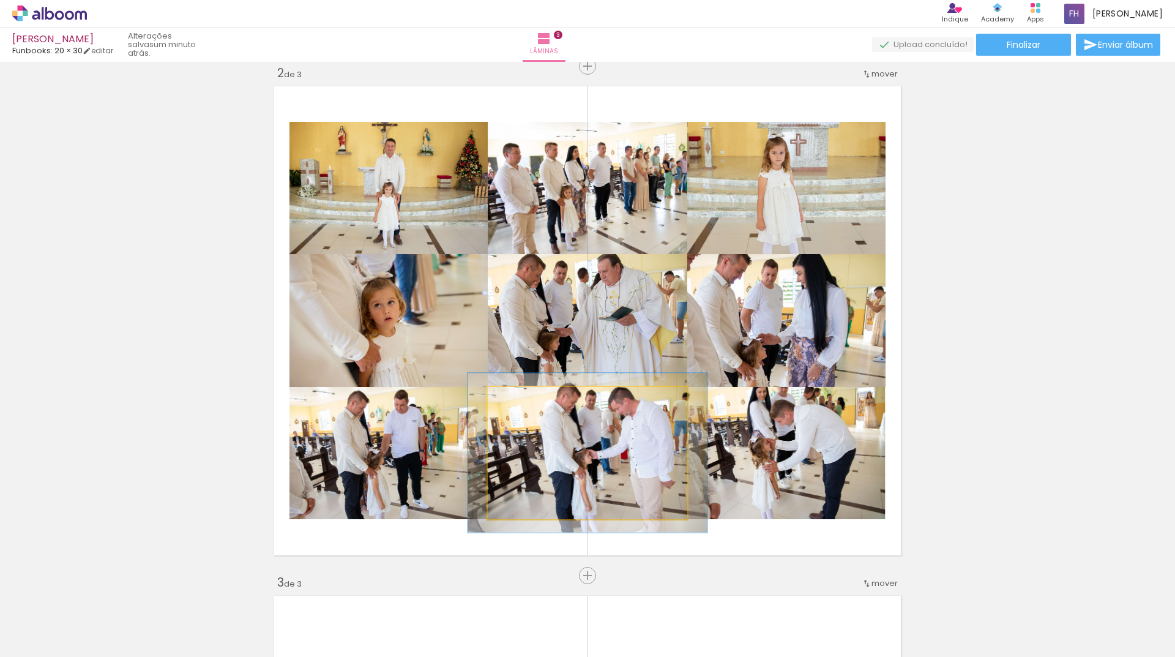
drag, startPoint x: 518, startPoint y: 402, endPoint x: 527, endPoint y: 401, distance: 8.6
type paper-slider "120"
click at [527, 401] on div at bounding box center [525, 400] width 20 height 20
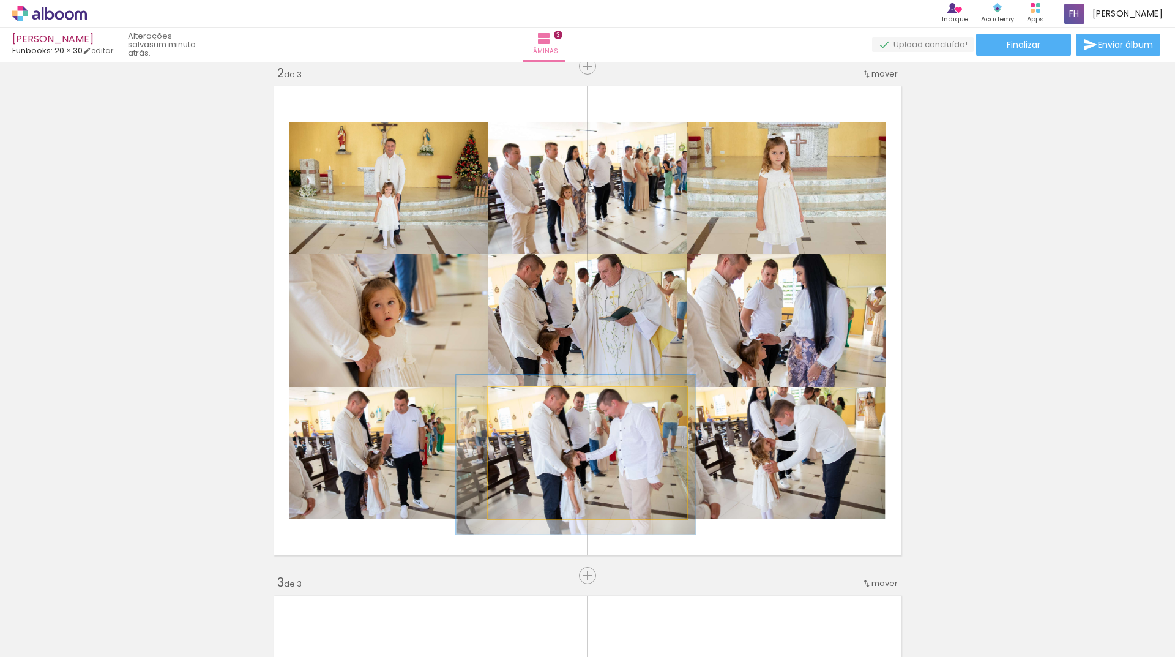
drag, startPoint x: 566, startPoint y: 455, endPoint x: 554, endPoint y: 457, distance: 11.8
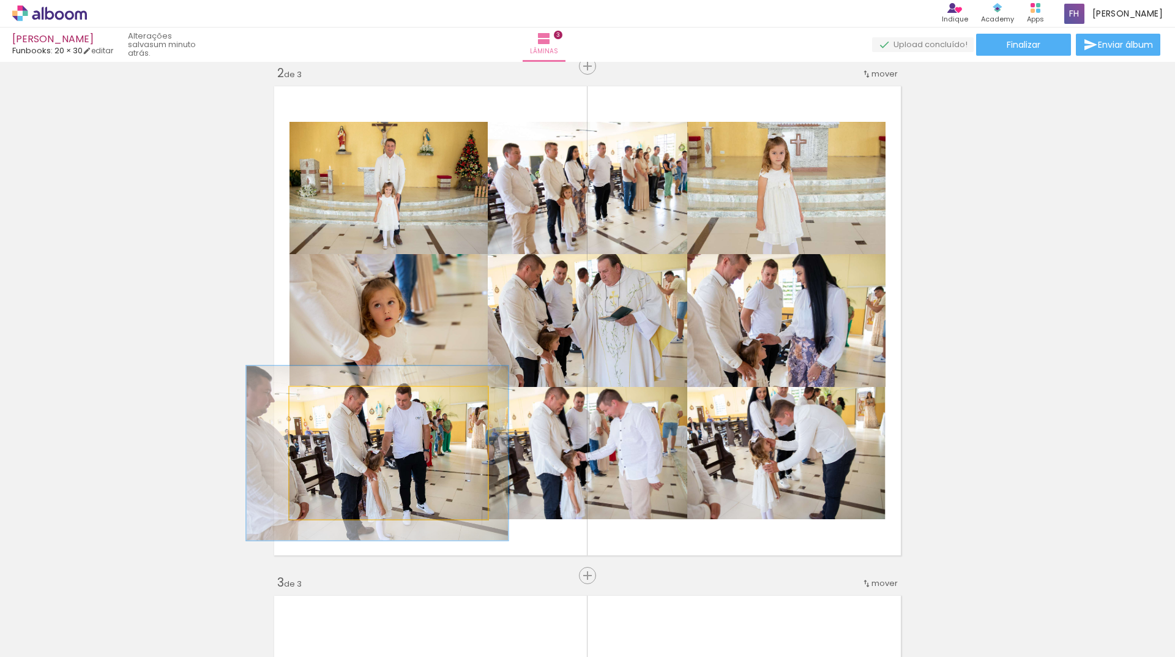
type paper-slider "132"
click at [331, 401] on div at bounding box center [333, 399] width 11 height 11
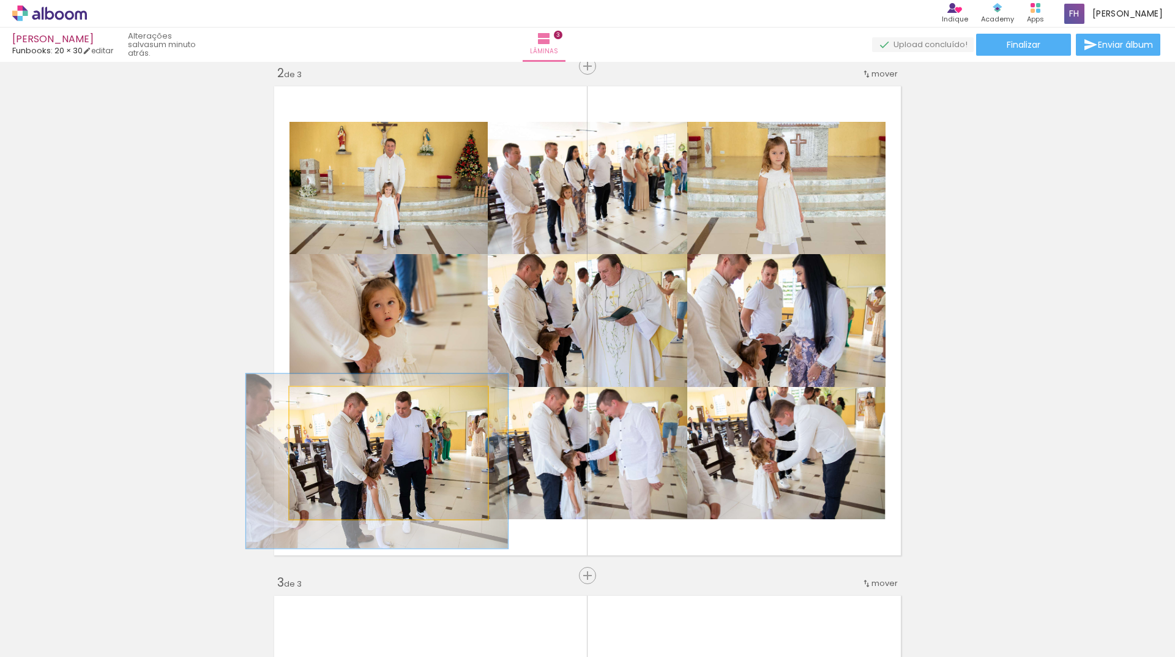
drag, startPoint x: 407, startPoint y: 457, endPoint x: 407, endPoint y: 465, distance: 8.0
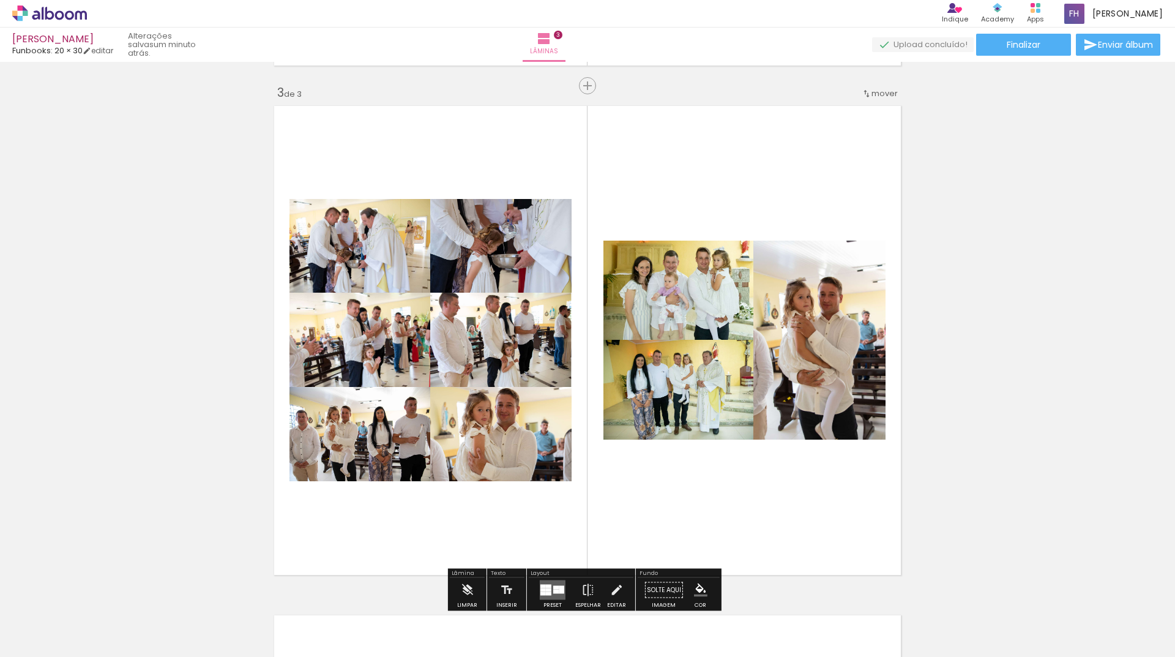
scroll to position [1260, 0]
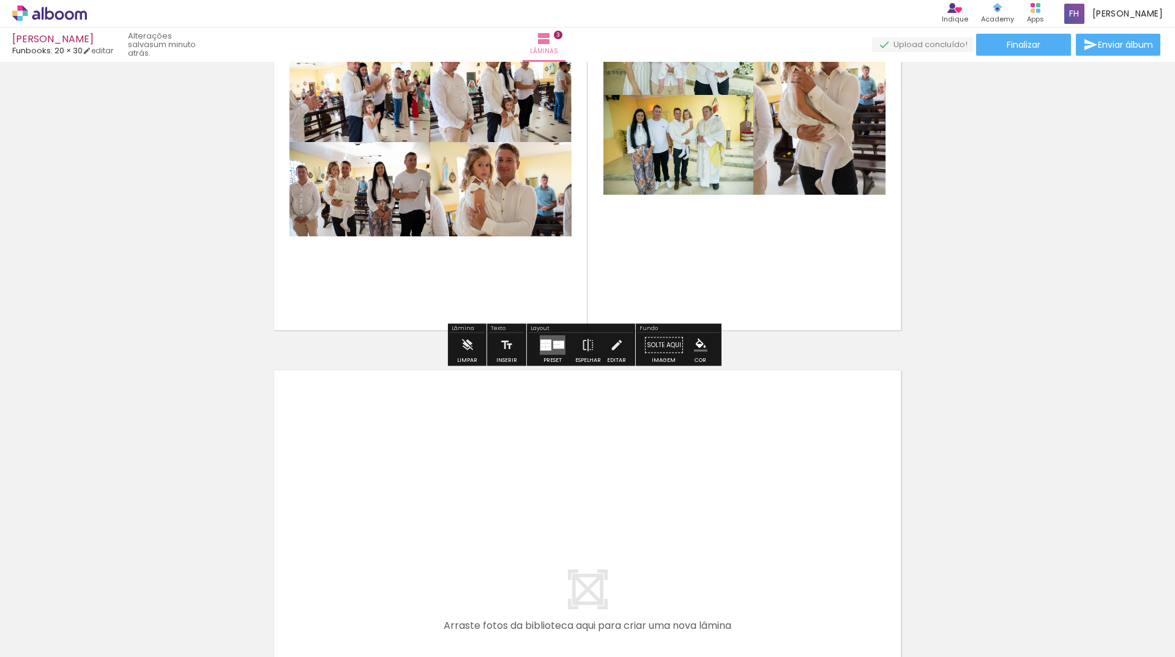
drag, startPoint x: 552, startPoint y: 345, endPoint x: 639, endPoint y: 382, distance: 94.9
click at [553, 348] on div at bounding box center [556, 347] width 6 height 4
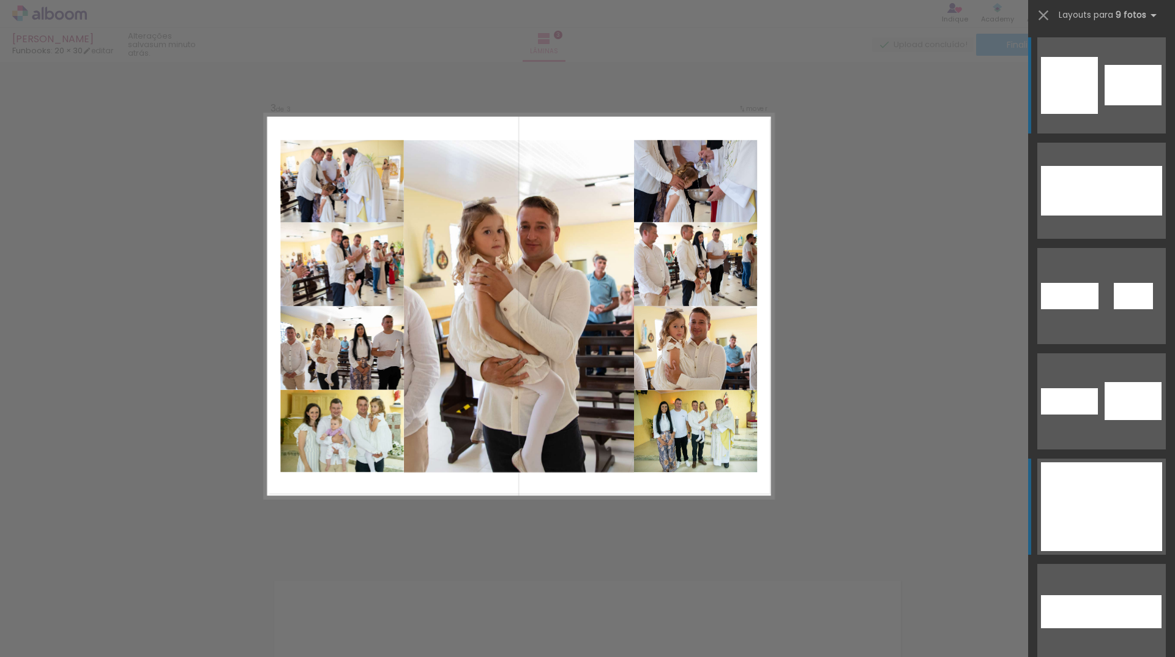
scroll to position [1035, 0]
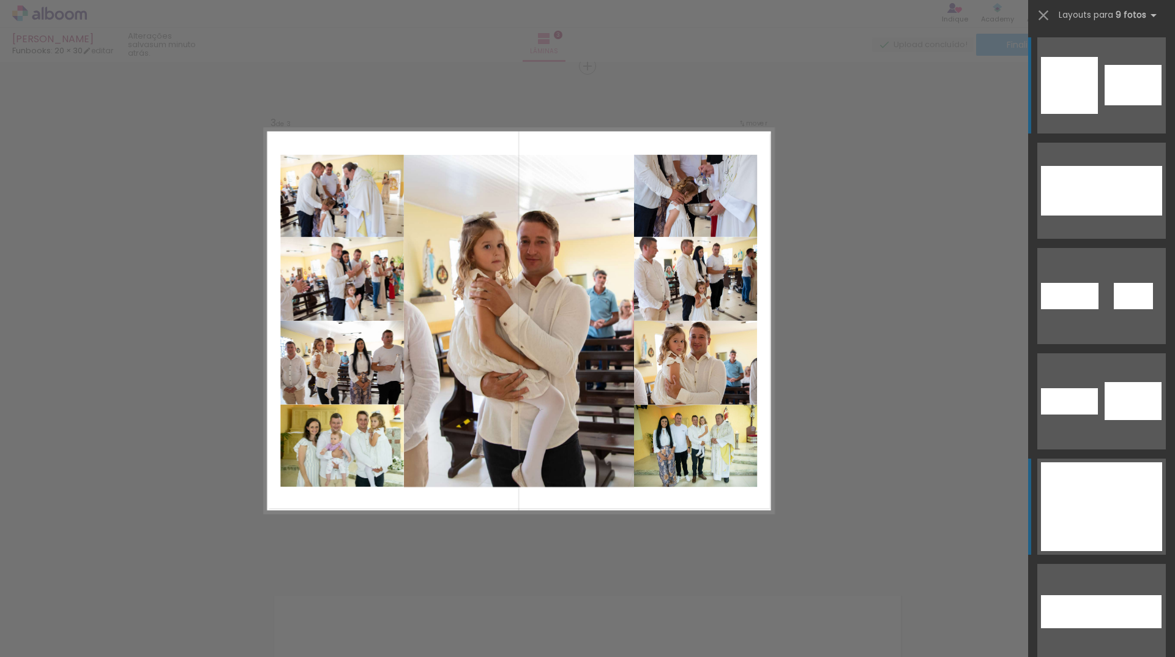
click at [1133, 496] on div at bounding box center [1148, 495] width 30 height 22
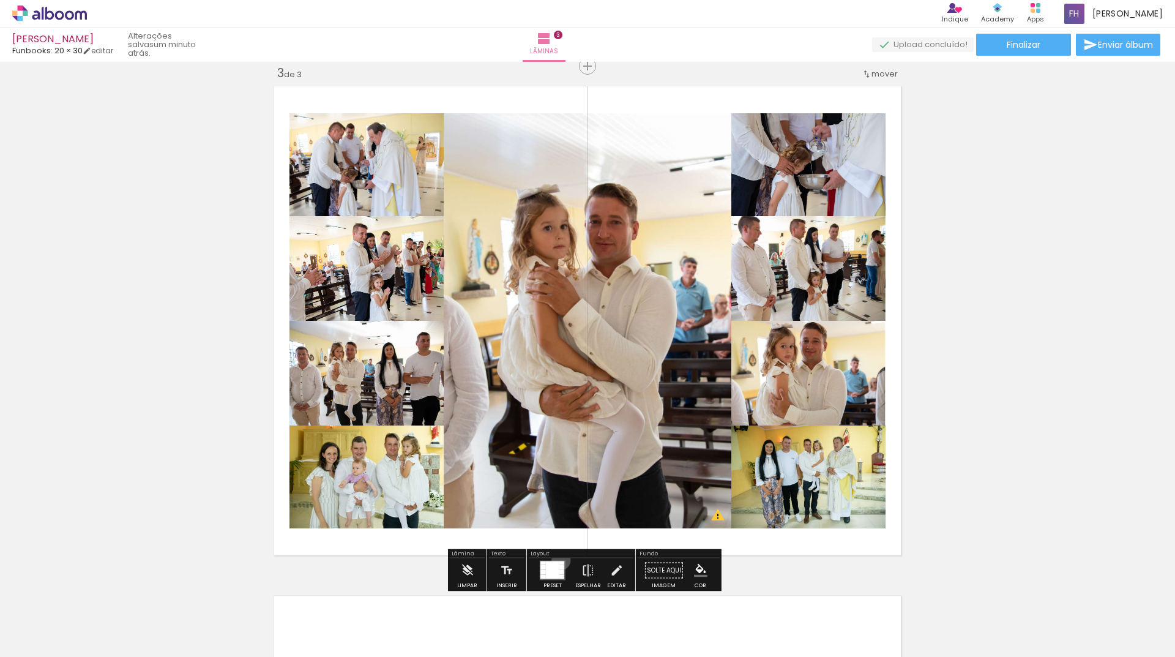
click at [558, 561] on quentale-layouter at bounding box center [553, 571] width 26 height 20
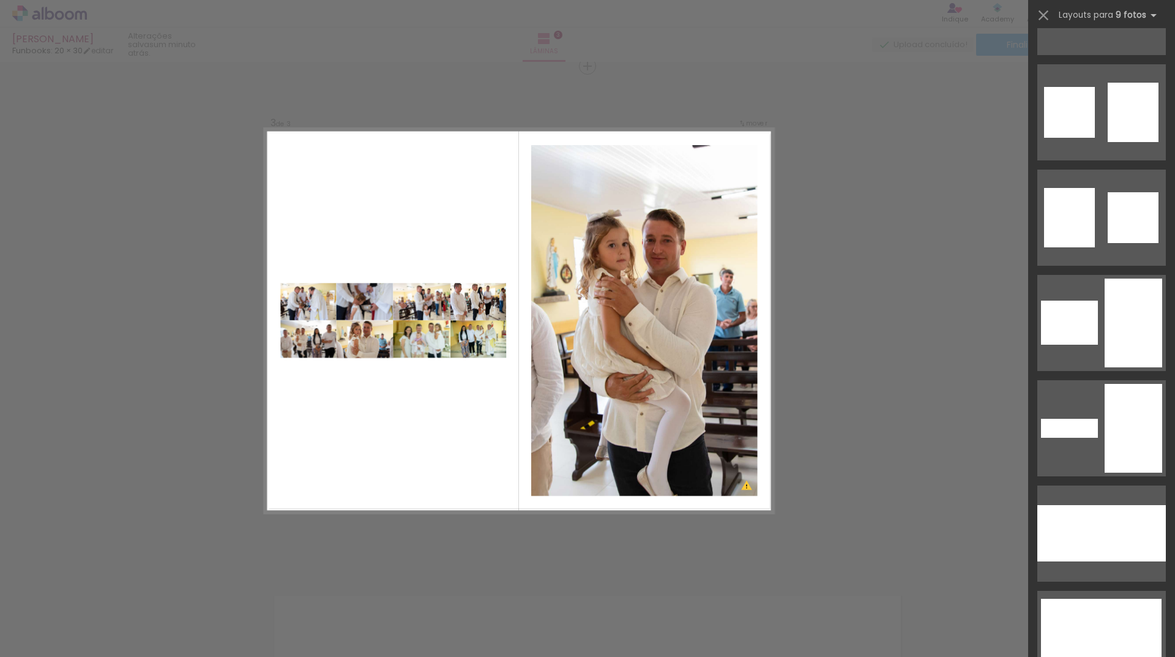
scroll to position [727, 0]
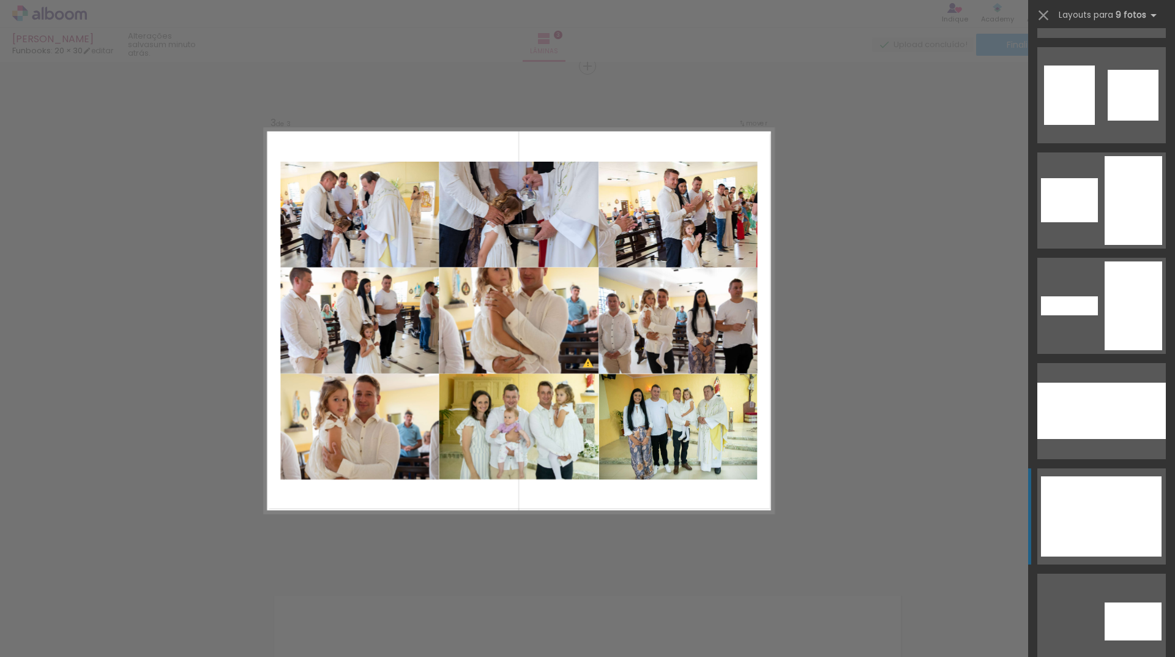
click at [1082, 497] on div at bounding box center [1102, 489] width 40 height 26
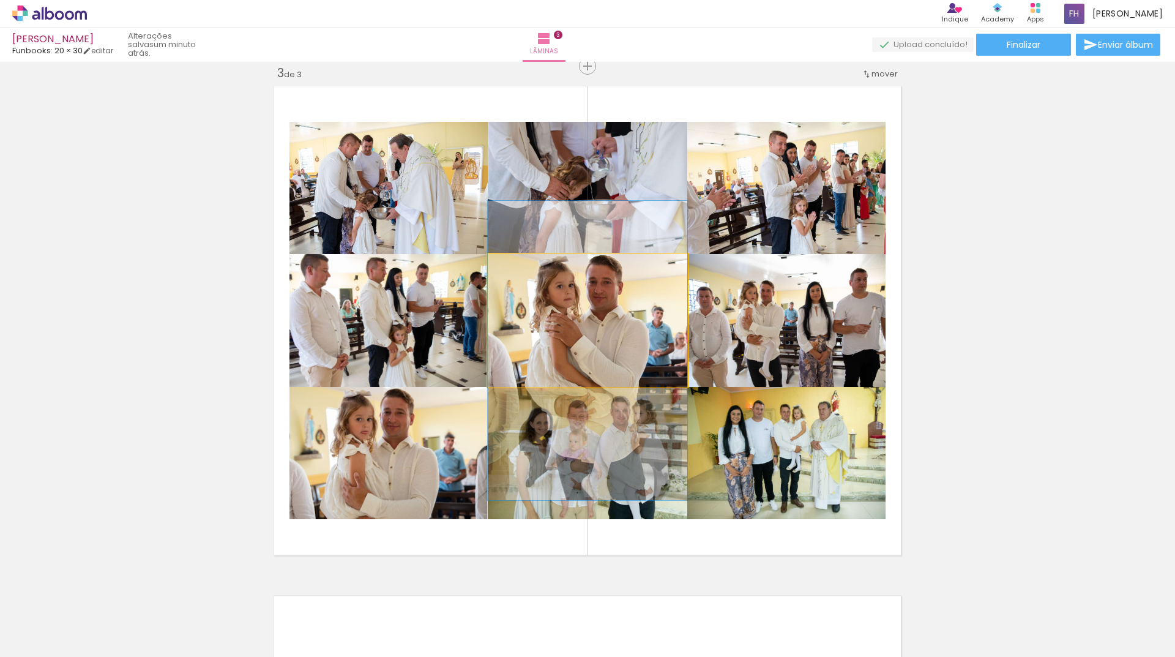
drag, startPoint x: 538, startPoint y: 316, endPoint x: 539, endPoint y: 345, distance: 28.8
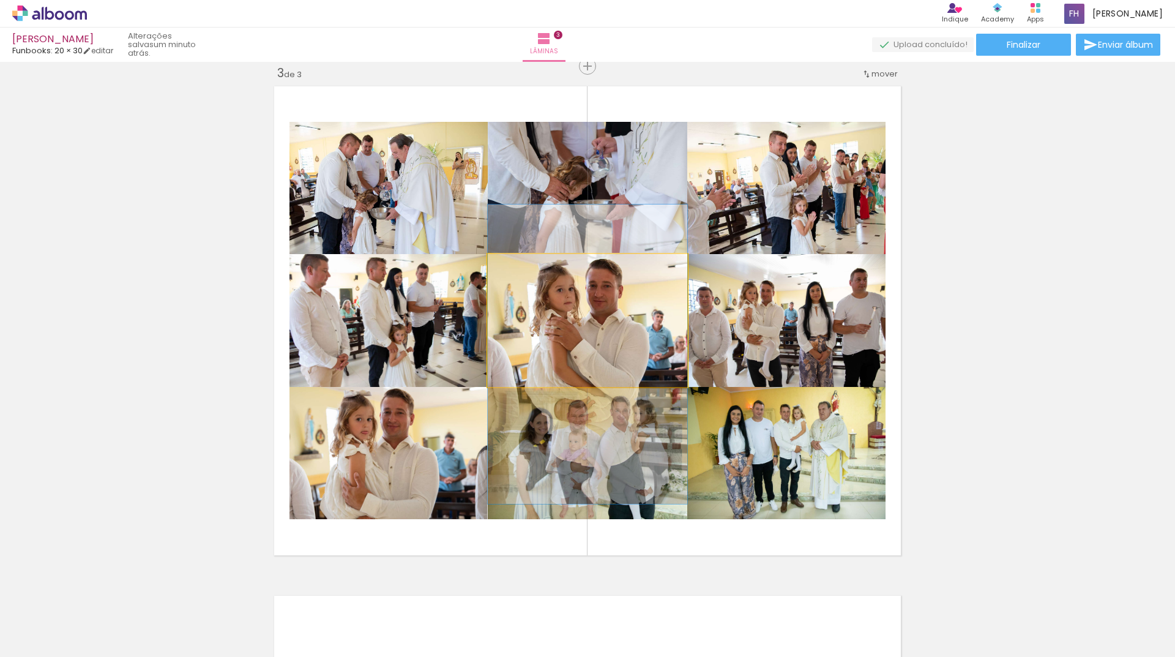
drag, startPoint x: 543, startPoint y: 332, endPoint x: 550, endPoint y: 334, distance: 7.0
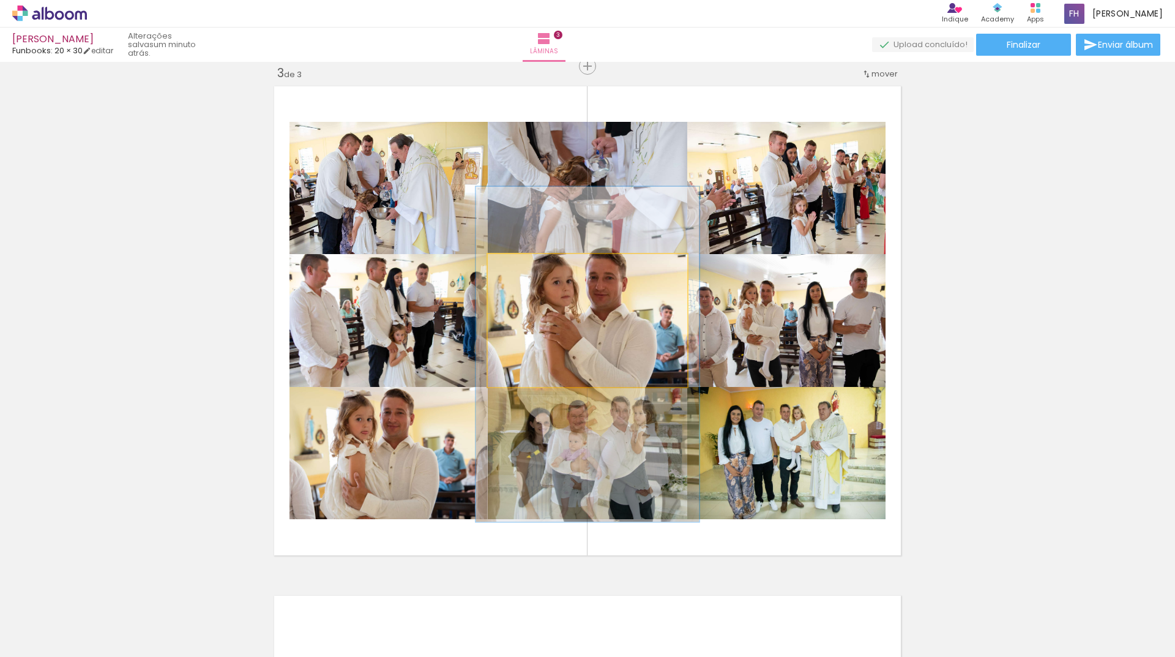
type paper-slider "114"
click at [519, 266] on div at bounding box center [521, 266] width 11 height 11
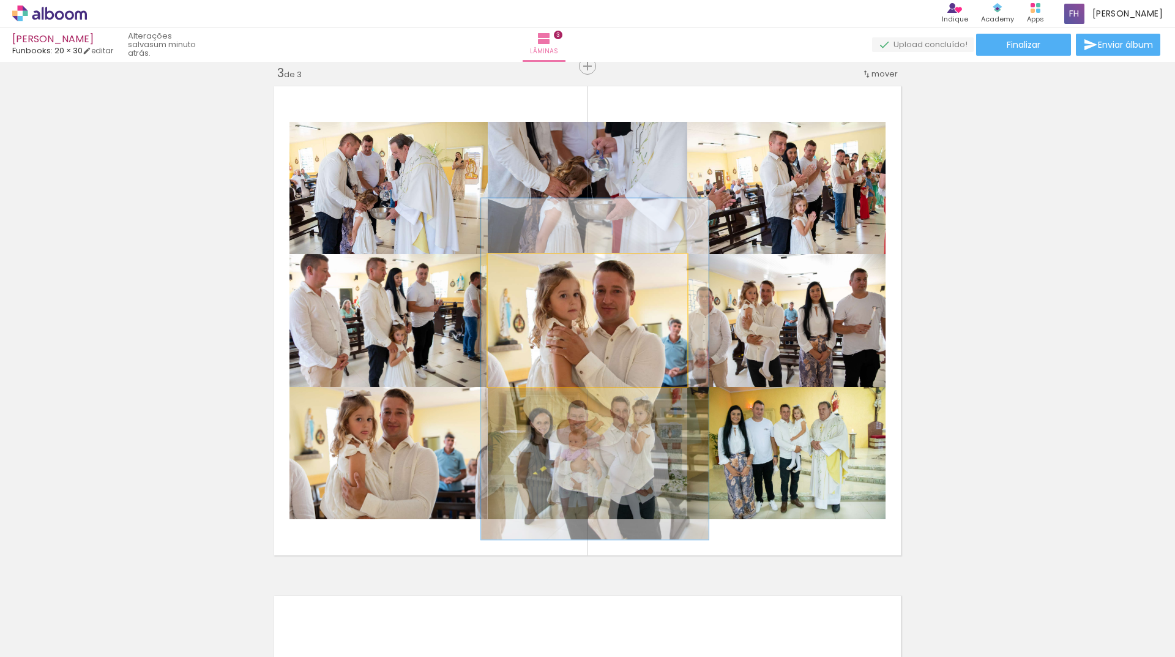
drag, startPoint x: 560, startPoint y: 330, endPoint x: 564, endPoint y: 344, distance: 14.6
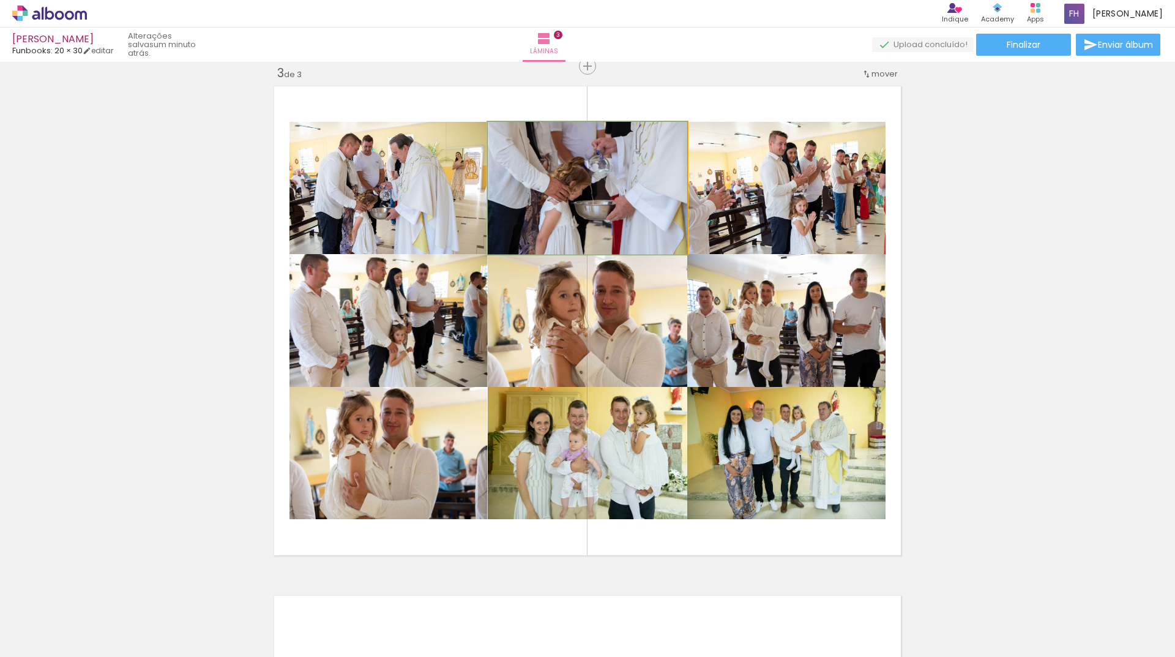
drag, startPoint x: 555, startPoint y: 192, endPoint x: 546, endPoint y: 196, distance: 9.9
click at [522, 135] on div at bounding box center [517, 135] width 20 height 20
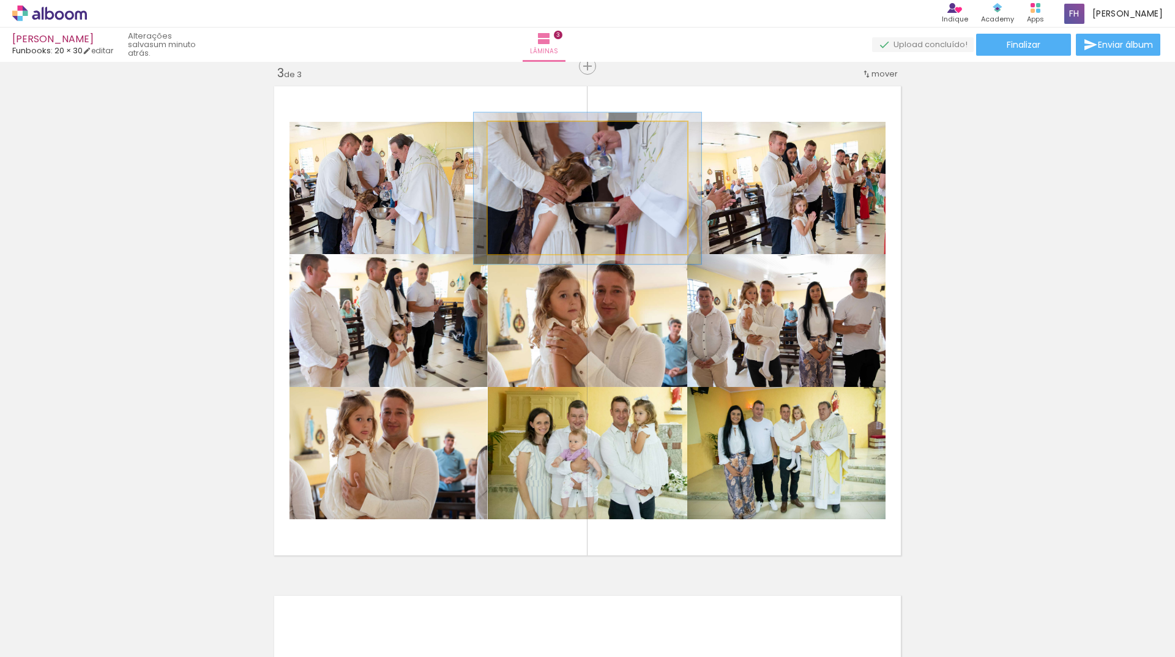
drag, startPoint x: 522, startPoint y: 137, endPoint x: 528, endPoint y: 137, distance: 6.2
type paper-slider "114"
click at [528, 137] on div at bounding box center [523, 135] width 20 height 20
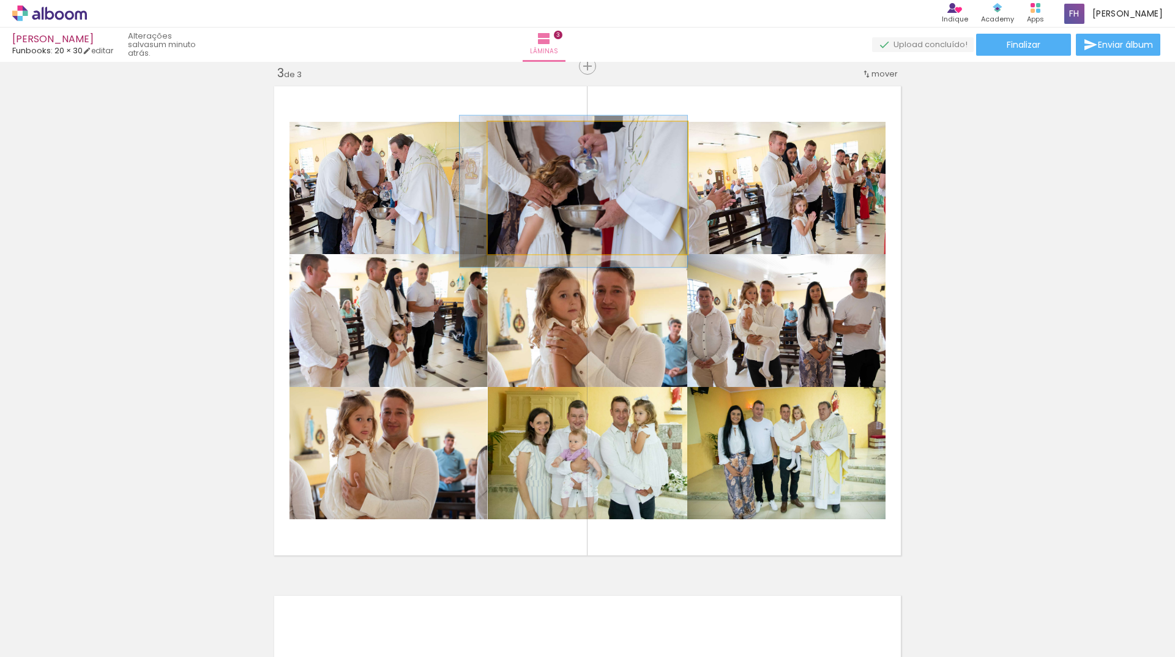
drag, startPoint x: 558, startPoint y: 203, endPoint x: 543, endPoint y: 206, distance: 15.0
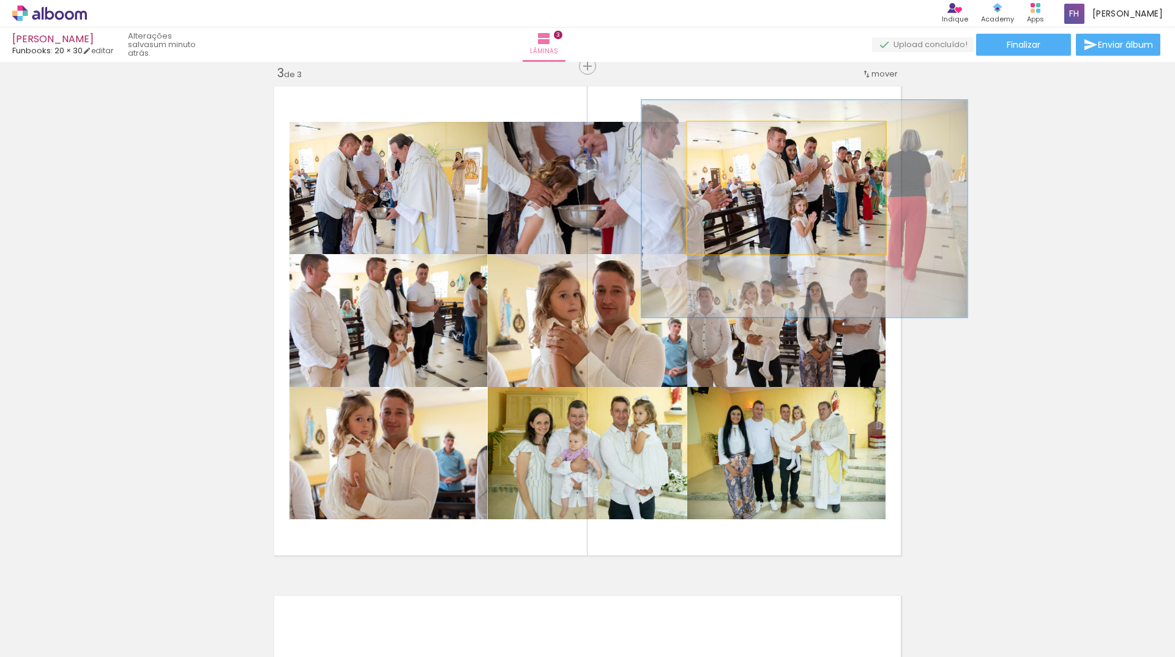
click at [744, 138] on div at bounding box center [747, 135] width 20 height 20
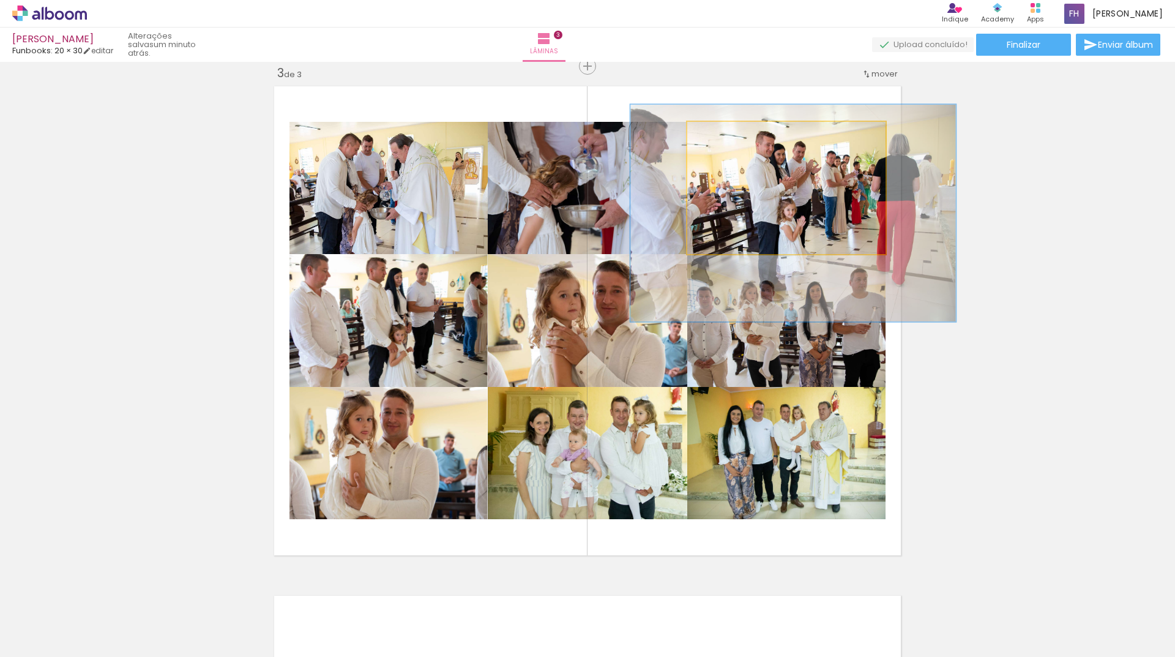
drag, startPoint x: 763, startPoint y: 192, endPoint x: 752, endPoint y: 197, distance: 11.8
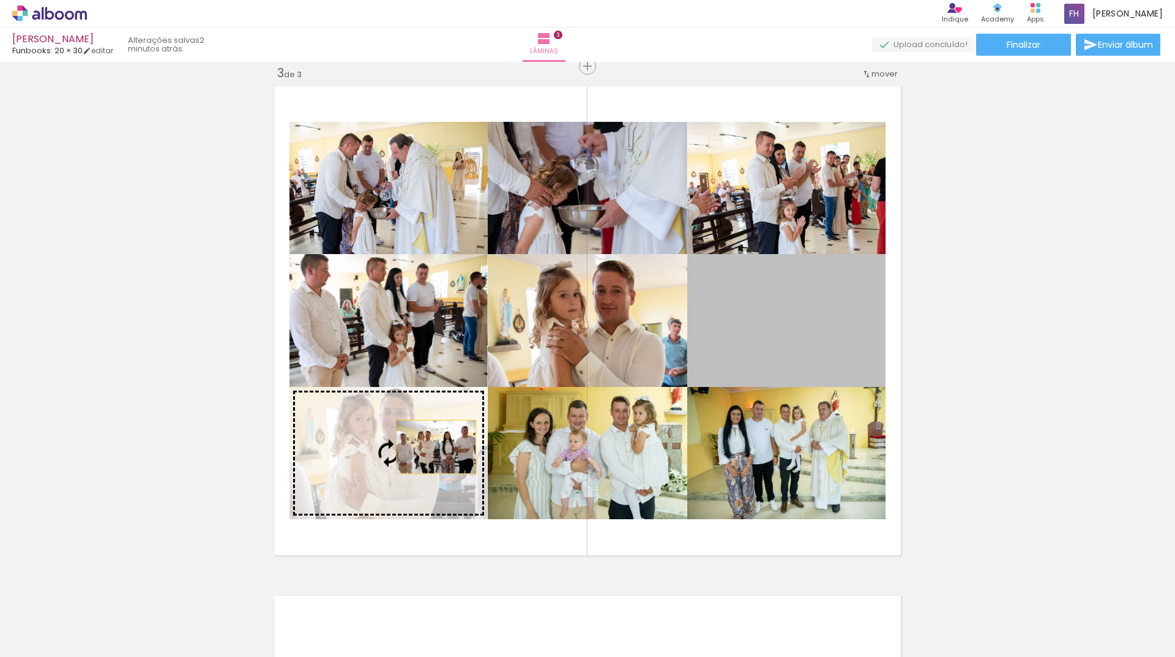
drag, startPoint x: 811, startPoint y: 318, endPoint x: 435, endPoint y: 445, distance: 396.7
click at [0, 0] on slot at bounding box center [0, 0] width 0 height 0
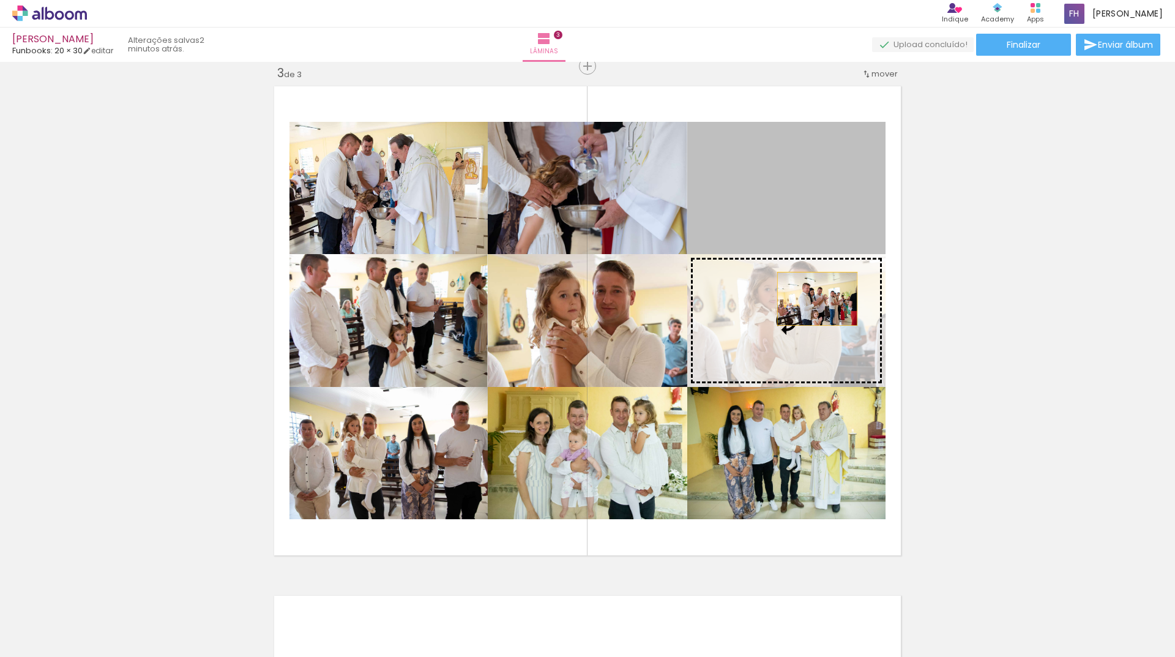
drag, startPoint x: 821, startPoint y: 187, endPoint x: 813, endPoint y: 299, distance: 112.3
click at [0, 0] on slot at bounding box center [0, 0] width 0 height 0
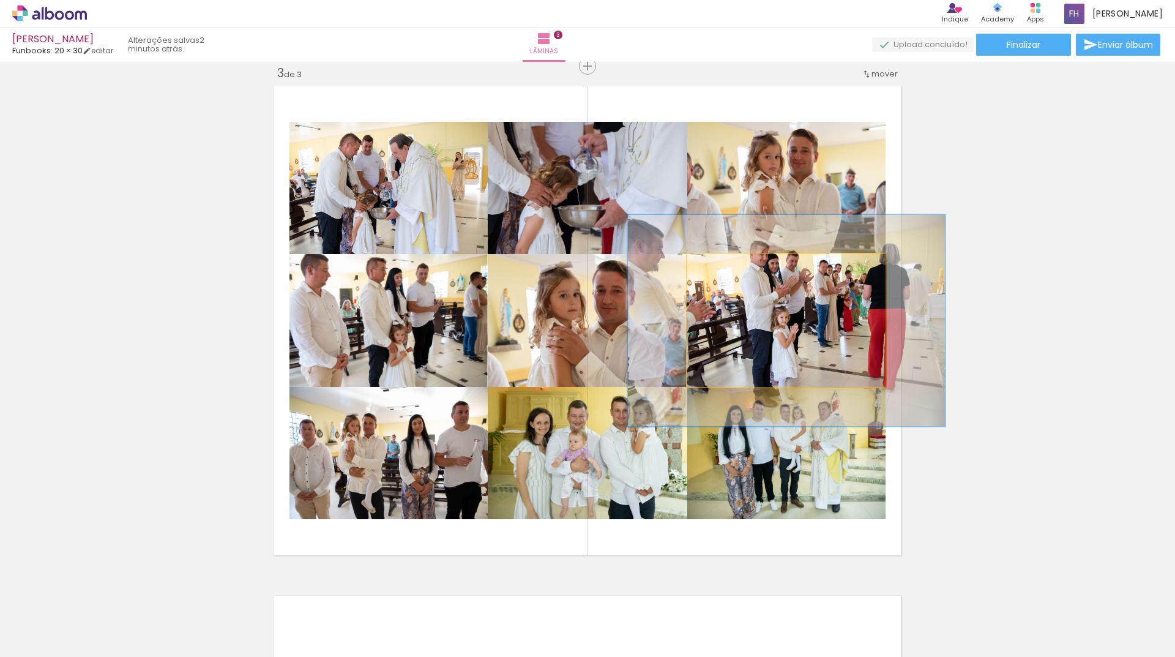
drag, startPoint x: 714, startPoint y: 267, endPoint x: 740, endPoint y: 266, distance: 25.1
type paper-slider "159"
click at [740, 266] on div at bounding box center [742, 266] width 11 height 11
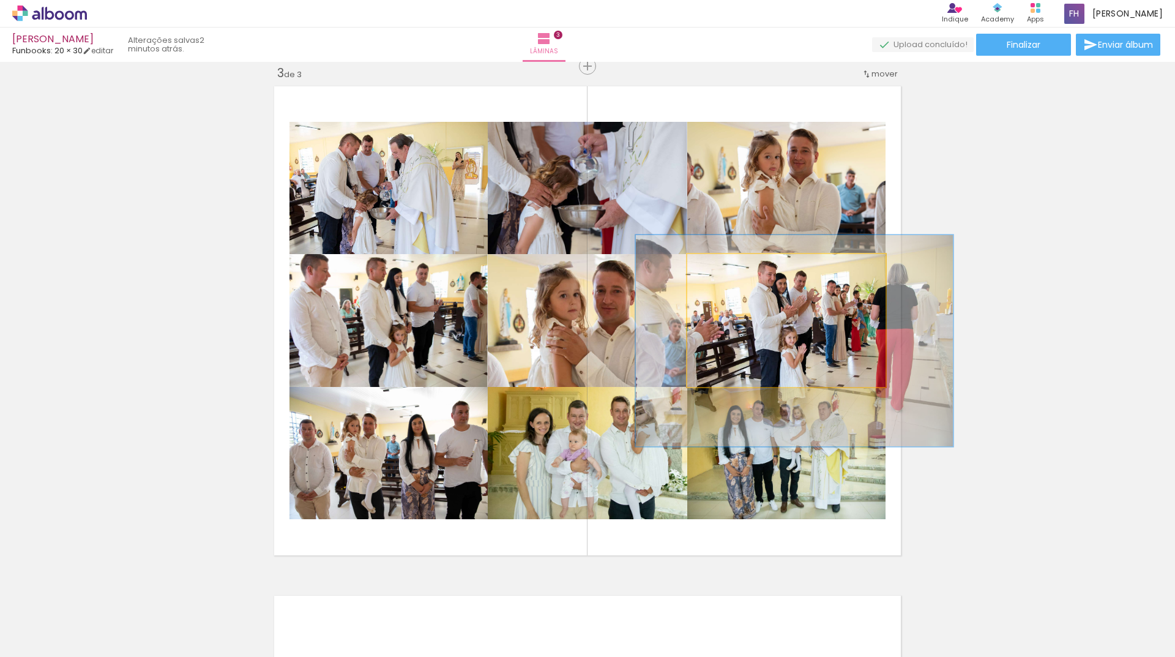
drag, startPoint x: 782, startPoint y: 340, endPoint x: 790, endPoint y: 358, distance: 19.5
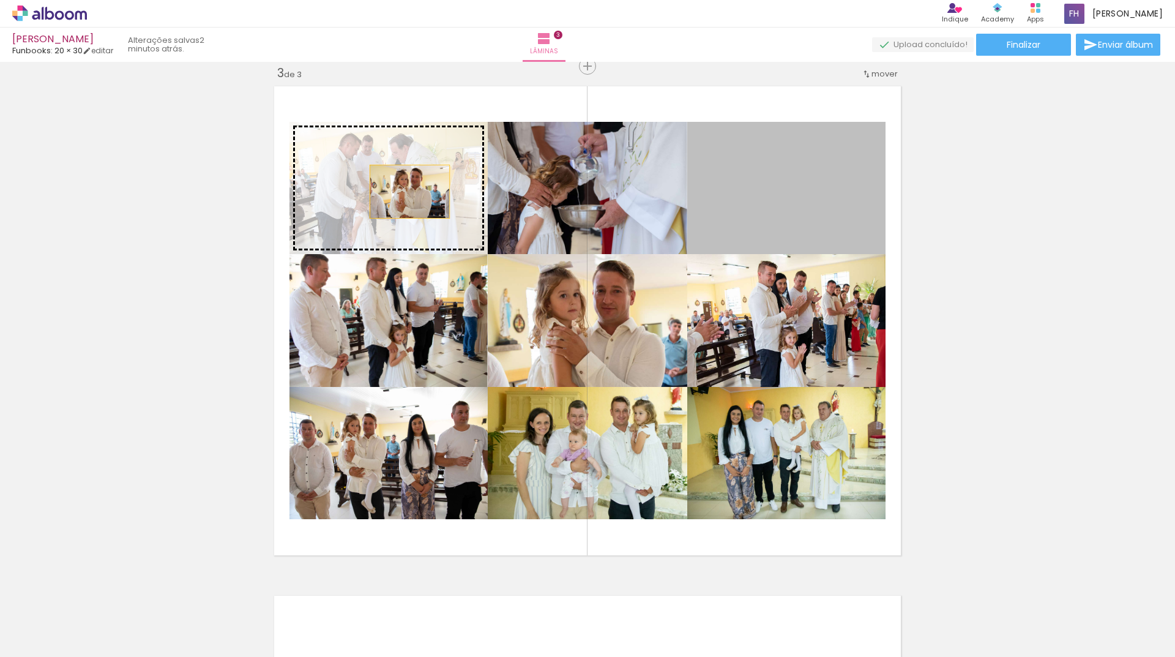
drag, startPoint x: 824, startPoint y: 193, endPoint x: 400, endPoint y: 190, distance: 424.3
click at [0, 0] on slot at bounding box center [0, 0] width 0 height 0
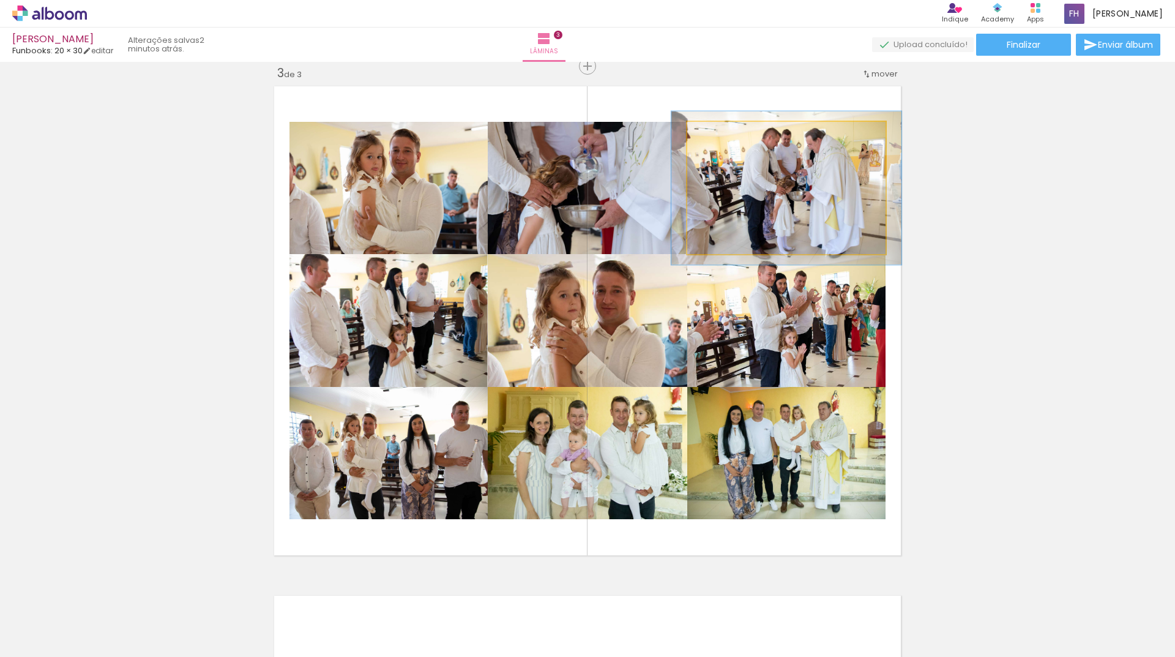
type paper-slider "116"
click at [724, 135] on div at bounding box center [723, 135] width 20 height 20
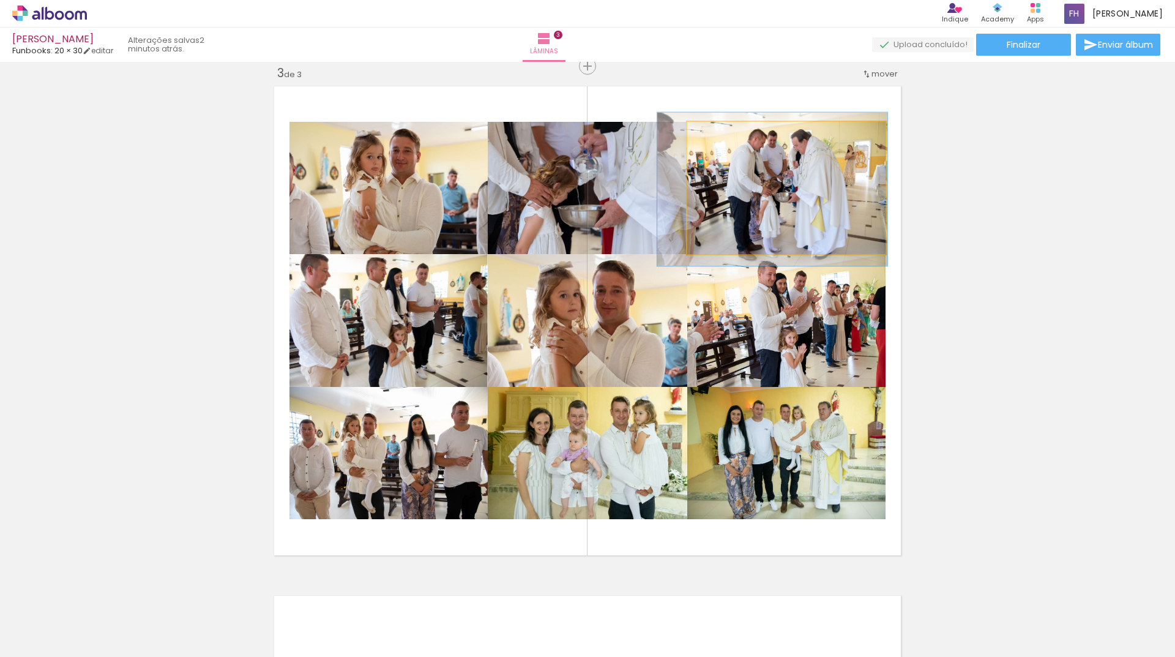
drag, startPoint x: 815, startPoint y: 200, endPoint x: 805, endPoint y: 201, distance: 9.9
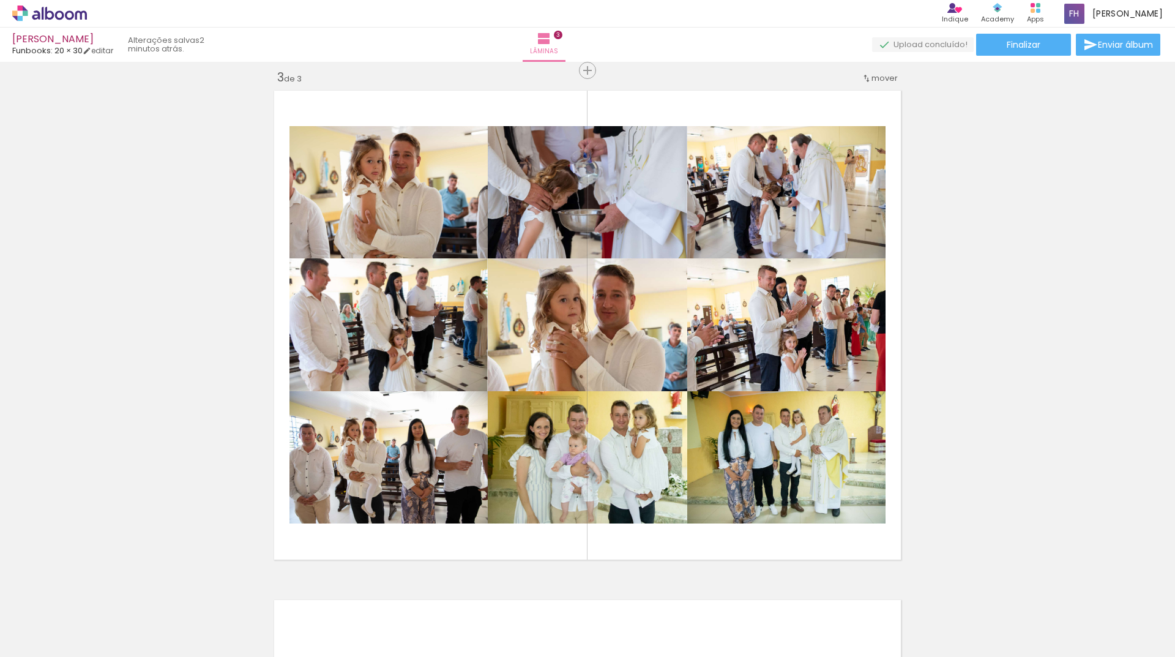
scroll to position [973, 0]
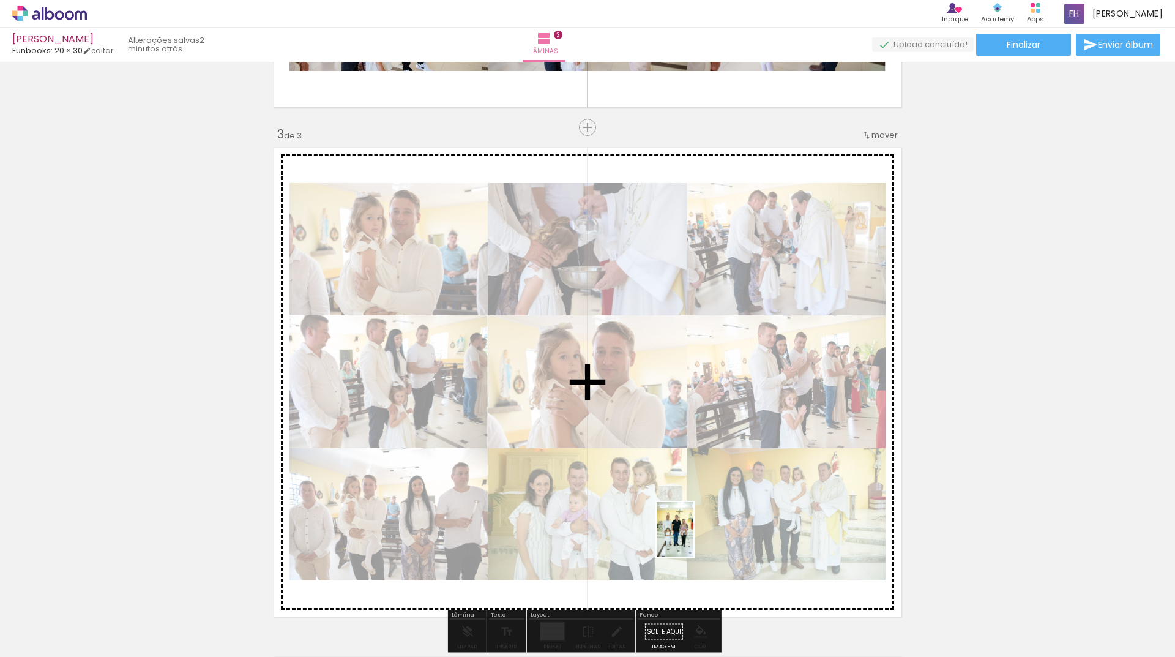
drag, startPoint x: 719, startPoint y: 621, endPoint x: 743, endPoint y: 506, distance: 116.9
click at [694, 536] on quentale-workspace at bounding box center [587, 328] width 1175 height 657
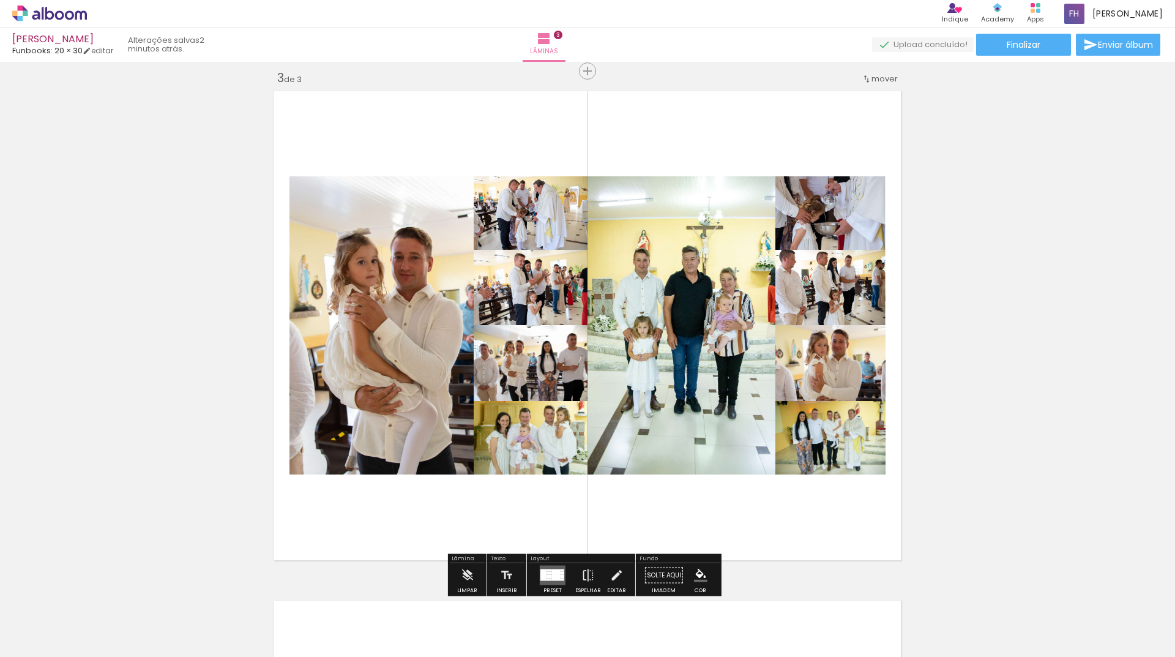
scroll to position [1096, 0]
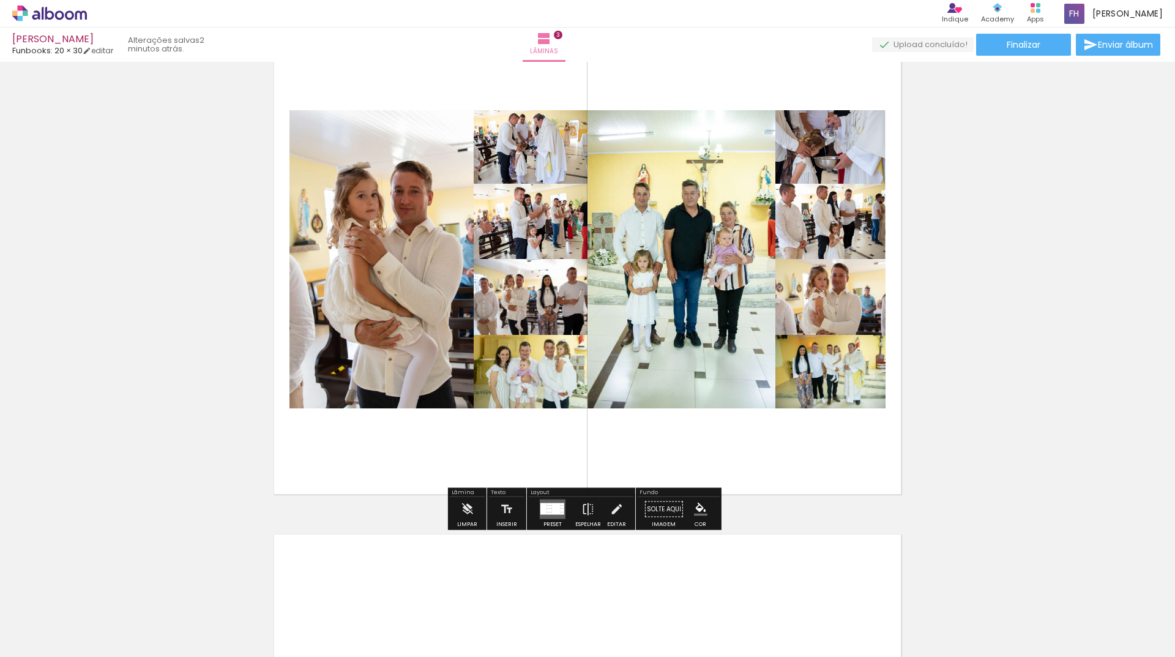
click at [555, 506] on div at bounding box center [556, 509] width 9 height 12
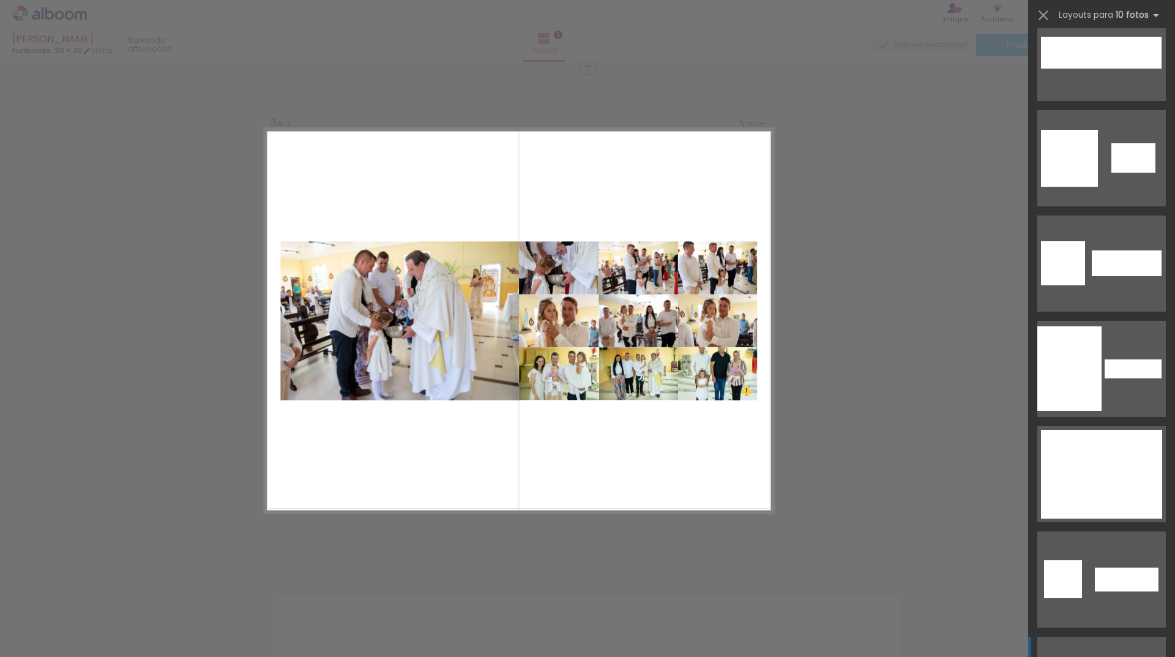
scroll to position [1898, 0]
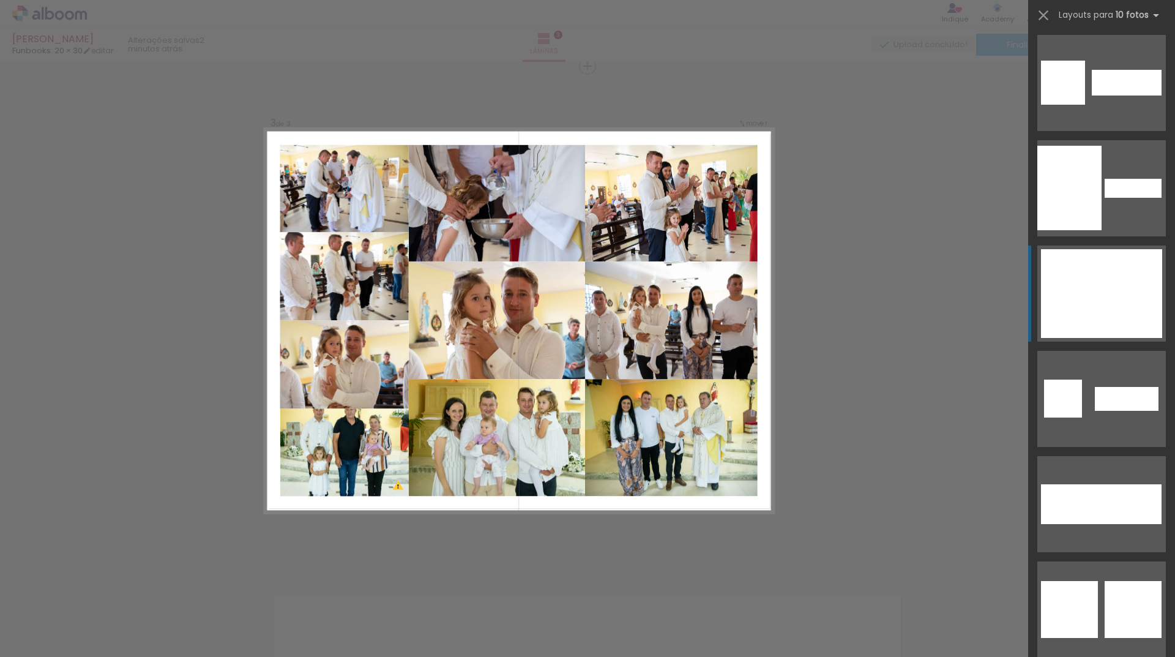
click at [1074, 284] on div at bounding box center [1096, 294] width 44 height 30
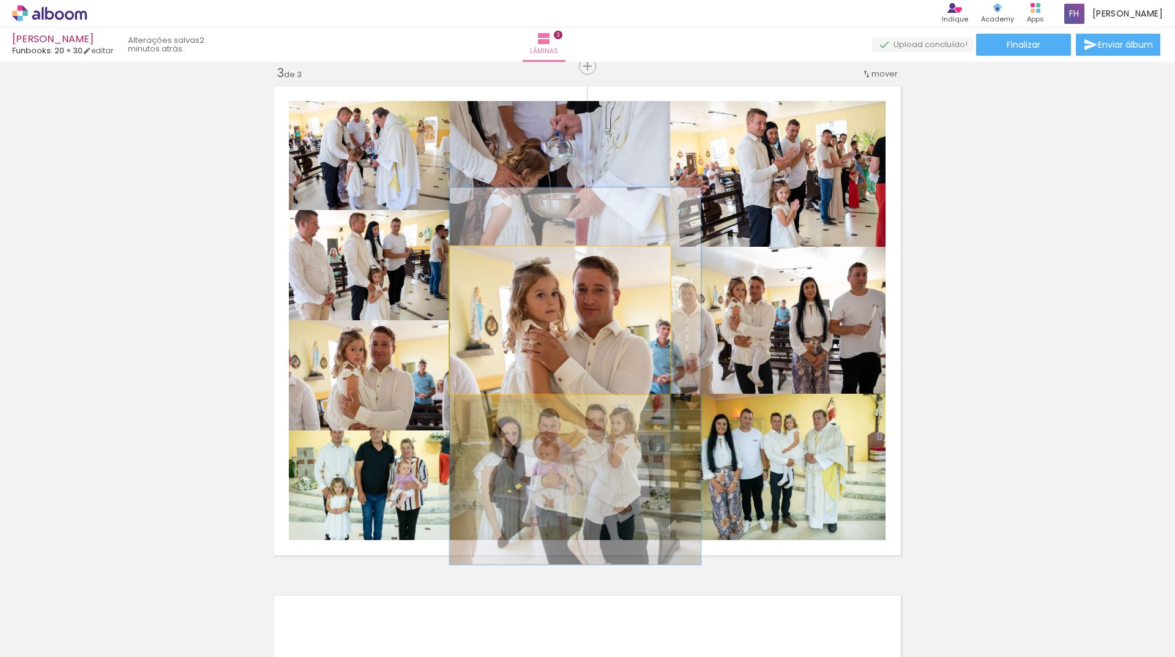
drag, startPoint x: 615, startPoint y: 313, endPoint x: 651, endPoint y: 315, distance: 36.2
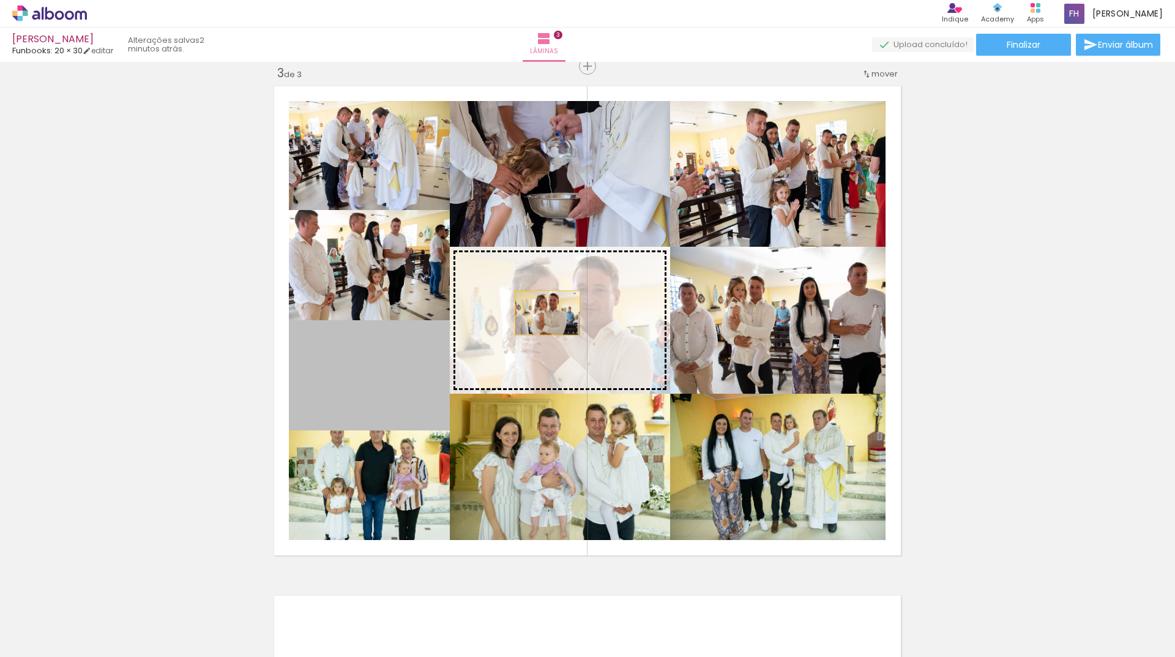
drag, startPoint x: 375, startPoint y: 364, endPoint x: 635, endPoint y: 325, distance: 263.0
click at [0, 0] on slot at bounding box center [0, 0] width 0 height 0
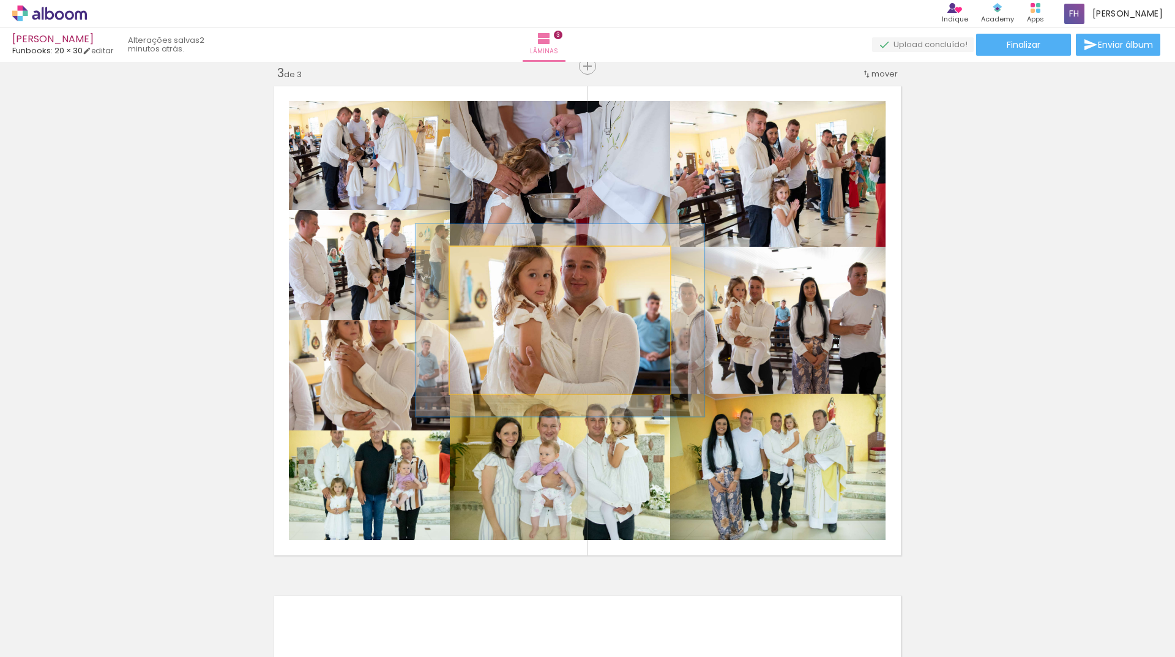
drag, startPoint x: 487, startPoint y: 259, endPoint x: 495, endPoint y: 257, distance: 8.2
type paper-slider "131"
click at [495, 257] on div at bounding box center [492, 260] width 20 height 20
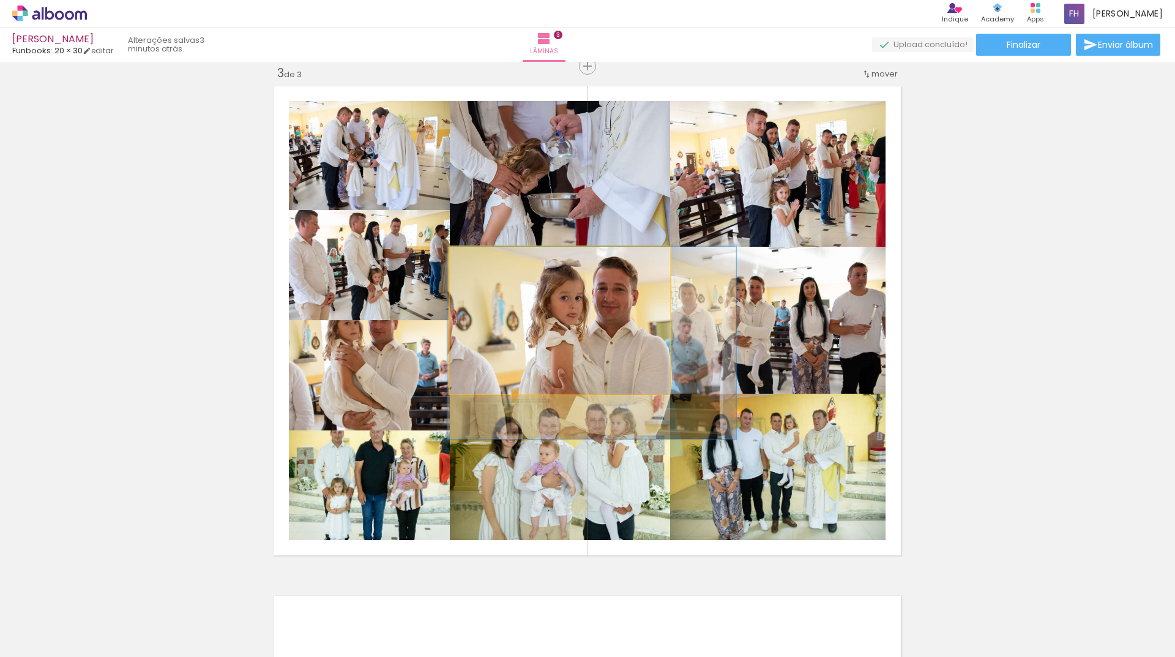
drag, startPoint x: 533, startPoint y: 318, endPoint x: 565, endPoint y: 353, distance: 47.7
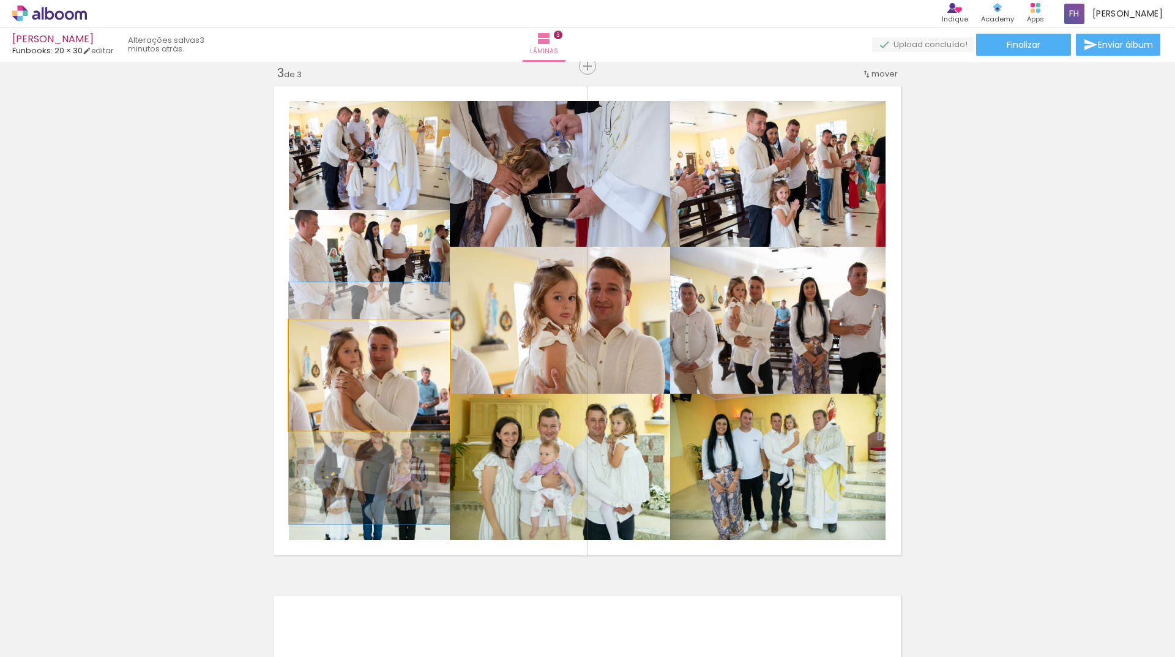
drag, startPoint x: 372, startPoint y: 365, endPoint x: 382, endPoint y: 394, distance: 30.0
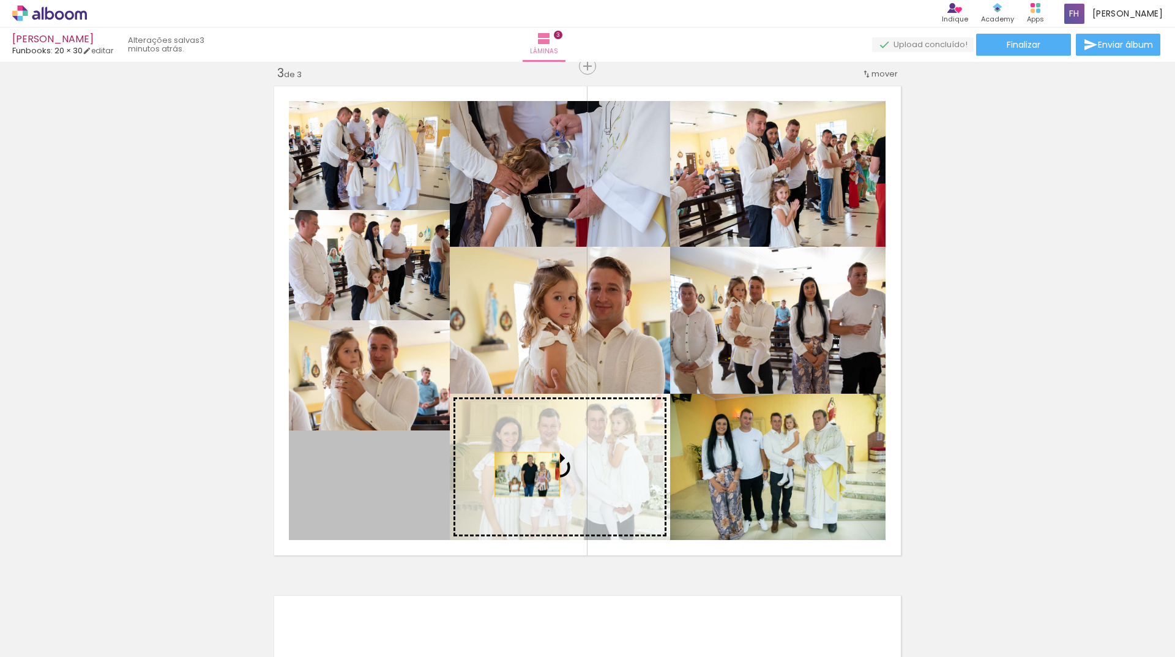
drag, startPoint x: 388, startPoint y: 468, endPoint x: 541, endPoint y: 475, distance: 153.2
click at [0, 0] on slot at bounding box center [0, 0] width 0 height 0
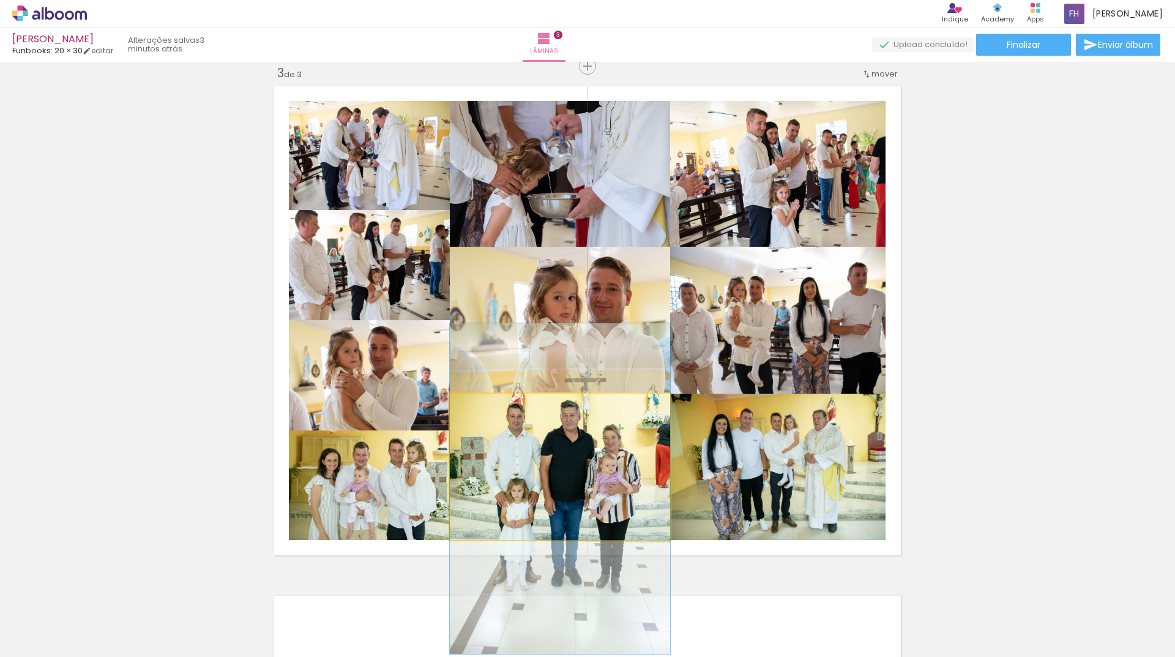
drag, startPoint x: 596, startPoint y: 478, endPoint x: 596, endPoint y: 495, distance: 17.8
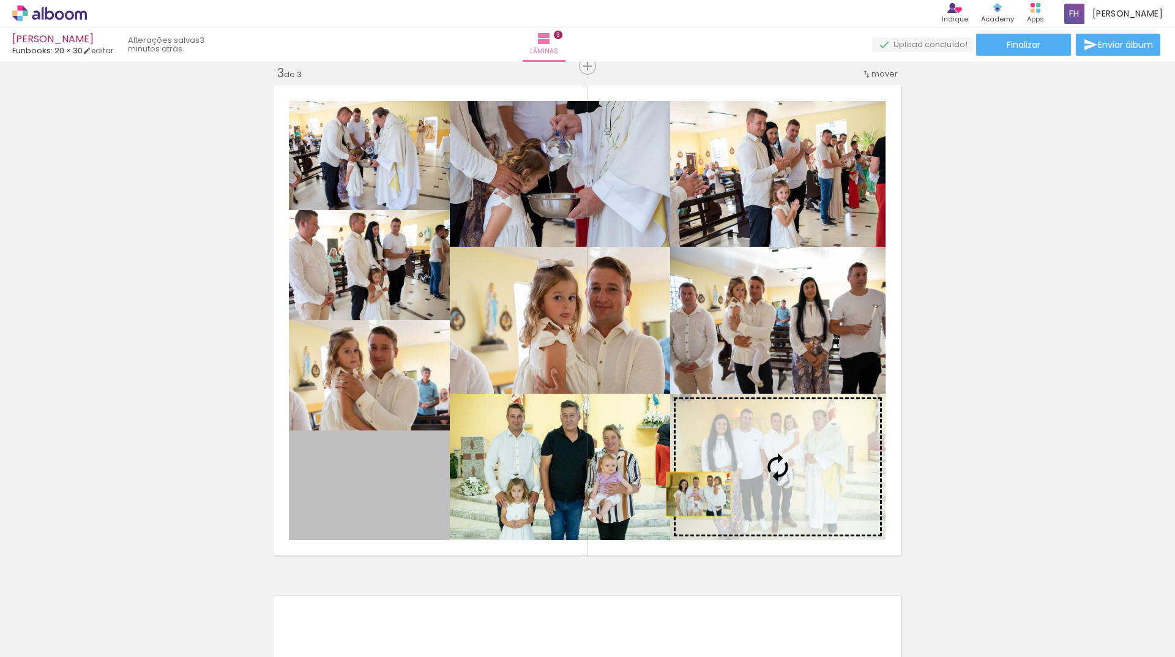
drag, startPoint x: 388, startPoint y: 490, endPoint x: 694, endPoint y: 494, distance: 306.1
click at [0, 0] on slot at bounding box center [0, 0] width 0 height 0
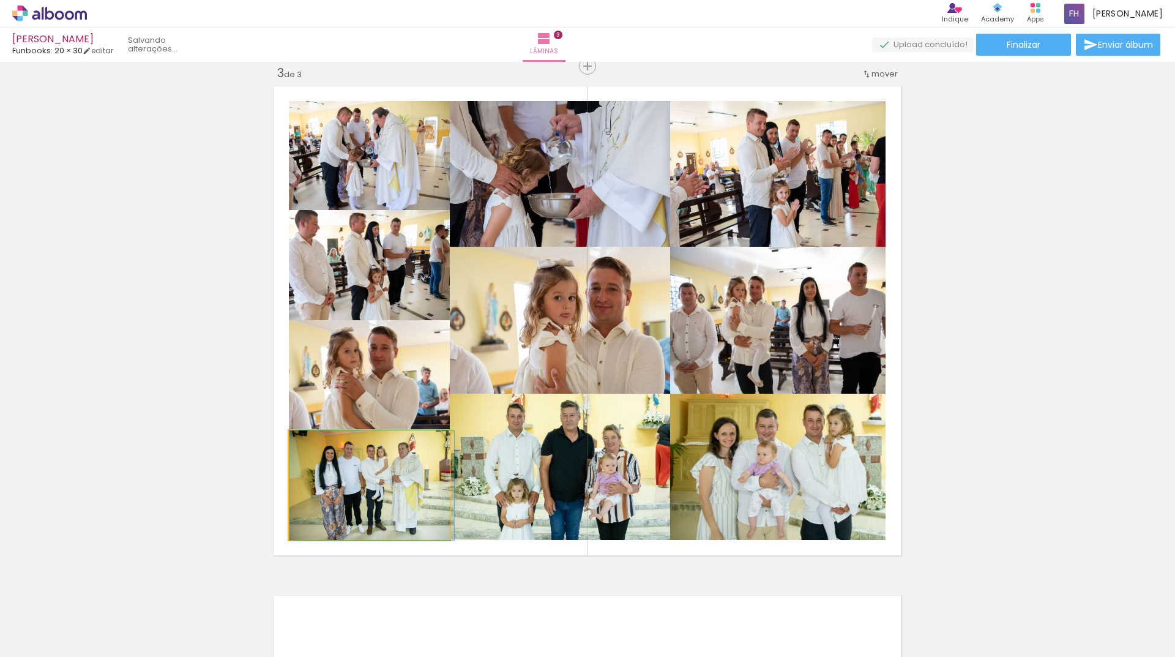
click at [0, 0] on slot at bounding box center [0, 0] width 0 height 0
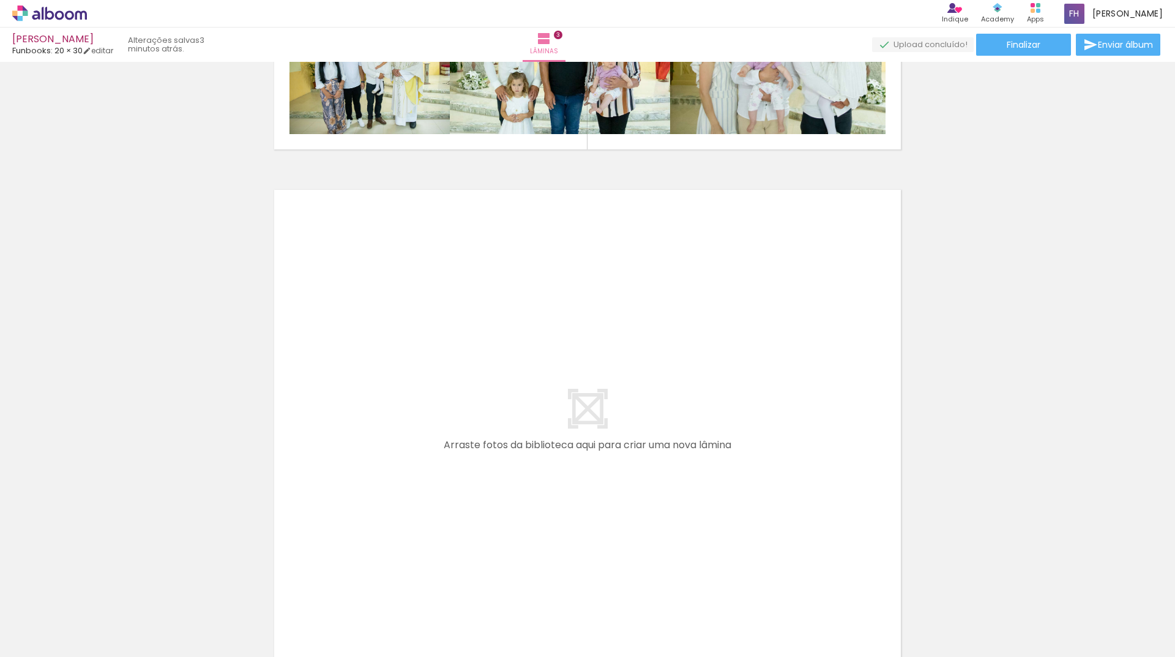
scroll to position [1444, 0]
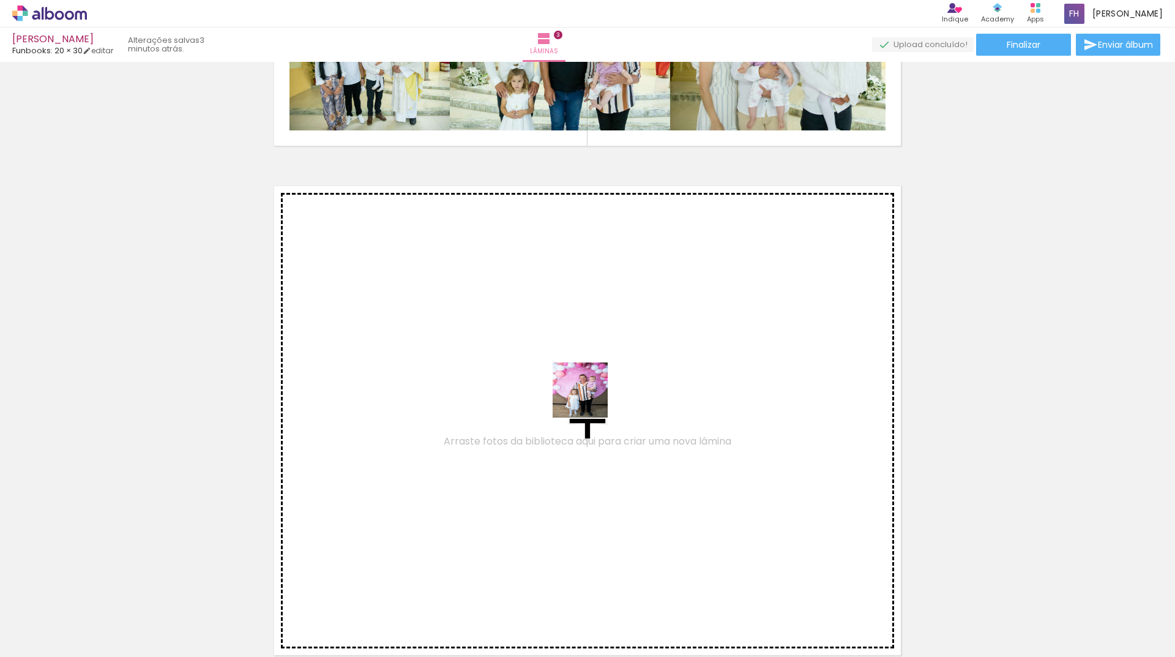
drag, startPoint x: 777, startPoint y: 618, endPoint x: 582, endPoint y: 392, distance: 298.7
click at [582, 392] on quentale-workspace at bounding box center [587, 328] width 1175 height 657
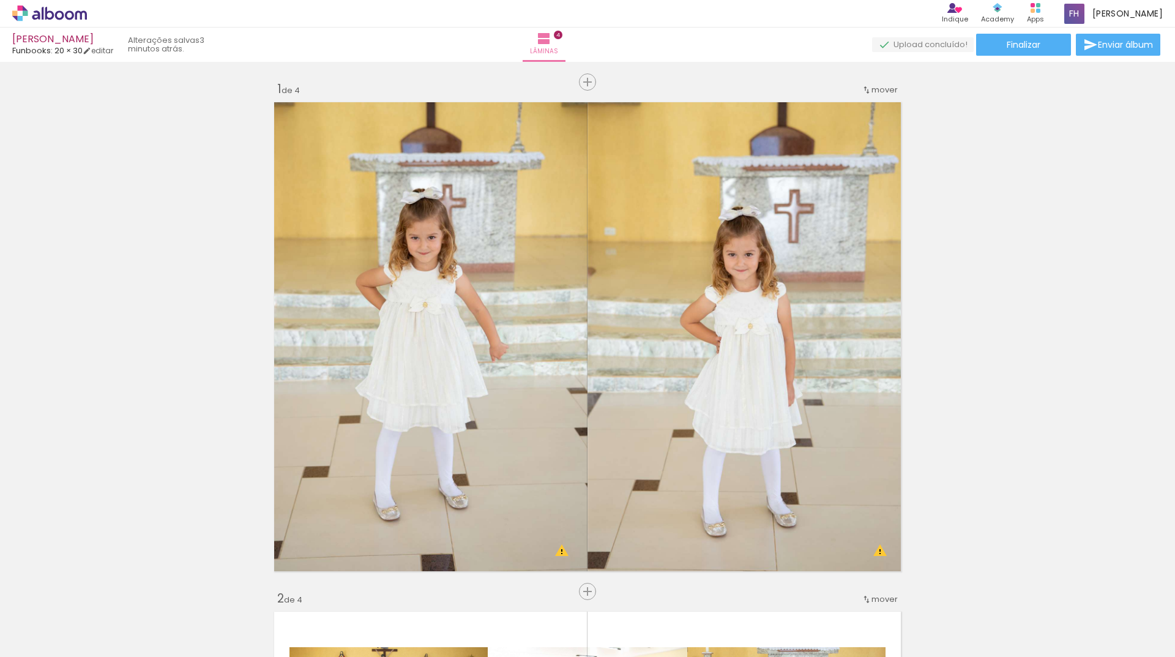
drag, startPoint x: 0, startPoint y: 0, endPoint x: 1022, endPoint y: 592, distance: 1180.9
click at [748, 366] on quentale-workspace at bounding box center [587, 328] width 1175 height 657
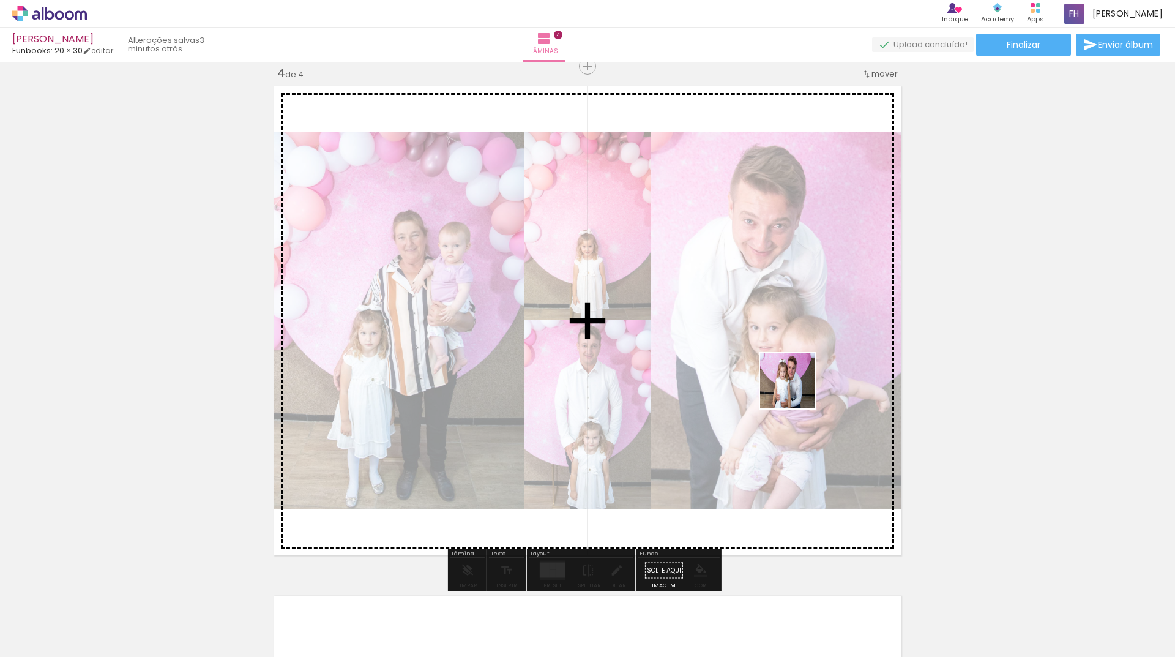
drag, startPoint x: 902, startPoint y: 475, endPoint x: 830, endPoint y: 435, distance: 83.0
click at [786, 381] on quentale-workspace at bounding box center [587, 328] width 1175 height 657
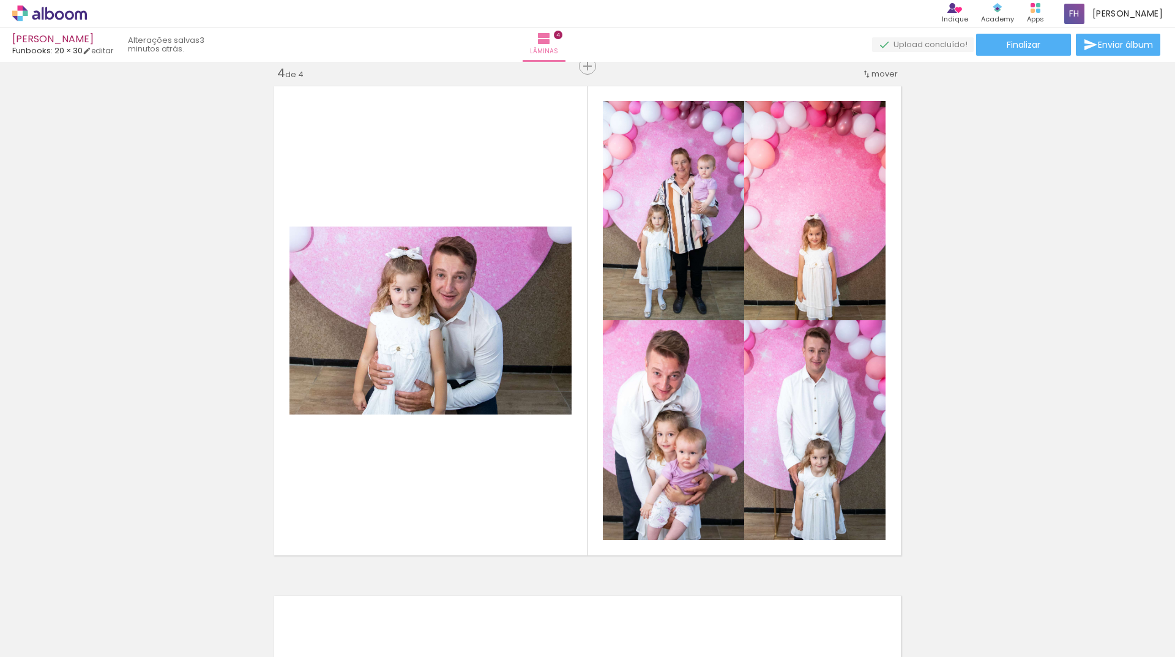
scroll to position [0, 1397]
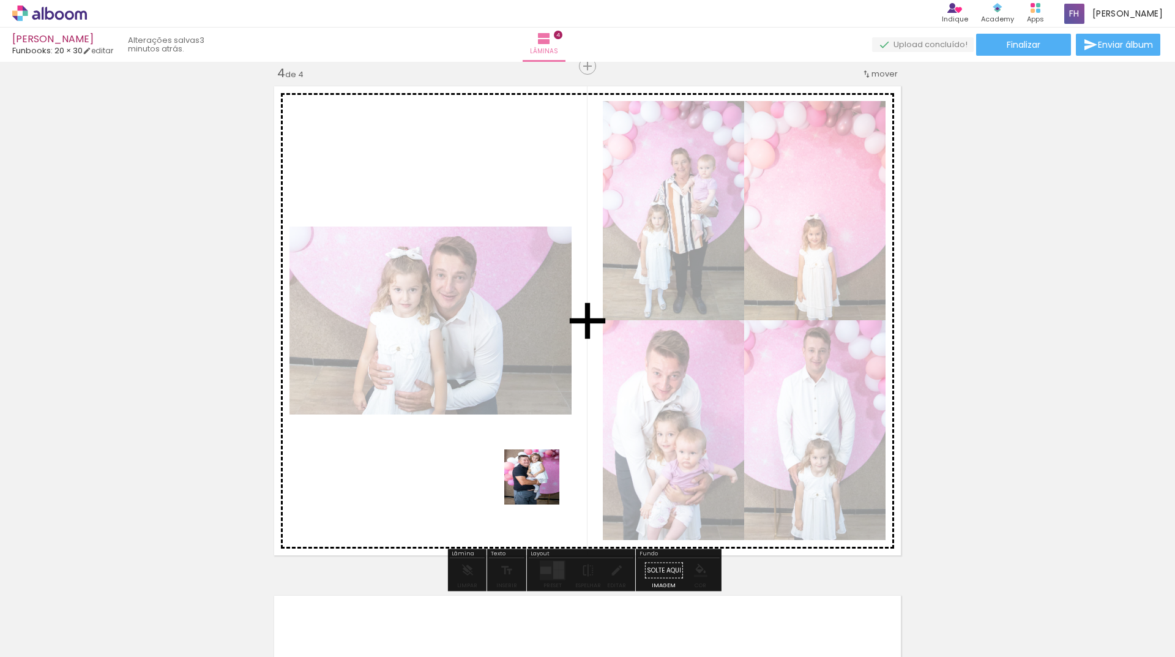
drag, startPoint x: 579, startPoint y: 612, endPoint x: 541, endPoint y: 485, distance: 131.5
click at [541, 485] on quentale-workspace at bounding box center [587, 328] width 1175 height 657
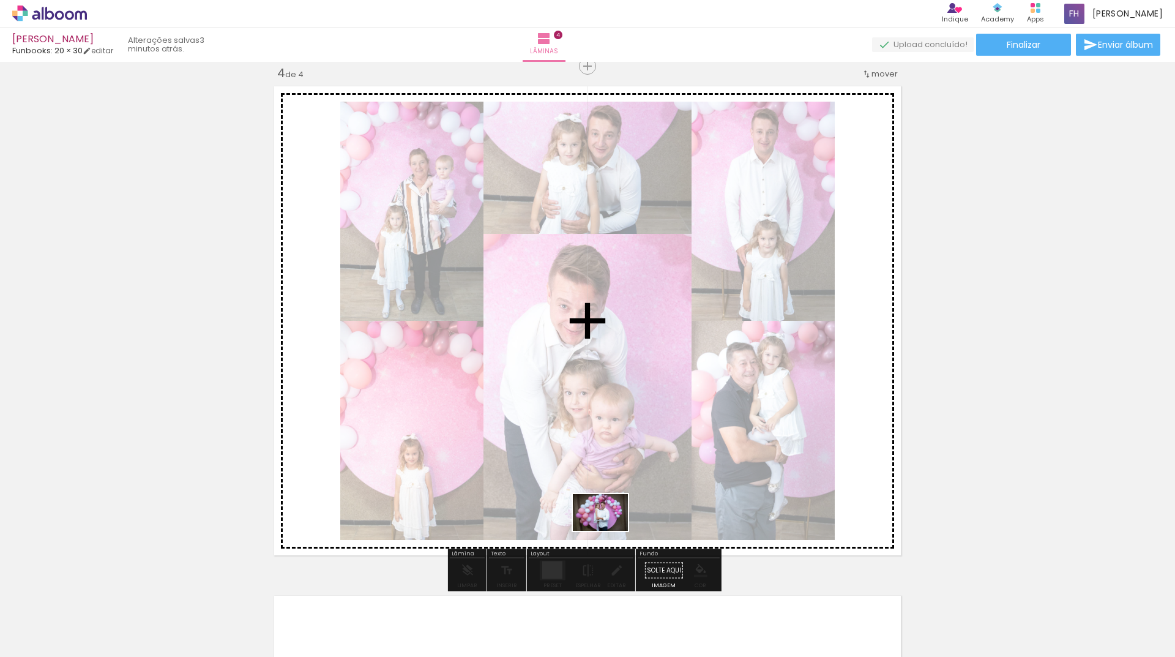
drag, startPoint x: 616, startPoint y: 554, endPoint x: 711, endPoint y: 638, distance: 126.6
click at [610, 510] on quentale-workspace at bounding box center [587, 328] width 1175 height 657
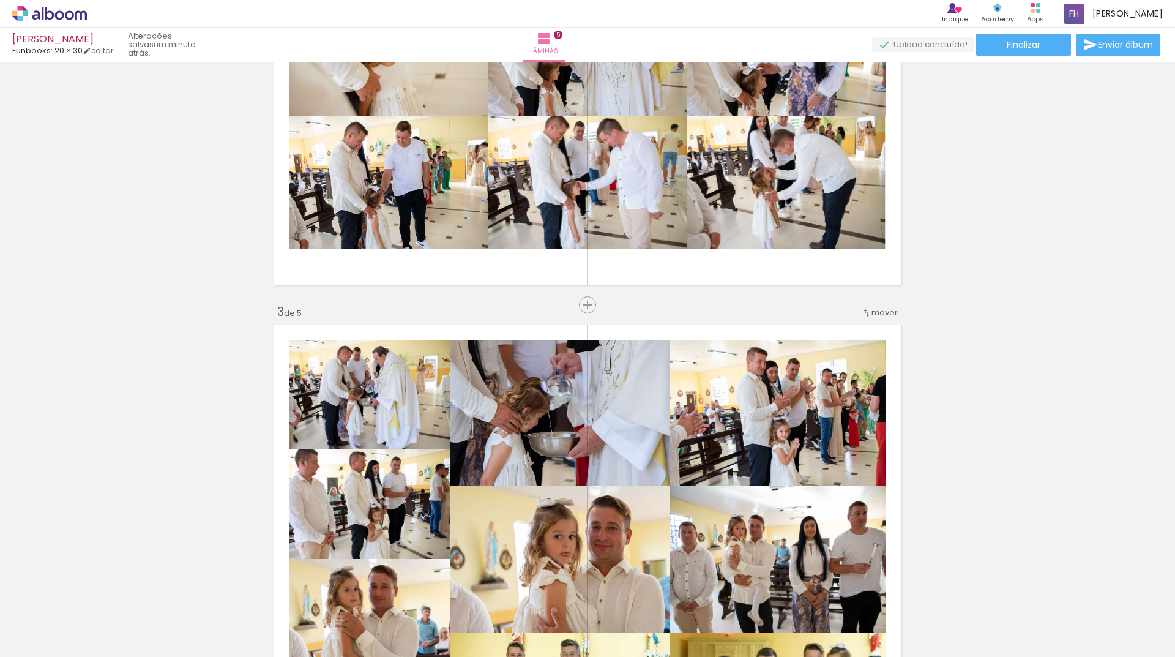
scroll to position [0, 1397]
